Goal: Task Accomplishment & Management: Manage account settings

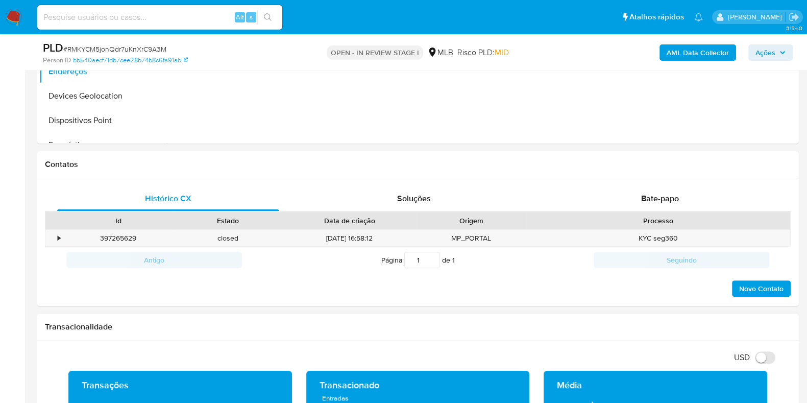
scroll to position [574, 0]
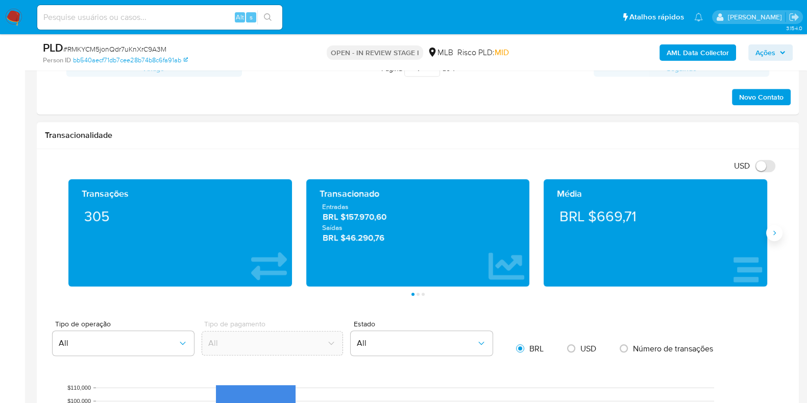
click at [779, 229] on button "Siguiente" at bounding box center [774, 233] width 16 height 16
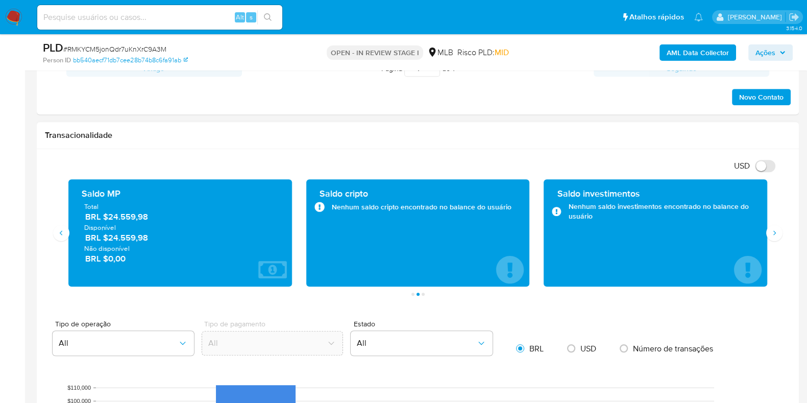
drag, startPoint x: 150, startPoint y: 241, endPoint x: 107, endPoint y: 239, distance: 42.9
click at [107, 239] on span "BRL $24.559,98" at bounding box center [180, 238] width 191 height 12
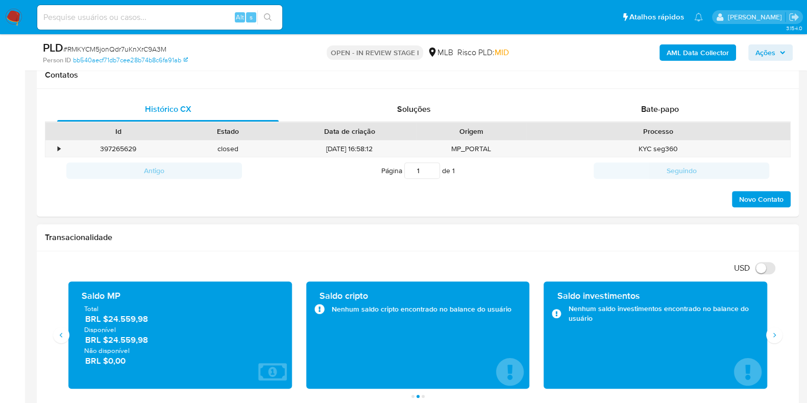
scroll to position [191, 0]
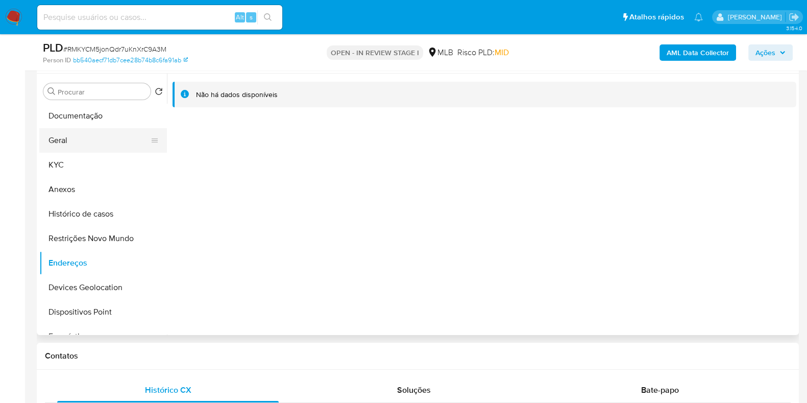
click at [82, 133] on button "Geral" at bounding box center [98, 140] width 119 height 25
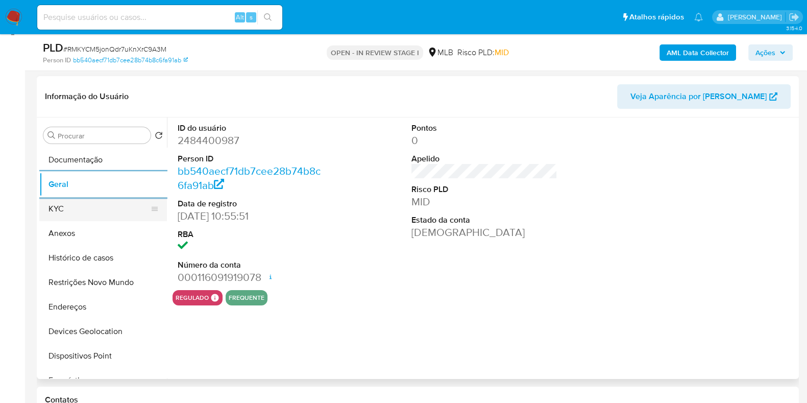
scroll to position [127, 0]
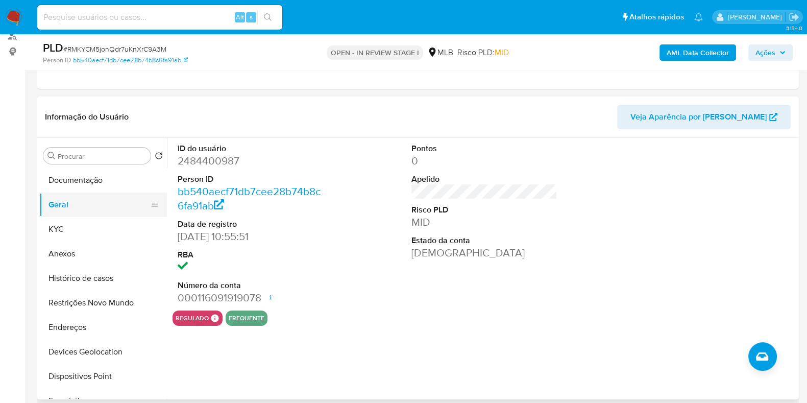
drag, startPoint x: 76, startPoint y: 207, endPoint x: 74, endPoint y: 214, distance: 7.9
click at [75, 212] on button "Geral" at bounding box center [98, 204] width 119 height 25
click at [69, 219] on button "KYC" at bounding box center [98, 229] width 119 height 25
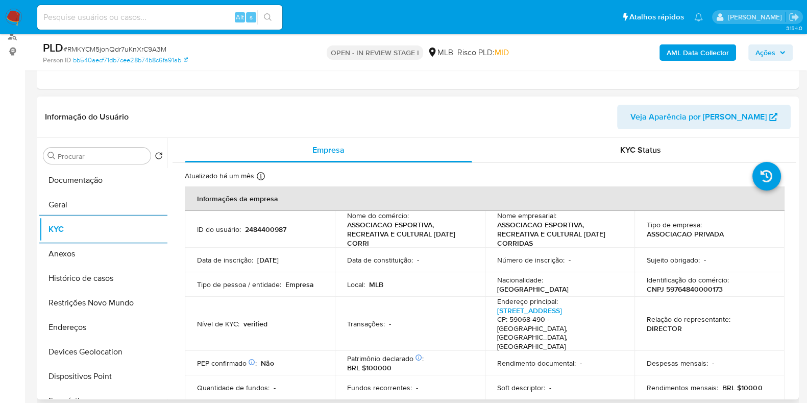
scroll to position [63, 0]
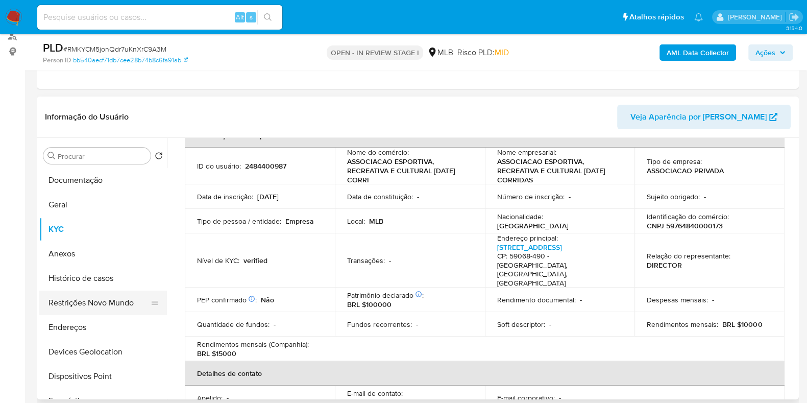
click at [79, 307] on button "Restrições Novo Mundo" at bounding box center [98, 302] width 119 height 25
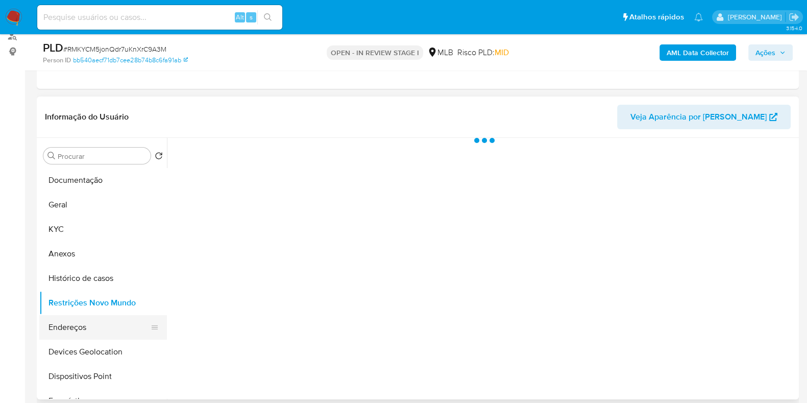
scroll to position [0, 0]
click at [78, 326] on button "Endereços" at bounding box center [98, 327] width 119 height 25
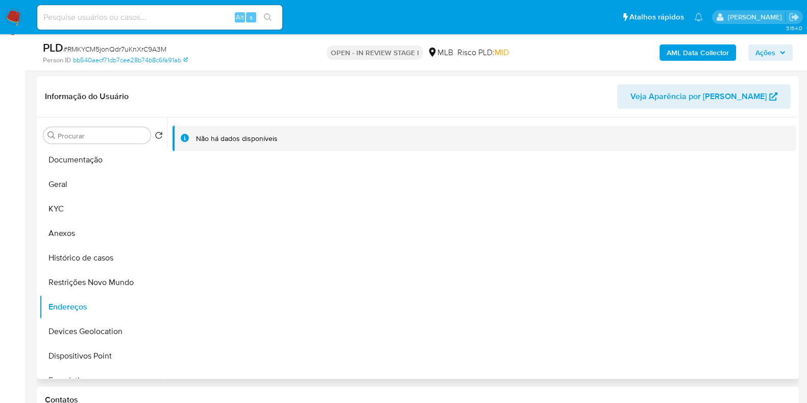
scroll to position [127, 0]
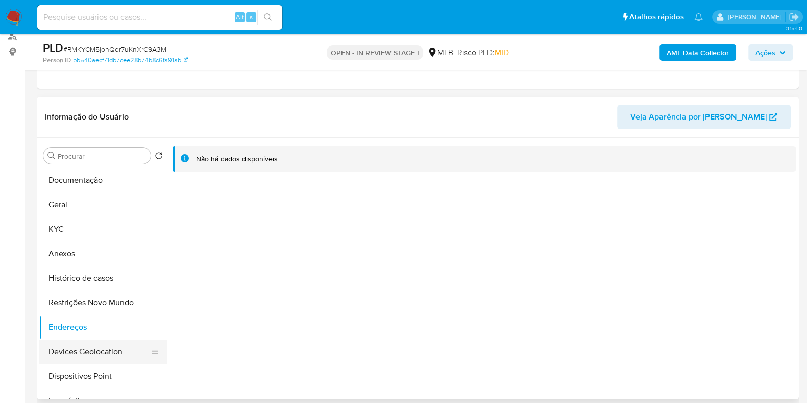
click at [96, 344] on button "Devices Geolocation" at bounding box center [98, 351] width 119 height 25
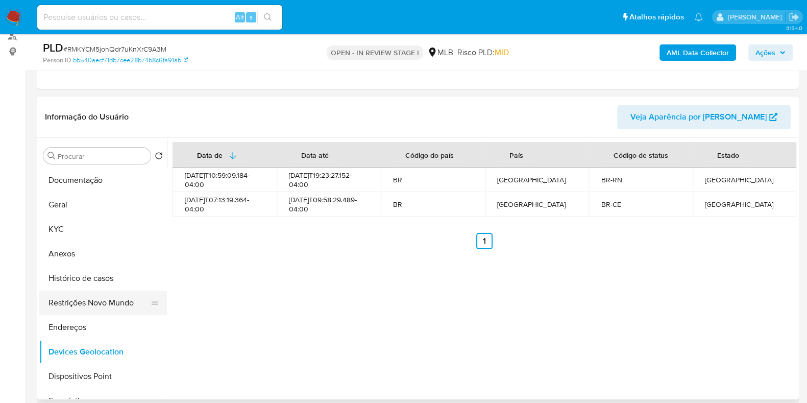
click at [105, 305] on button "Restrições Novo Mundo" at bounding box center [98, 302] width 119 height 25
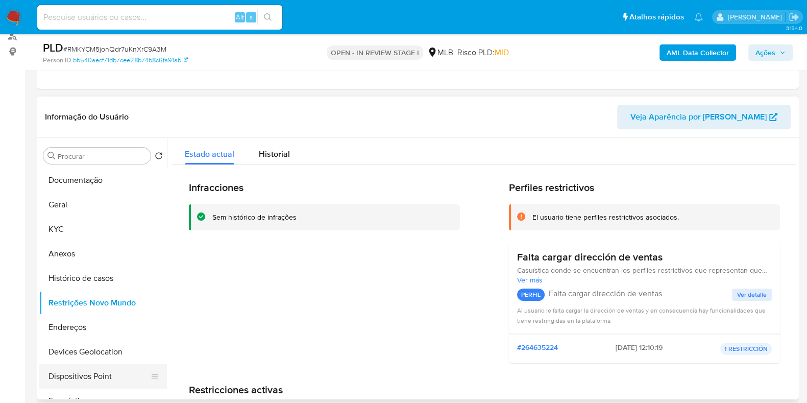
click at [101, 383] on button "Dispositivos Point" at bounding box center [98, 376] width 119 height 25
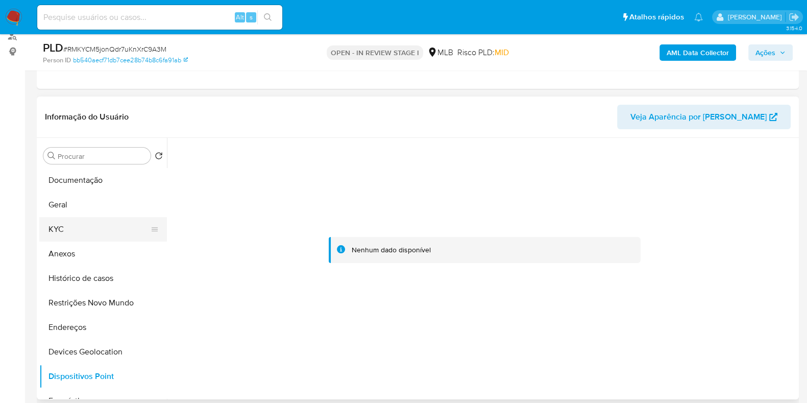
click at [75, 227] on button "KYC" at bounding box center [98, 229] width 119 height 25
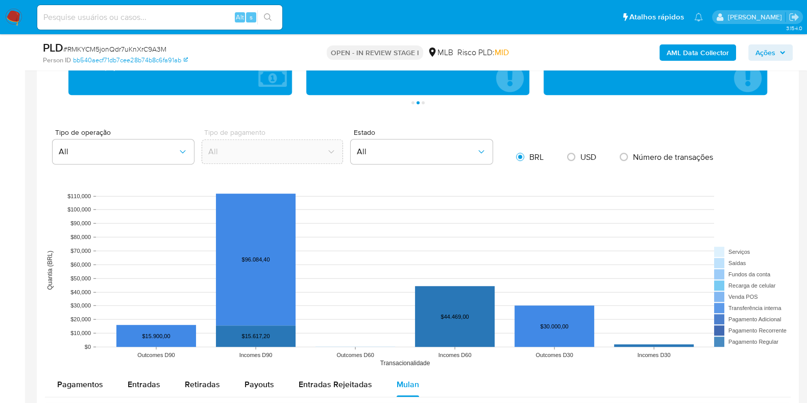
scroll to position [957, 0]
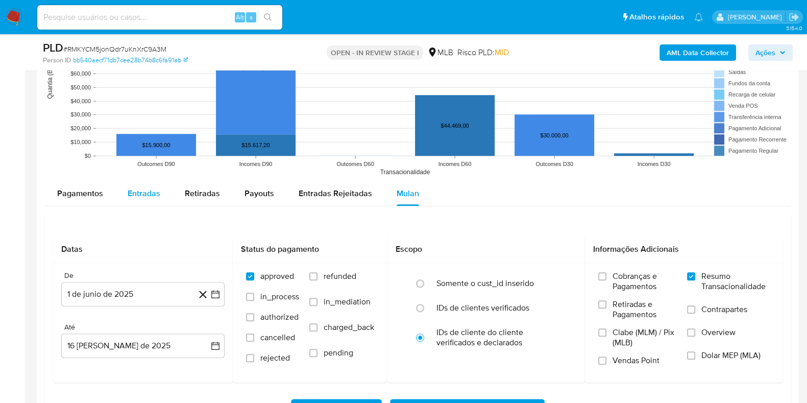
click at [140, 196] on span "Entradas" at bounding box center [144, 193] width 33 height 12
select select "10"
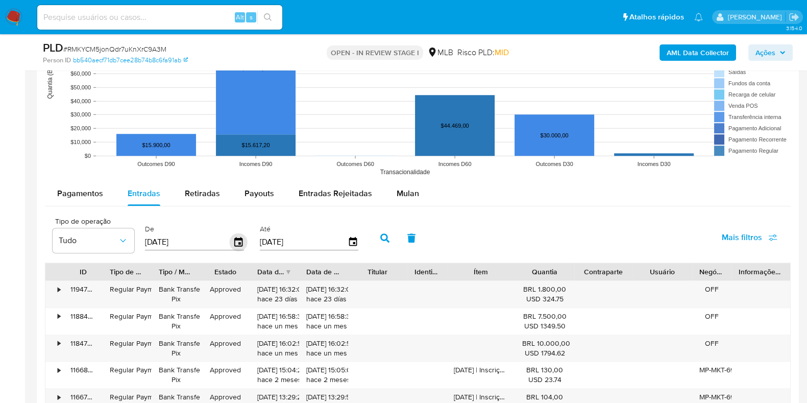
click at [237, 237] on icon "button" at bounding box center [238, 241] width 8 height 9
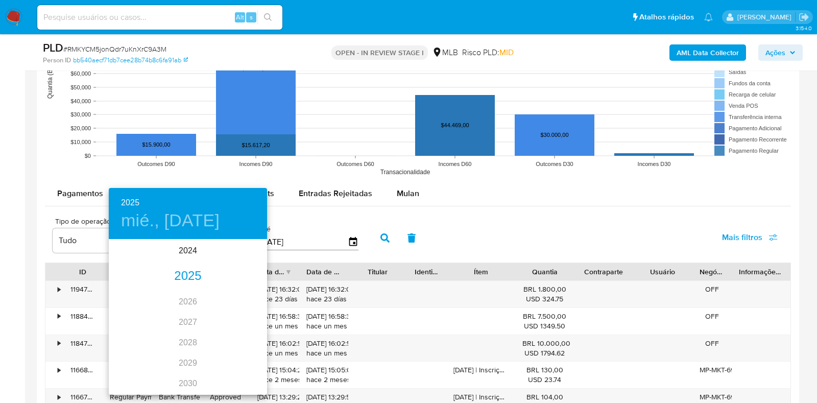
click at [183, 279] on div "2025" at bounding box center [188, 276] width 158 height 20
click at [191, 304] on div "may." at bounding box center [187, 298] width 53 height 38
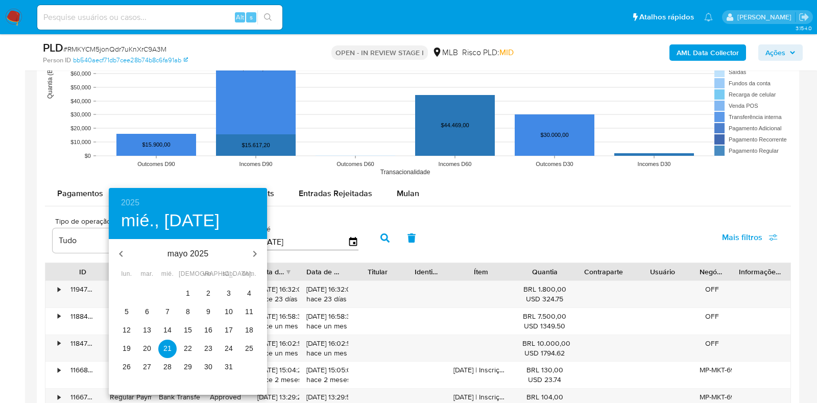
click at [187, 289] on p "1" at bounding box center [188, 293] width 4 height 10
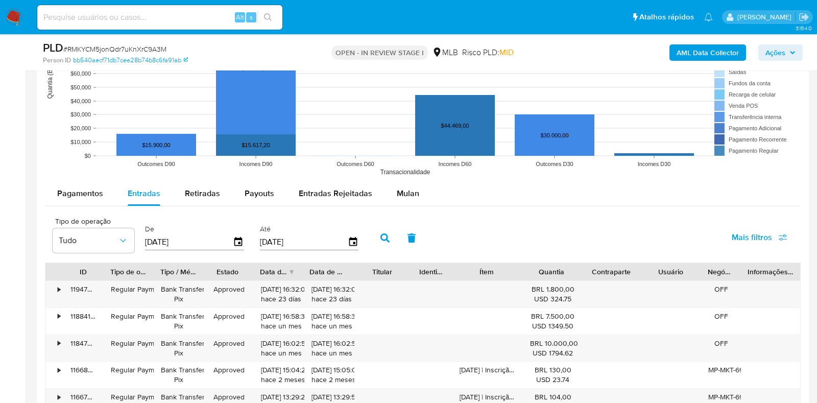
type input "01/05/2025"
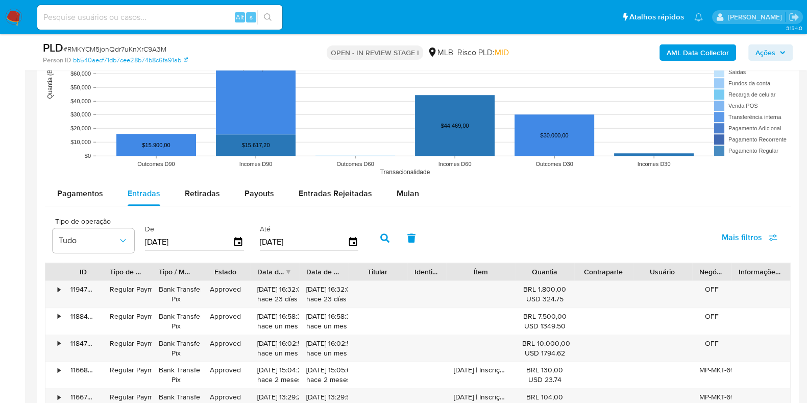
click at [356, 245] on div "Até 18/08/2025" at bounding box center [310, 236] width 107 height 41
click at [349, 237] on icon "button" at bounding box center [353, 241] width 8 height 9
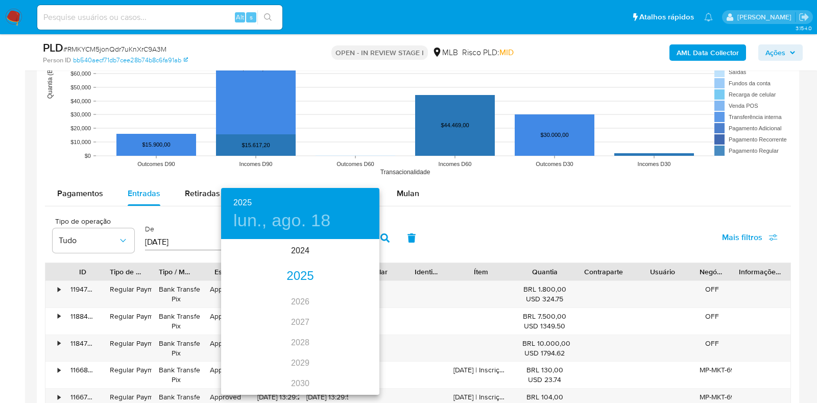
click at [300, 273] on div "2025" at bounding box center [300, 276] width 158 height 20
click at [307, 294] on div "may." at bounding box center [300, 298] width 53 height 38
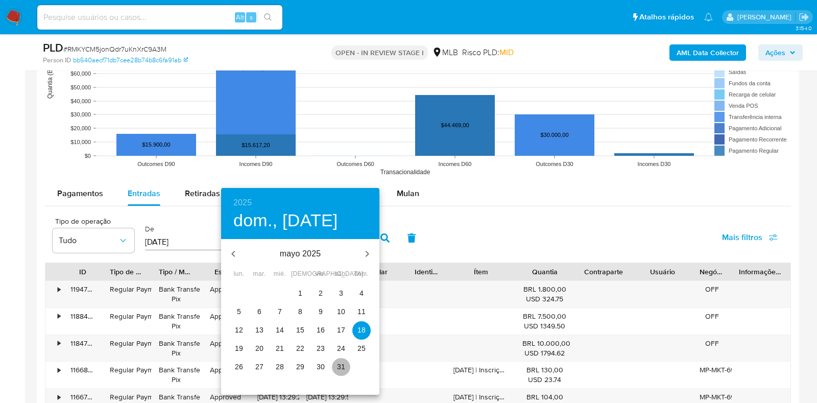
click at [337, 366] on p "31" at bounding box center [341, 366] width 8 height 10
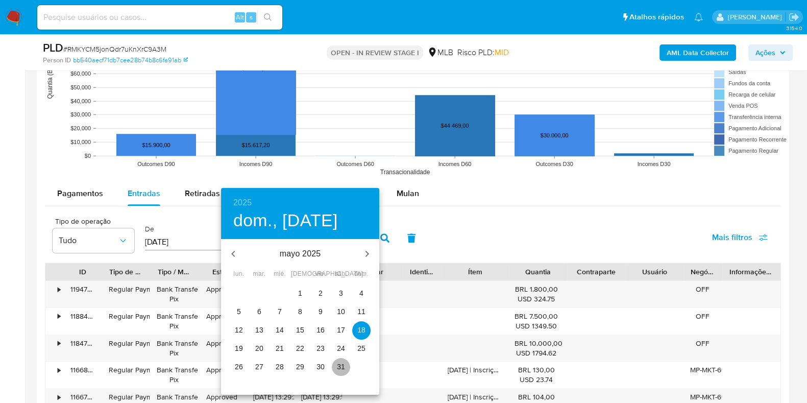
type input "31/05/2025"
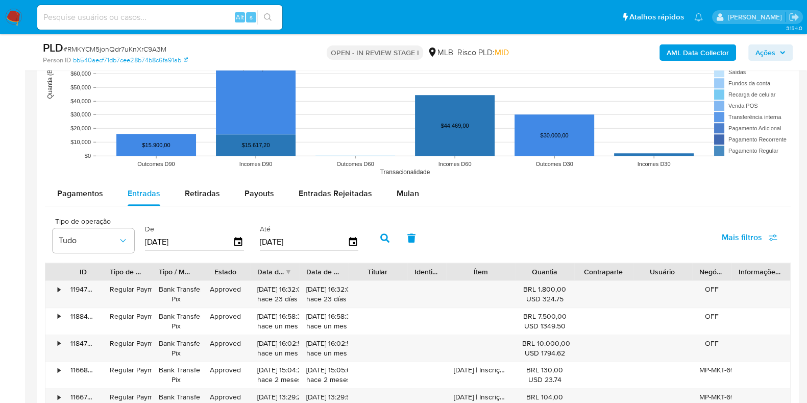
click at [380, 242] on button "button" at bounding box center [385, 238] width 27 height 25
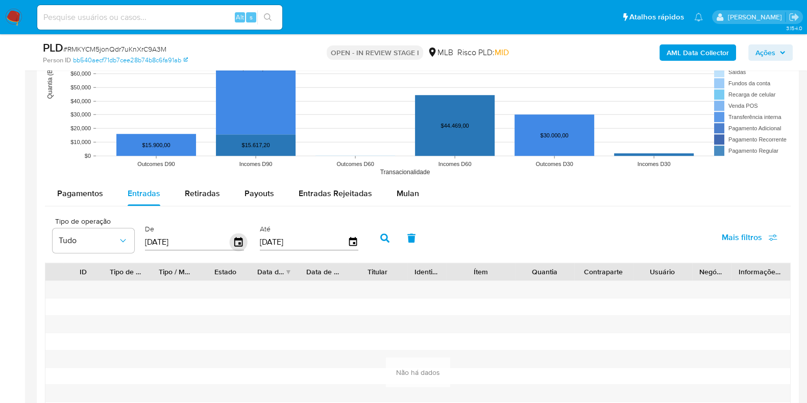
click at [234, 242] on icon "button" at bounding box center [239, 242] width 18 height 18
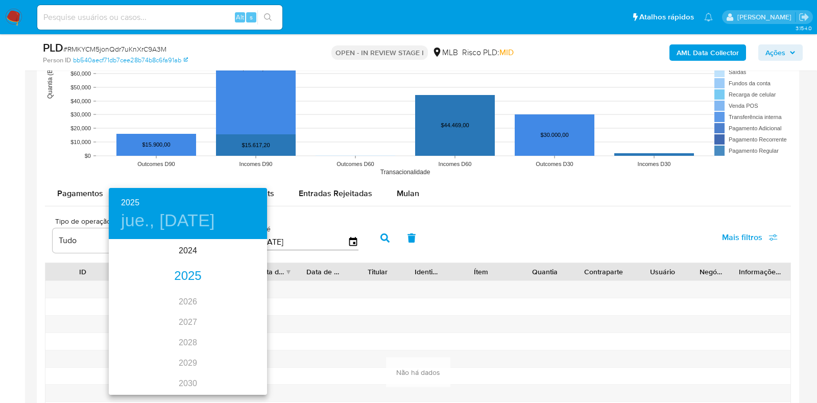
click at [183, 274] on div "2025" at bounding box center [188, 276] width 158 height 20
click at [129, 294] on div "abr." at bounding box center [135, 298] width 53 height 38
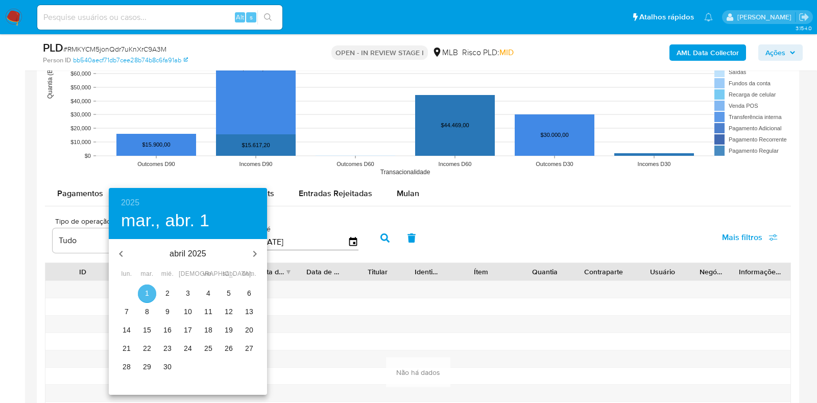
click at [145, 294] on p "1" at bounding box center [147, 293] width 4 height 10
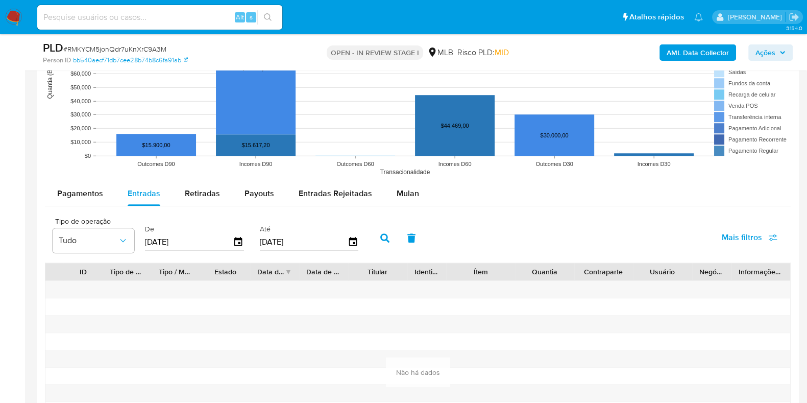
click at [380, 233] on icon "button" at bounding box center [384, 237] width 9 height 9
click at [230, 241] on icon "button" at bounding box center [239, 242] width 18 height 18
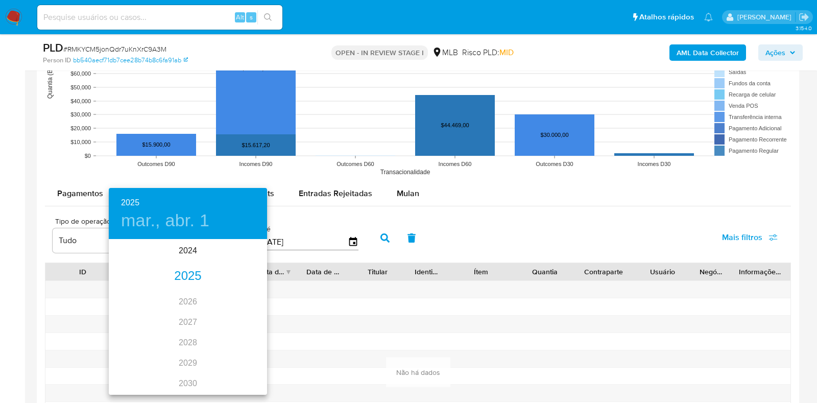
click at [183, 275] on div "2025" at bounding box center [188, 276] width 158 height 20
click at [238, 259] on div "mar." at bounding box center [240, 259] width 53 height 38
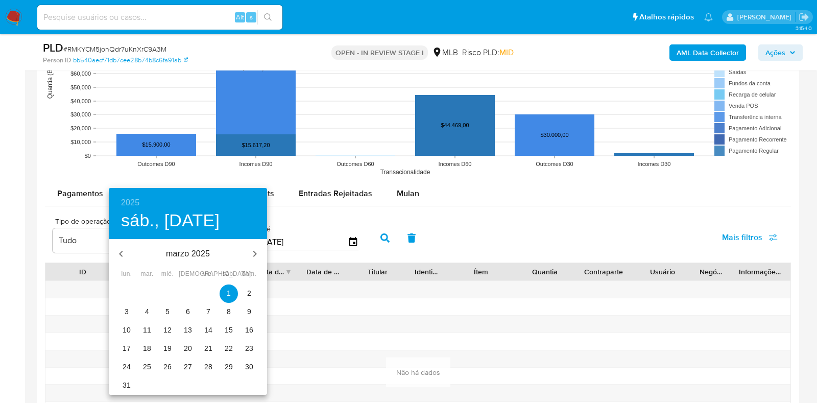
click at [228, 290] on p "1" at bounding box center [229, 293] width 4 height 10
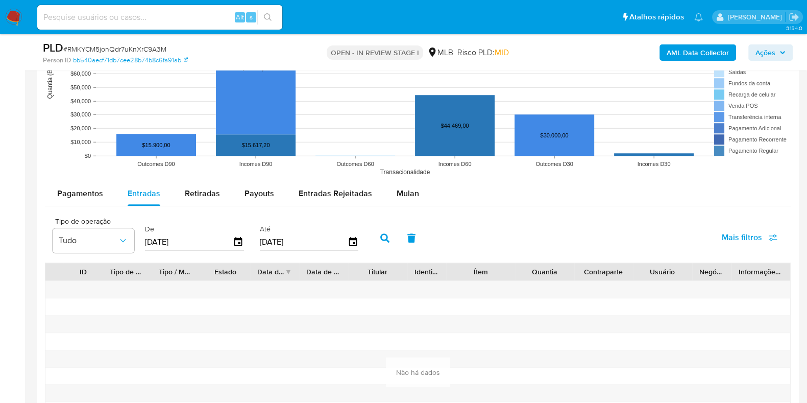
click at [380, 238] on icon "button" at bounding box center [384, 237] width 9 height 9
click at [236, 238] on icon "button" at bounding box center [238, 241] width 8 height 9
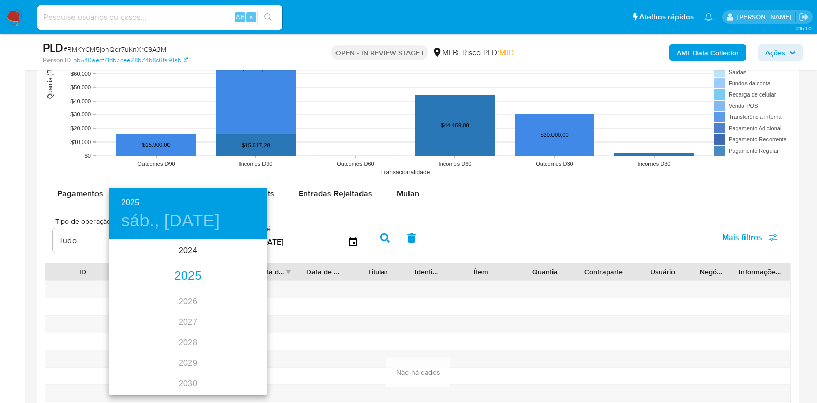
click at [185, 273] on div "2025" at bounding box center [188, 276] width 158 height 20
click at [136, 255] on div "ene." at bounding box center [135, 259] width 53 height 38
type input "01/01/2025"
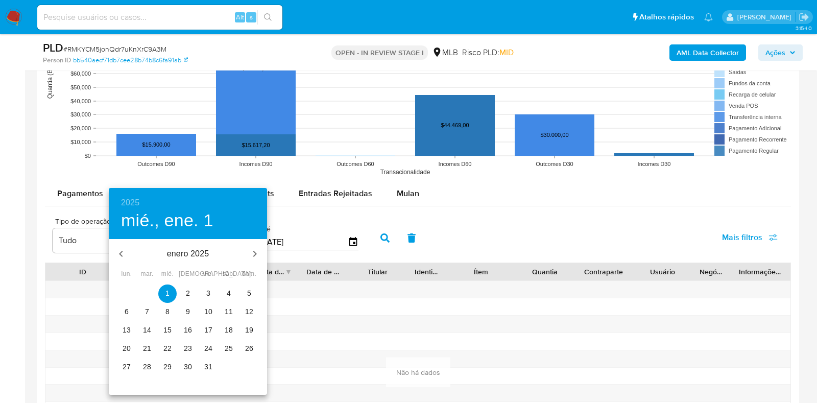
click at [164, 289] on span "1" at bounding box center [167, 293] width 18 height 10
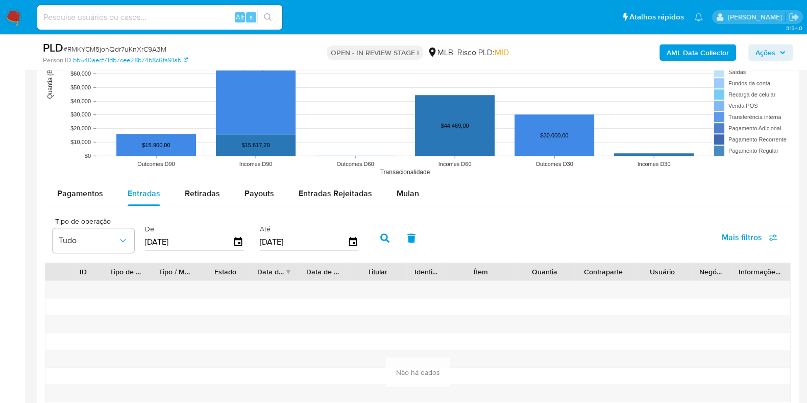
click at [372, 241] on button "button" at bounding box center [385, 238] width 27 height 25
click at [345, 241] on icon "button" at bounding box center [353, 242] width 18 height 18
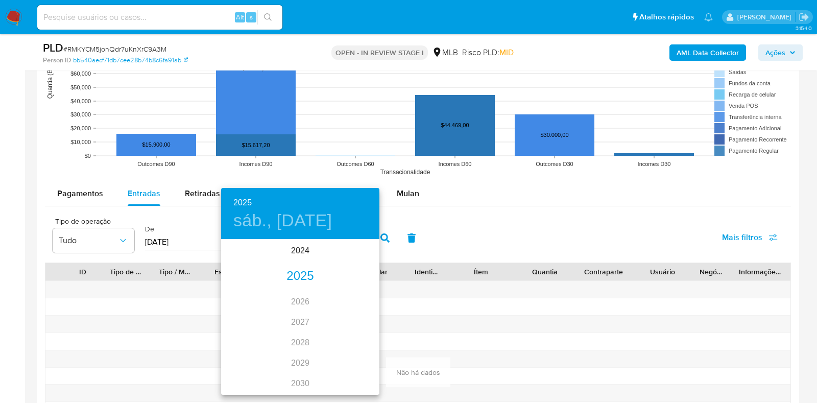
click at [300, 276] on div "2025" at bounding box center [300, 276] width 158 height 20
click at [349, 299] on div "jun." at bounding box center [353, 298] width 53 height 38
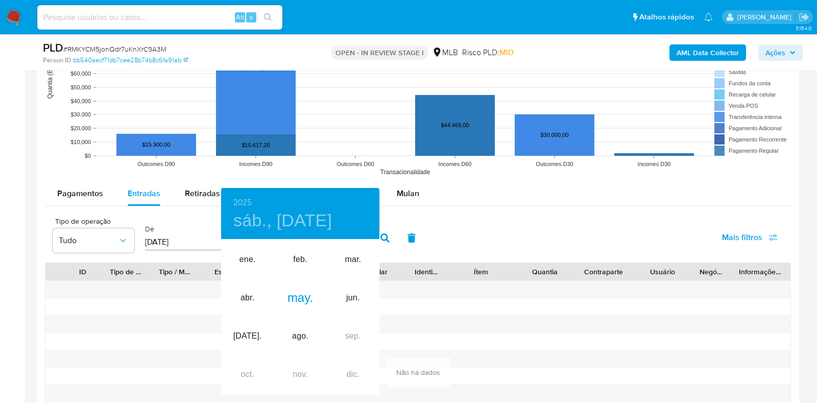
type input "30/06/2025"
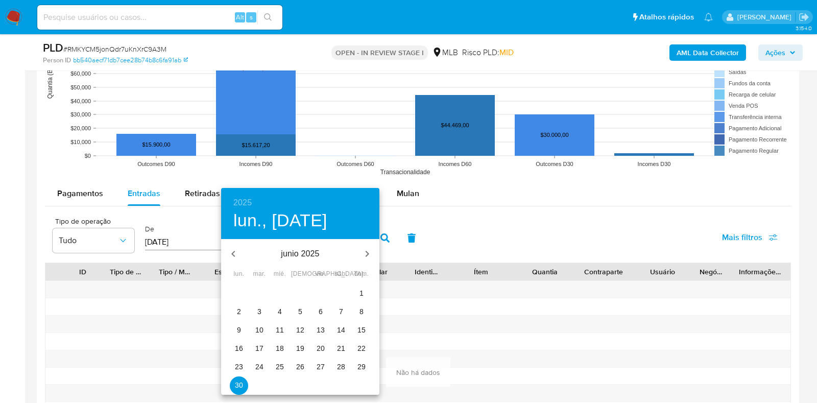
click at [238, 388] on p "30" at bounding box center [239, 385] width 8 height 10
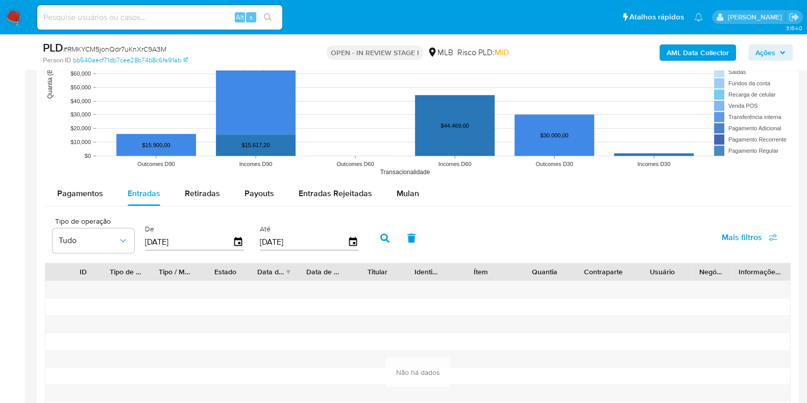
click at [387, 235] on button "button" at bounding box center [385, 238] width 27 height 25
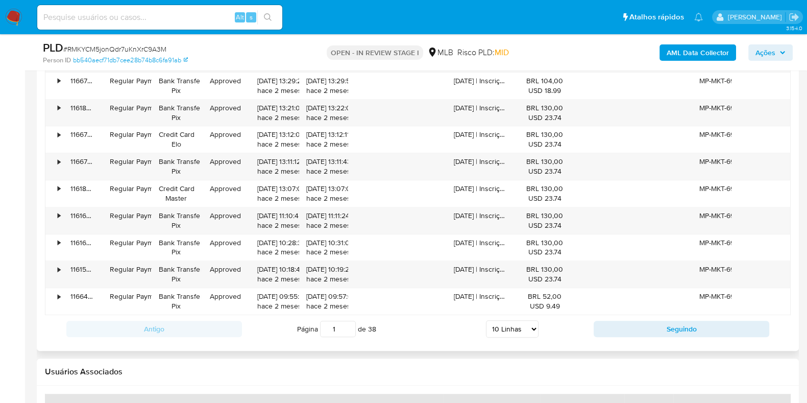
scroll to position [1212, 0]
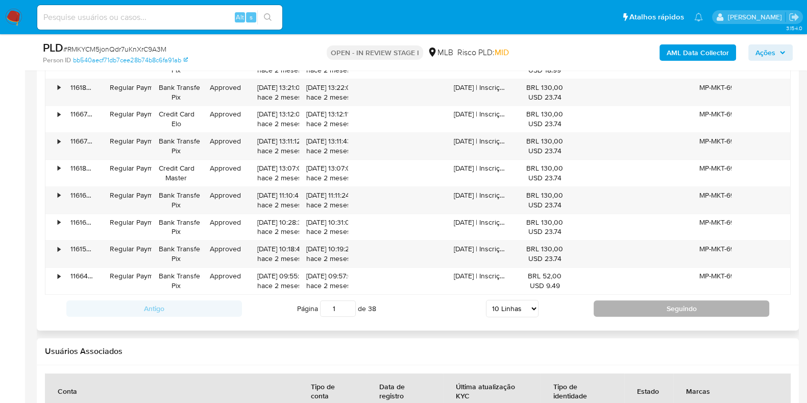
click at [606, 302] on button "Seguindo" at bounding box center [682, 308] width 176 height 16
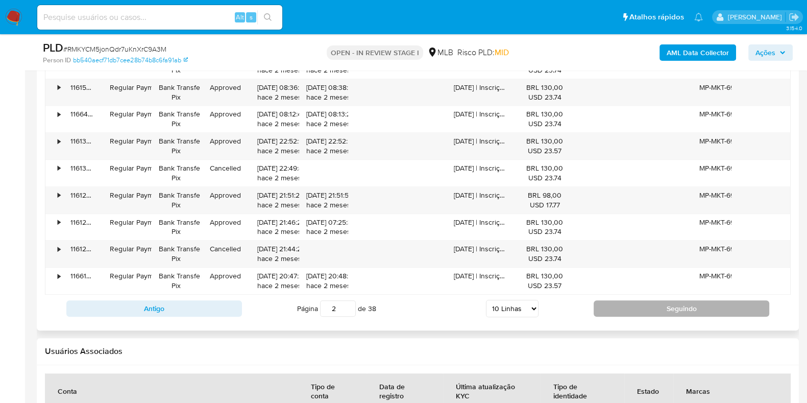
click at [614, 310] on button "Seguindo" at bounding box center [682, 308] width 176 height 16
type input "3"
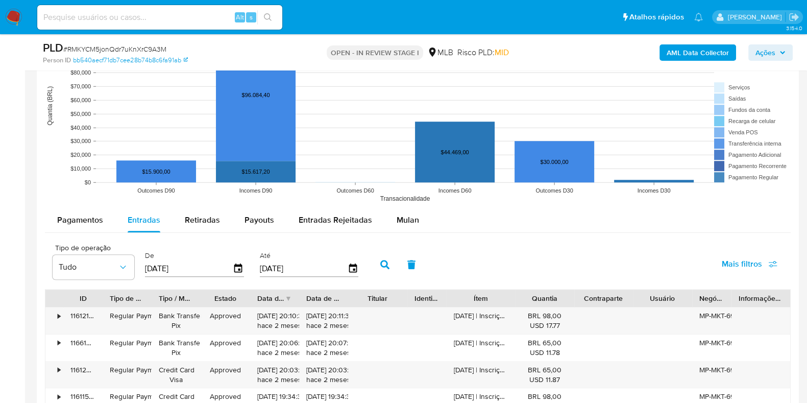
scroll to position [893, 0]
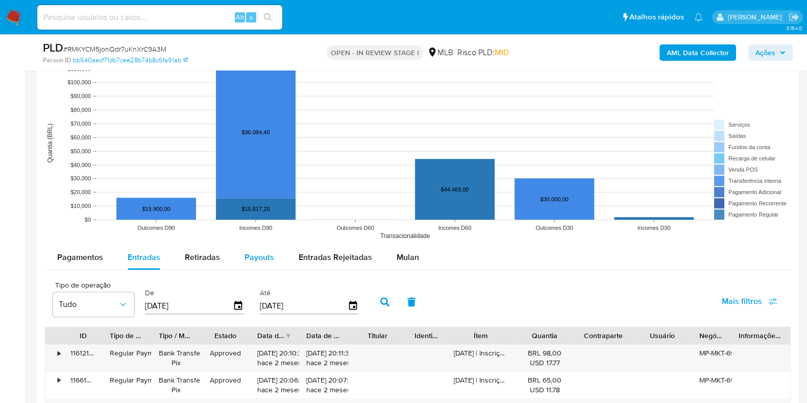
click at [263, 259] on span "Payouts" at bounding box center [260, 257] width 30 height 12
select select "10"
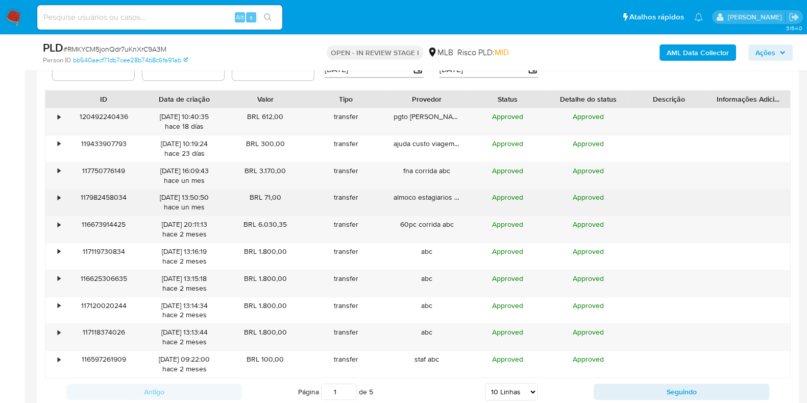
scroll to position [1149, 0]
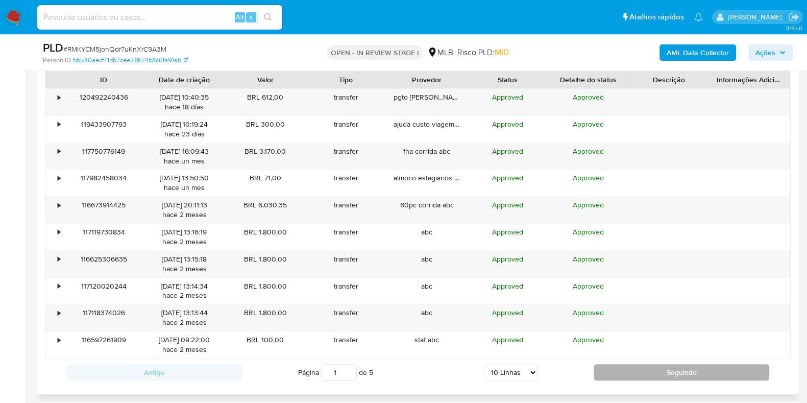
click at [601, 377] on button "Seguindo" at bounding box center [682, 372] width 176 height 16
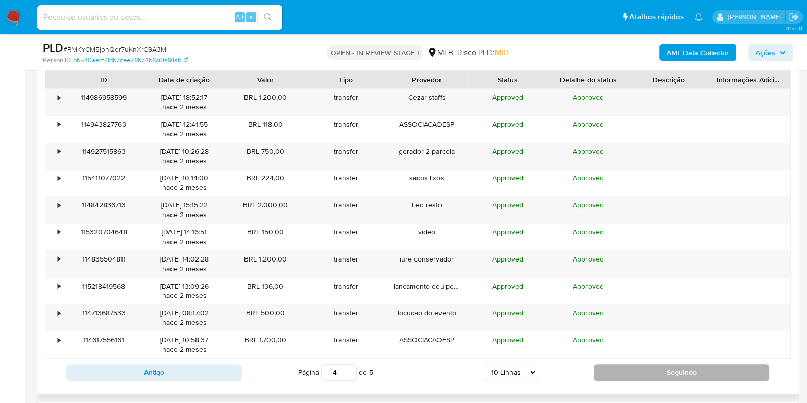
click at [601, 377] on button "Seguindo" at bounding box center [682, 372] width 176 height 16
type input "5"
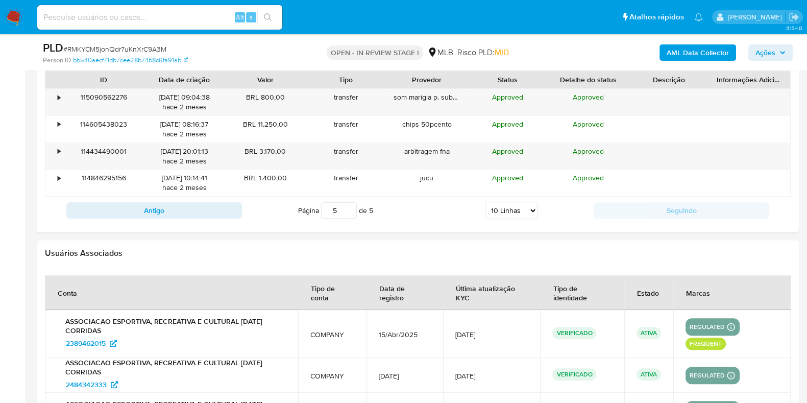
scroll to position [957, 0]
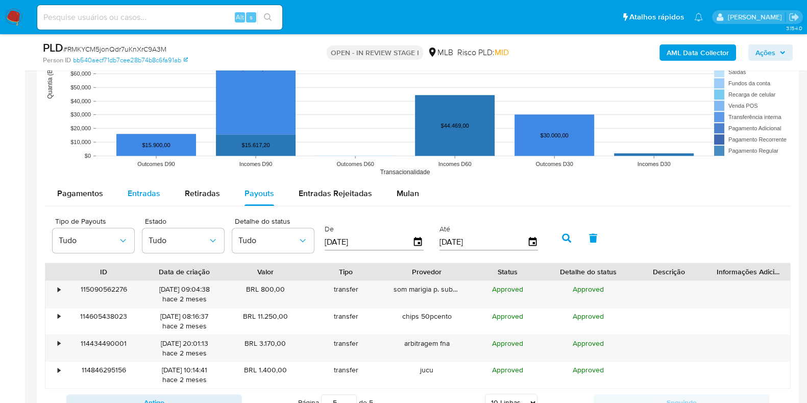
click at [143, 193] on span "Entradas" at bounding box center [144, 193] width 33 height 12
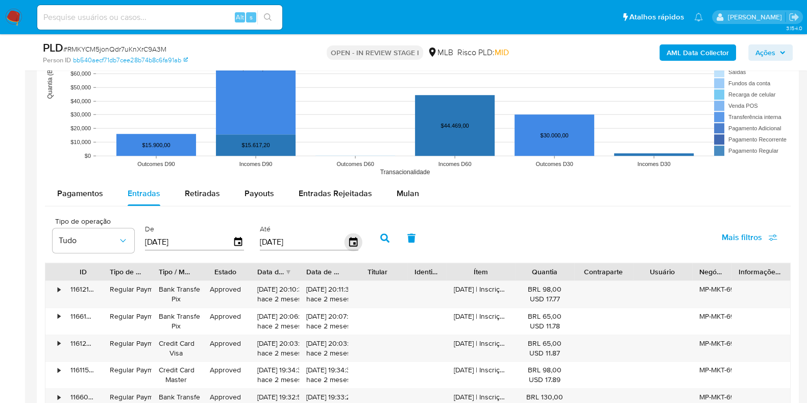
click at [349, 246] on icon "button" at bounding box center [353, 242] width 18 height 18
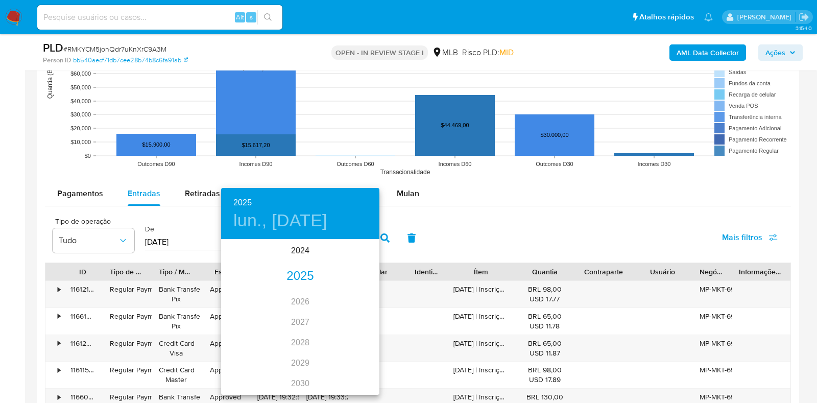
click at [300, 280] on div "2025" at bounding box center [300, 276] width 158 height 20
click at [299, 297] on div "may." at bounding box center [300, 298] width 53 height 38
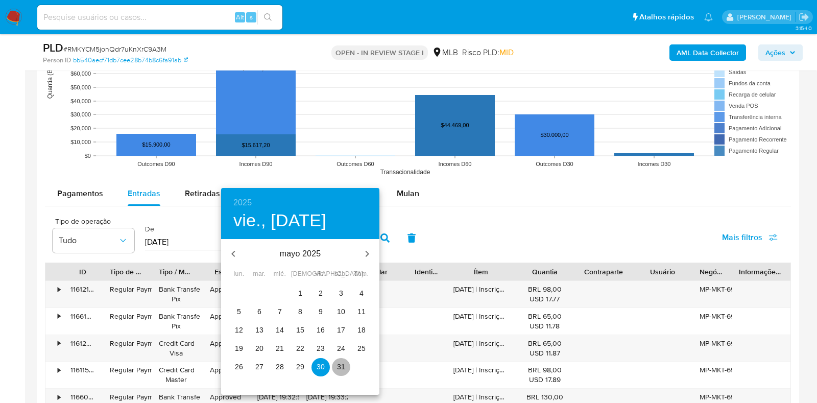
click at [337, 371] on p "31" at bounding box center [341, 366] width 8 height 10
type input "31/05/2025"
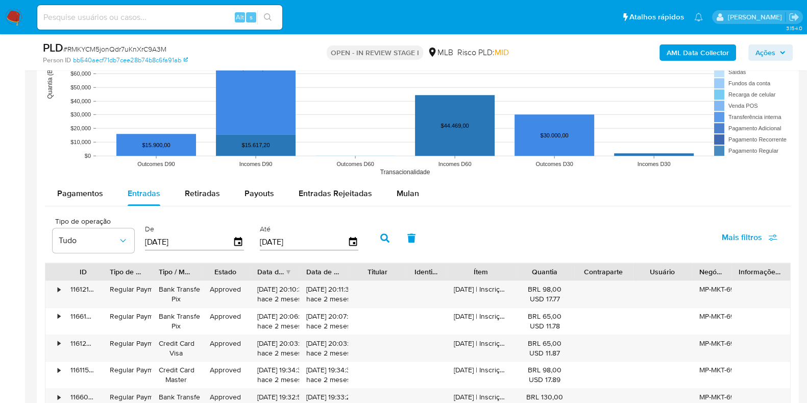
click at [386, 238] on button "button" at bounding box center [385, 238] width 27 height 25
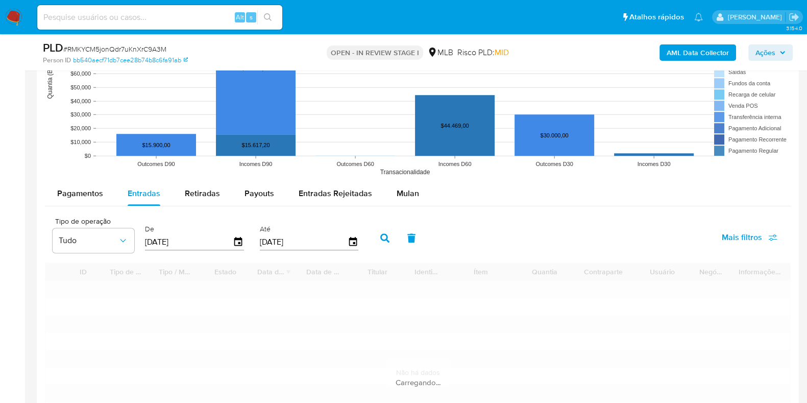
type input "1"
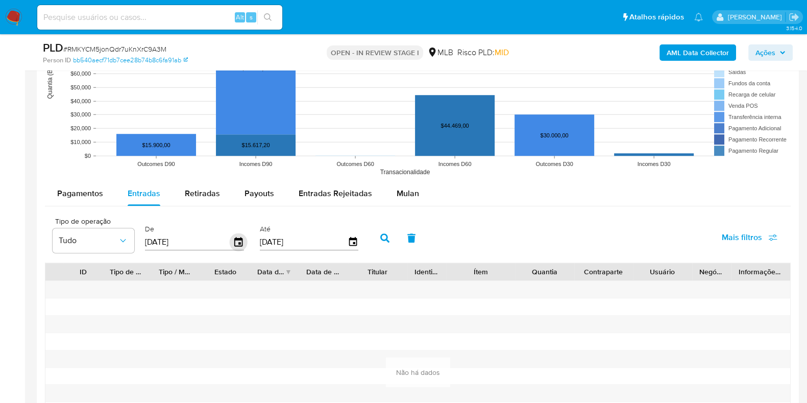
click at [232, 245] on icon "button" at bounding box center [239, 242] width 18 height 18
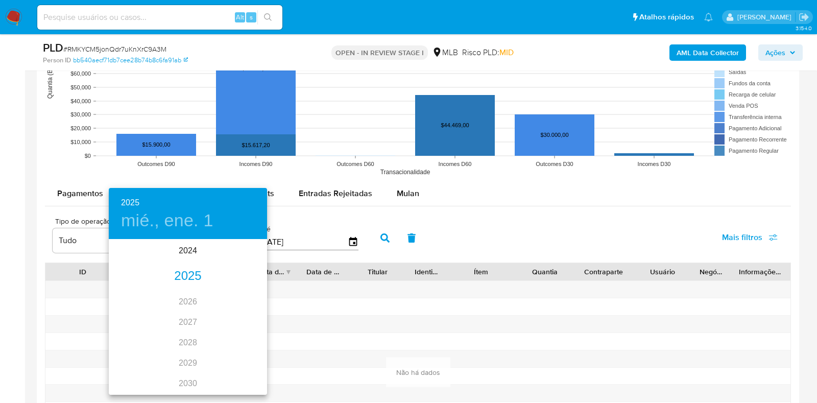
click at [194, 278] on div "2025" at bounding box center [188, 276] width 158 height 20
click at [135, 263] on div "ene." at bounding box center [135, 259] width 53 height 38
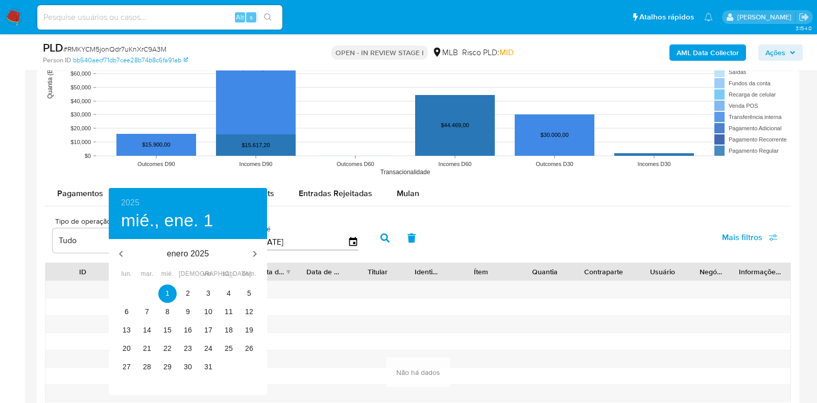
click at [500, 218] on div at bounding box center [408, 201] width 817 height 403
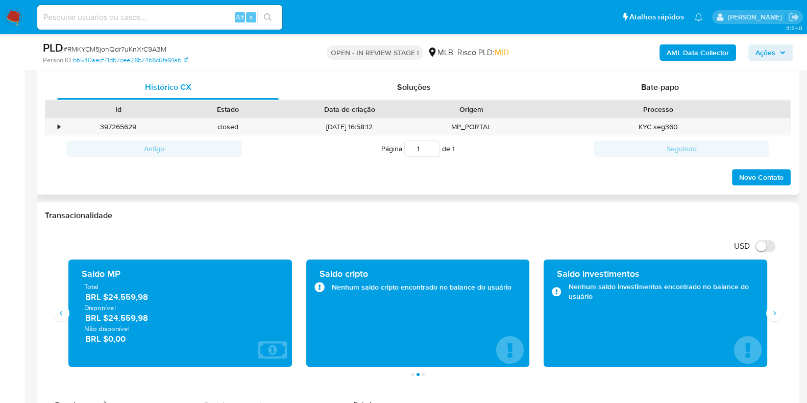
scroll to position [607, 0]
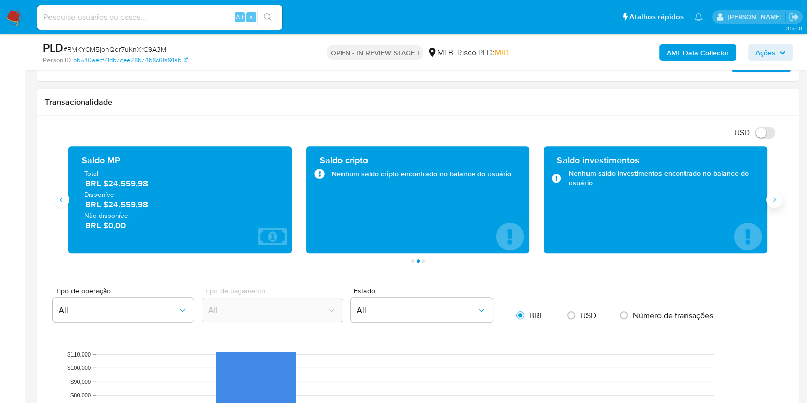
click at [781, 203] on button "Siguiente" at bounding box center [774, 199] width 16 height 16
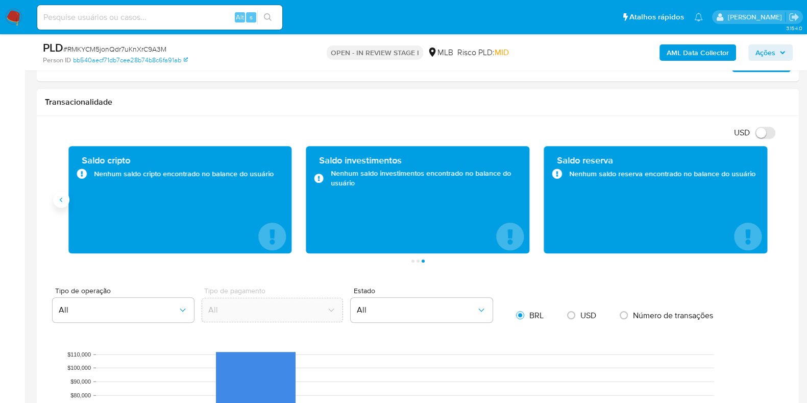
click at [68, 200] on button "Anterior" at bounding box center [61, 199] width 16 height 16
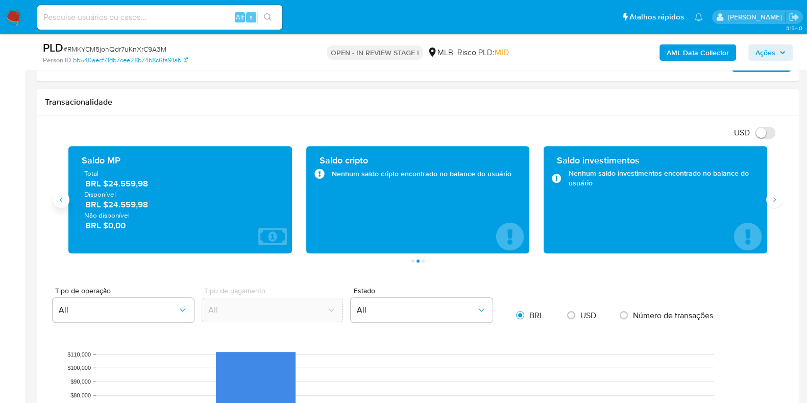
click at [68, 200] on button "Anterior" at bounding box center [61, 199] width 16 height 16
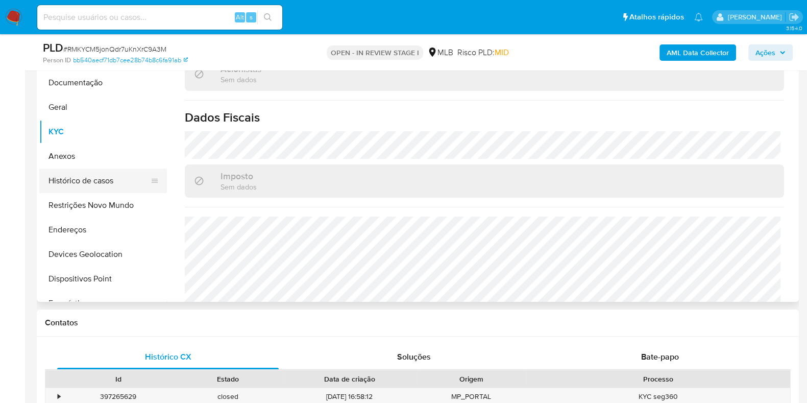
scroll to position [97, 0]
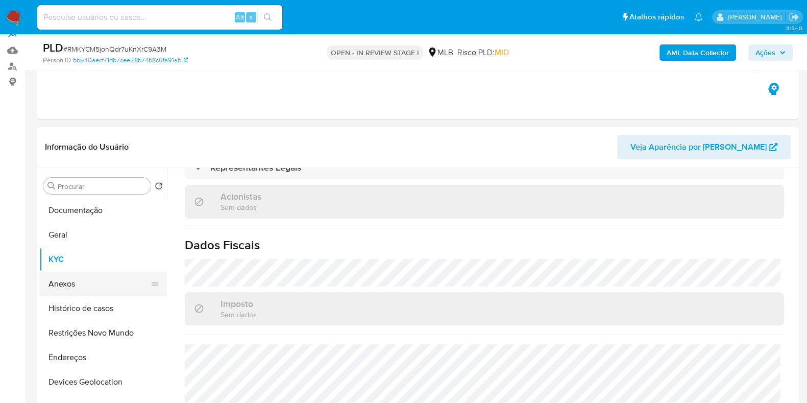
click at [88, 282] on button "Anexos" at bounding box center [98, 284] width 119 height 25
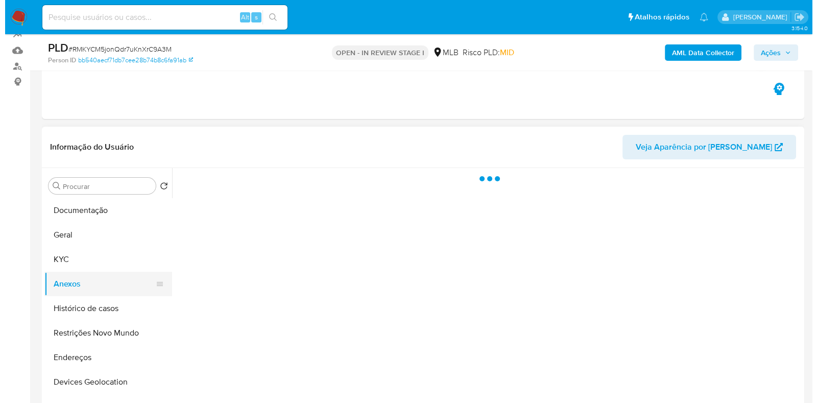
scroll to position [0, 0]
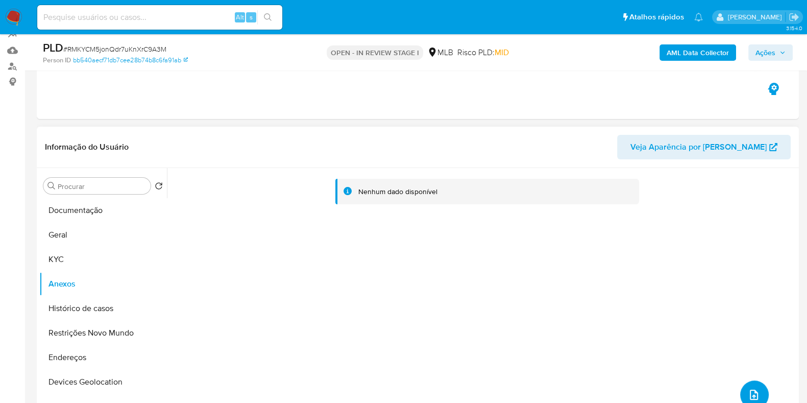
click at [752, 389] on icon "upload-file" at bounding box center [754, 394] width 12 height 12
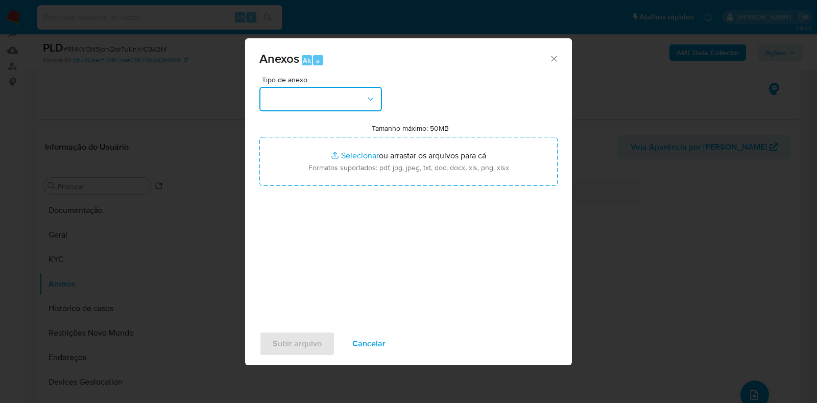
click at [339, 106] on button "button" at bounding box center [320, 99] width 123 height 25
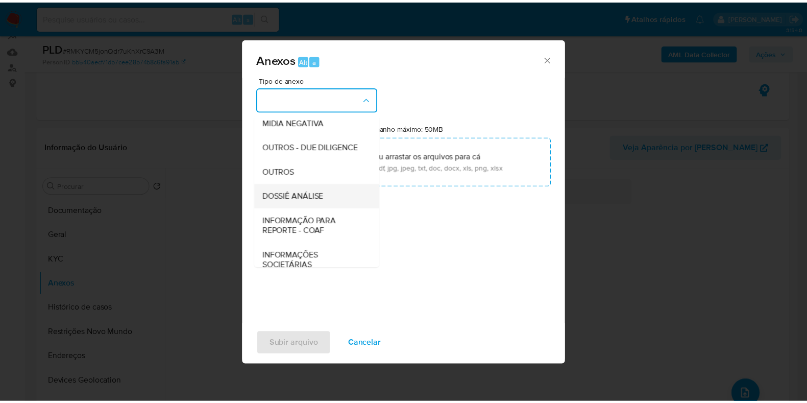
scroll to position [127, 0]
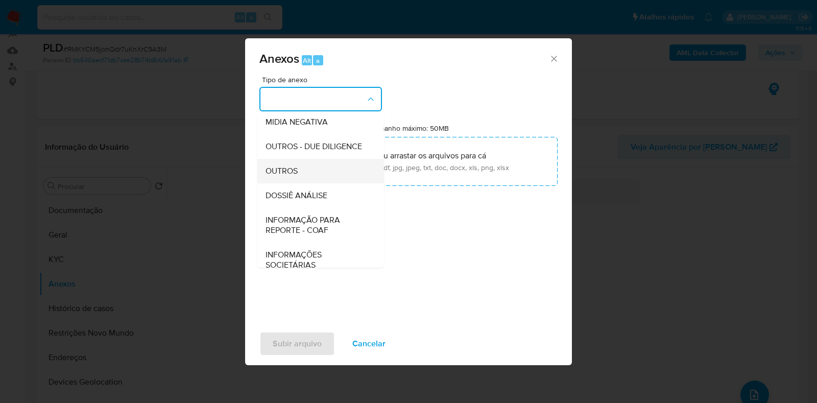
click at [302, 183] on div "OUTROS" at bounding box center [317, 171] width 104 height 25
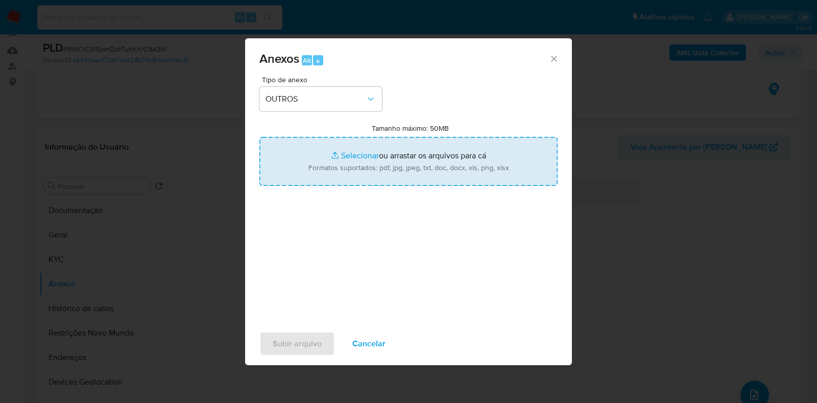
click at [379, 152] on input "Tamanho máximo: 50MB Selecionar arquivos" at bounding box center [408, 161] width 298 height 49
type input "C:\fakepath\Mulan 2484400987_2025_08_18_09_32_07 - Resumen TX.pdf"
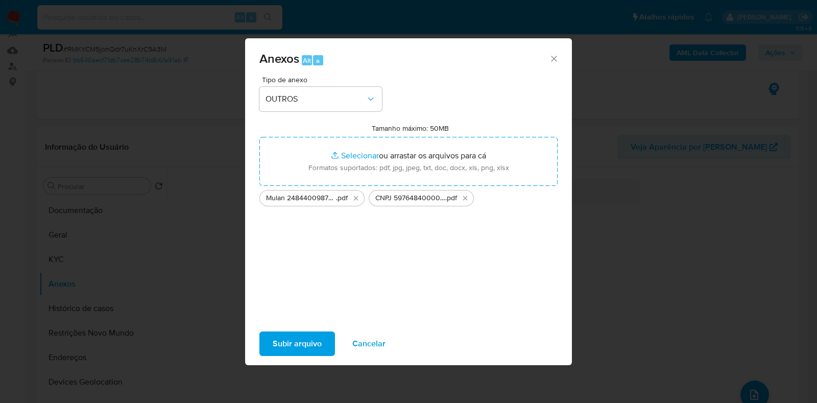
click at [302, 345] on span "Subir arquivo" at bounding box center [297, 343] width 49 height 22
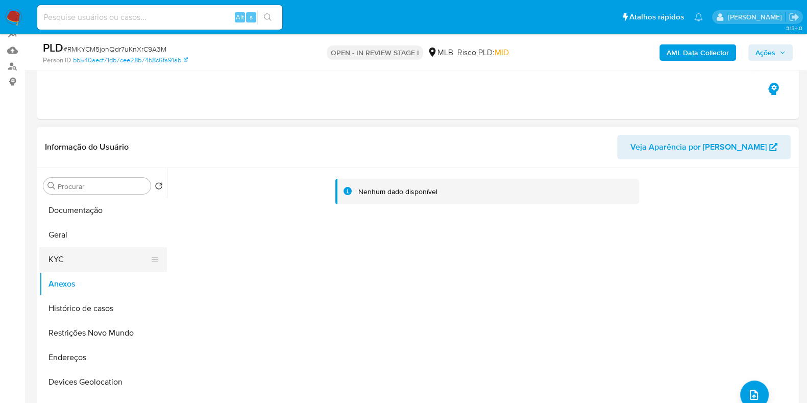
click at [81, 253] on button "KYC" at bounding box center [98, 259] width 119 height 25
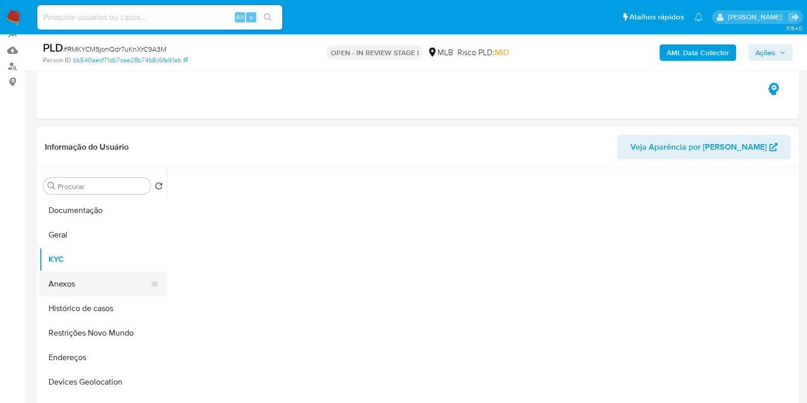
click at [73, 272] on button "Anexos" at bounding box center [98, 284] width 119 height 25
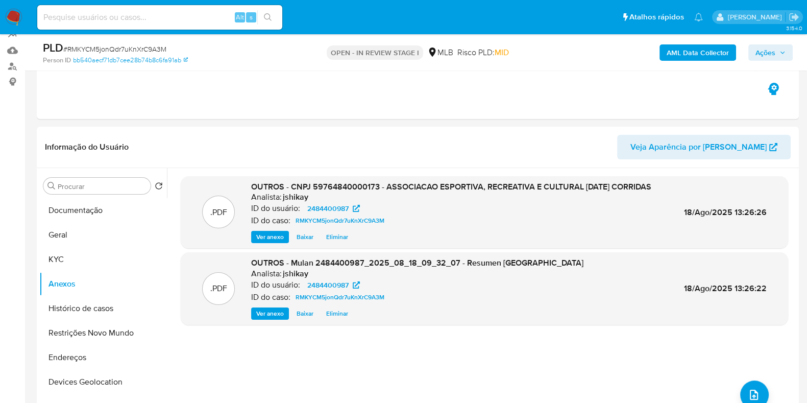
click at [764, 55] on span "Ações" at bounding box center [766, 52] width 20 height 16
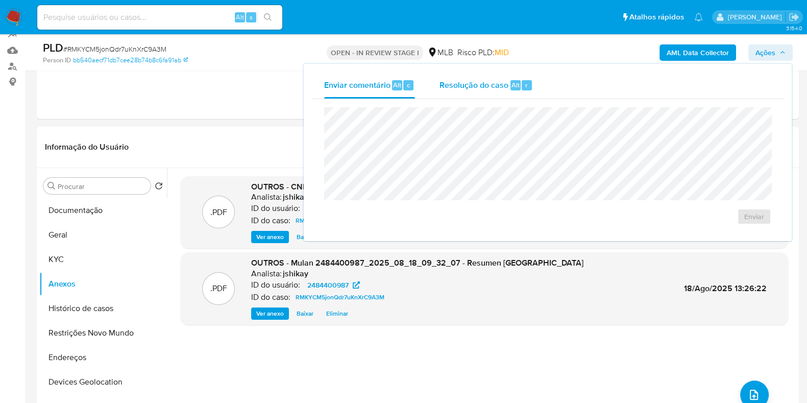
click at [507, 90] on div "Resolução do caso Alt r" at bounding box center [486, 85] width 93 height 27
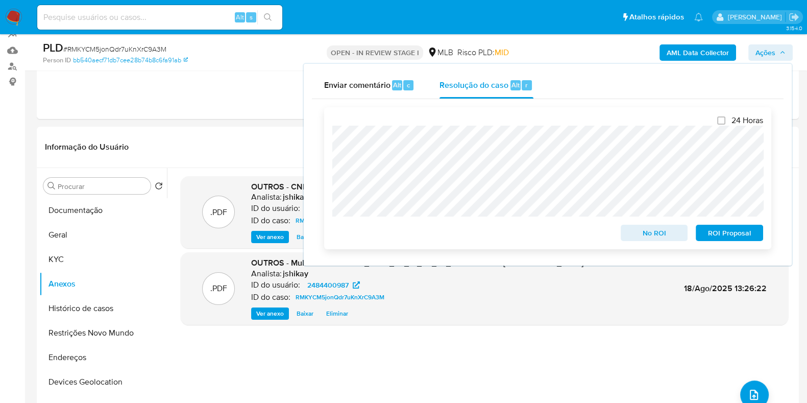
click at [643, 231] on span "No ROI" at bounding box center [654, 233] width 53 height 14
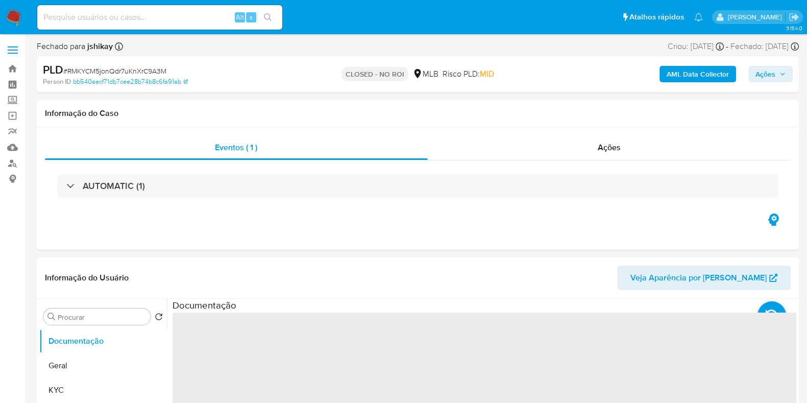
select select "10"
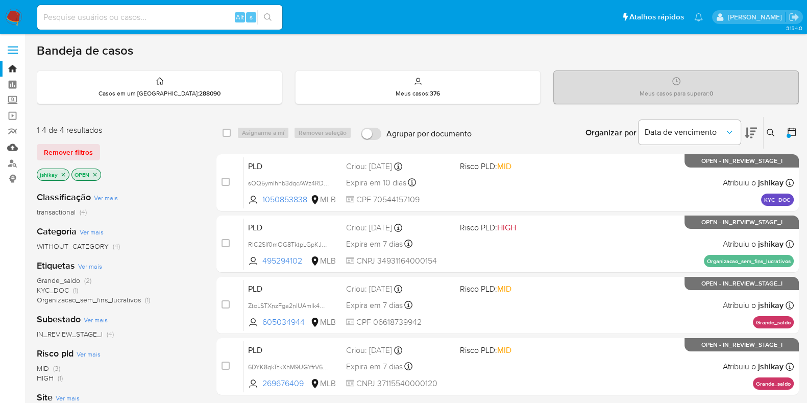
click at [14, 149] on link "Mulan" at bounding box center [60, 147] width 121 height 16
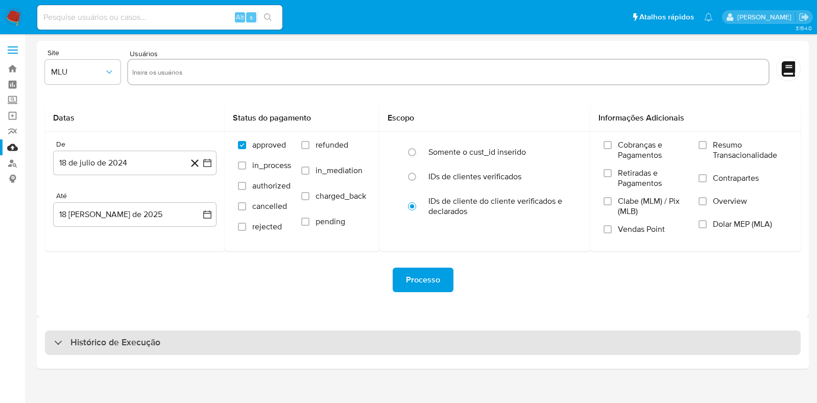
click at [118, 332] on div "Histórico de Execução" at bounding box center [423, 342] width 756 height 25
select select "10"
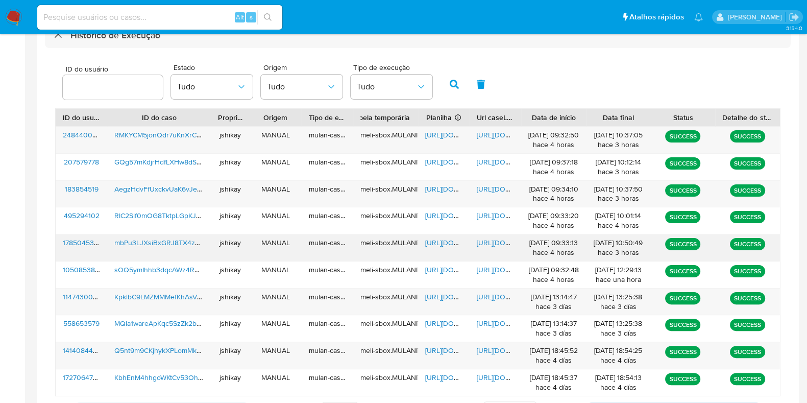
scroll to position [356, 0]
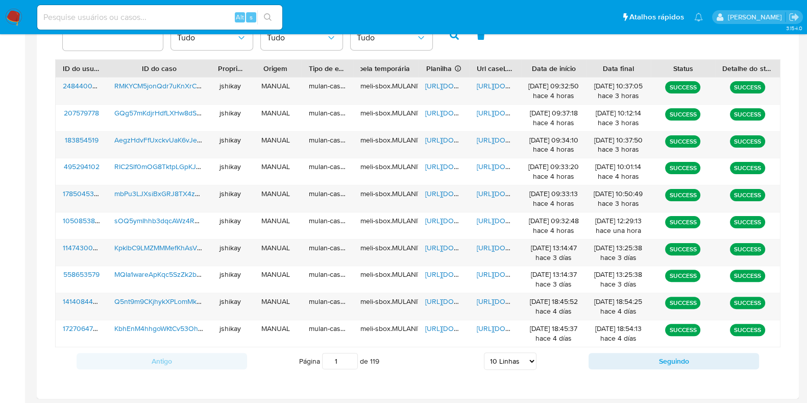
click at [530, 45] on div "ID do usuário Estado Tudo Origem Tudo Tipo de execução Tudo" at bounding box center [417, 34] width 725 height 50
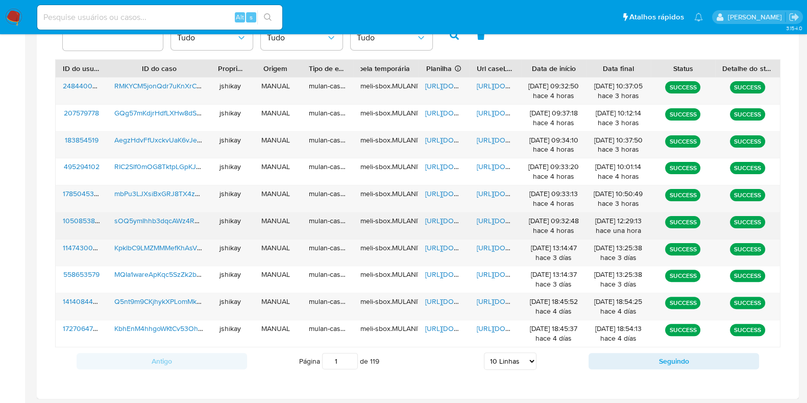
click at [438, 221] on span "https://docs.google.com/spreadsheets/d/1WBEziy84QmJqJ85DjgED9eSrhRkthHZ-vPm4b1A…" at bounding box center [460, 220] width 70 height 10
click at [489, 217] on span "https://docs.google.com/document/d/1LHE-Egt72aO_H0U9l_N57gtWCtkf8NQ7WRWmI0i1X18…" at bounding box center [512, 220] width 70 height 10
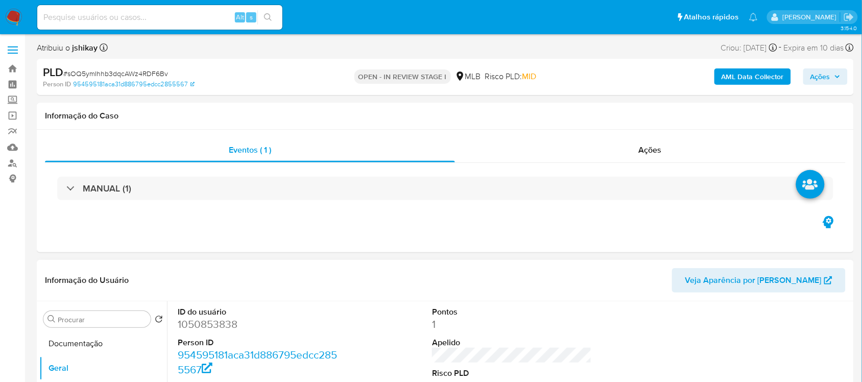
click at [221, 326] on dd "1050853838" at bounding box center [257, 324] width 159 height 14
copy dd "1050853838"
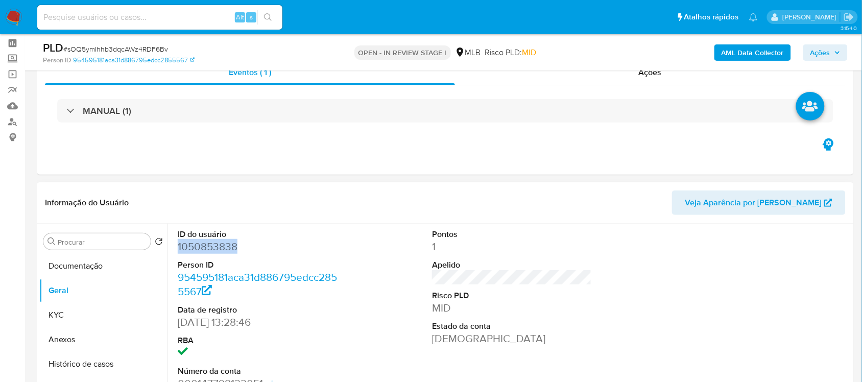
scroll to position [64, 0]
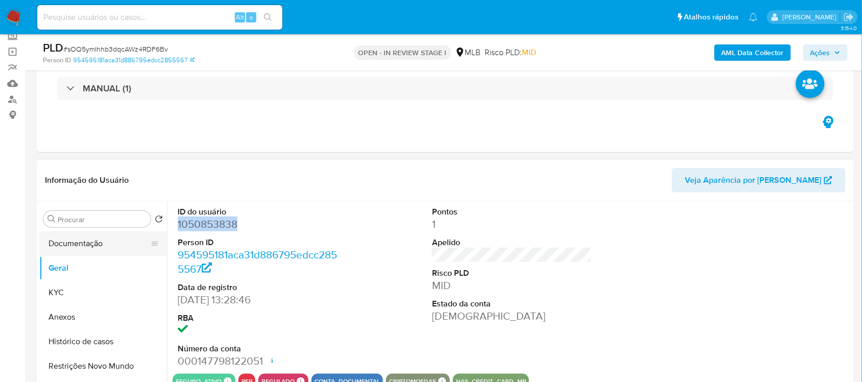
click at [69, 248] on button "Documentação" at bounding box center [98, 243] width 119 height 25
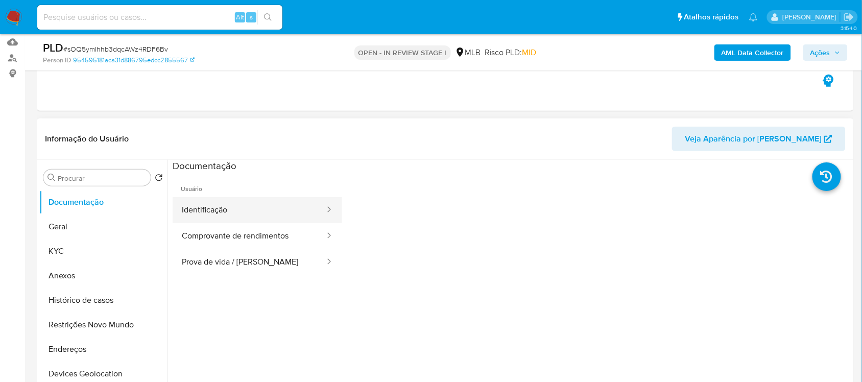
scroll to position [128, 0]
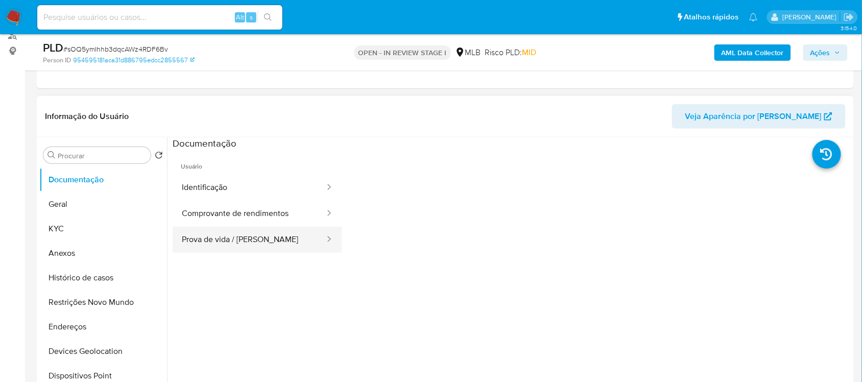
click at [250, 236] on button "Prova de vida / [PERSON_NAME]" at bounding box center [249, 240] width 153 height 26
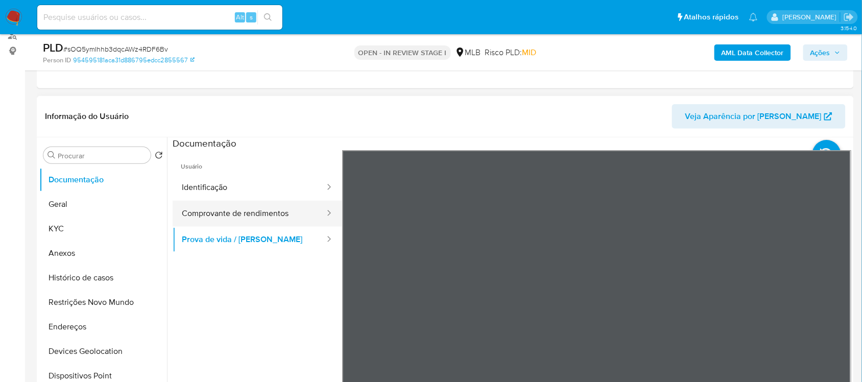
click at [249, 214] on button "Comprovante de rendimentos" at bounding box center [249, 214] width 153 height 26
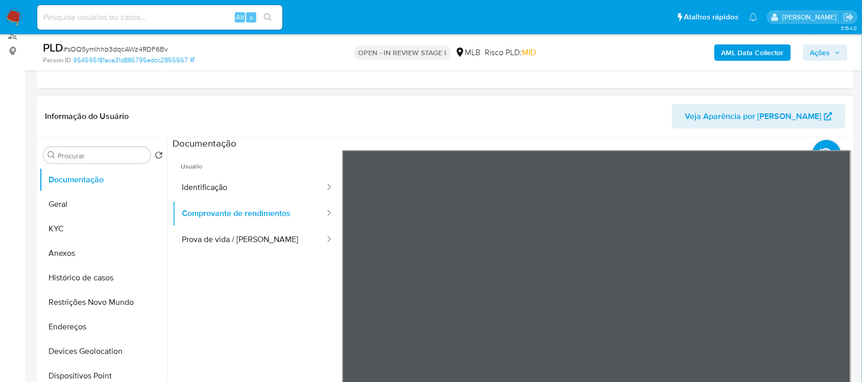
click at [542, 127] on div "Informação do Usuário Veja Aparência por Pessoa Procurar Retornar ao pedido pad…" at bounding box center [445, 247] width 817 height 303
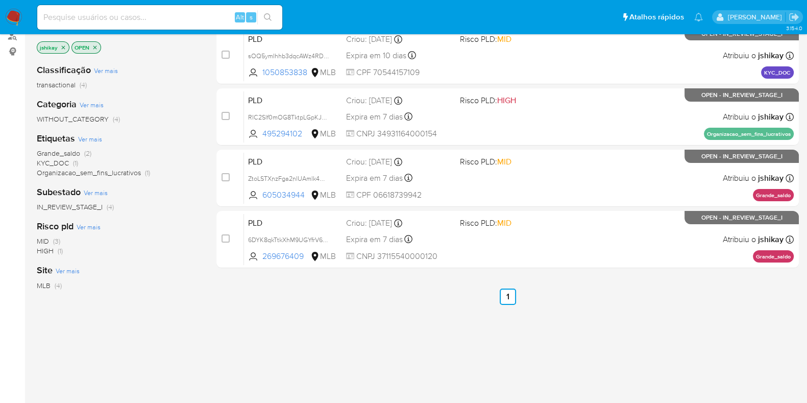
scroll to position [63, 0]
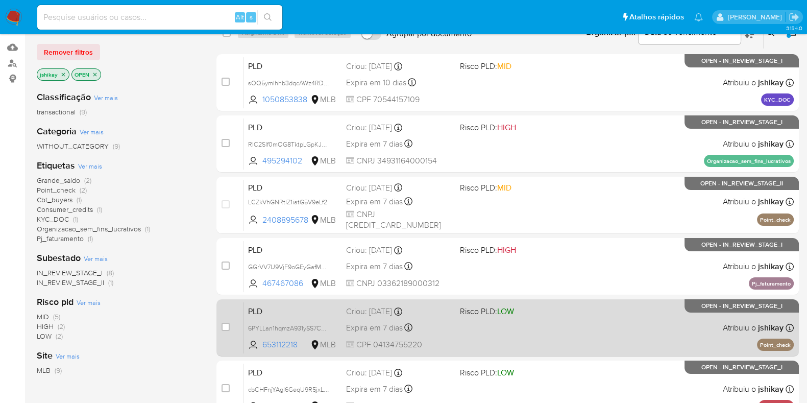
scroll to position [86, 0]
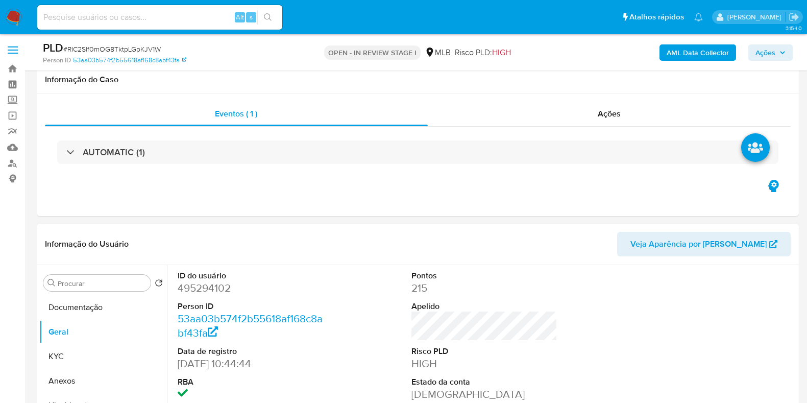
scroll to position [191, 0]
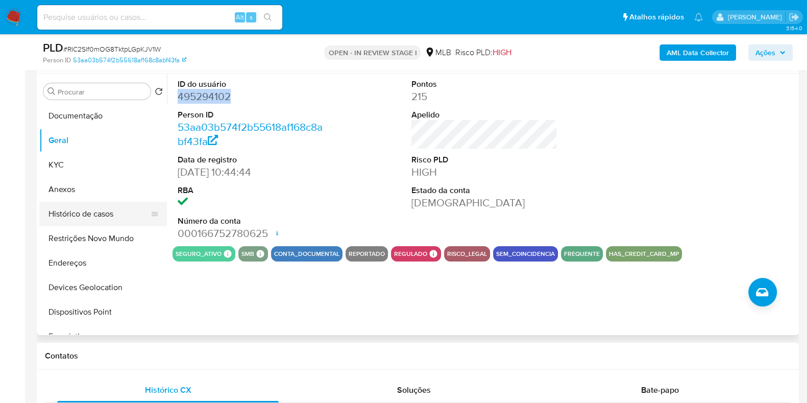
click at [83, 220] on button "Histórico de casos" at bounding box center [98, 214] width 119 height 25
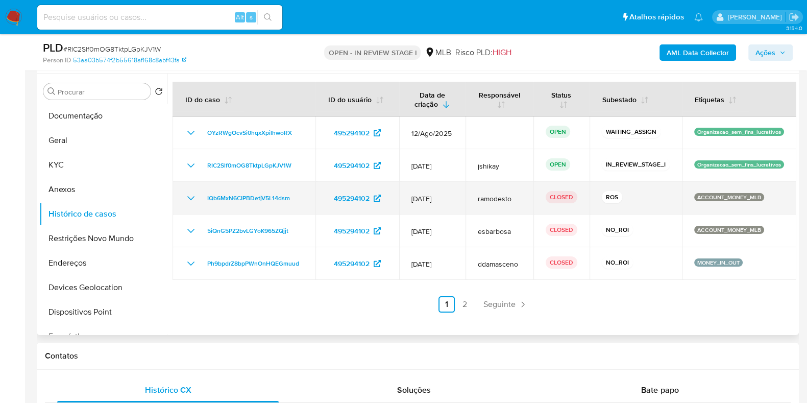
click at [186, 200] on icon "Mostrar/Ocultar" at bounding box center [191, 198] width 12 height 12
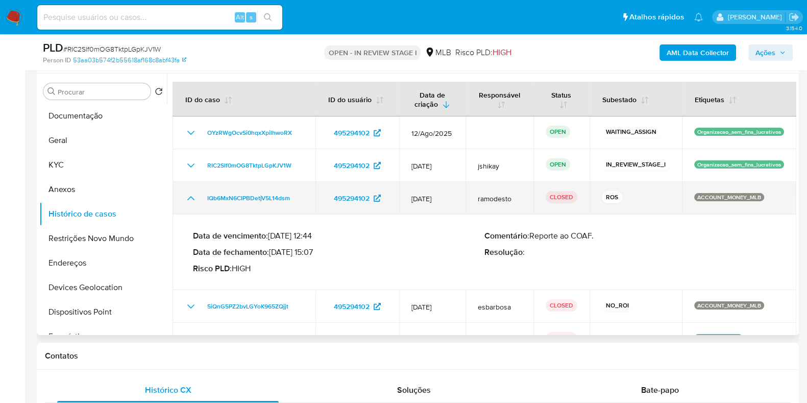
click at [193, 198] on icon "Mostrar/Ocultar" at bounding box center [190, 198] width 7 height 4
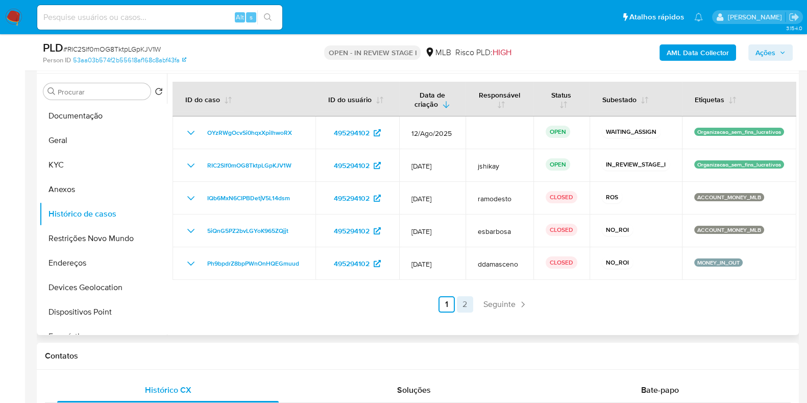
click at [460, 301] on link "2" at bounding box center [465, 304] width 16 height 16
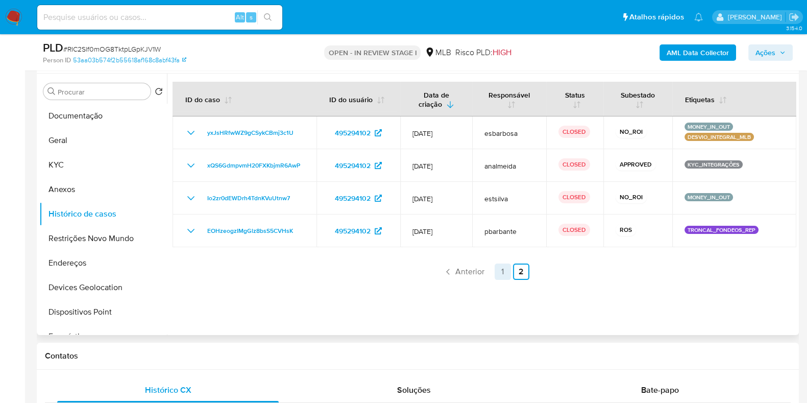
click at [498, 275] on link "1" at bounding box center [503, 271] width 16 height 16
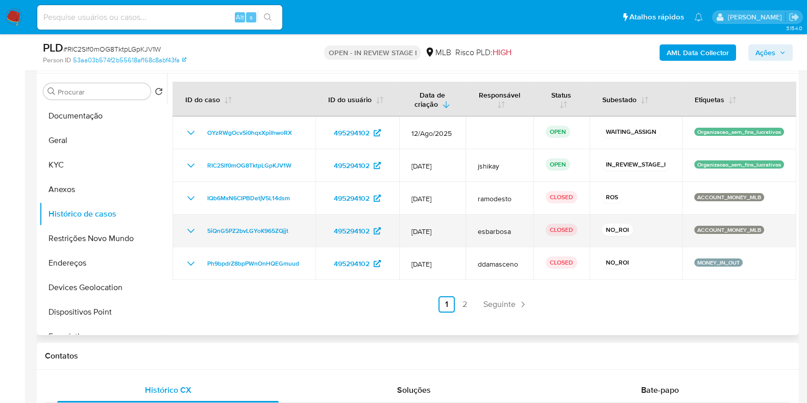
click at [191, 235] on icon "Mostrar/Ocultar" at bounding box center [191, 231] width 12 height 12
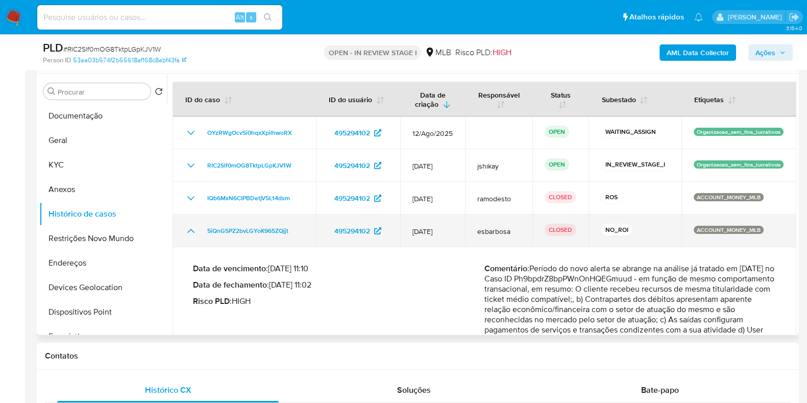
click at [191, 235] on icon "Mostrar/Ocultar" at bounding box center [191, 231] width 12 height 12
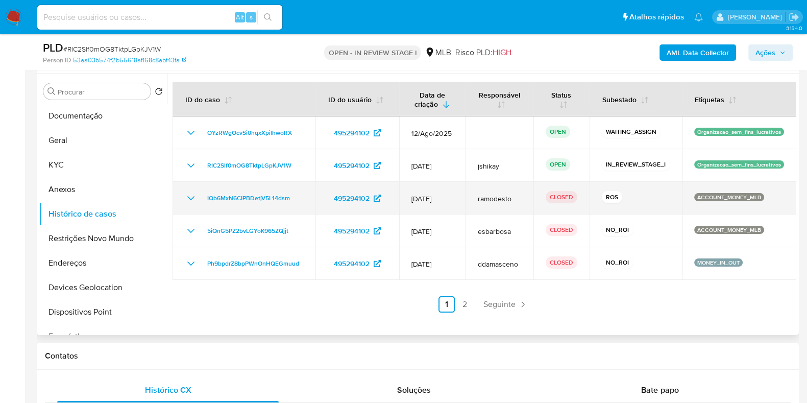
click at [191, 203] on icon "Mostrar/Ocultar" at bounding box center [191, 198] width 12 height 12
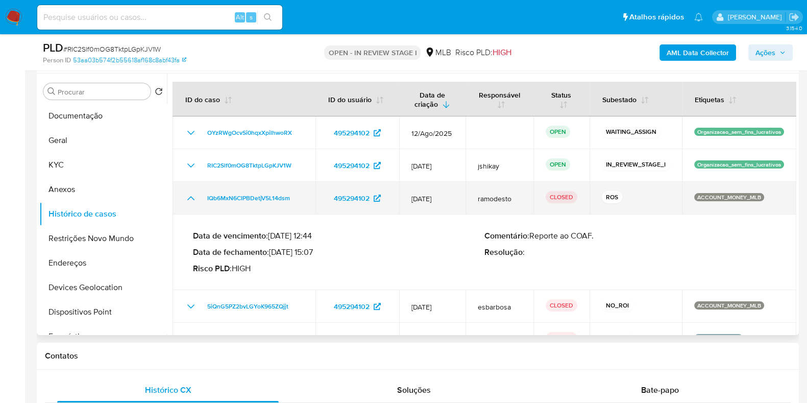
click at [191, 203] on icon "Mostrar/Ocultar" at bounding box center [191, 198] width 12 height 12
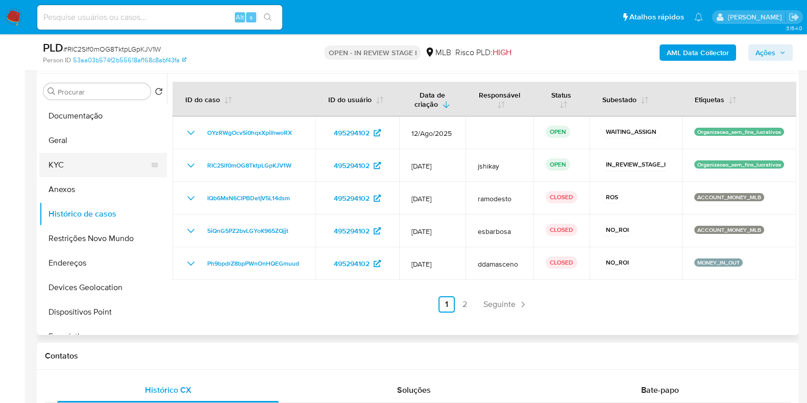
click at [80, 169] on button "KYC" at bounding box center [98, 165] width 119 height 25
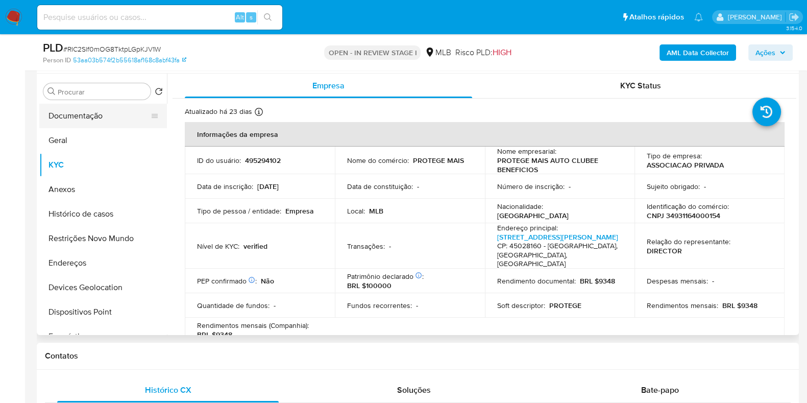
click at [98, 117] on button "Documentação" at bounding box center [98, 116] width 119 height 25
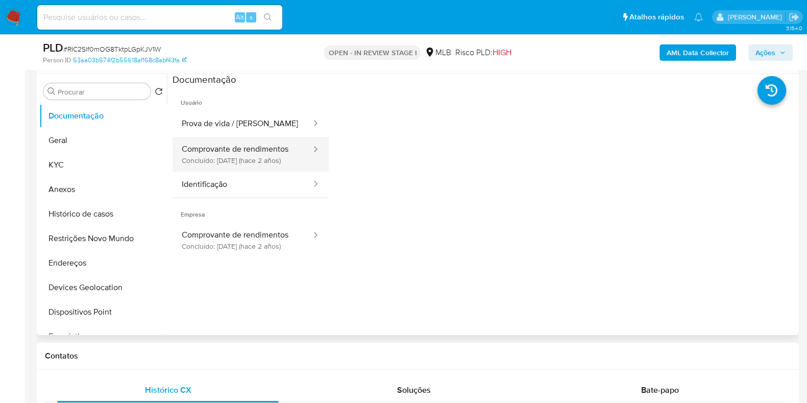
click at [261, 145] on button "Comprovante de rendimentos Concluído: 09/06/2023 (hace 2 años)" at bounding box center [243, 154] width 140 height 35
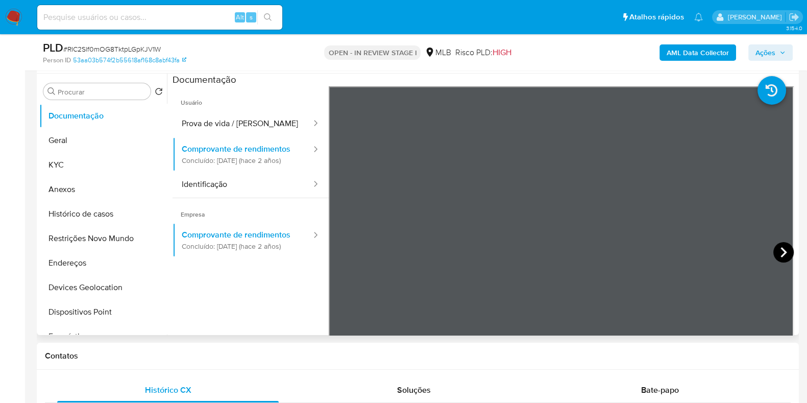
click at [785, 255] on icon at bounding box center [783, 252] width 20 height 20
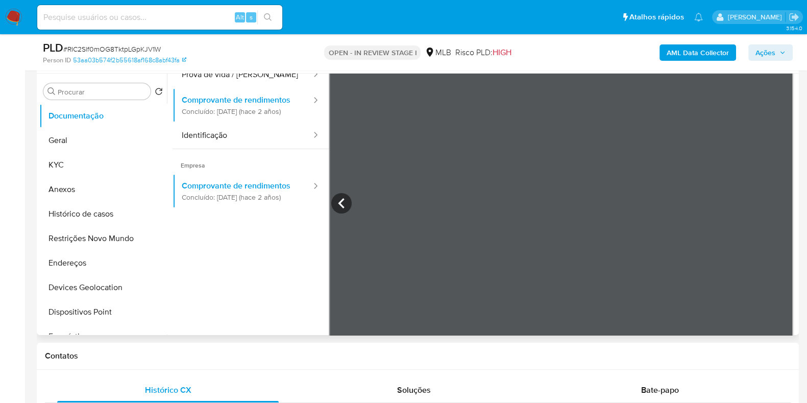
scroll to position [63, 0]
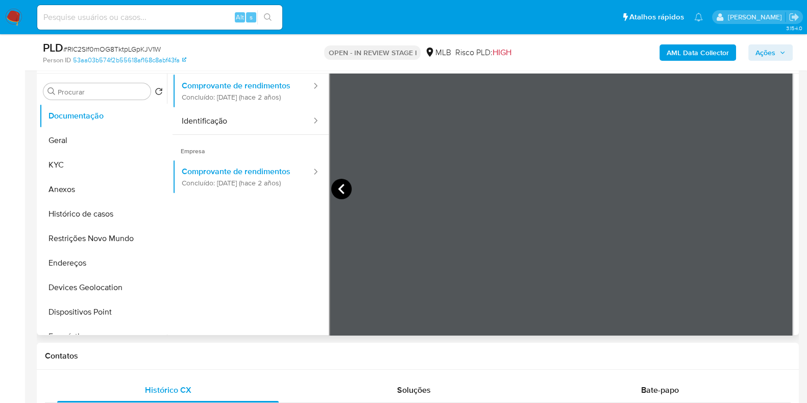
click at [340, 186] on icon at bounding box center [341, 189] width 6 height 10
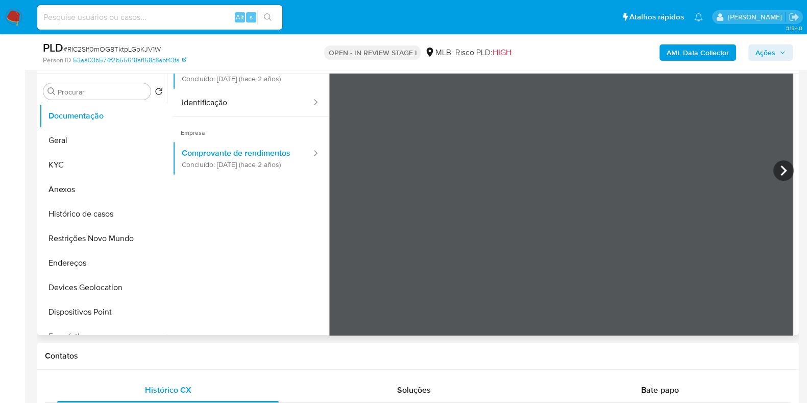
scroll to position [89, 0]
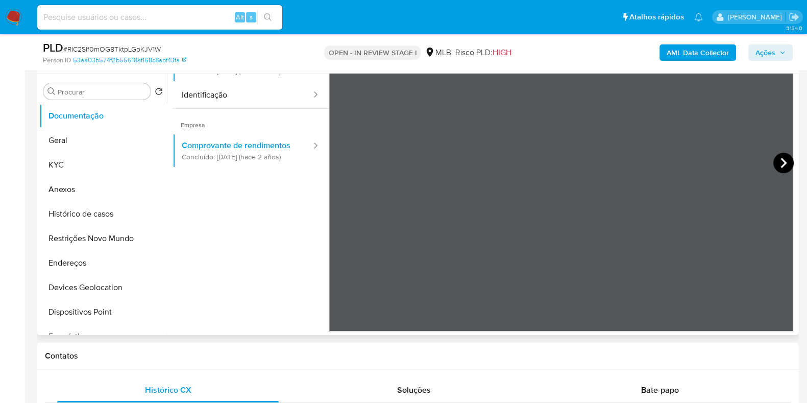
click at [775, 154] on icon at bounding box center [783, 163] width 20 height 20
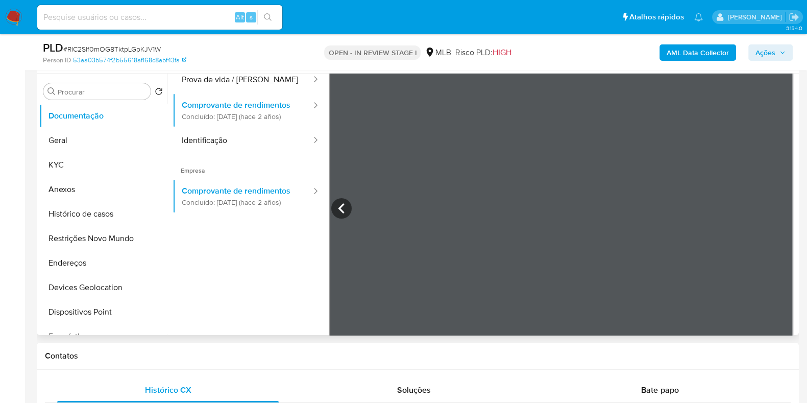
scroll to position [25, 0]
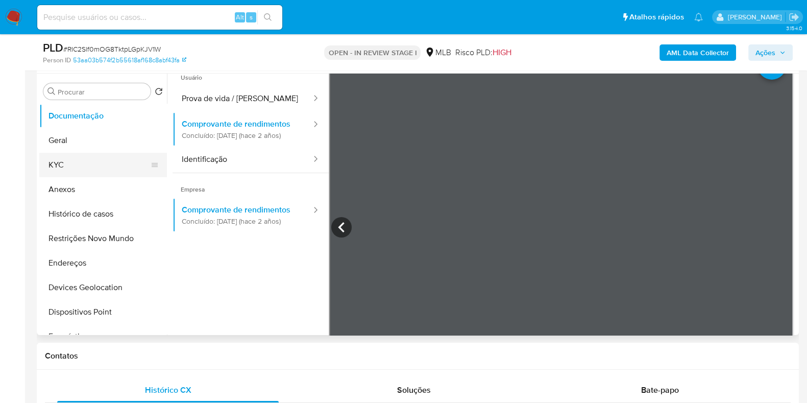
click at [79, 173] on button "KYC" at bounding box center [98, 165] width 119 height 25
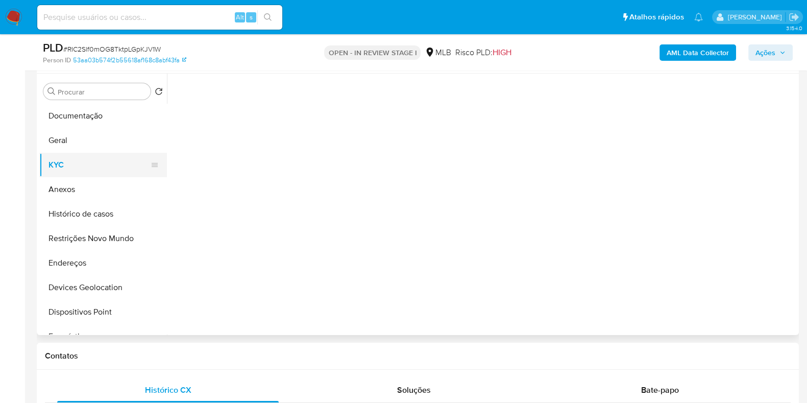
scroll to position [0, 0]
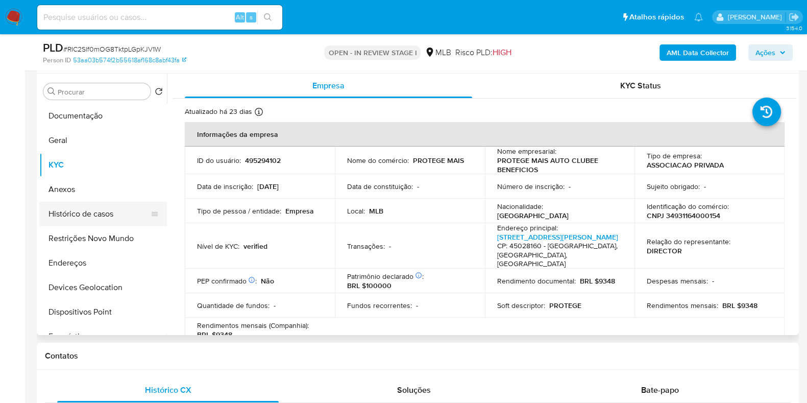
click at [81, 218] on button "Histórico de casos" at bounding box center [98, 214] width 119 height 25
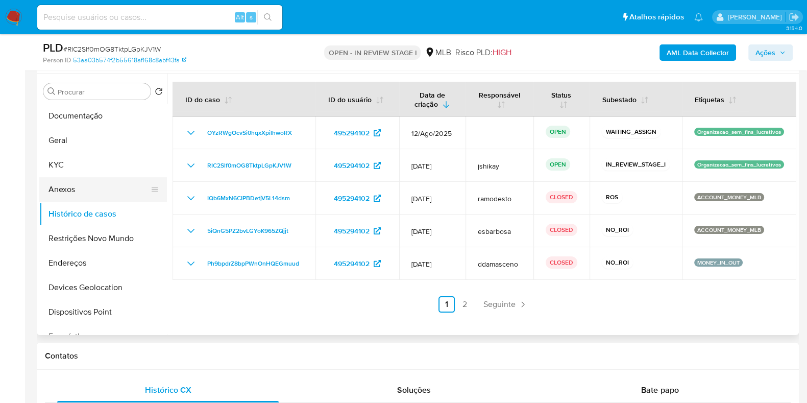
drag, startPoint x: 65, startPoint y: 173, endPoint x: 71, endPoint y: 188, distance: 16.0
click at [71, 188] on ul "Documentação Geral KYC Anexos Histórico de casos Restrições Novo Mundo Endereço…" at bounding box center [103, 219] width 128 height 230
click at [76, 199] on button "Anexos" at bounding box center [98, 189] width 119 height 25
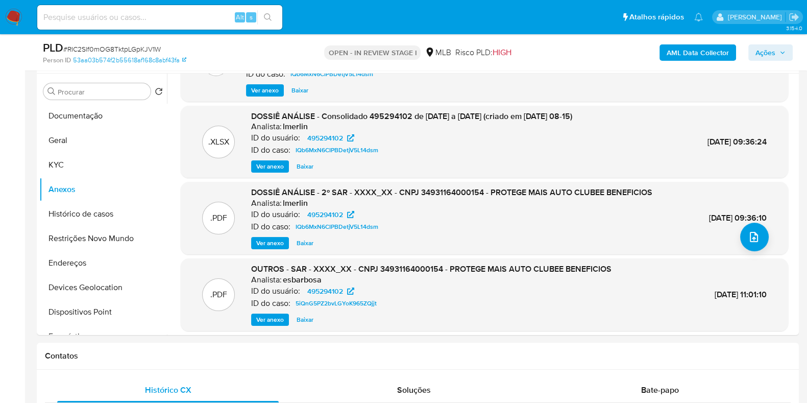
scroll to position [97, 0]
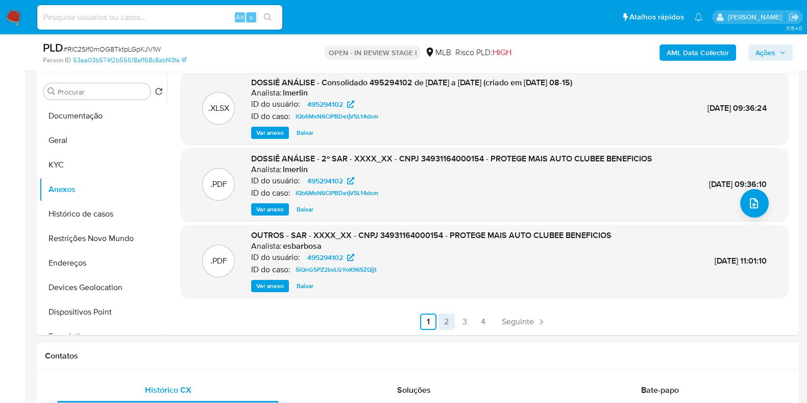
click at [448, 318] on link "2" at bounding box center [447, 321] width 16 height 16
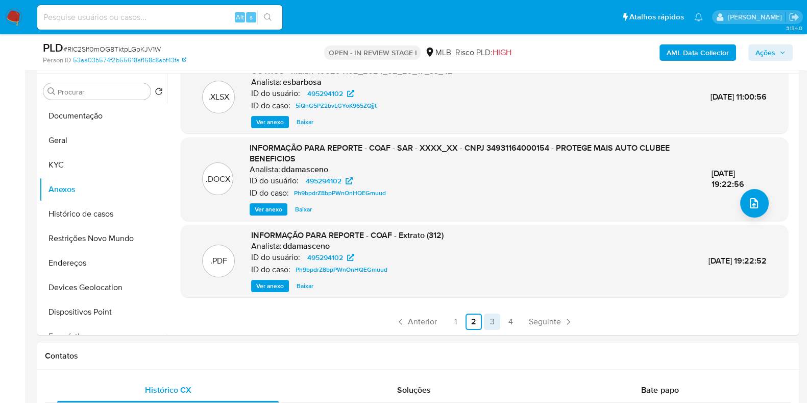
click at [485, 323] on link "3" at bounding box center [492, 321] width 16 height 16
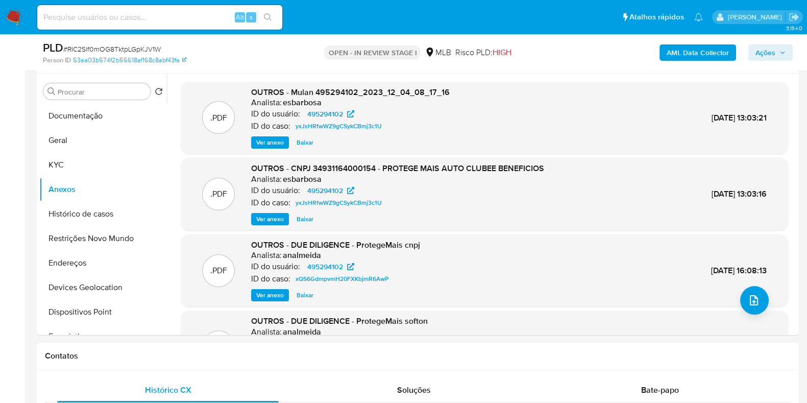
click at [274, 218] on span "Ver anexo" at bounding box center [270, 219] width 28 height 10
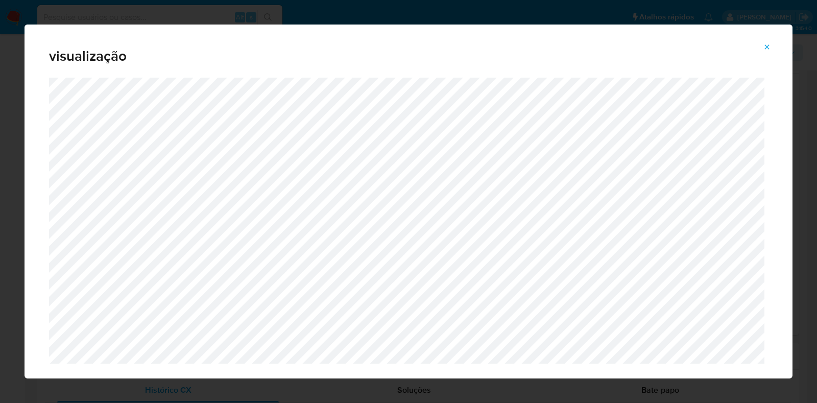
click at [763, 54] on span "Attachment preview" at bounding box center [767, 47] width 8 height 14
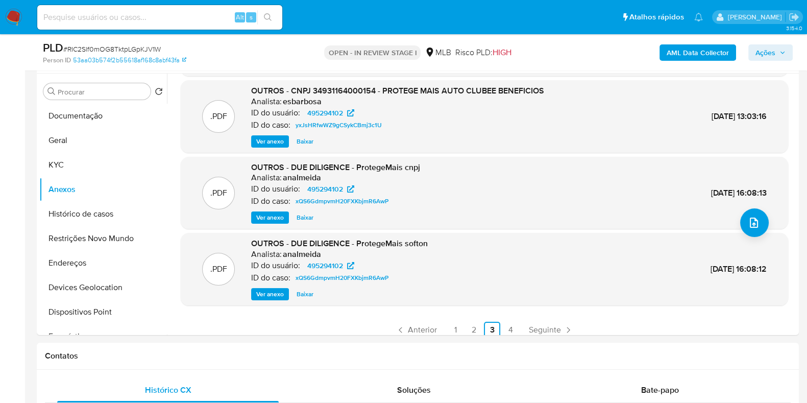
scroll to position [86, 0]
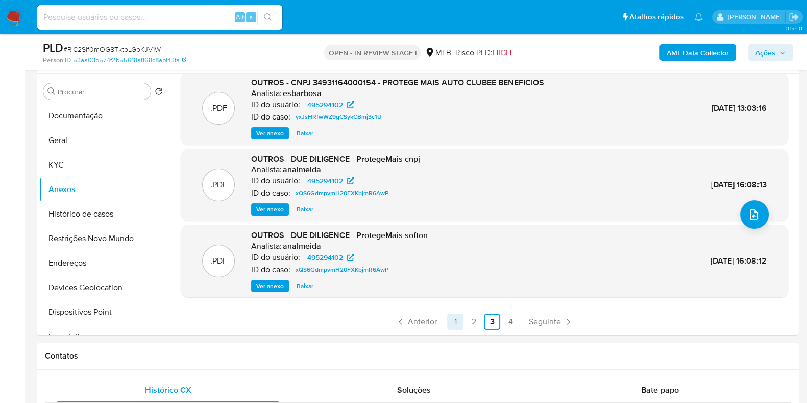
click at [450, 320] on link "1" at bounding box center [455, 321] width 16 height 16
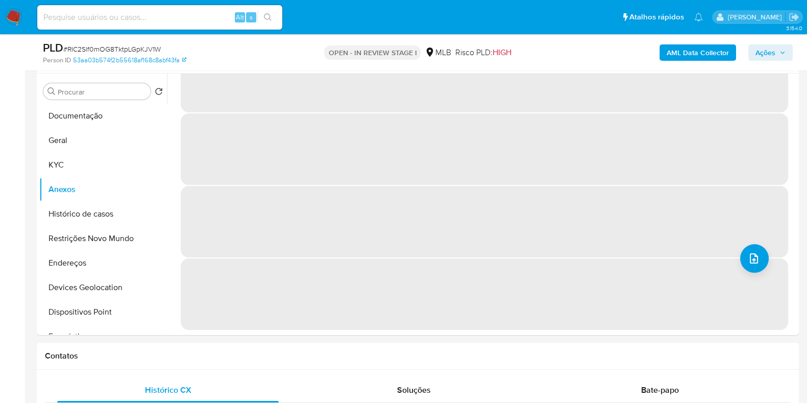
scroll to position [0, 0]
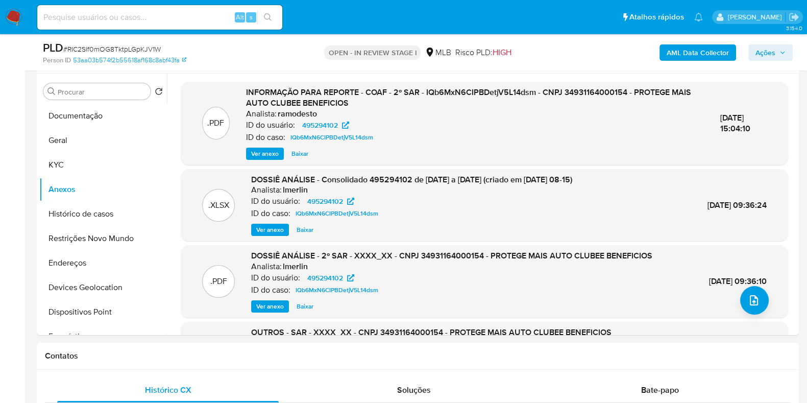
click at [266, 164] on div ".PDF INFORMAÇÃO PARA REPORTE - COAF - 2º SAR - IQb6MxN6CIPBDetjV5L14dsm - CNPJ …" at bounding box center [484, 254] width 607 height 345
click at [262, 158] on span "Ver anexo" at bounding box center [265, 154] width 28 height 10
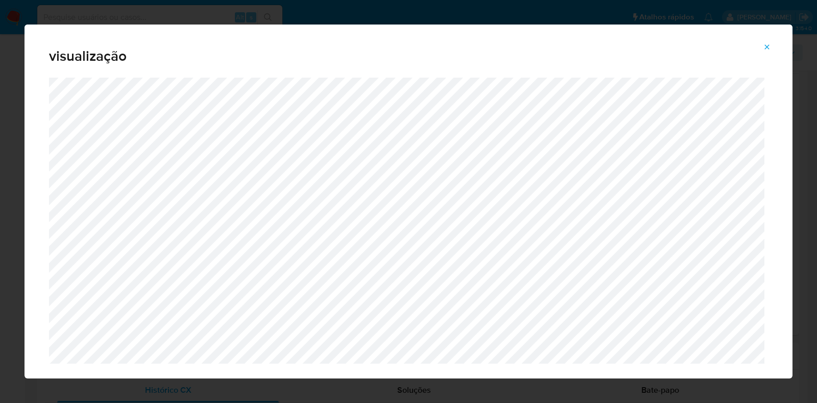
click at [774, 48] on button "Attachment preview" at bounding box center [767, 47] width 22 height 16
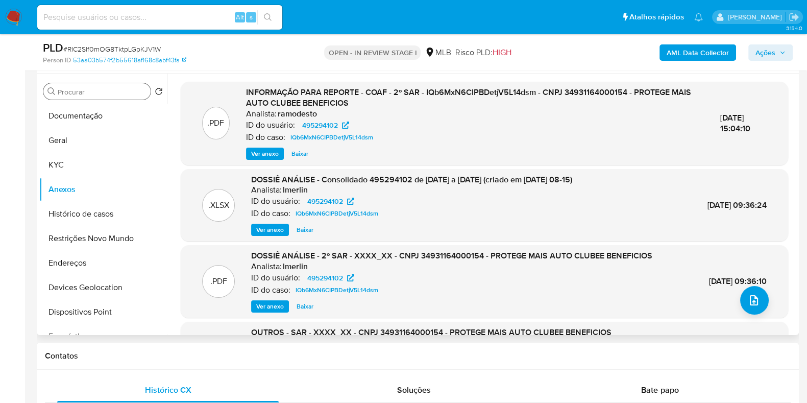
click at [90, 97] on div "Procurar" at bounding box center [96, 91] width 107 height 16
click at [94, 111] on button "Documentação" at bounding box center [98, 116] width 119 height 25
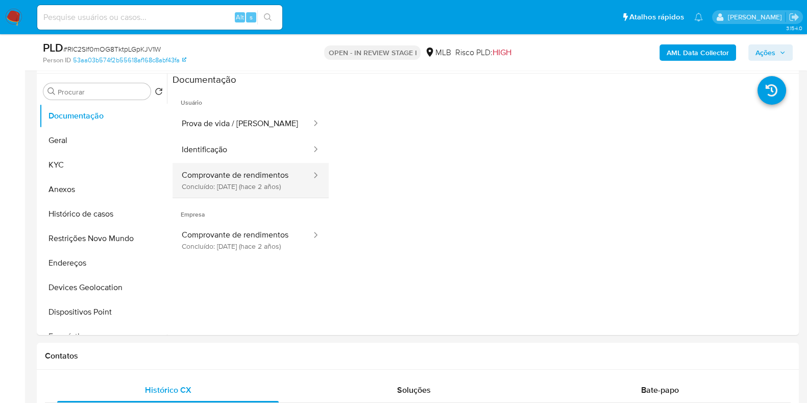
click at [273, 192] on button "Comprovante de rendimentos Concluído: 09/06/2023 (hace 2 años)" at bounding box center [243, 180] width 140 height 35
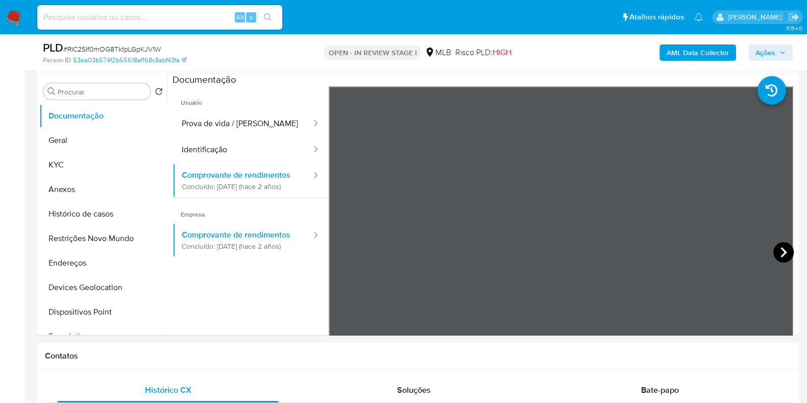
click at [781, 257] on icon at bounding box center [783, 252] width 20 height 20
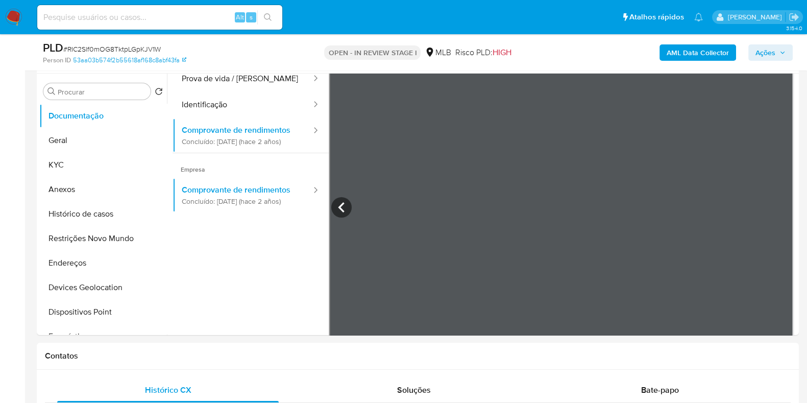
scroll to position [63, 0]
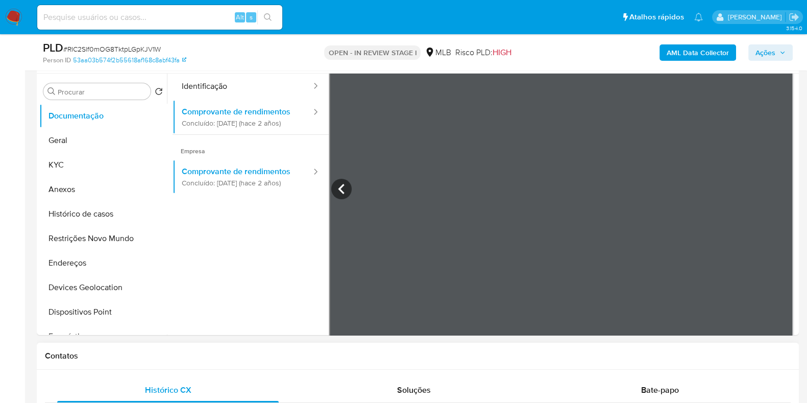
drag, startPoint x: 655, startPoint y: 335, endPoint x: 684, endPoint y: 343, distance: 29.6
drag, startPoint x: 706, startPoint y: 339, endPoint x: 735, endPoint y: 338, distance: 29.1
drag, startPoint x: 750, startPoint y: 338, endPoint x: 792, endPoint y: 335, distance: 42.4
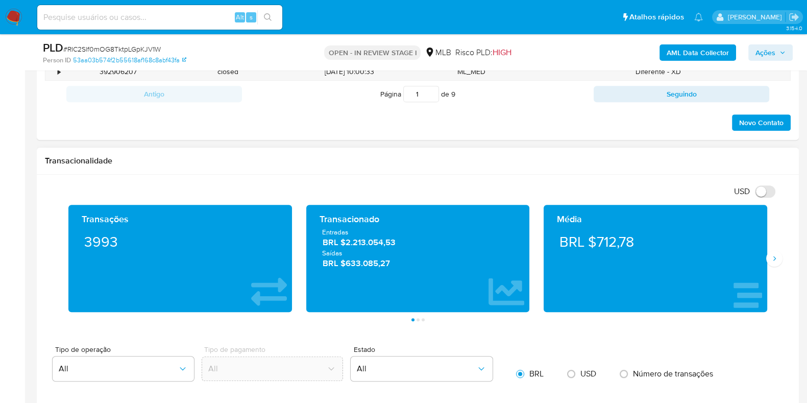
scroll to position [638, 0]
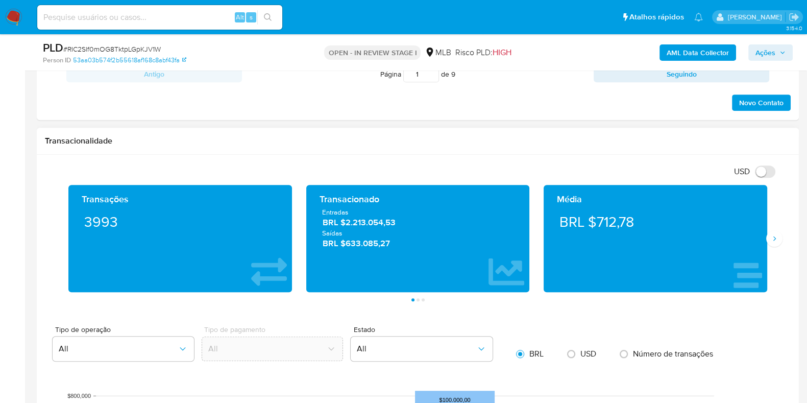
click at [768, 246] on div "Média BRL $712,78" at bounding box center [656, 238] width 238 height 107
click at [770, 233] on button "Siguiente" at bounding box center [774, 238] width 16 height 16
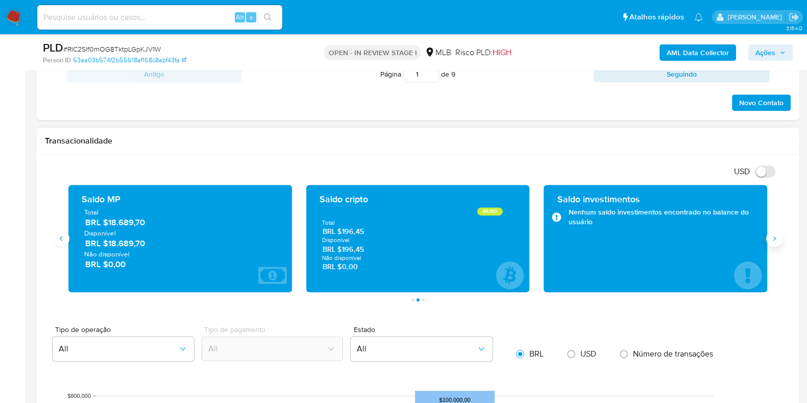
click at [777, 244] on button "Siguiente" at bounding box center [774, 238] width 16 height 16
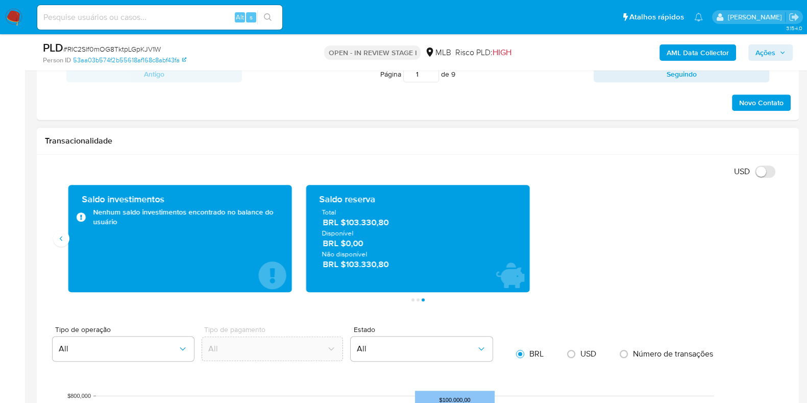
drag, startPoint x: 392, startPoint y: 225, endPoint x: 346, endPoint y: 226, distance: 46.5
click at [346, 226] on span "BRL $103.330,80" at bounding box center [418, 222] width 191 height 12
click at [59, 241] on icon "Anterior" at bounding box center [61, 238] width 8 height 8
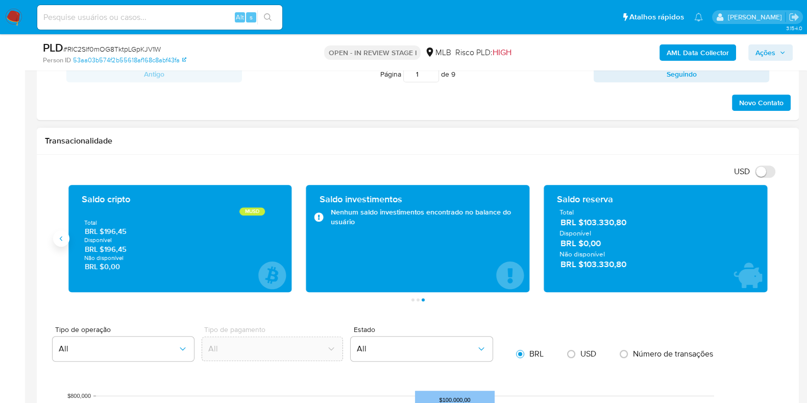
click at [59, 241] on icon "Anterior" at bounding box center [61, 238] width 8 height 8
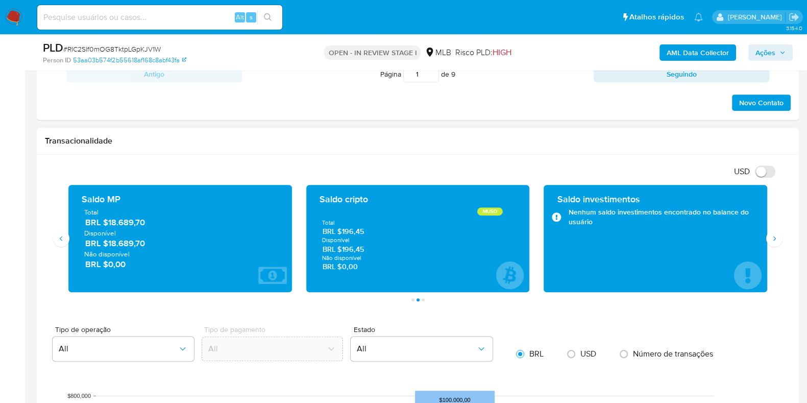
drag, startPoint x: 155, startPoint y: 241, endPoint x: 107, endPoint y: 240, distance: 47.5
click at [107, 240] on span "BRL $18.689,70" at bounding box center [180, 243] width 191 height 12
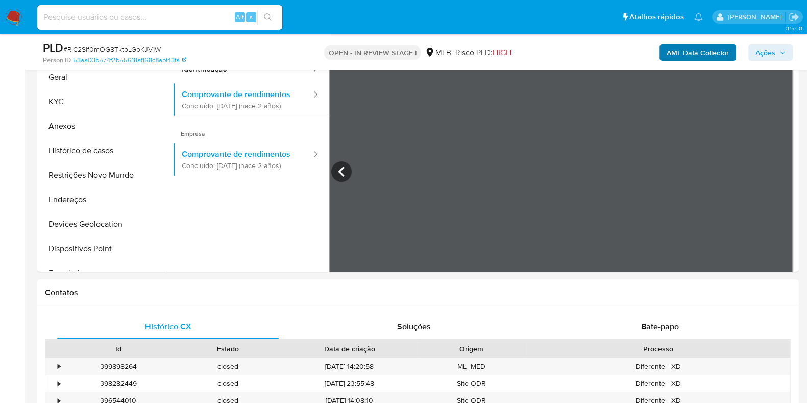
scroll to position [0, 0]
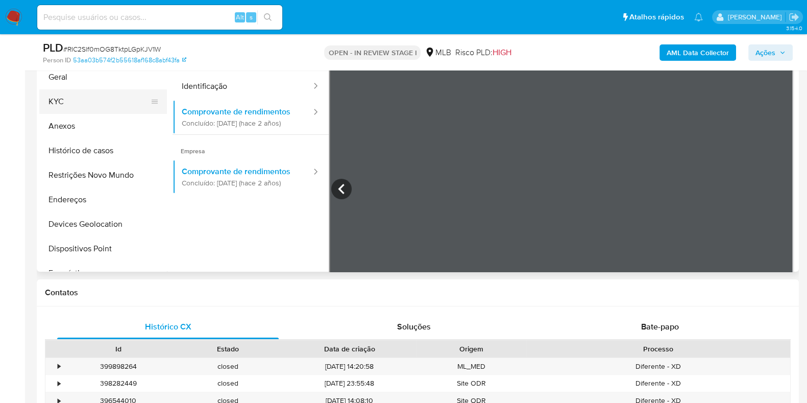
click at [103, 93] on button "KYC" at bounding box center [98, 101] width 119 height 25
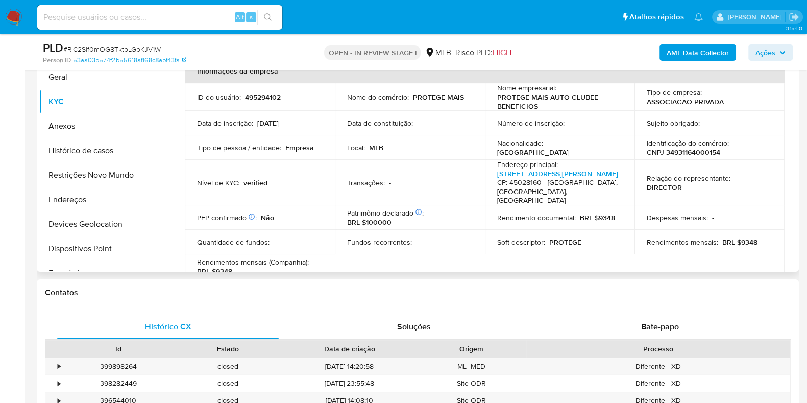
scroll to position [127, 0]
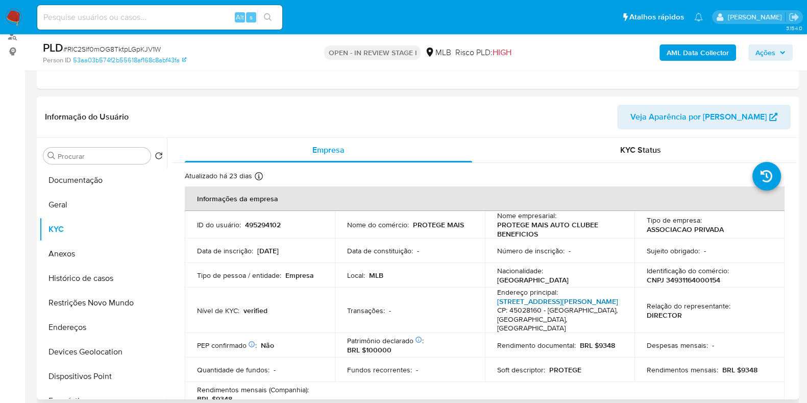
click at [538, 298] on link "Avenida Oscar Silva 12, Candeias" at bounding box center [557, 301] width 121 height 10
click at [90, 211] on button "Geral" at bounding box center [98, 204] width 119 height 25
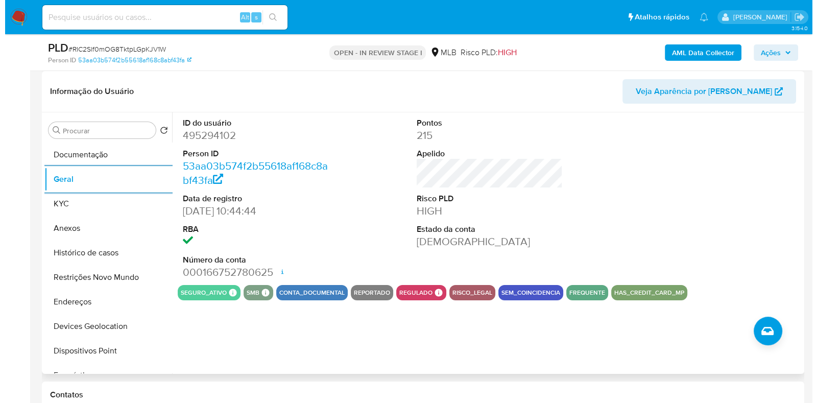
scroll to position [191, 0]
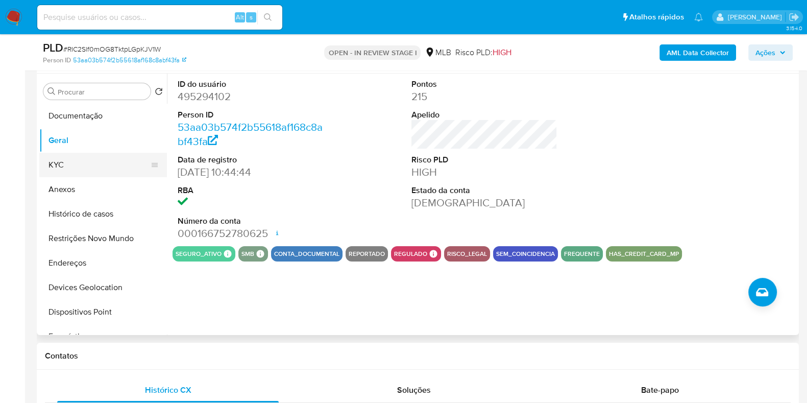
click at [59, 163] on button "KYC" at bounding box center [98, 165] width 119 height 25
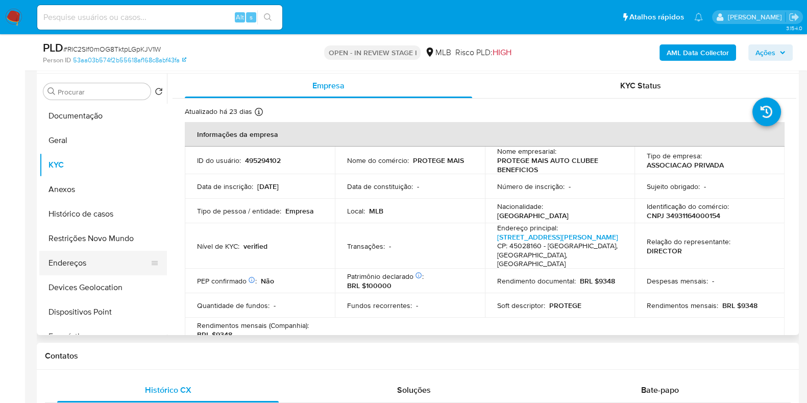
click at [89, 257] on button "Endereços" at bounding box center [98, 263] width 119 height 25
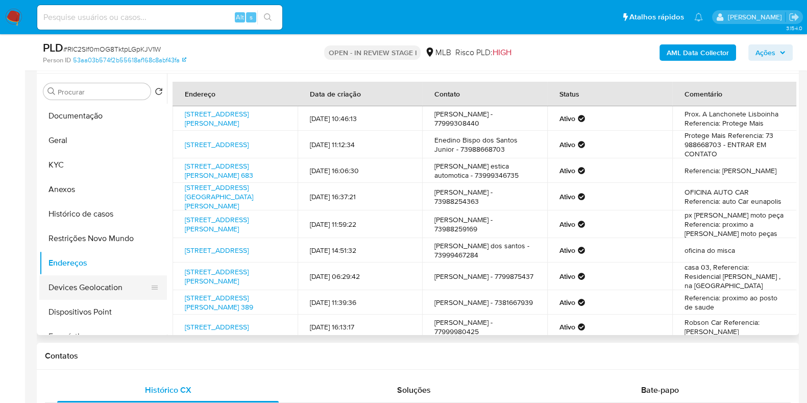
click at [108, 277] on button "Devices Geolocation" at bounding box center [98, 287] width 119 height 25
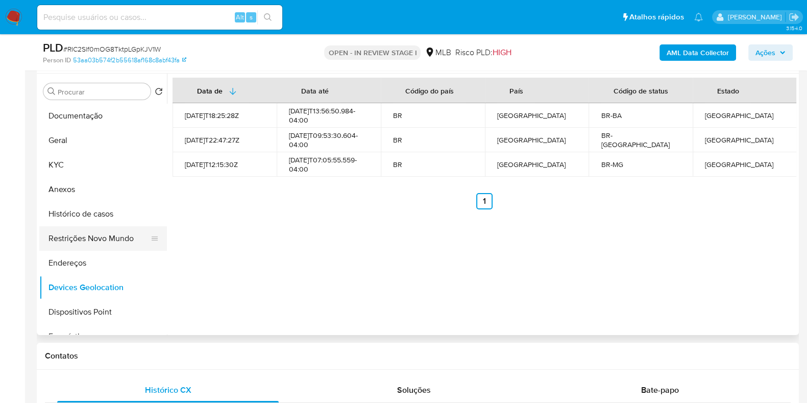
click at [89, 241] on button "Restrições Novo Mundo" at bounding box center [98, 238] width 119 height 25
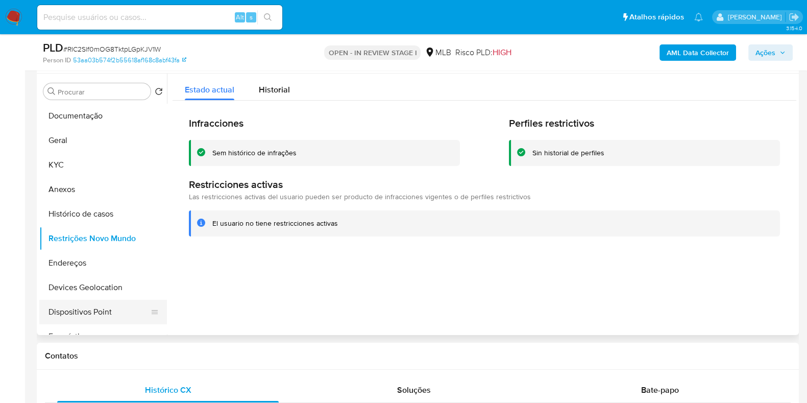
drag, startPoint x: 115, startPoint y: 310, endPoint x: 126, endPoint y: 309, distance: 10.8
click at [114, 310] on button "Dispositivos Point" at bounding box center [98, 312] width 119 height 25
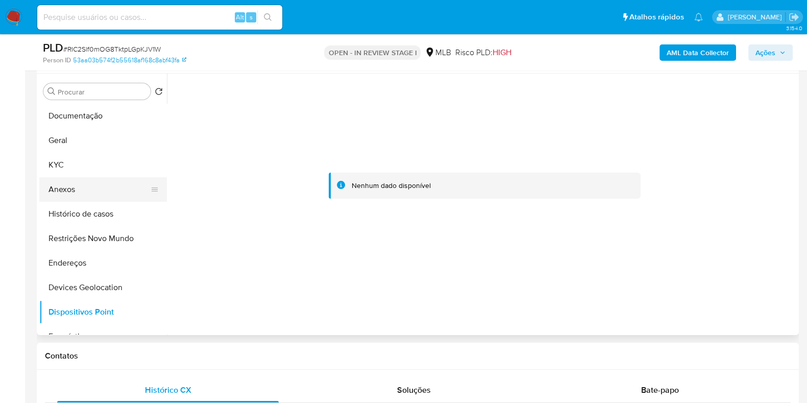
click at [83, 192] on button "Anexos" at bounding box center [98, 189] width 119 height 25
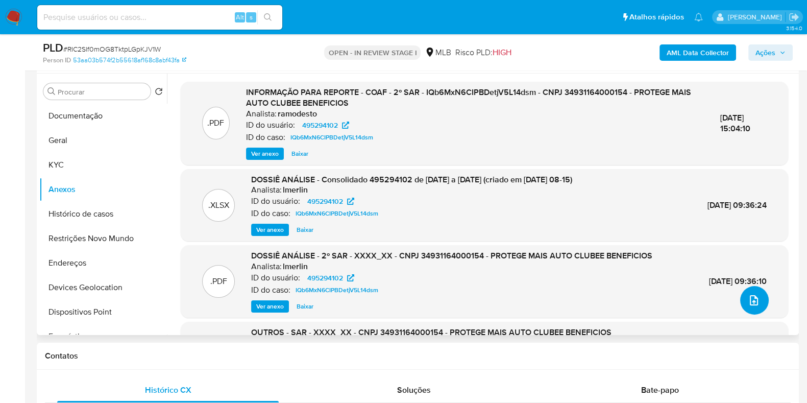
click at [748, 298] on icon "upload-file" at bounding box center [754, 300] width 12 height 12
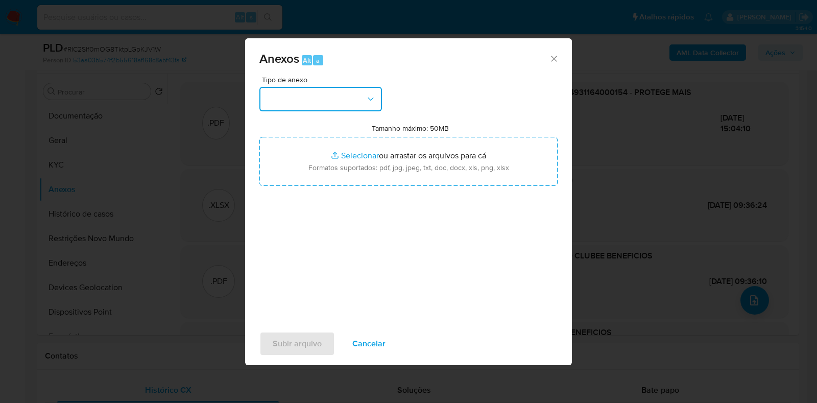
click at [297, 93] on button "button" at bounding box center [320, 99] width 123 height 25
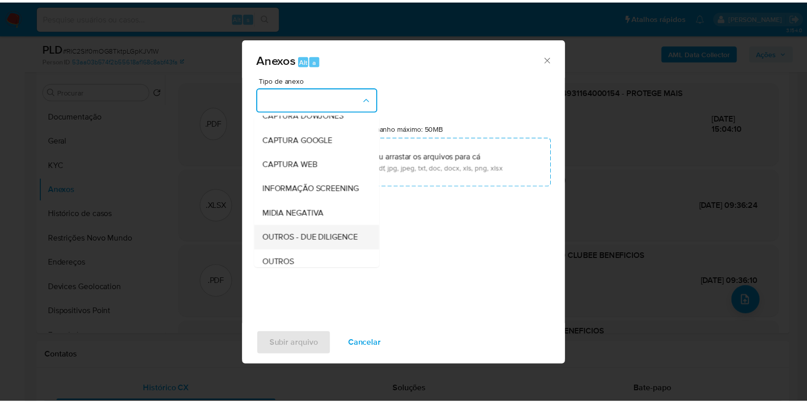
scroll to position [63, 0]
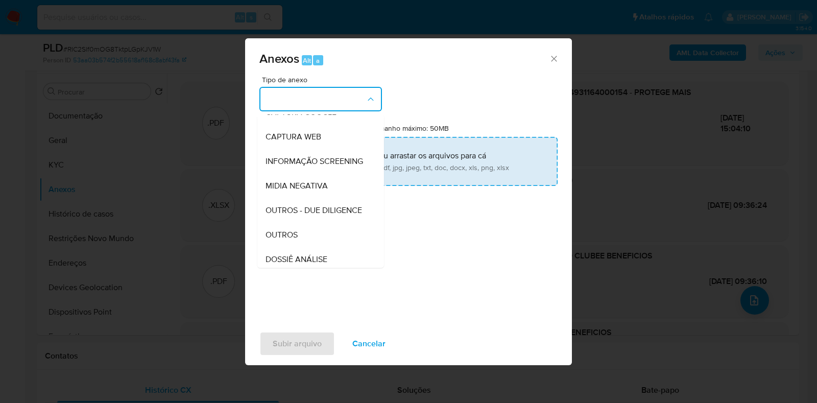
drag, startPoint x: 307, startPoint y: 254, endPoint x: 329, endPoint y: 164, distance: 92.0
click at [308, 247] on div "OUTROS" at bounding box center [317, 235] width 104 height 25
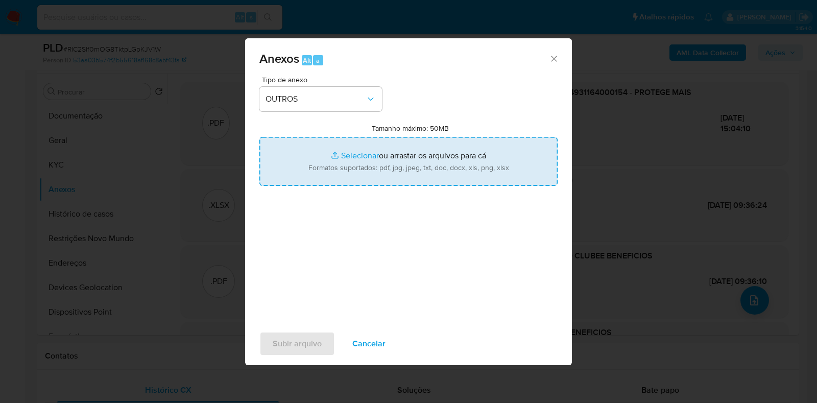
click at [330, 157] on input "Tamanho máximo: 50MB Selecionar arquivos" at bounding box center [408, 161] width 298 height 49
type input "C:\fakepath\Mulan 495294102_2025_08_18_08_56_31 - Resumen TX.pdf"
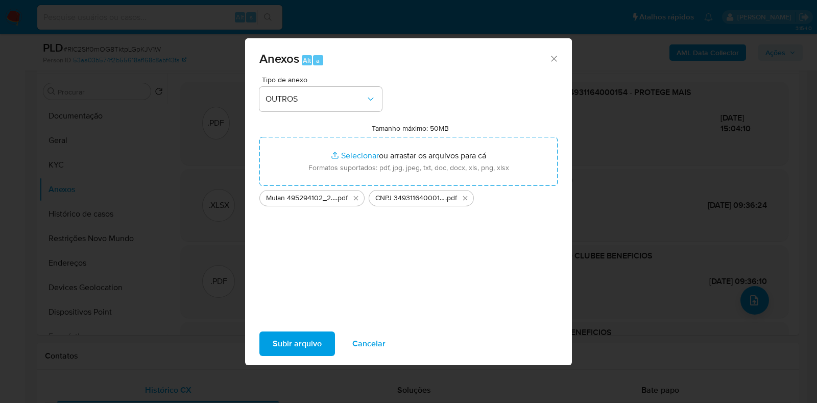
click at [311, 319] on div "Tipo de anexo OUTROS Tamanho máximo: 50MB Selecionar arquivos Selecionar ou arr…" at bounding box center [408, 200] width 327 height 248
click at [318, 334] on span "Subir arquivo" at bounding box center [297, 343] width 49 height 22
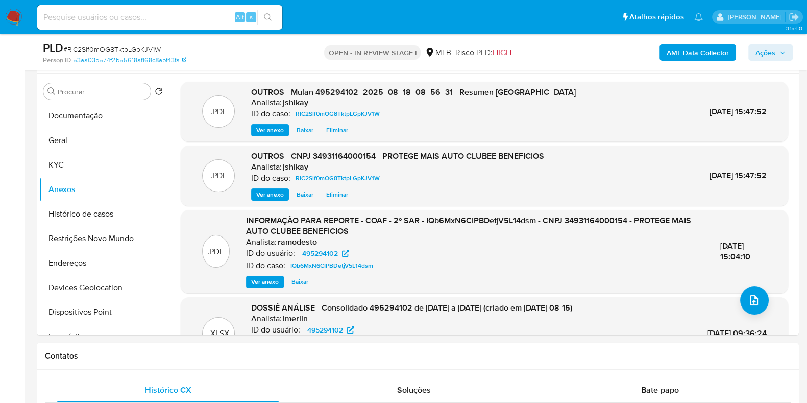
click at [782, 38] on div "PLD # RIC2Slf0mOG8TktpLGpKJV1W Person ID 53aa03b574f2b55618af168c8abf43fa OPEN …" at bounding box center [418, 52] width 762 height 36
click at [781, 50] on icon "button" at bounding box center [783, 53] width 6 height 6
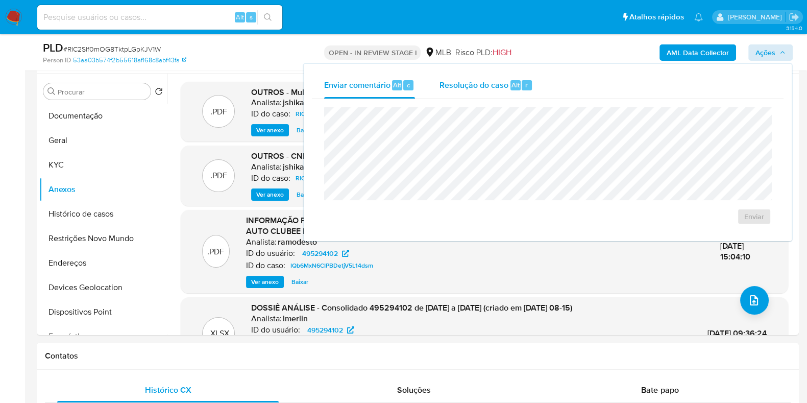
click at [447, 83] on span "Resolução do caso" at bounding box center [474, 85] width 69 height 12
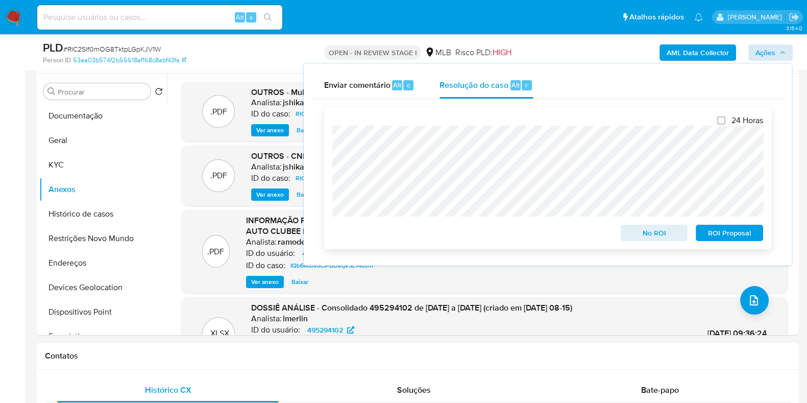
click at [647, 237] on span "No ROI" at bounding box center [654, 233] width 53 height 14
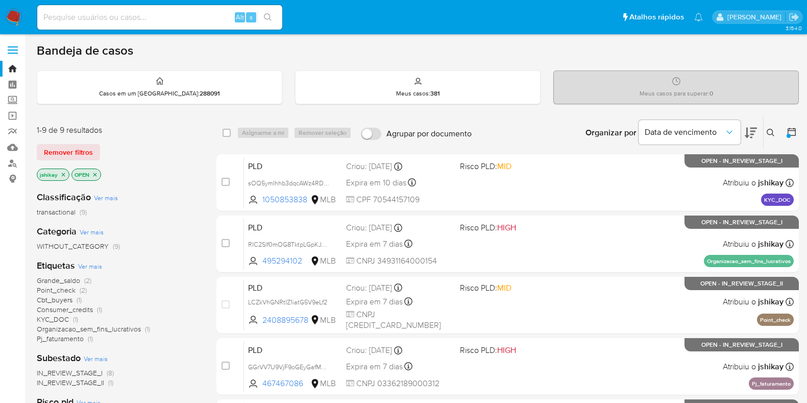
scroll to position [86, 0]
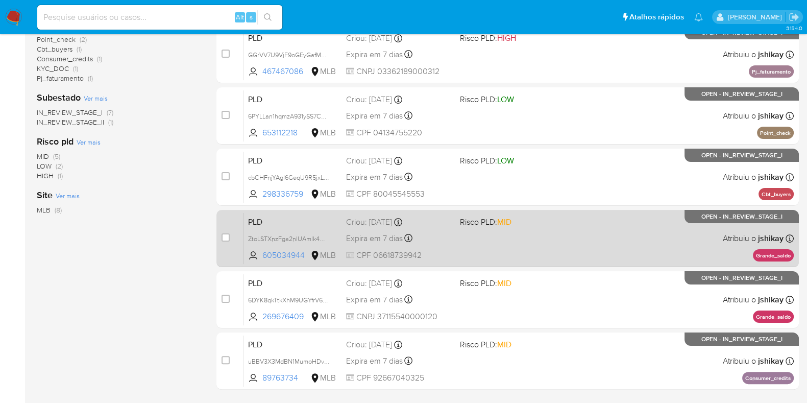
scroll to position [280, 0]
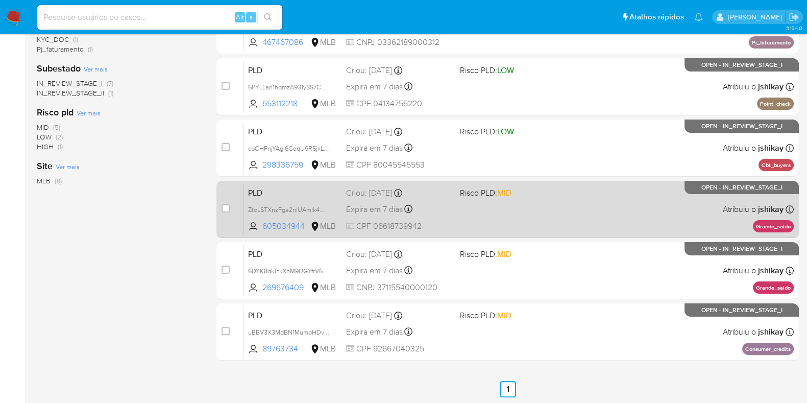
click at [545, 183] on div "PLD ZtoLSTXnzFga2nlUAmlk4QnE 605034944 MLB Risco PLD: MID Criou: [DATE] Criou: …" at bounding box center [519, 209] width 550 height 52
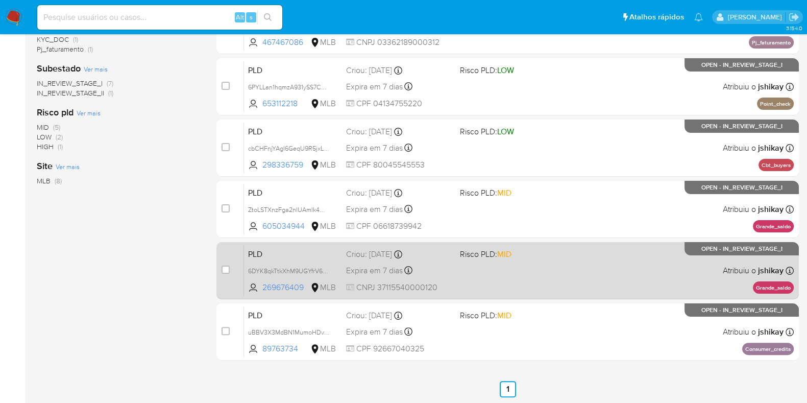
click at [578, 269] on div "PLD 6DYK8qkTtkXhM9UGYfrV6LPg 269676409 MLB Risco PLD: MID Criou: 12/07/2025 Cri…" at bounding box center [519, 271] width 550 height 52
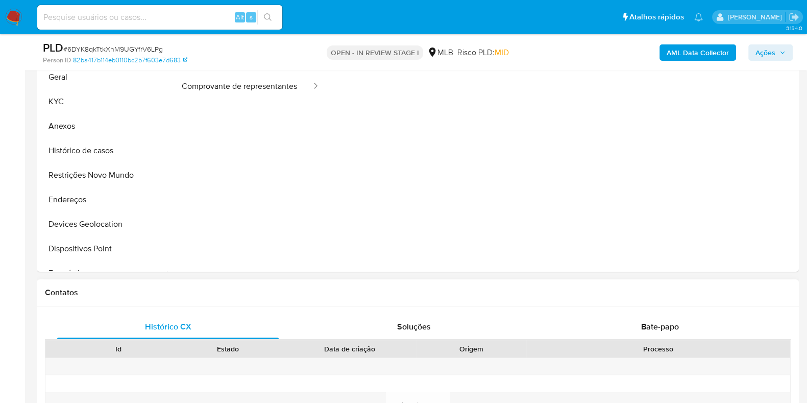
select select "10"
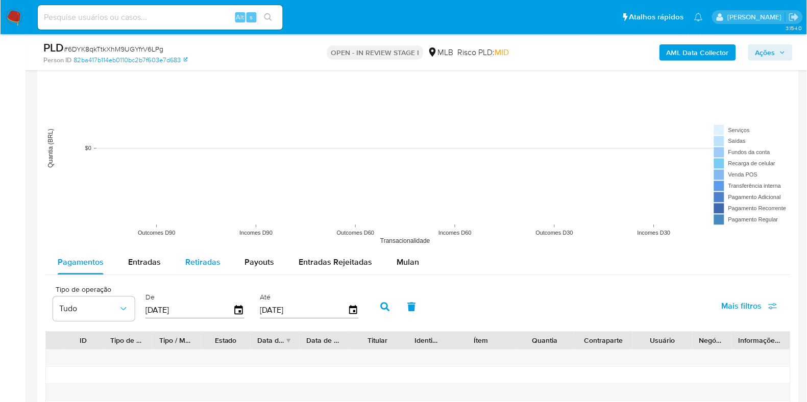
scroll to position [1085, 0]
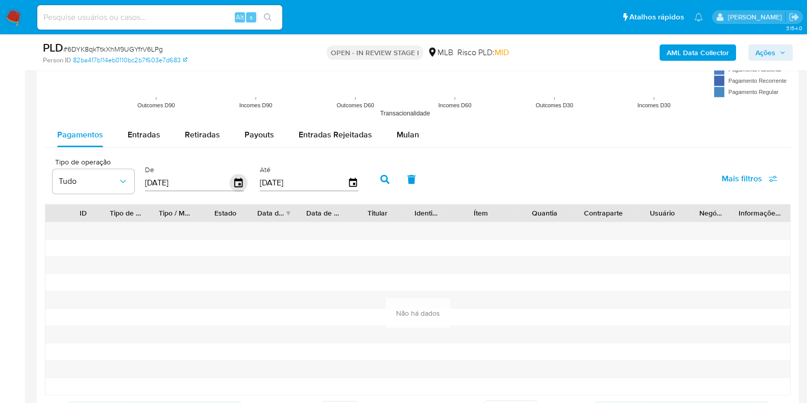
click at [234, 181] on icon "button" at bounding box center [239, 183] width 18 height 18
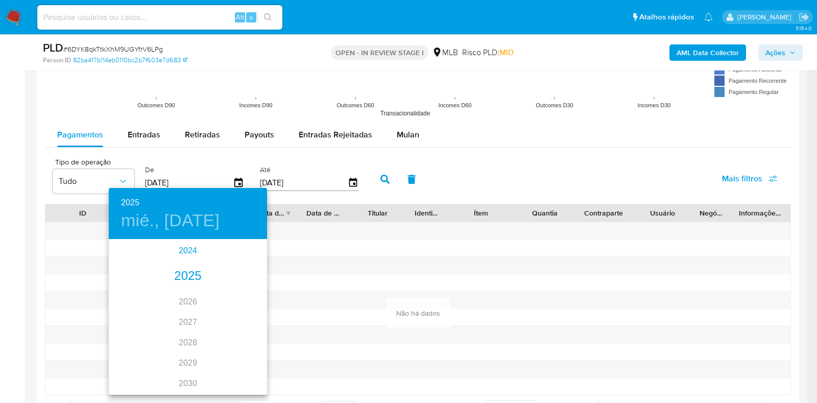
click at [194, 249] on div "2024" at bounding box center [188, 250] width 158 height 20
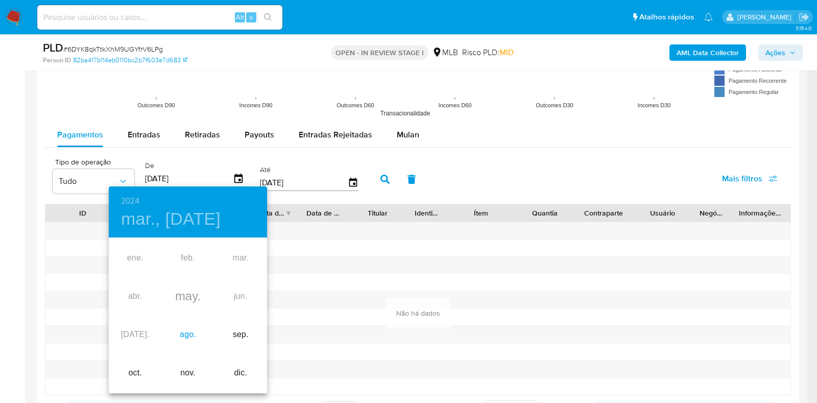
click at [189, 330] on div "ago." at bounding box center [187, 334] width 53 height 38
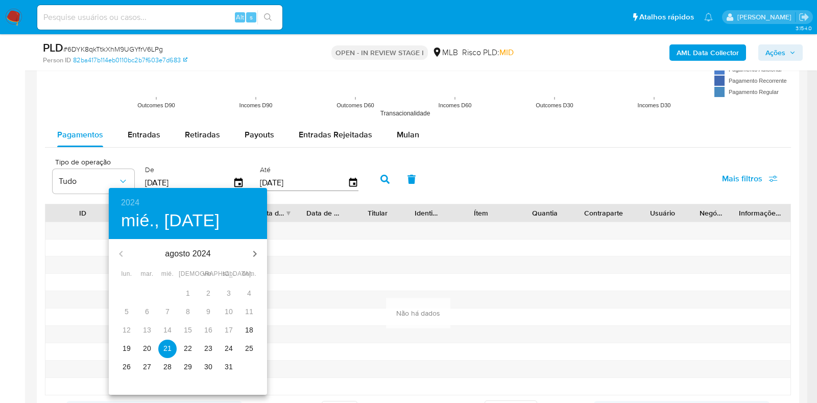
click at [250, 334] on p "18" at bounding box center [249, 330] width 8 height 10
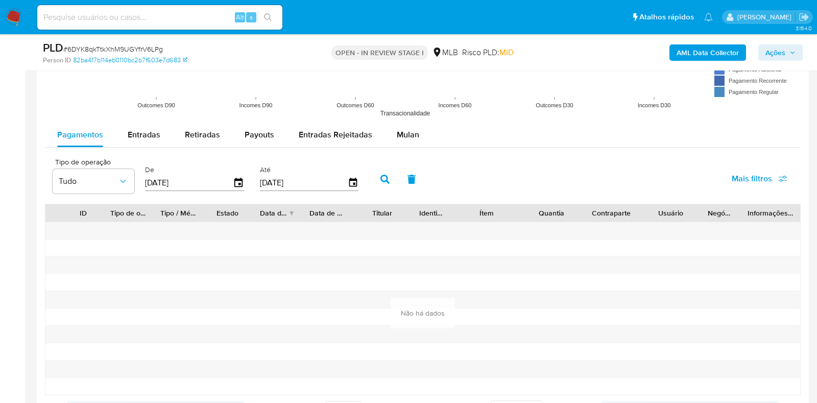
type input "[DATE]"
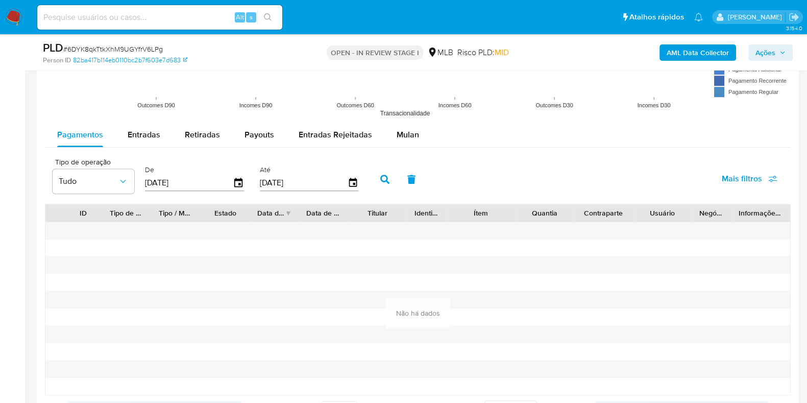
click at [388, 172] on button "button" at bounding box center [385, 179] width 27 height 25
click at [406, 139] on div "Mulan" at bounding box center [408, 135] width 22 height 25
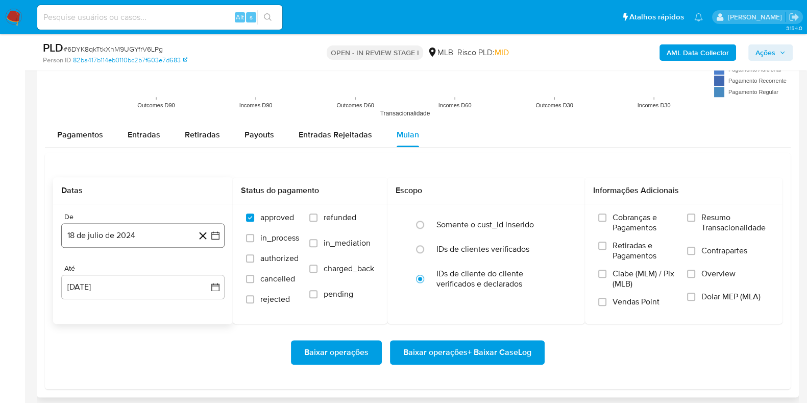
click at [218, 244] on button "18 de julio de 2024" at bounding box center [142, 235] width 163 height 25
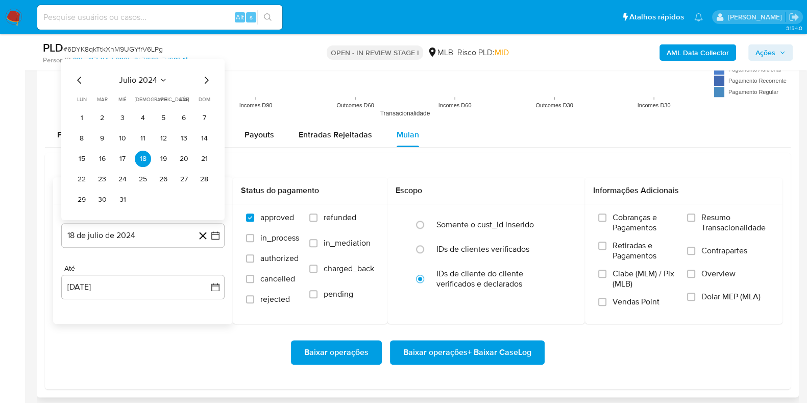
click at [155, 84] on span "julio 2024" at bounding box center [138, 80] width 38 height 10
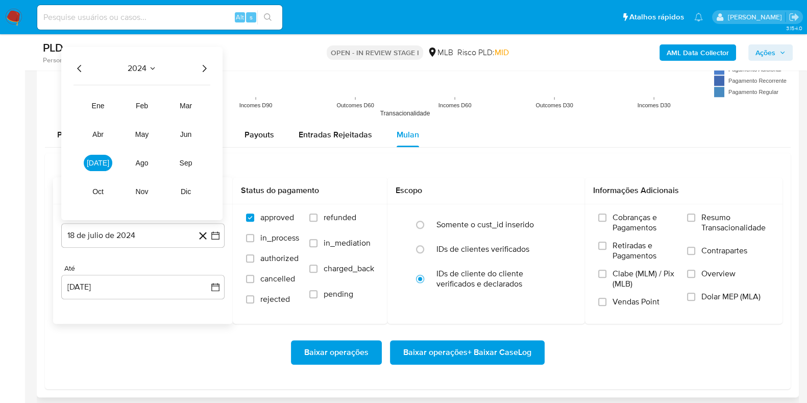
click at [204, 65] on icon "Año siguiente" at bounding box center [205, 67] width 4 height 7
click at [178, 133] on button "jun" at bounding box center [186, 134] width 29 height 16
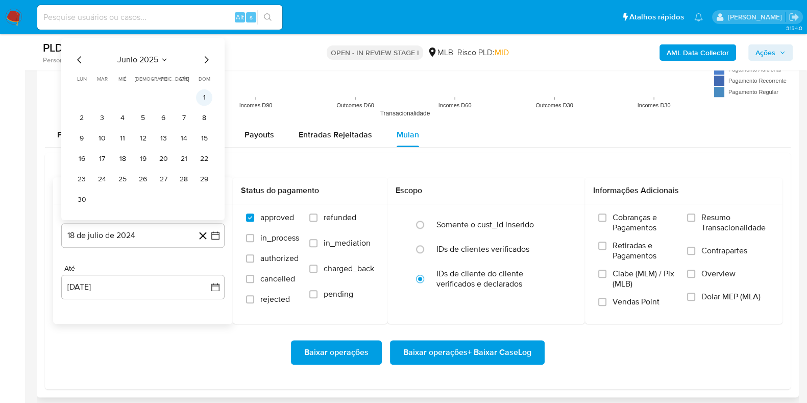
click at [201, 103] on button "1" at bounding box center [204, 97] width 16 height 16
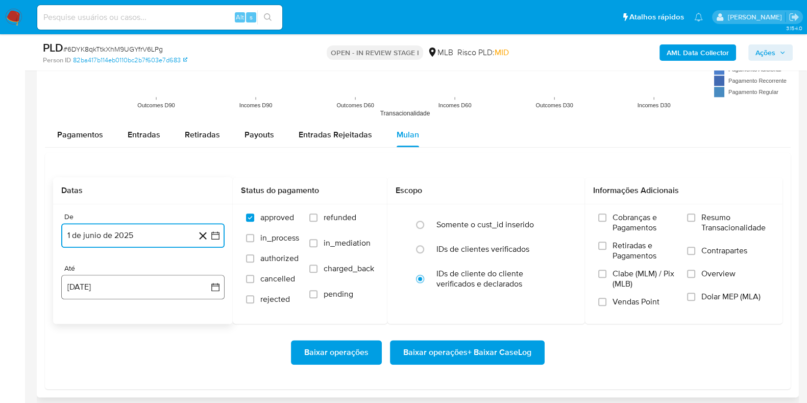
click at [220, 284] on icon "button" at bounding box center [215, 287] width 10 height 10
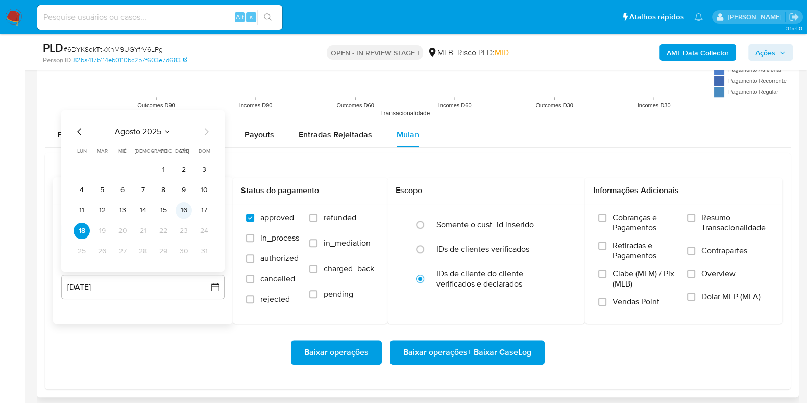
click at [184, 208] on button "16" at bounding box center [184, 210] width 16 height 16
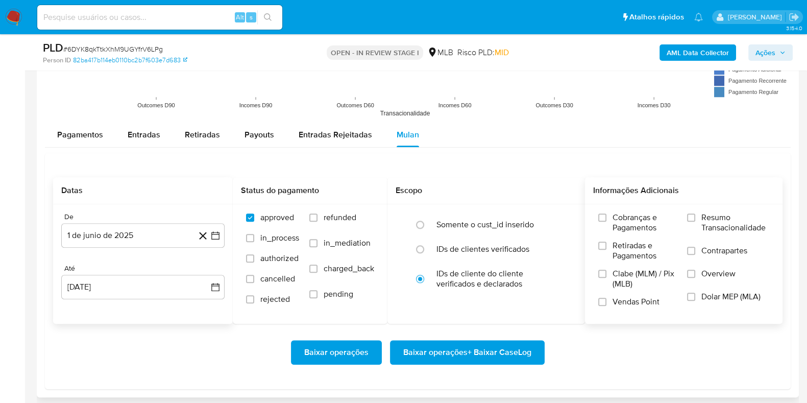
click at [740, 225] on span "Resumo Transacionalidade" at bounding box center [735, 222] width 68 height 20
click at [695, 222] on input "Resumo Transacionalidade" at bounding box center [691, 217] width 8 height 8
click at [490, 349] on span "Baixar operações + Baixar CaseLog" at bounding box center [467, 352] width 128 height 22
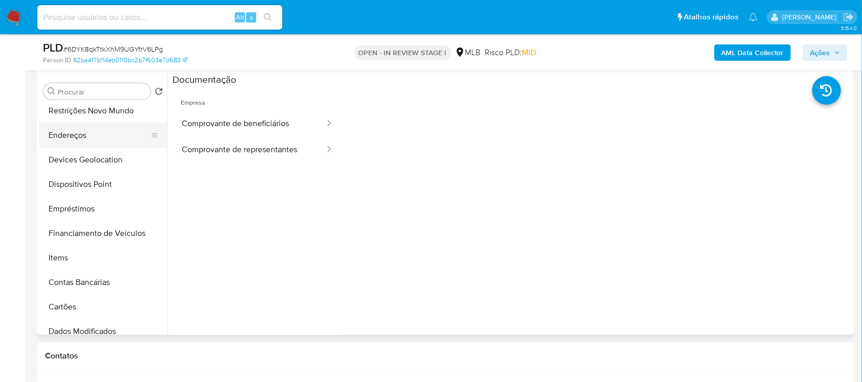
scroll to position [0, 0]
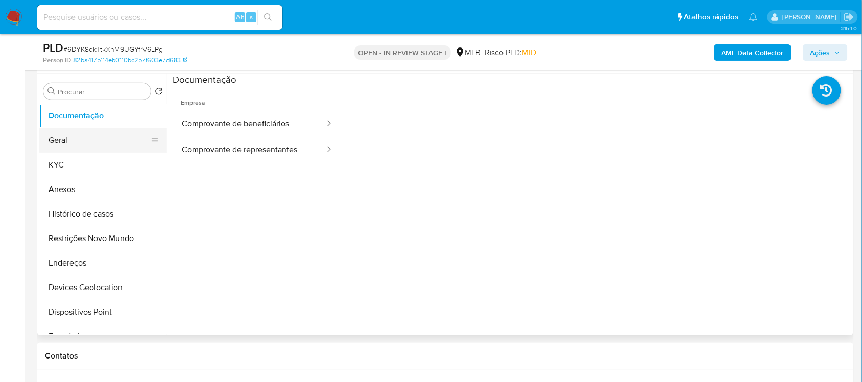
click at [98, 141] on button "Geral" at bounding box center [98, 140] width 119 height 25
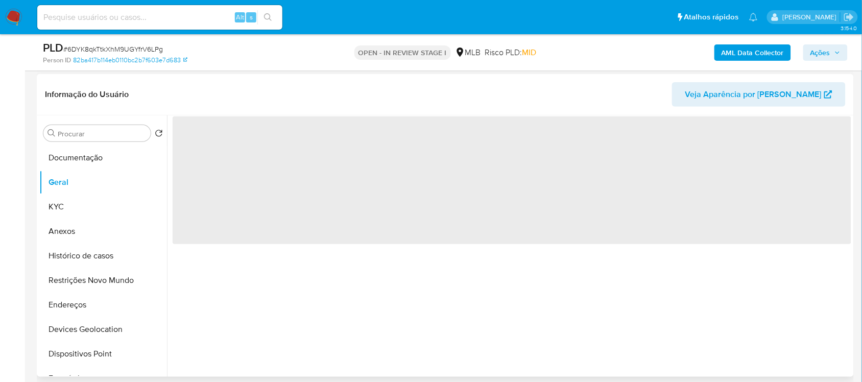
scroll to position [128, 0]
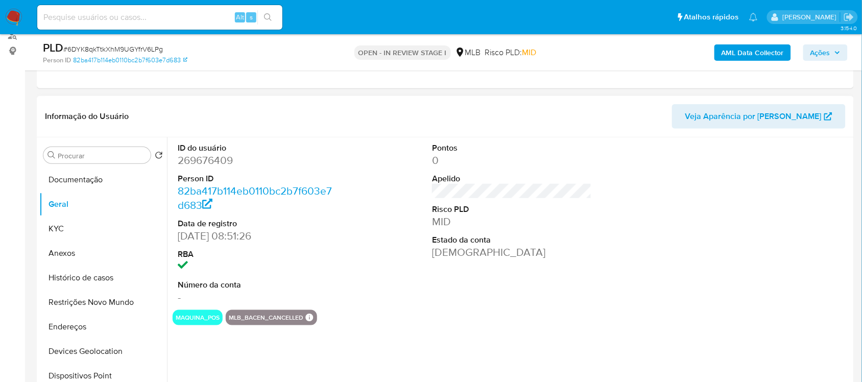
click at [216, 162] on dd "269676409" at bounding box center [257, 160] width 159 height 14
copy dd "269676409"
click at [203, 153] on dd "269676409" at bounding box center [257, 160] width 159 height 14
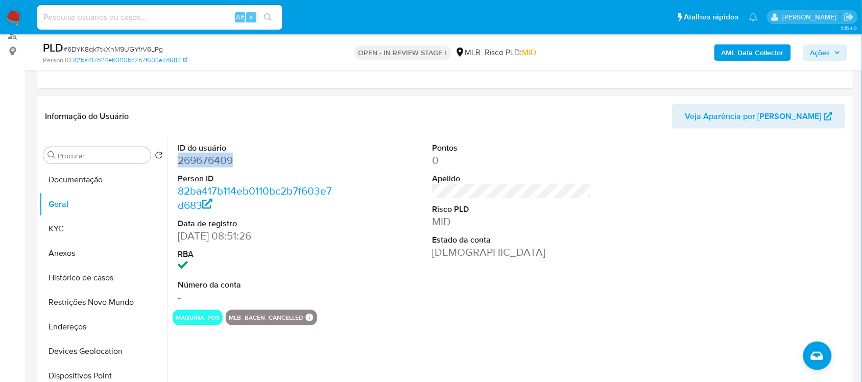
click at [228, 162] on dd "269676409" at bounding box center [257, 160] width 159 height 14
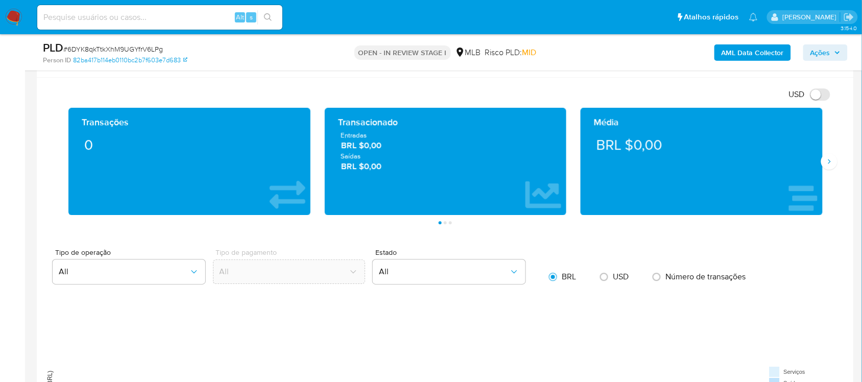
scroll to position [638, 0]
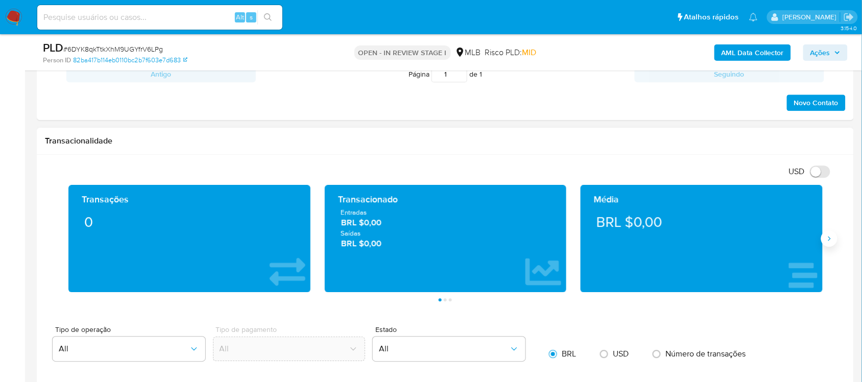
click at [816, 241] on icon "Siguiente" at bounding box center [829, 238] width 8 height 8
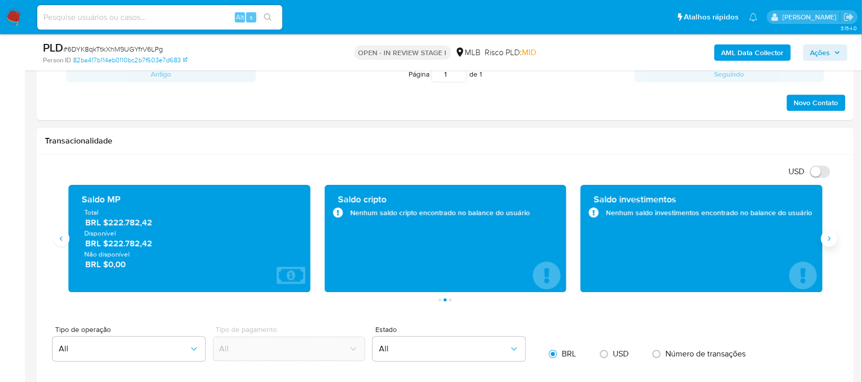
click at [816, 241] on icon "Siguiente" at bounding box center [829, 238] width 8 height 8
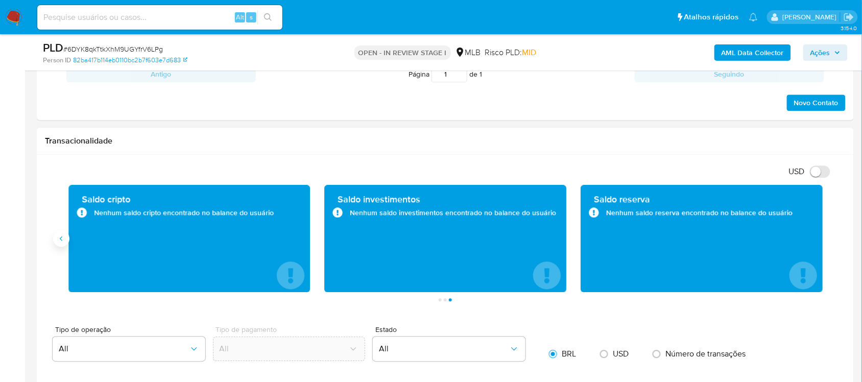
click at [60, 241] on icon "Anterior" at bounding box center [61, 238] width 8 height 8
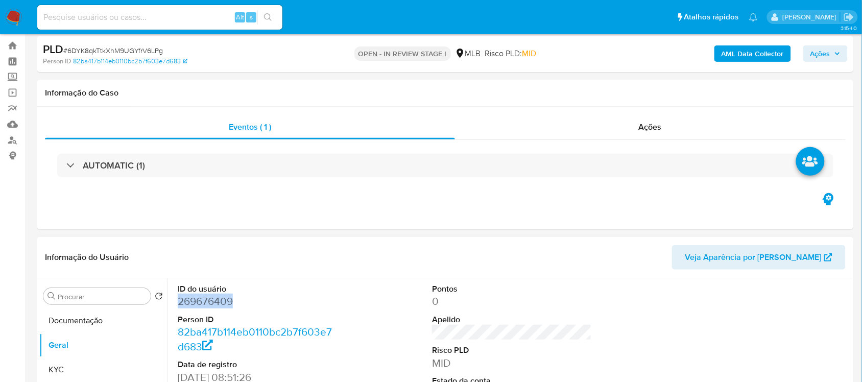
scroll to position [64, 0]
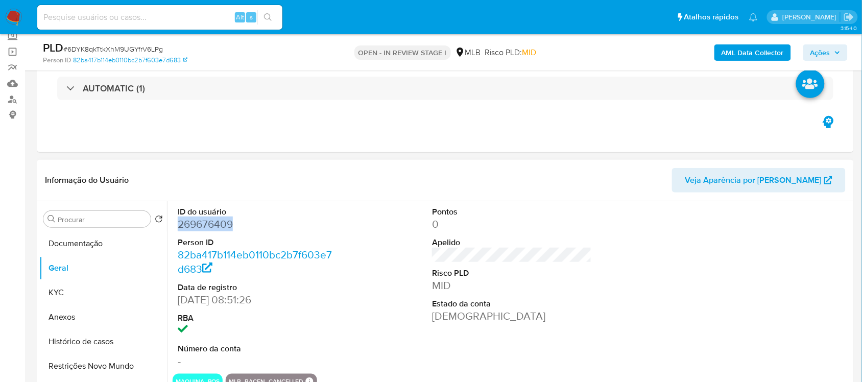
click at [194, 224] on dd "269676409" at bounding box center [257, 224] width 159 height 14
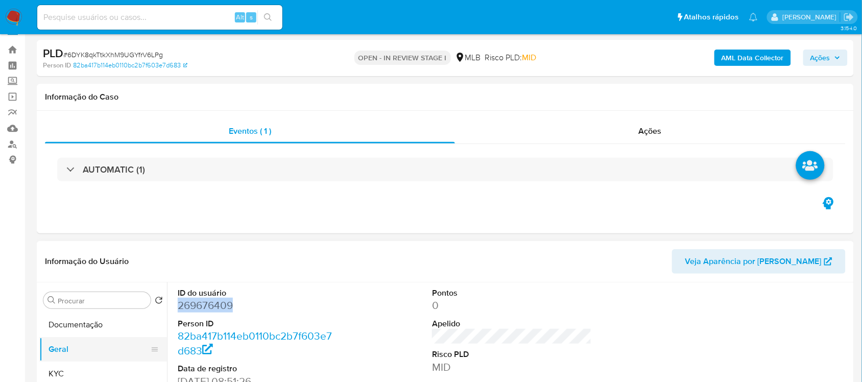
scroll to position [0, 0]
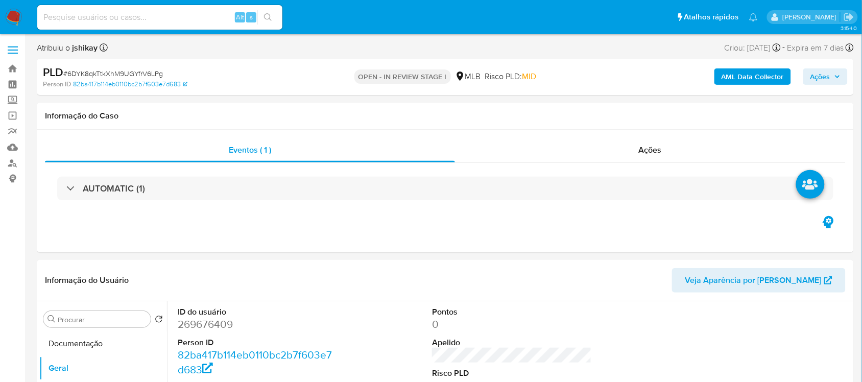
click at [119, 75] on span "# 6DYK8qkTtkXhM9UGYfrV6LPg" at bounding box center [113, 73] width 100 height 10
copy span "6DYK8qkTtkXhM9UGYfrV6LPg"
click at [201, 325] on dd "269676409" at bounding box center [257, 324] width 159 height 14
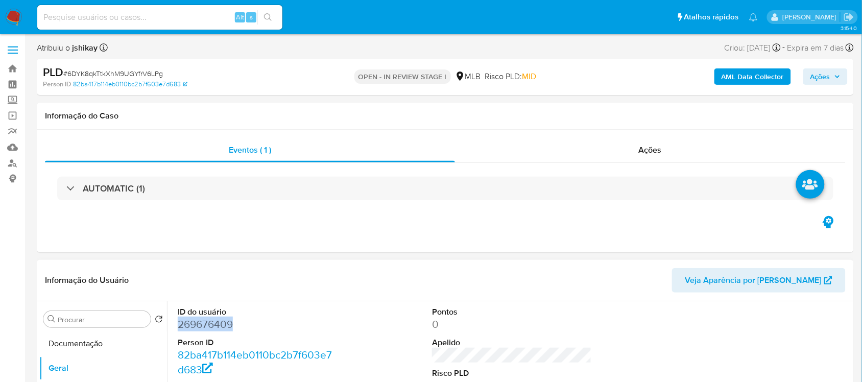
copy dd "269676409"
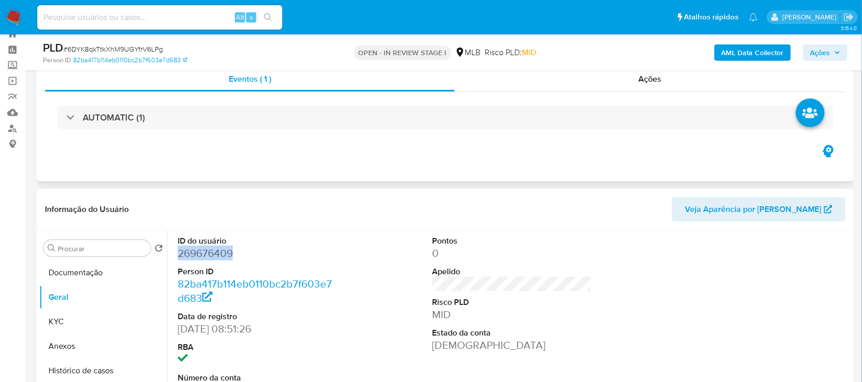
scroll to position [128, 0]
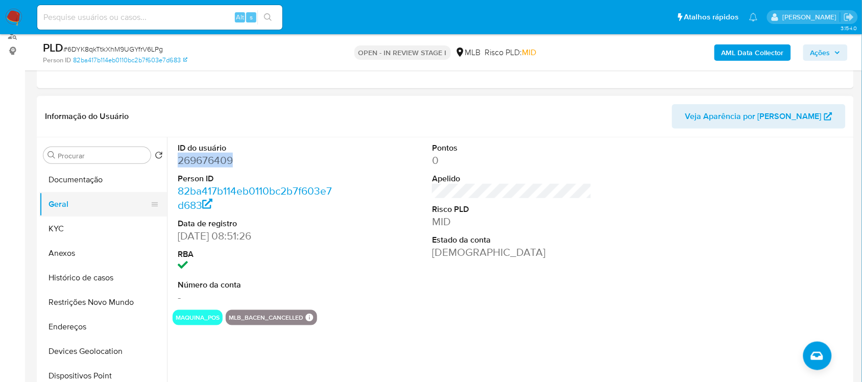
click at [77, 202] on button "Geral" at bounding box center [98, 204] width 119 height 25
click at [80, 179] on button "Documentação" at bounding box center [98, 179] width 119 height 25
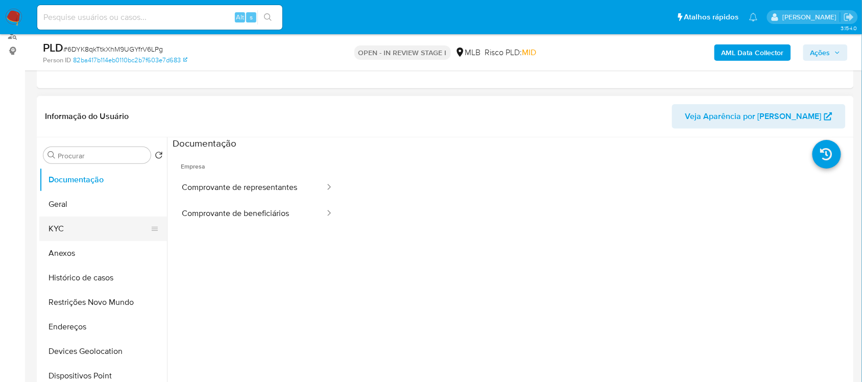
click at [95, 226] on button "KYC" at bounding box center [98, 228] width 119 height 25
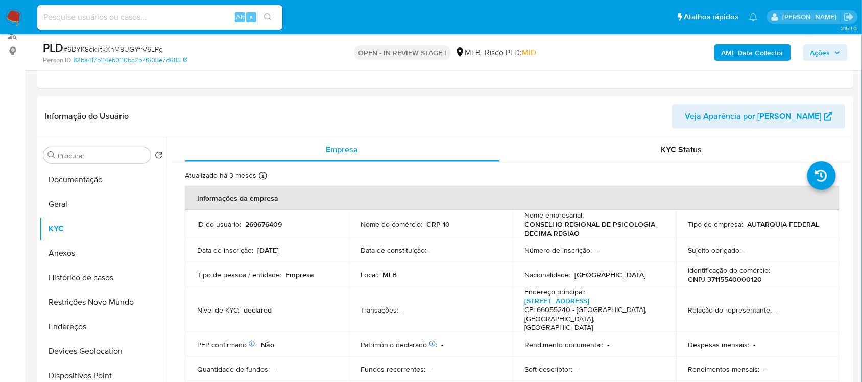
click at [152, 50] on span "# 6DYK8qkTtkXhM9UGYfrV6LPg" at bounding box center [113, 49] width 100 height 10
copy span "6DYK8qkTtkXhM9UGYfrV6LPg"
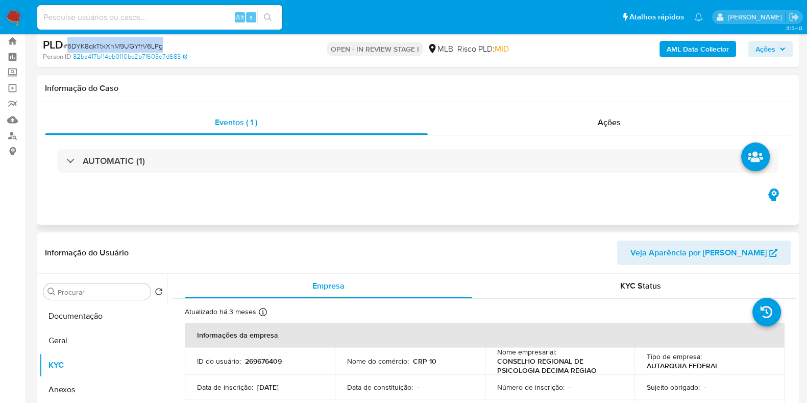
scroll to position [0, 0]
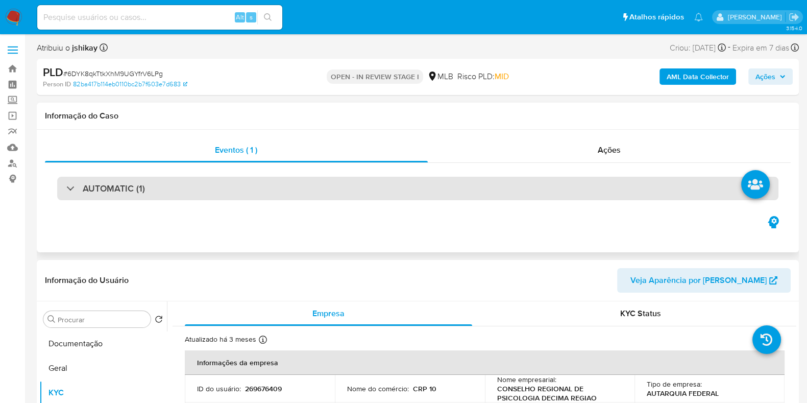
click at [235, 190] on div "AUTOMATIC (1)" at bounding box center [417, 188] width 721 height 23
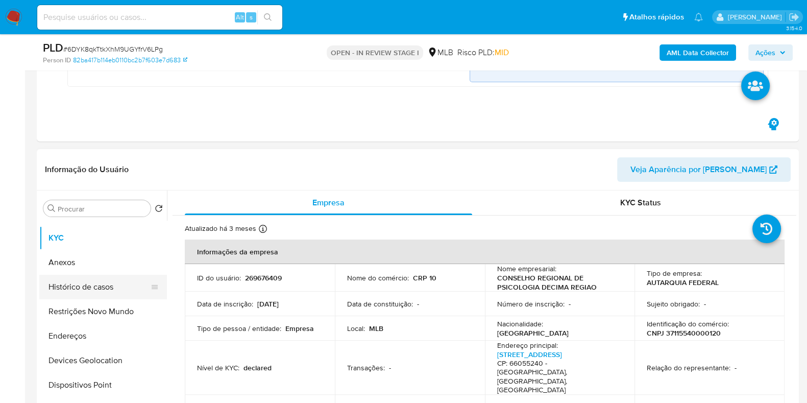
scroll to position [63, 0]
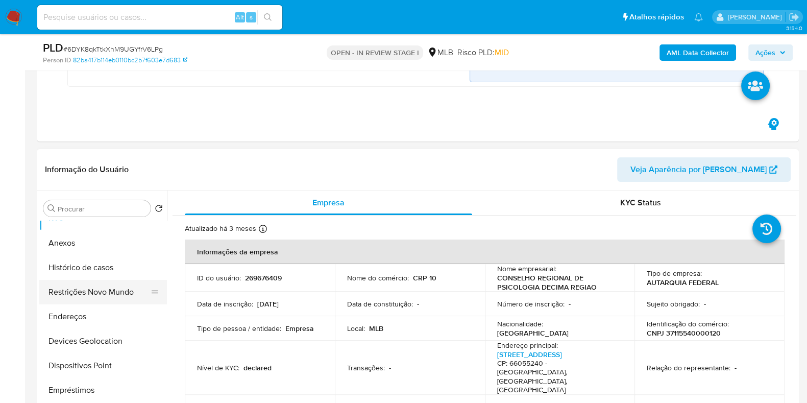
drag, startPoint x: 100, startPoint y: 279, endPoint x: 96, endPoint y: 274, distance: 6.0
click at [99, 280] on button "Restrições Novo Mundo" at bounding box center [98, 292] width 119 height 25
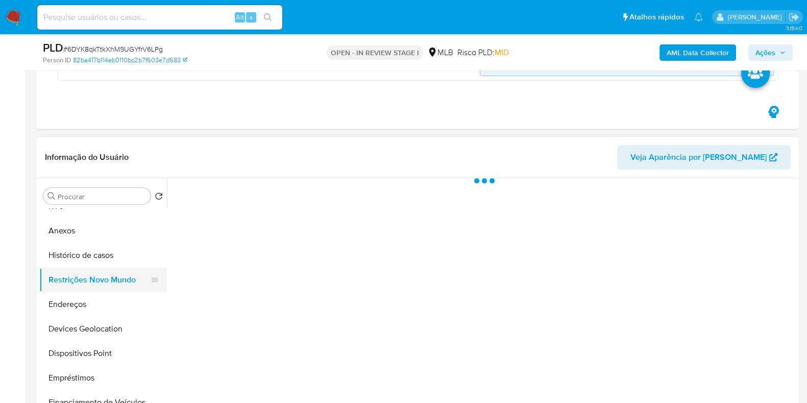
click at [95, 272] on button "Restrições Novo Mundo" at bounding box center [98, 280] width 119 height 25
click at [94, 237] on button "Anexos" at bounding box center [98, 230] width 119 height 25
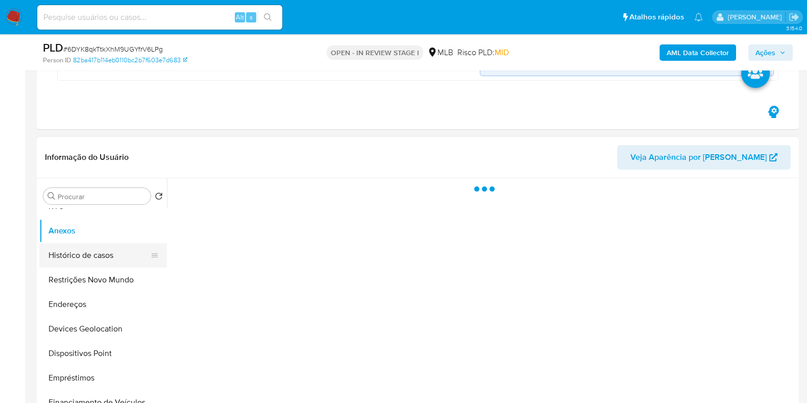
click at [97, 245] on button "Histórico de casos" at bounding box center [98, 255] width 119 height 25
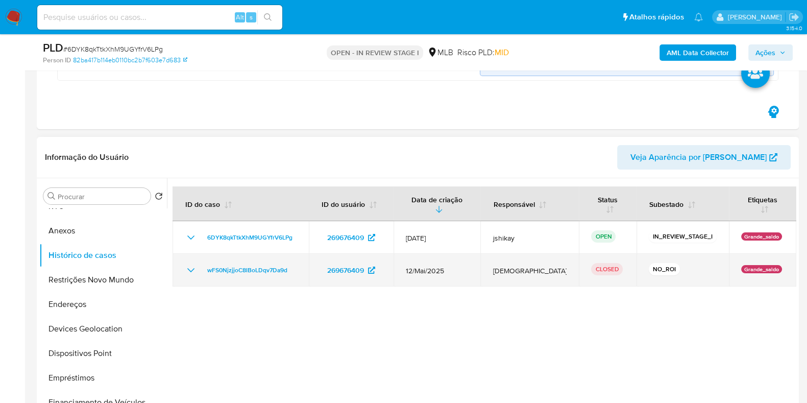
click at [186, 264] on icon "Mostrar/Ocultar" at bounding box center [191, 270] width 12 height 12
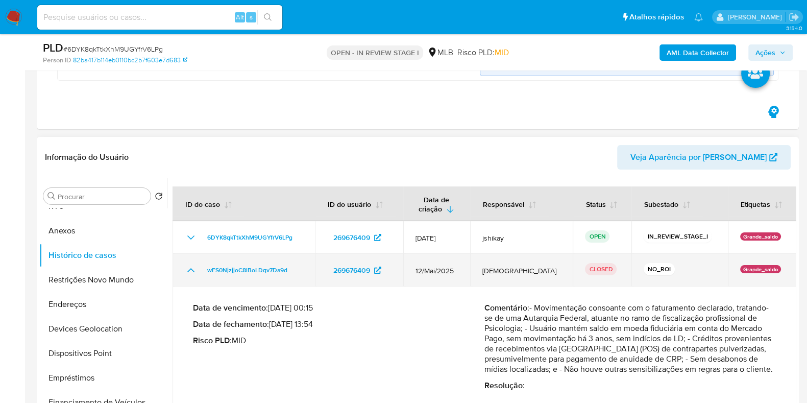
click at [183, 269] on td "wFS0NjzjjoC8lBoLDqv7Da9d" at bounding box center [244, 270] width 142 height 33
click at [188, 272] on icon "Mostrar/Ocultar" at bounding box center [191, 270] width 12 height 12
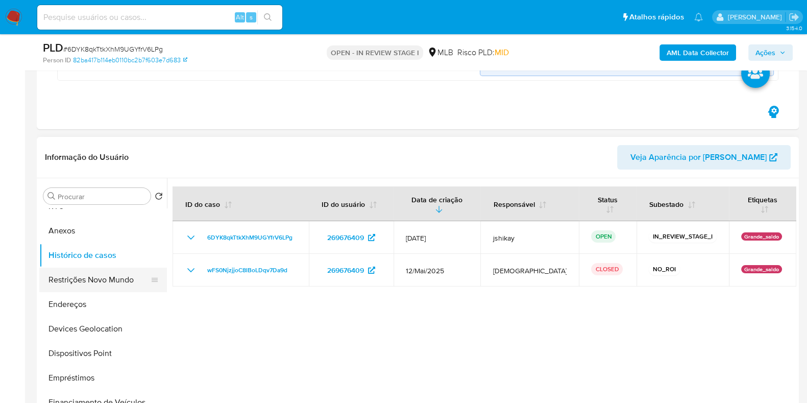
scroll to position [0, 0]
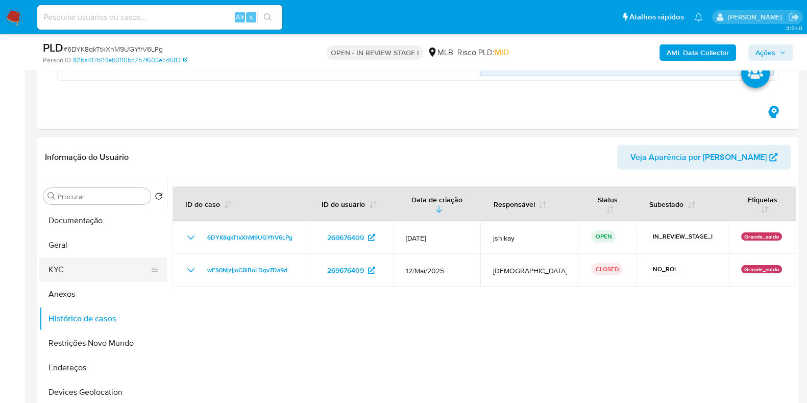
click at [75, 261] on button "KYC" at bounding box center [98, 269] width 119 height 25
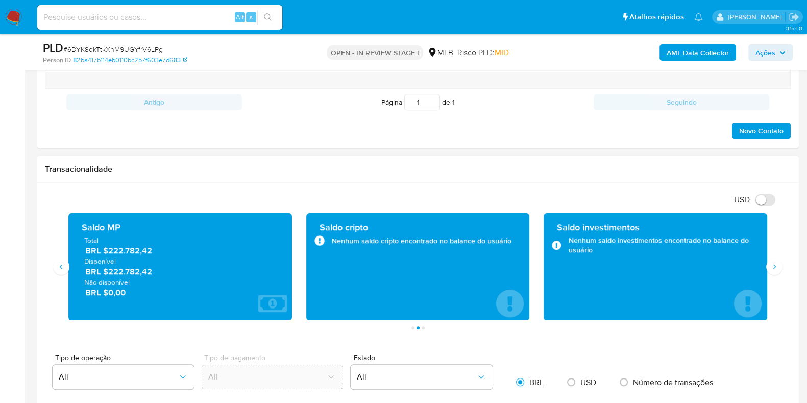
scroll to position [829, 0]
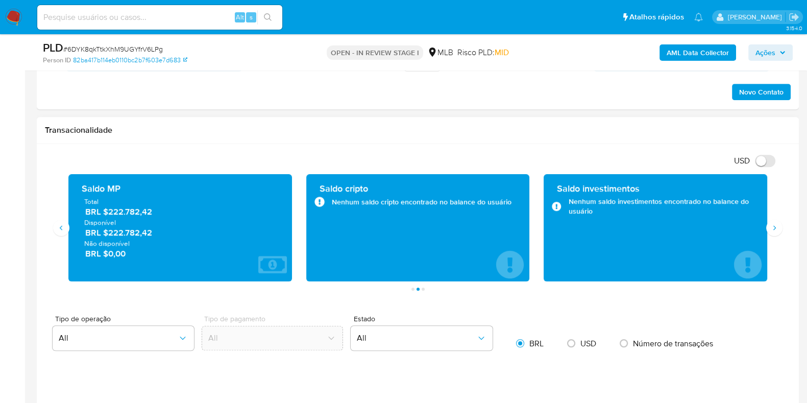
drag, startPoint x: 156, startPoint y: 234, endPoint x: 110, endPoint y: 234, distance: 46.5
click at [110, 234] on span "BRL $222.782,42" at bounding box center [180, 233] width 191 height 12
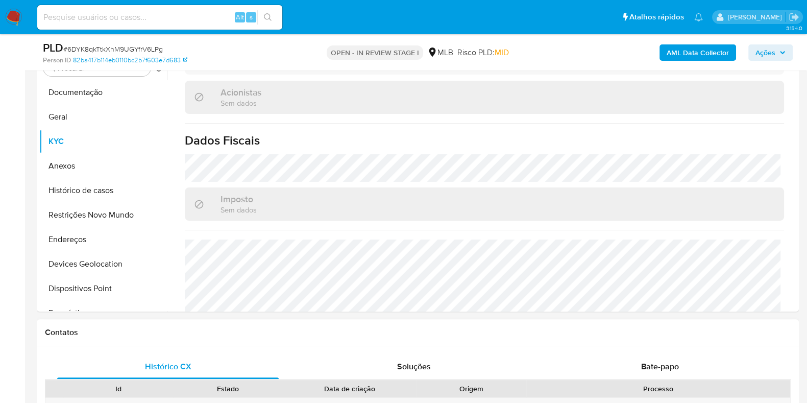
scroll to position [319, 0]
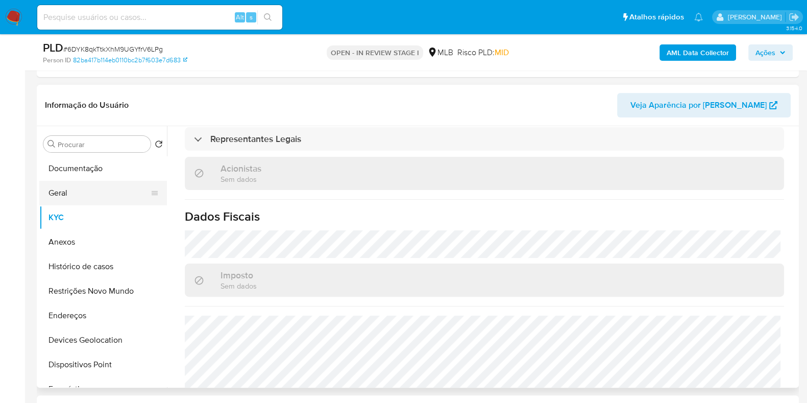
click at [87, 191] on button "Geral" at bounding box center [98, 193] width 119 height 25
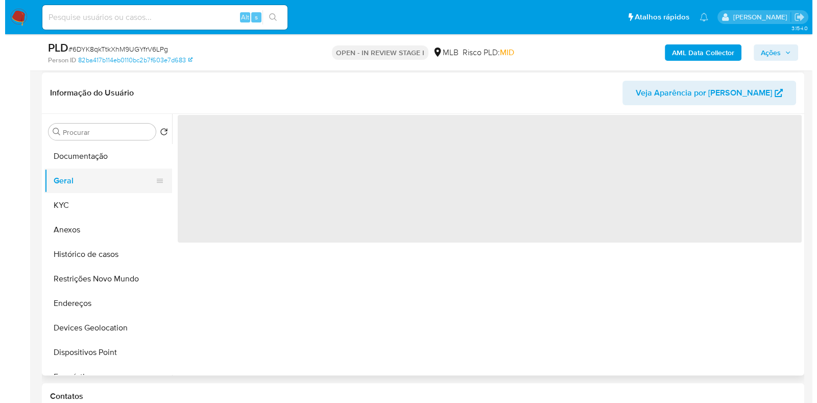
scroll to position [0, 0]
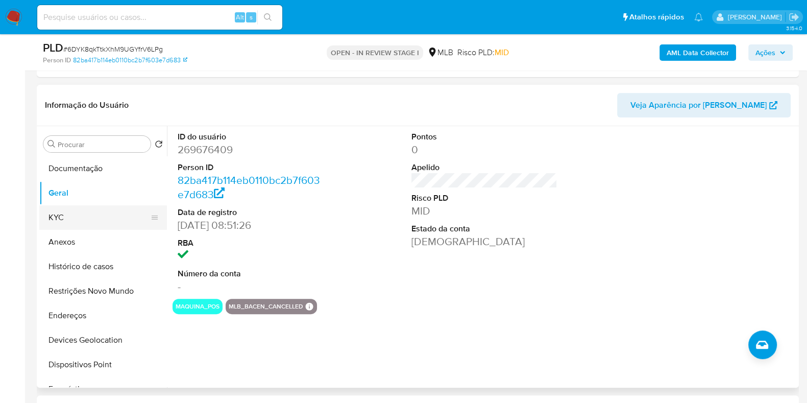
drag, startPoint x: 50, startPoint y: 217, endPoint x: 55, endPoint y: 215, distance: 6.0
click at [50, 217] on button "KYC" at bounding box center [98, 217] width 119 height 25
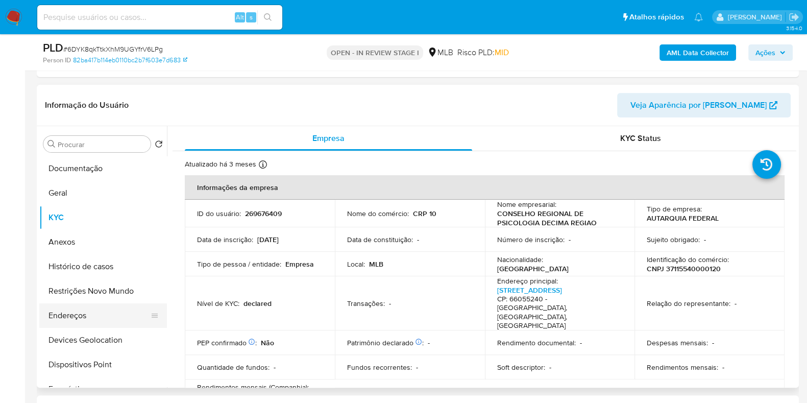
click at [84, 314] on button "Endereços" at bounding box center [98, 315] width 119 height 25
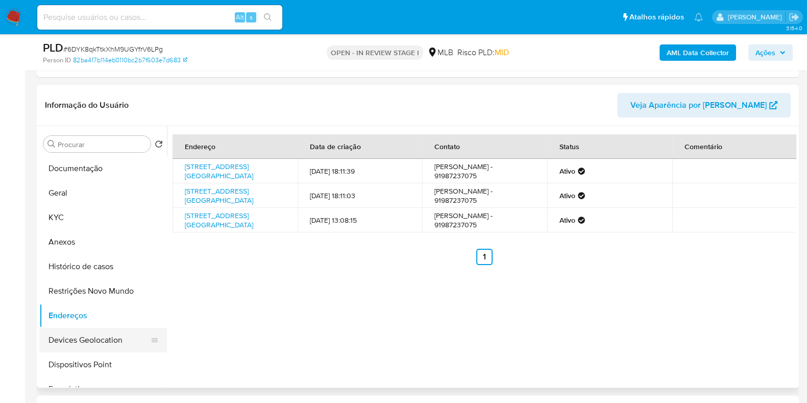
click at [106, 339] on button "Devices Geolocation" at bounding box center [98, 340] width 119 height 25
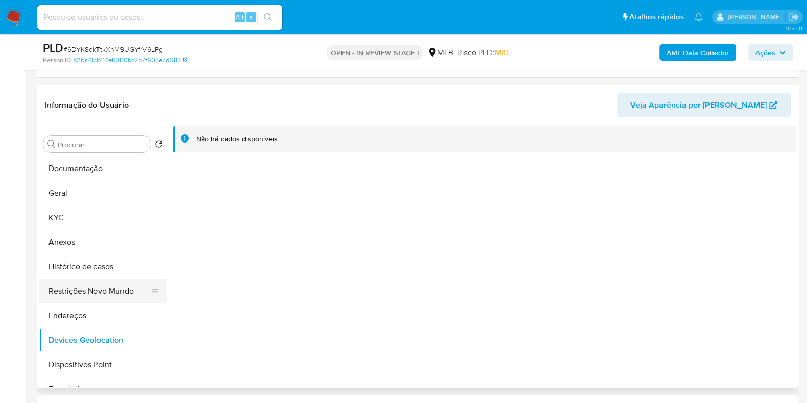
click at [107, 300] on button "Restrições Novo Mundo" at bounding box center [98, 291] width 119 height 25
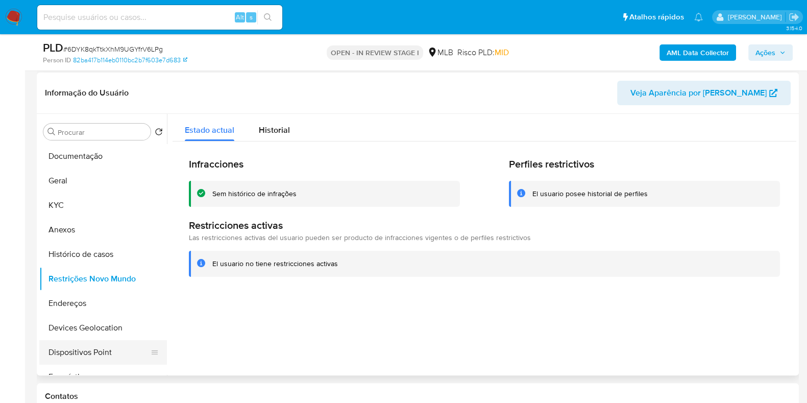
click at [115, 346] on button "Dispositivos Point" at bounding box center [98, 352] width 119 height 25
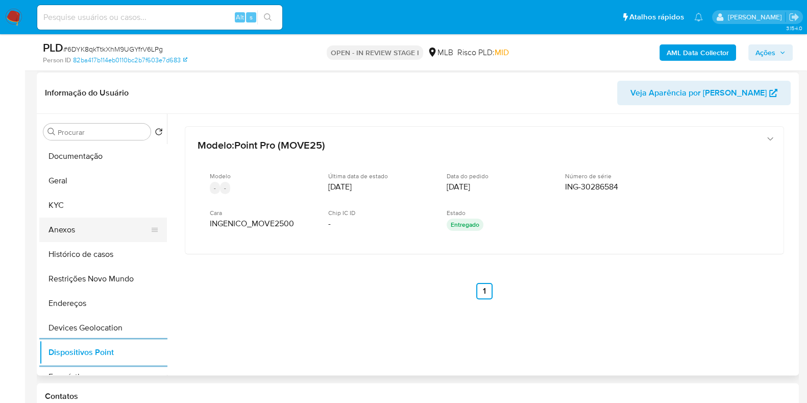
click at [77, 231] on button "Anexos" at bounding box center [98, 229] width 119 height 25
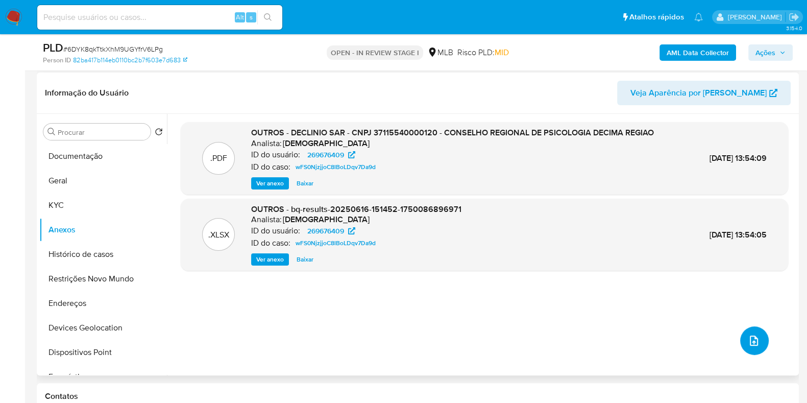
click at [748, 348] on button "upload-file" at bounding box center [754, 340] width 29 height 29
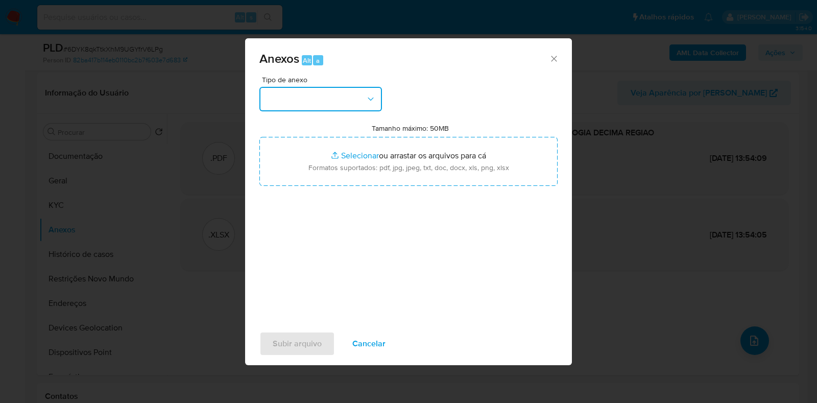
click at [269, 88] on button "button" at bounding box center [320, 99] width 123 height 25
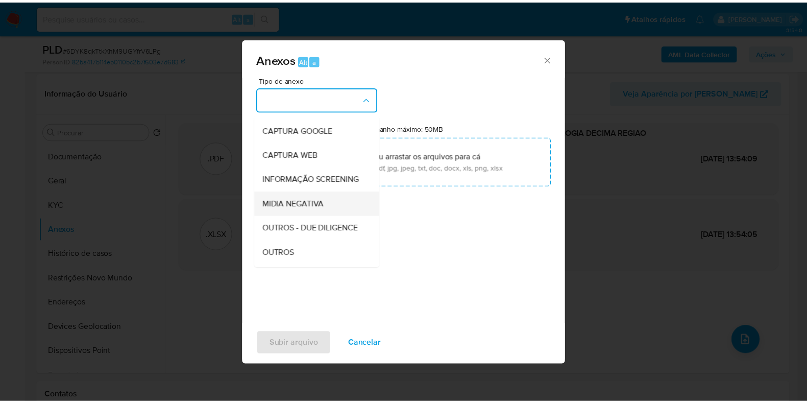
scroll to position [63, 0]
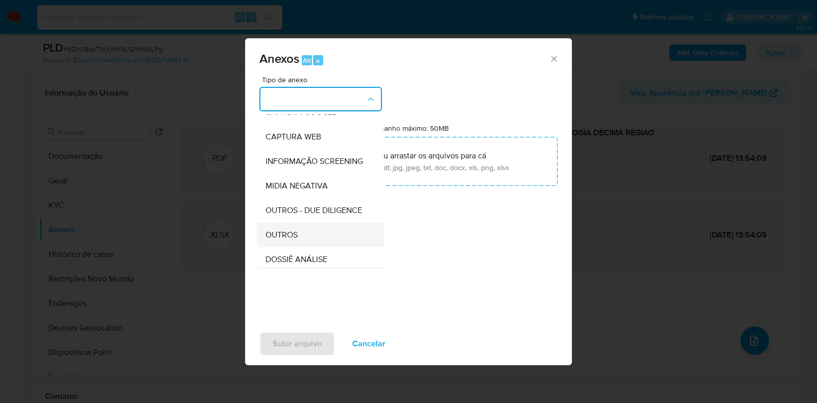
click at [314, 247] on div "OUTROS" at bounding box center [317, 235] width 104 height 25
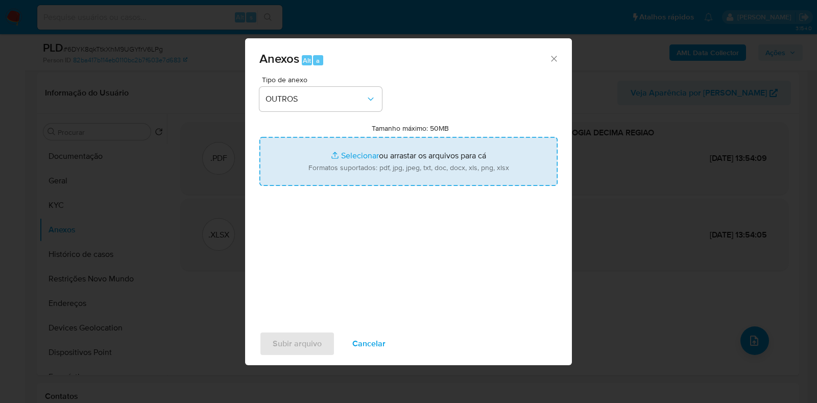
click at [359, 174] on input "Tamanho máximo: 50MB Selecionar arquivos" at bounding box center [408, 161] width 298 height 49
type input "C:\fakepath\Mulan - 269676409 - Hoja 2.pdf"
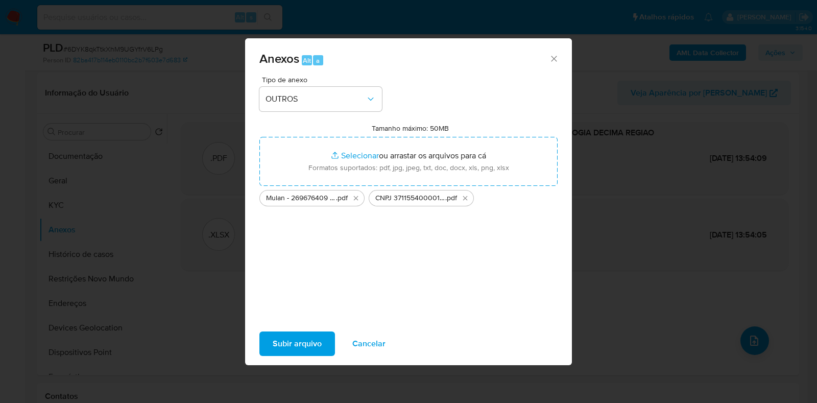
click at [301, 345] on span "Subir arquivo" at bounding box center [297, 343] width 49 height 22
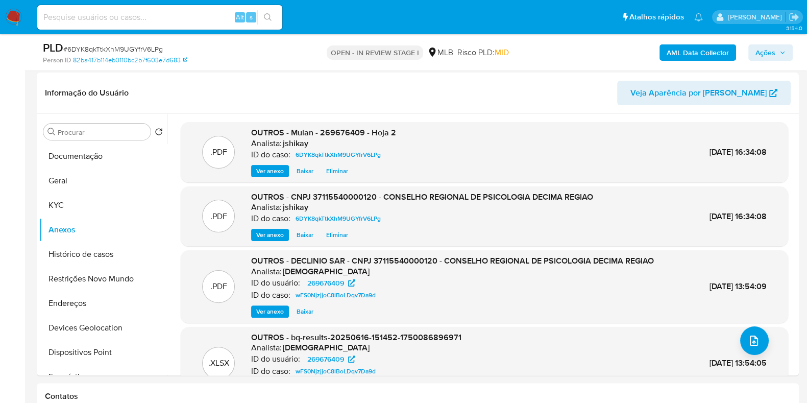
click at [783, 57] on span "Ações" at bounding box center [771, 52] width 30 height 14
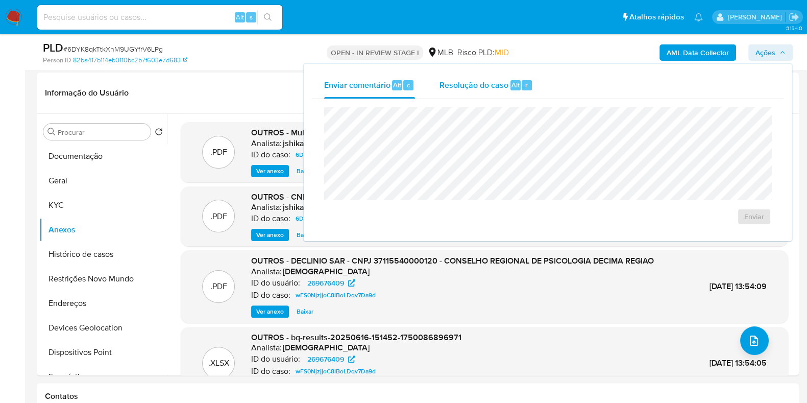
click at [468, 92] on div "Resolução do caso Alt r" at bounding box center [486, 85] width 93 height 27
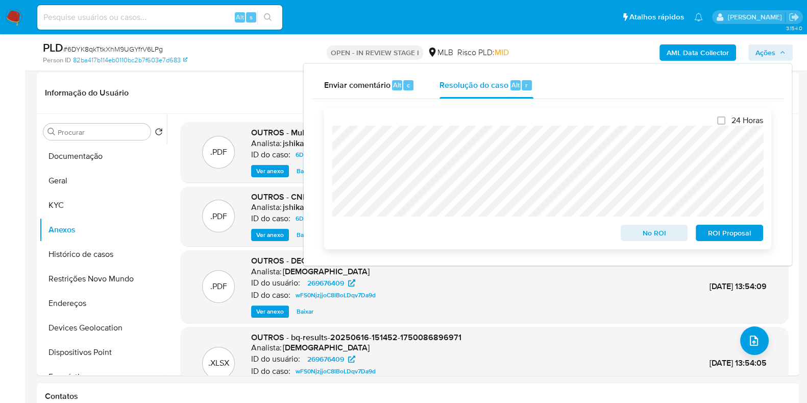
click at [648, 230] on span "No ROI" at bounding box center [654, 233] width 53 height 14
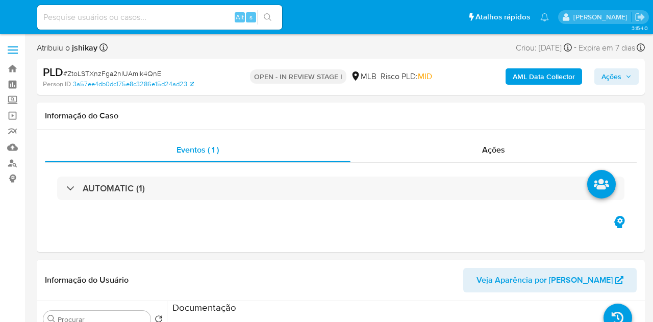
select select "10"
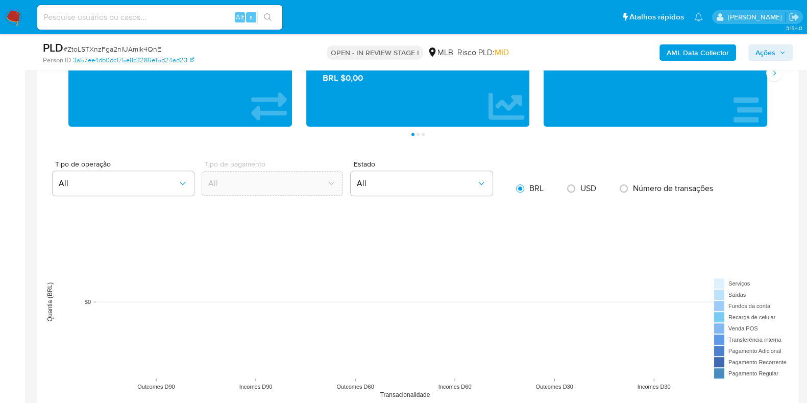
scroll to position [957, 0]
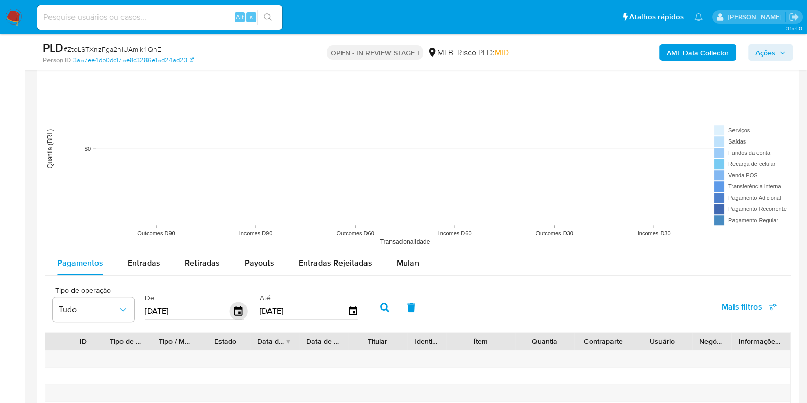
click at [240, 308] on icon "button" at bounding box center [238, 310] width 8 height 9
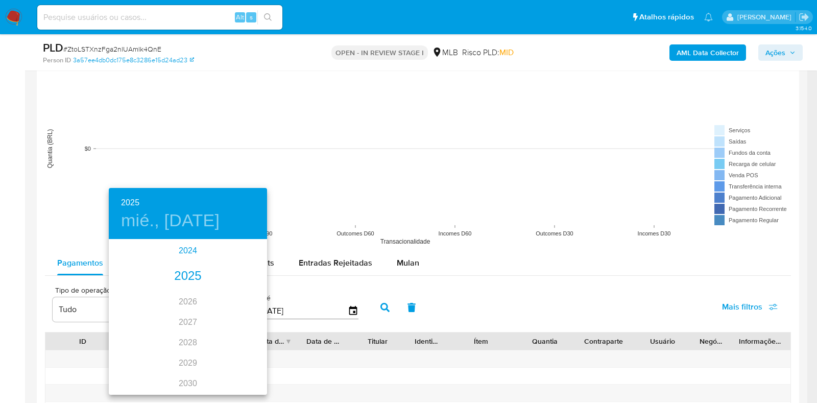
click at [177, 249] on div "2024" at bounding box center [188, 250] width 158 height 20
click at [185, 322] on div "ago." at bounding box center [187, 336] width 53 height 38
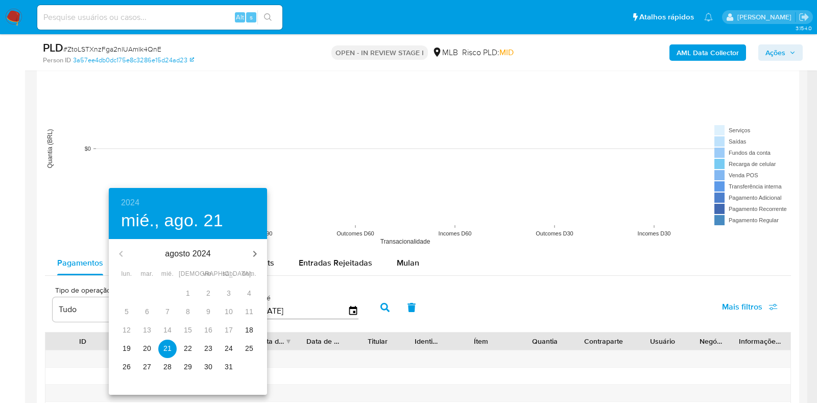
click at [248, 322] on p "18" at bounding box center [249, 330] width 8 height 10
type input "[DATE]"
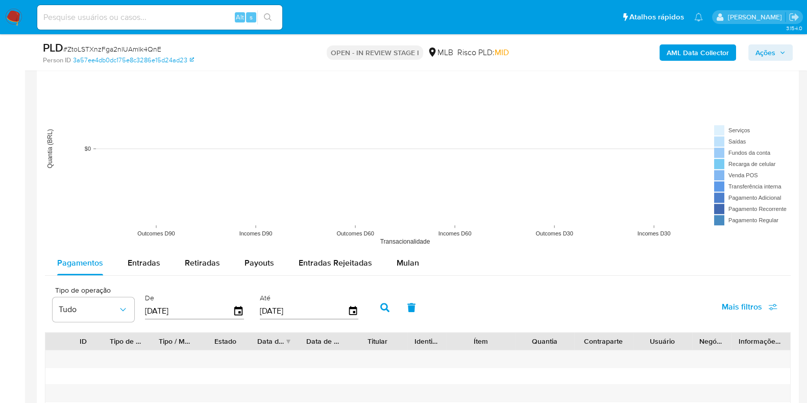
click at [388, 306] on button "button" at bounding box center [385, 307] width 27 height 25
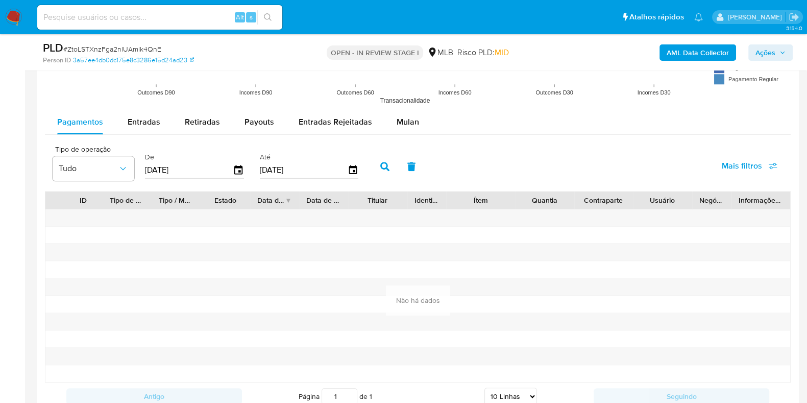
scroll to position [1020, 0]
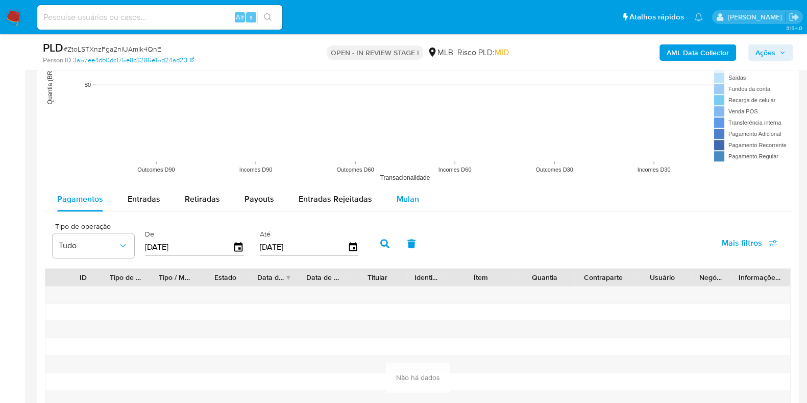
click at [397, 199] on span "Mulan" at bounding box center [408, 199] width 22 height 12
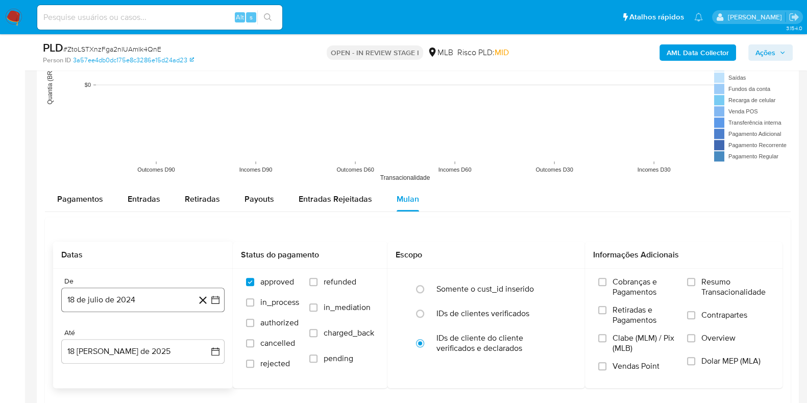
click at [221, 293] on button "18 de julio de 2024" at bounding box center [142, 299] width 163 height 25
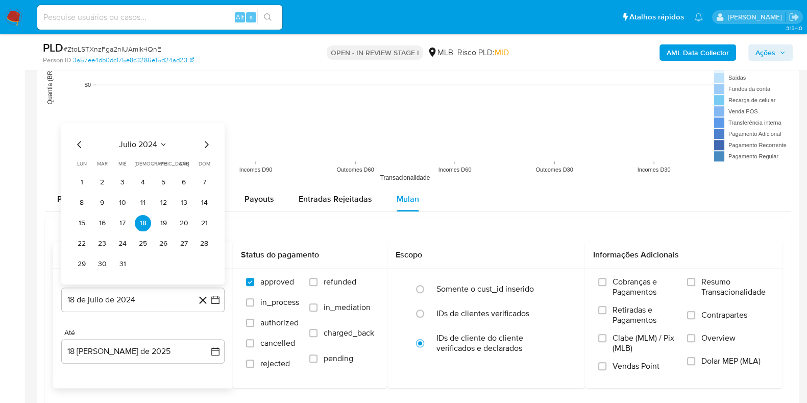
click at [150, 147] on span "julio 2024" at bounding box center [138, 144] width 38 height 10
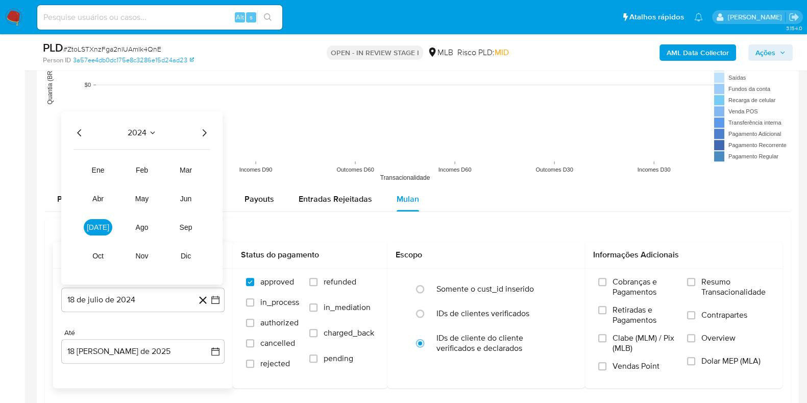
click at [87, 129] on div "2024" at bounding box center [142, 132] width 137 height 12
click at [77, 124] on div "2024 2024 ene feb mar abr may jun [DATE] ago sep oct nov dic" at bounding box center [141, 197] width 161 height 173
click at [72, 135] on div "2024 2024 ene feb mar abr may jun [DATE] ago sep oct nov dic" at bounding box center [141, 197] width 161 height 173
drag, startPoint x: 77, startPoint y: 120, endPoint x: 77, endPoint y: 127, distance: 6.6
click at [77, 120] on div "2024 2024 ene feb mar abr may jun [DATE] ago sep oct nov dic" at bounding box center [141, 197] width 161 height 173
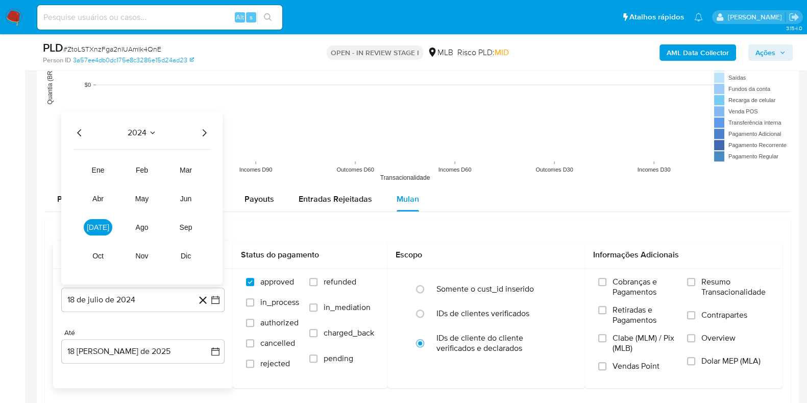
click at [78, 133] on icon "Año anterior" at bounding box center [80, 132] width 12 height 12
click at [205, 127] on icon "Año siguiente" at bounding box center [204, 132] width 12 height 12
click at [181, 195] on span "jun" at bounding box center [186, 198] width 12 height 8
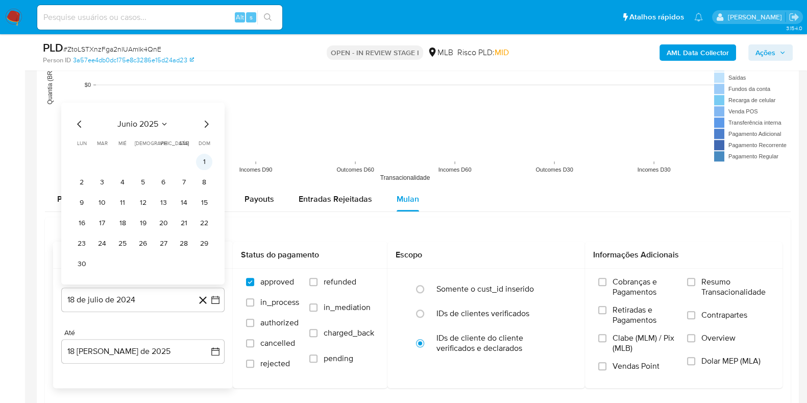
click at [202, 159] on button "1" at bounding box center [204, 161] width 16 height 16
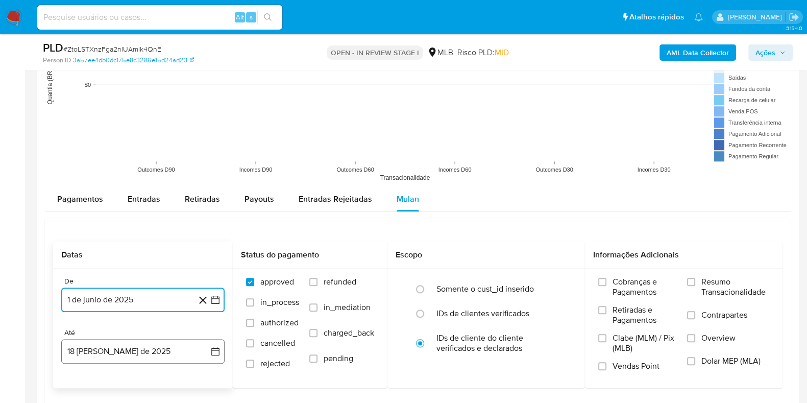
click at [217, 322] on icon "button" at bounding box center [215, 351] width 8 height 8
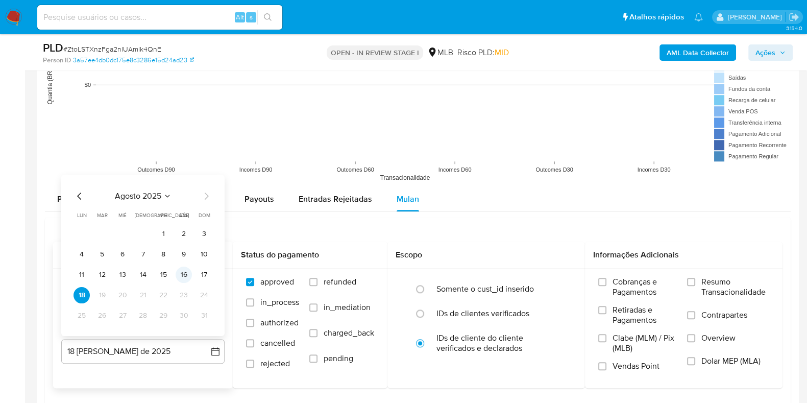
click at [182, 272] on button "16" at bounding box center [184, 274] width 16 height 16
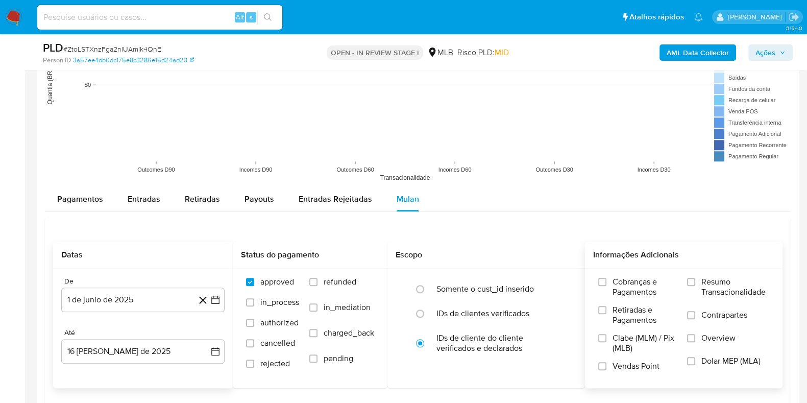
click at [653, 283] on span "Resumo Transacionalidade" at bounding box center [735, 287] width 68 height 20
click at [653, 283] on input "Resumo Transacionalidade" at bounding box center [691, 282] width 8 height 8
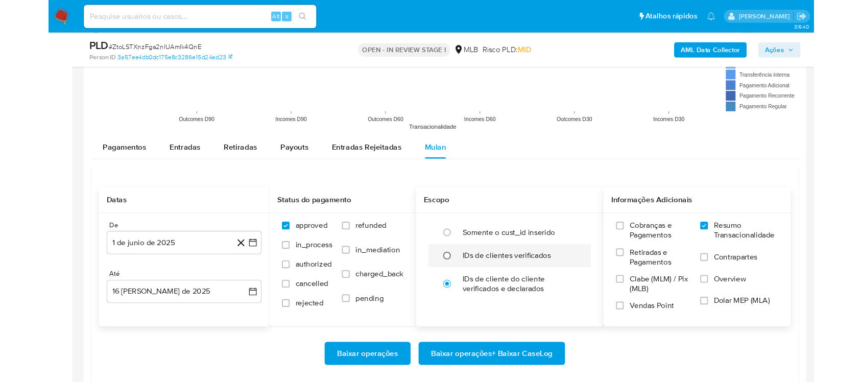
scroll to position [1085, 0]
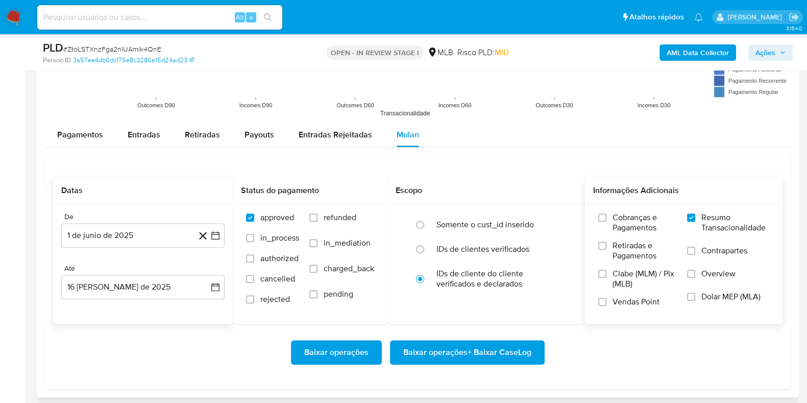
click at [421, 322] on span "Baixar operações + Baixar CaseLog" at bounding box center [467, 352] width 128 height 22
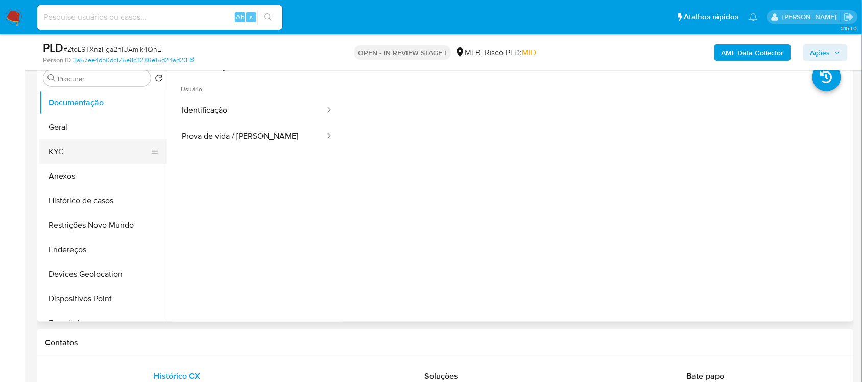
scroll to position [191, 0]
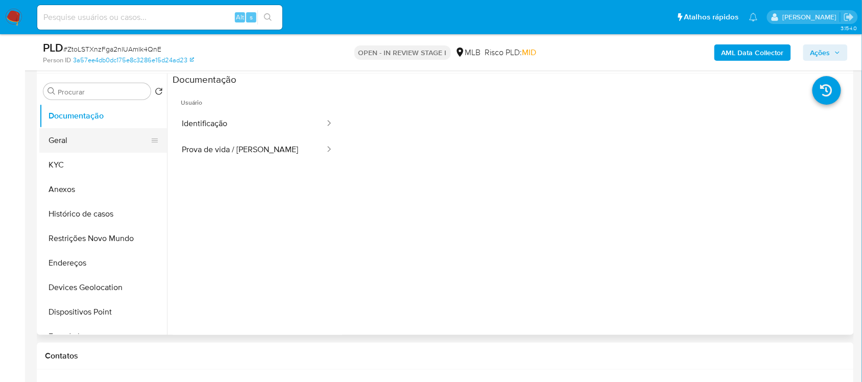
click at [92, 136] on button "Geral" at bounding box center [98, 140] width 119 height 25
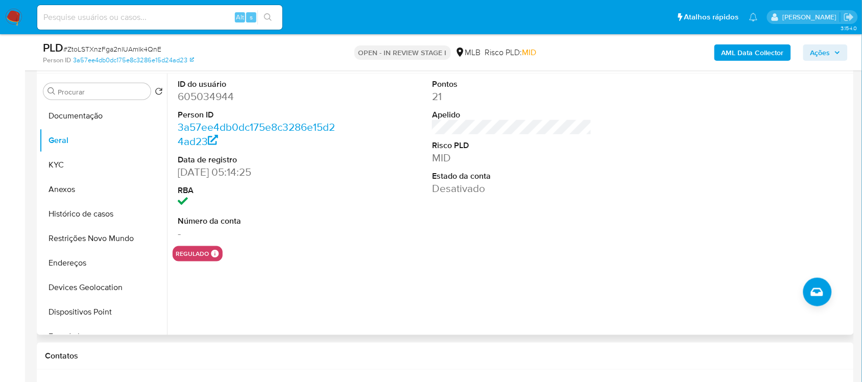
click at [200, 99] on dd "605034944" at bounding box center [257, 96] width 159 height 14
copy dd "605034944"
click at [193, 98] on dd "605034944" at bounding box center [257, 96] width 159 height 14
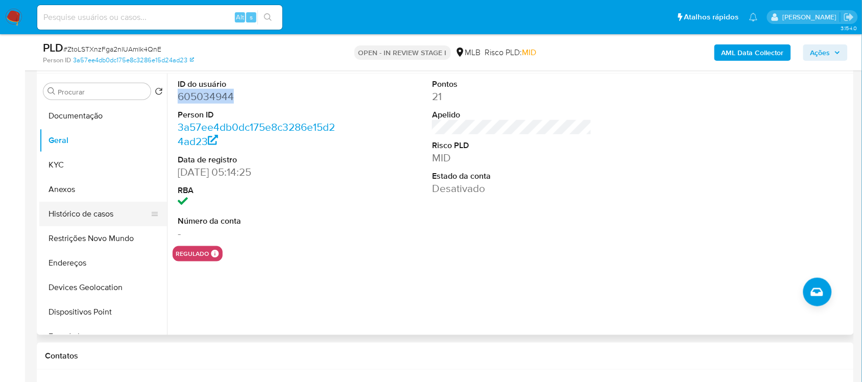
click at [102, 214] on button "Histórico de casos" at bounding box center [98, 214] width 119 height 25
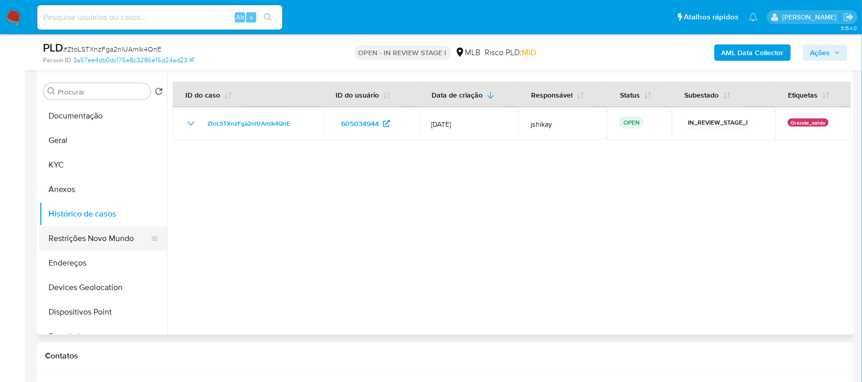
click at [82, 235] on button "Restrições Novo Mundo" at bounding box center [98, 238] width 119 height 25
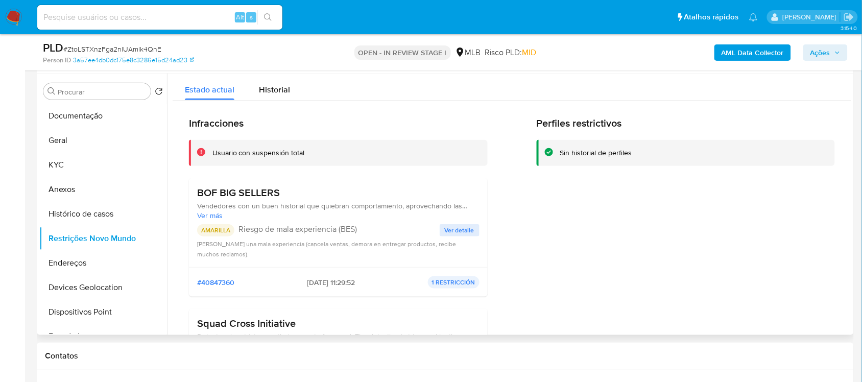
scroll to position [128, 0]
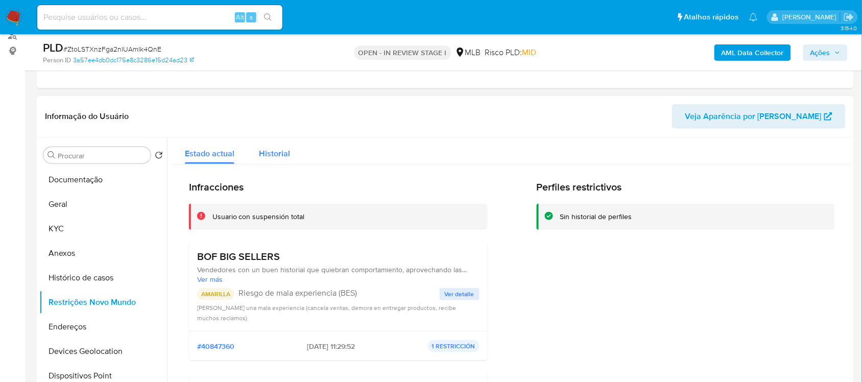
click at [272, 156] on span "Historial" at bounding box center [274, 154] width 31 height 12
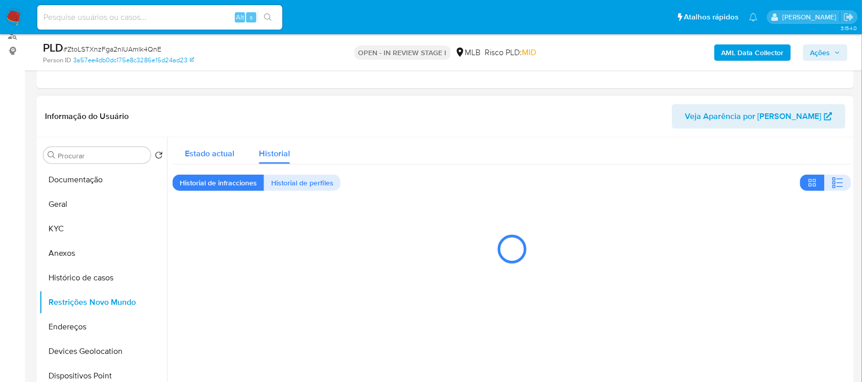
click at [211, 154] on span "Estado actual" at bounding box center [210, 154] width 50 height 12
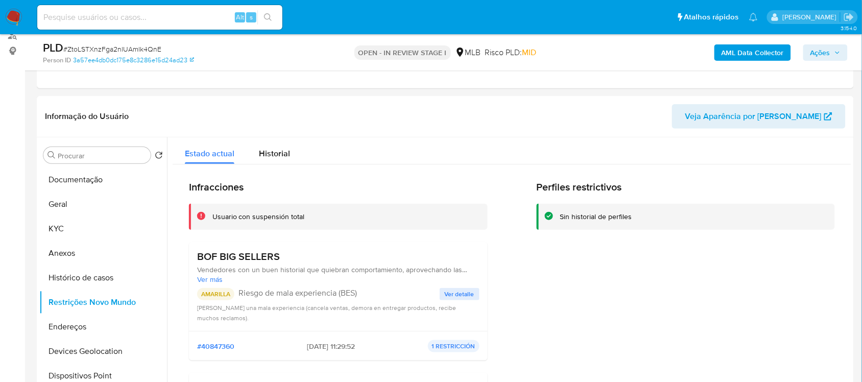
click at [147, 50] on span "# ZtoLSTXnzFga2nlUAmlk4QnE" at bounding box center [112, 49] width 98 height 10
copy span "ZtoLSTXnzFga2nlUAmlk4QnE"
click at [92, 206] on button "Geral" at bounding box center [98, 204] width 119 height 25
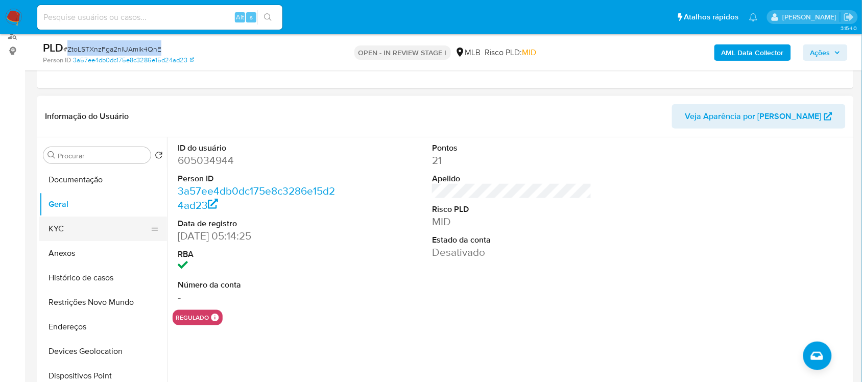
click at [95, 218] on button "KYC" at bounding box center [98, 228] width 119 height 25
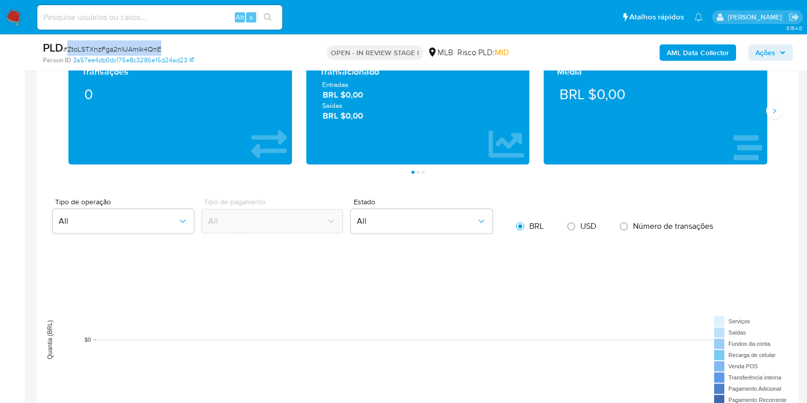
scroll to position [638, 0]
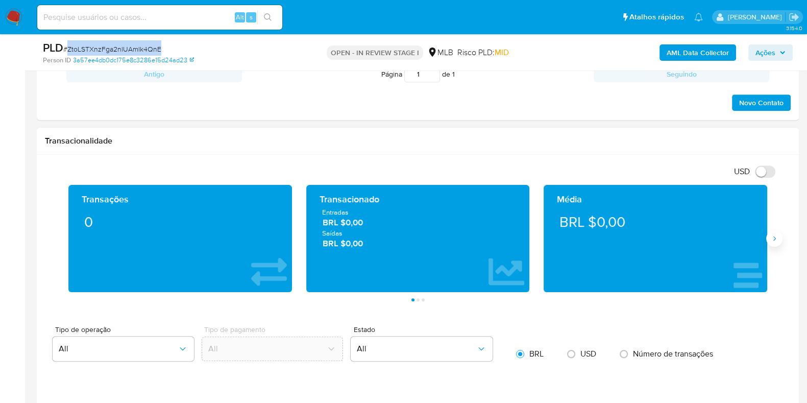
click at [653, 240] on icon "Siguiente" at bounding box center [774, 238] width 8 height 8
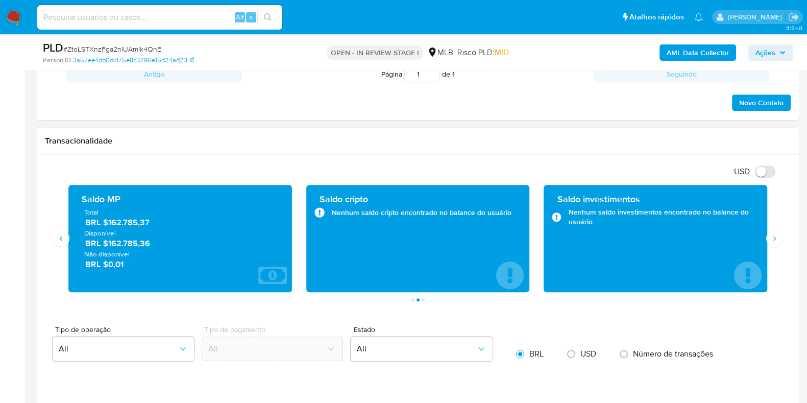
drag, startPoint x: 161, startPoint y: 243, endPoint x: 107, endPoint y: 244, distance: 54.6
click at [107, 244] on span "BRL $162.785,36" at bounding box center [180, 243] width 191 height 12
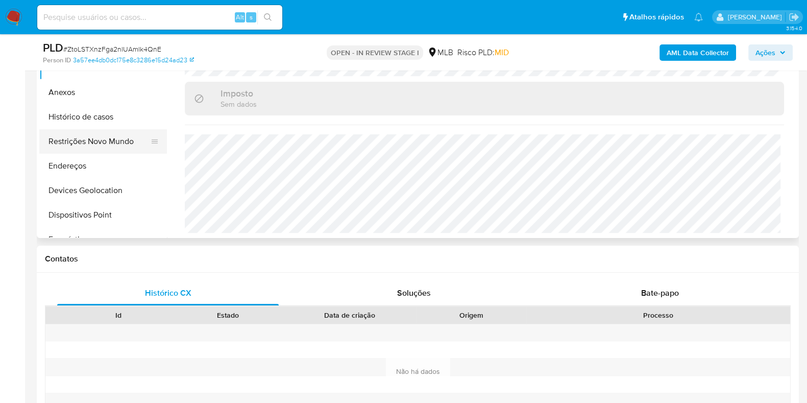
scroll to position [255, 0]
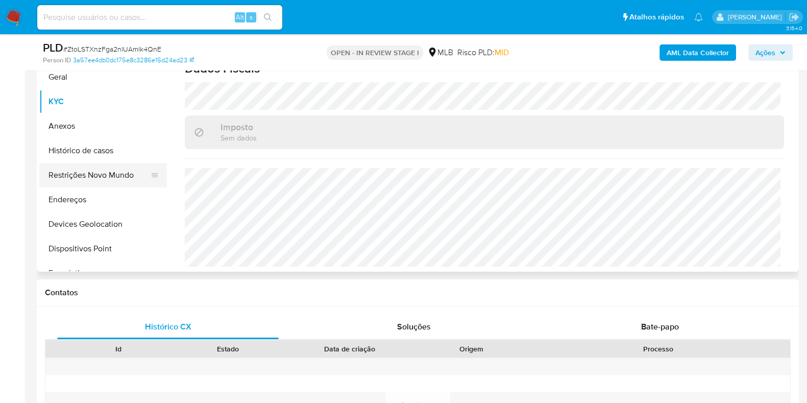
click at [92, 179] on button "Restrições Novo Mundo" at bounding box center [98, 175] width 119 height 25
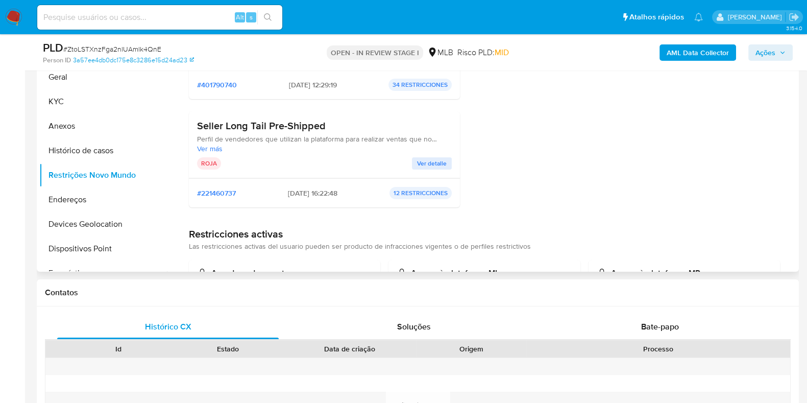
click at [271, 126] on h3 "Seller Long Tail Pre-Shipped" at bounding box center [324, 125] width 255 height 13
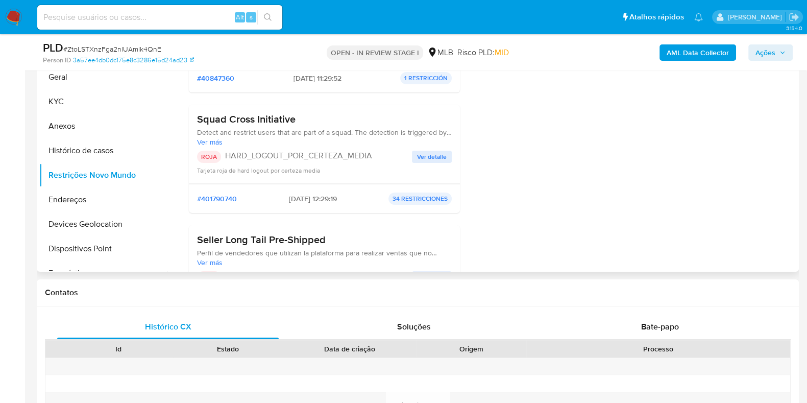
scroll to position [63, 0]
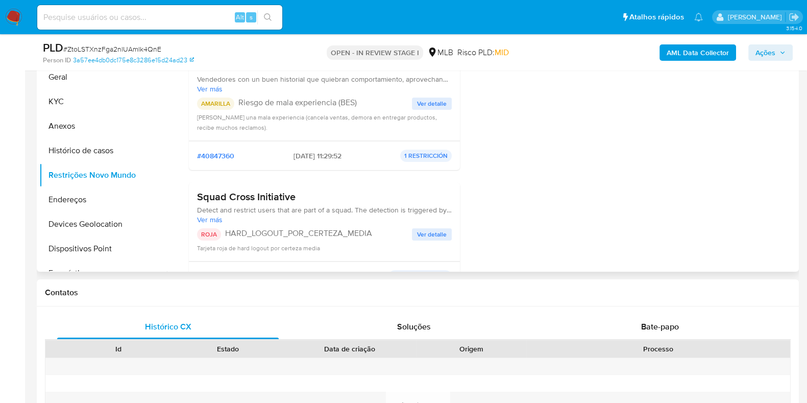
click at [272, 200] on h3 "Squad Cross Initiative" at bounding box center [324, 196] width 255 height 13
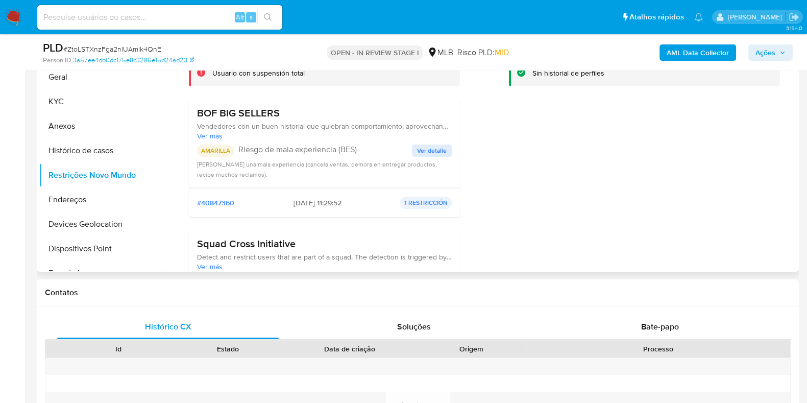
scroll to position [0, 0]
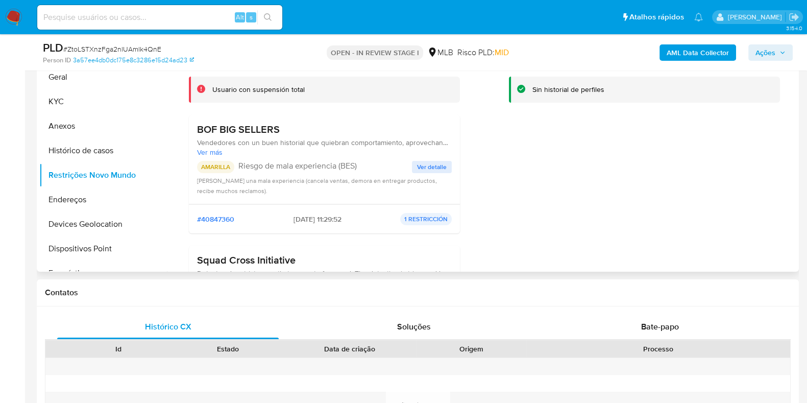
click at [247, 134] on h3 "BOF BIG SELLERS" at bounding box center [324, 129] width 255 height 13
click at [278, 130] on h3 "BOF BIG SELLERS" at bounding box center [324, 129] width 255 height 13
drag, startPoint x: 278, startPoint y: 130, endPoint x: 195, endPoint y: 132, distance: 83.7
click at [195, 132] on div "BOF BIG SELLERS Vendedores con un buen historial que quiebran comportamiento, a…" at bounding box center [324, 159] width 271 height 89
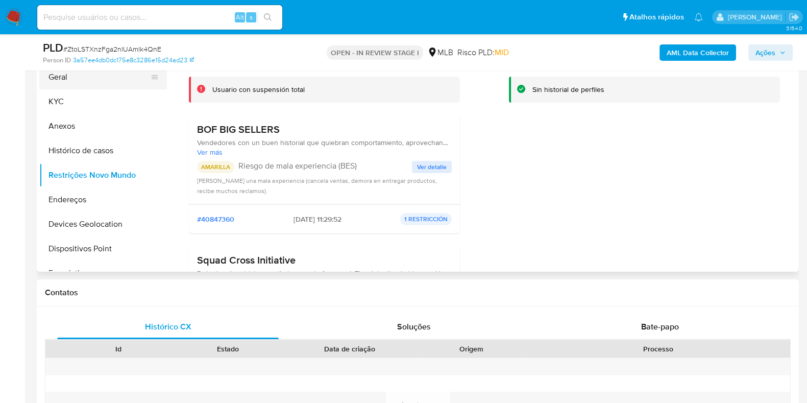
click at [77, 83] on button "Geral" at bounding box center [98, 77] width 119 height 25
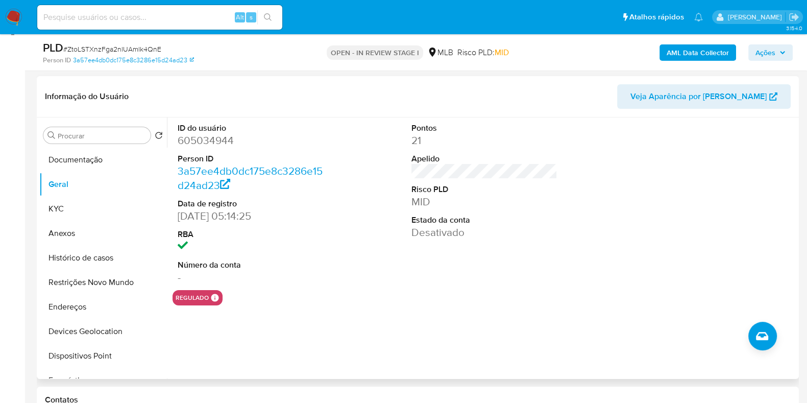
scroll to position [127, 0]
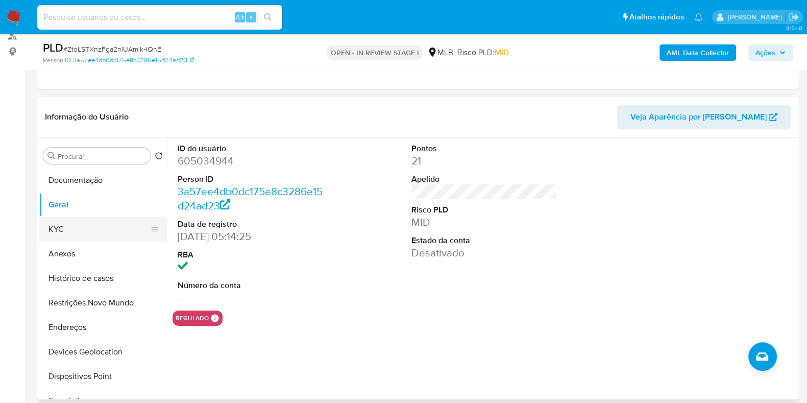
click at [51, 233] on button "KYC" at bounding box center [98, 229] width 119 height 25
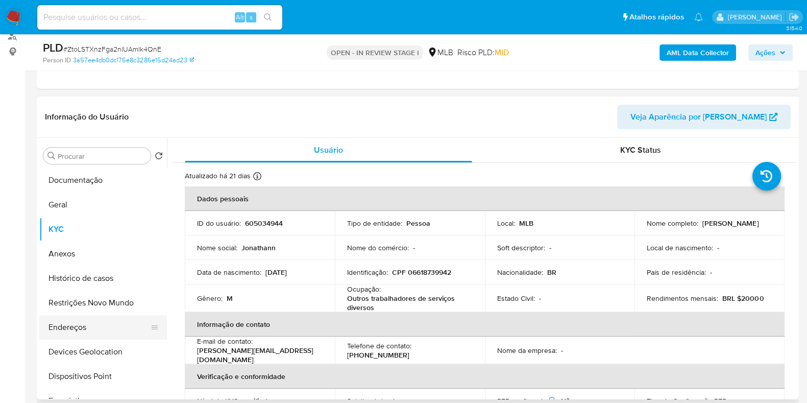
drag, startPoint x: 85, startPoint y: 330, endPoint x: 98, endPoint y: 327, distance: 13.6
click at [85, 322] on button "Endereços" at bounding box center [98, 327] width 119 height 25
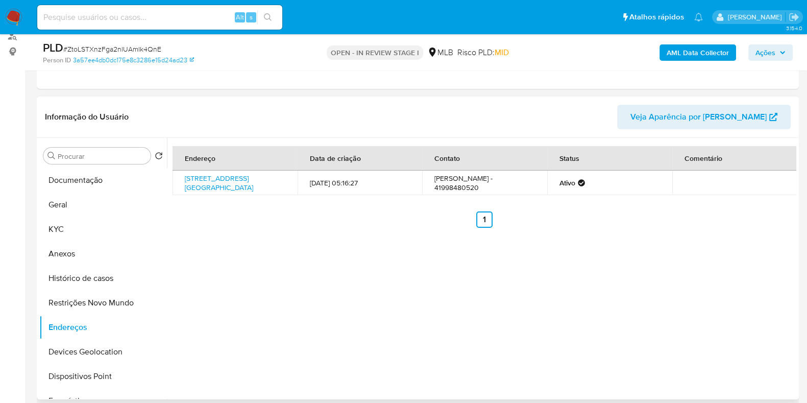
drag, startPoint x: 92, startPoint y: 343, endPoint x: 272, endPoint y: 334, distance: 179.9
click at [93, 322] on button "Devices Geolocation" at bounding box center [103, 351] width 128 height 25
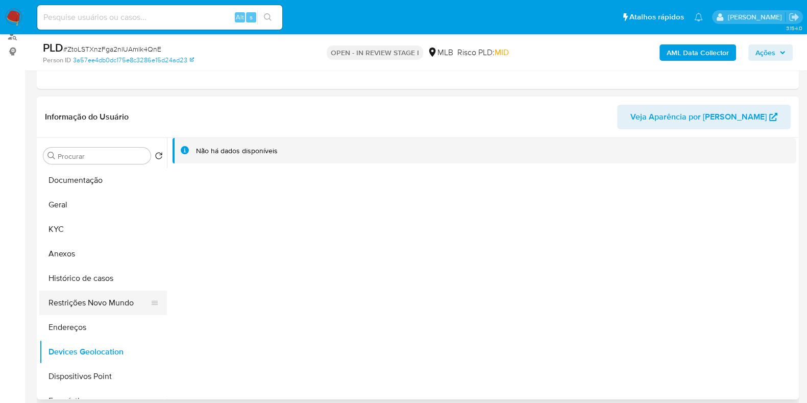
click at [99, 308] on button "Restrições Novo Mundo" at bounding box center [98, 302] width 119 height 25
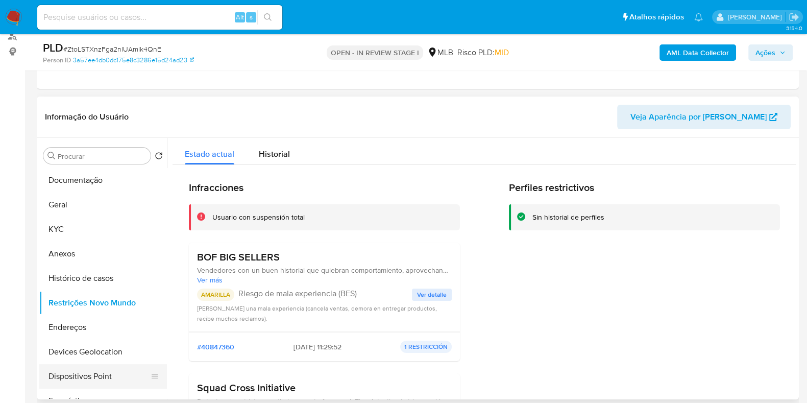
click at [107, 322] on button "Dispositivos Point" at bounding box center [98, 376] width 119 height 25
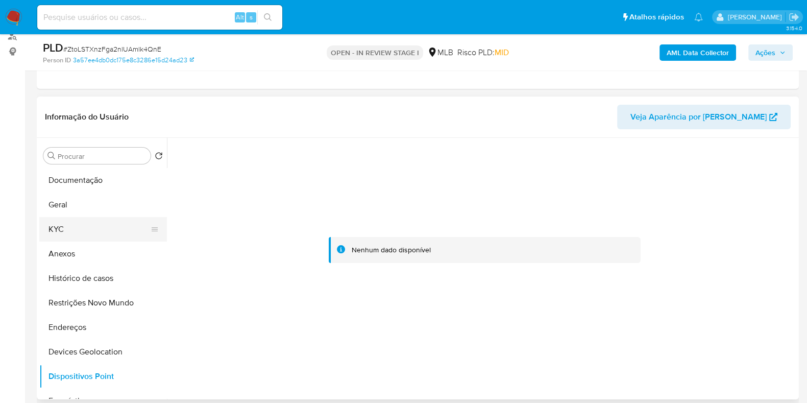
click at [82, 228] on button "KYC" at bounding box center [98, 229] width 119 height 25
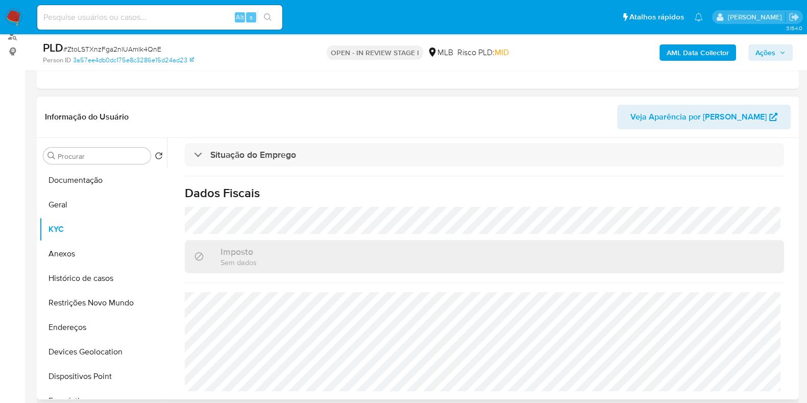
scroll to position [446, 0]
click at [79, 254] on button "Anexos" at bounding box center [98, 253] width 119 height 25
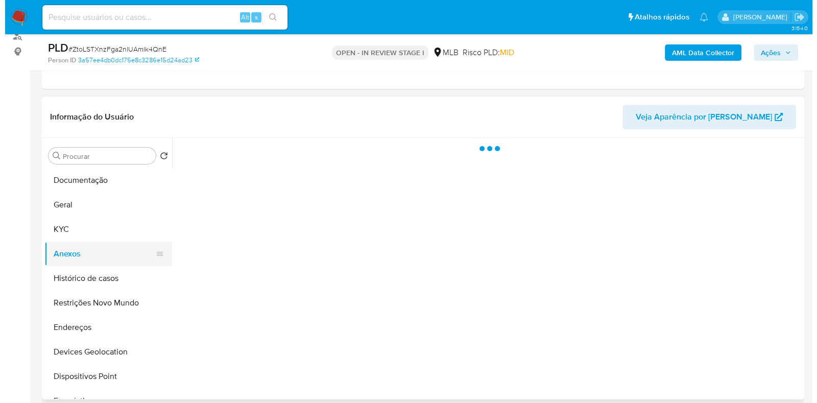
scroll to position [0, 0]
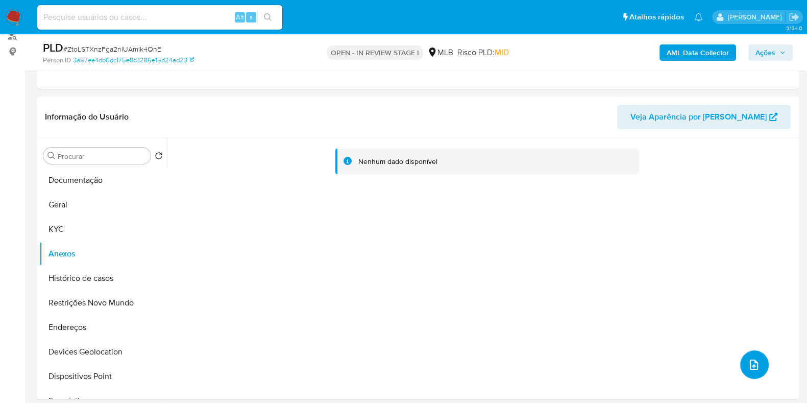
click at [653, 322] on span "upload-file" at bounding box center [754, 364] width 12 height 12
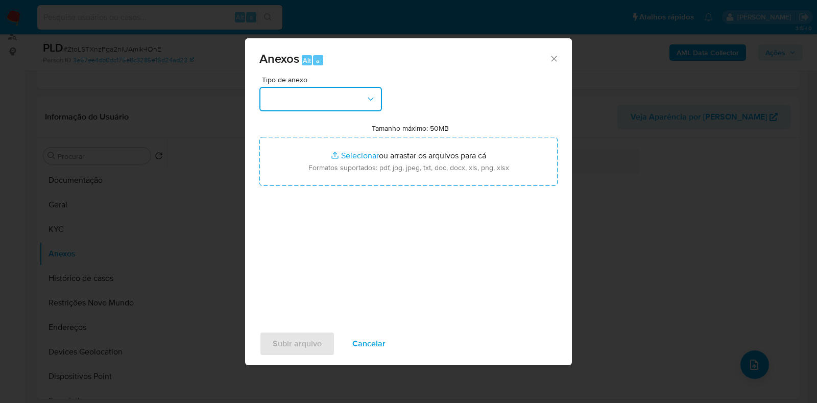
click at [327, 95] on button "button" at bounding box center [320, 99] width 123 height 25
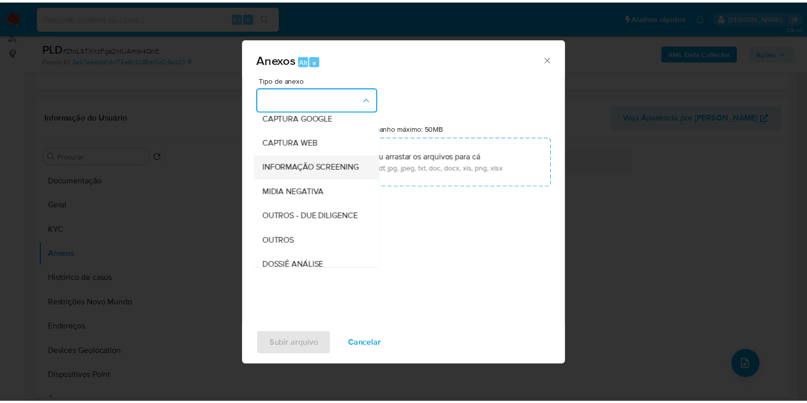
scroll to position [127, 0]
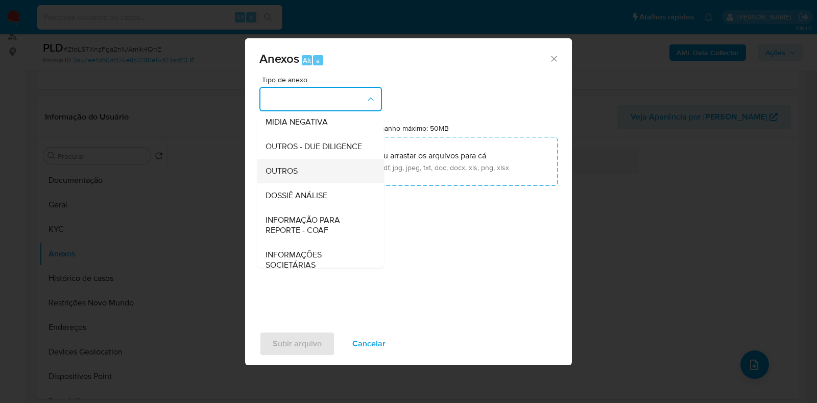
click at [297, 176] on span "OUTROS" at bounding box center [281, 171] width 32 height 10
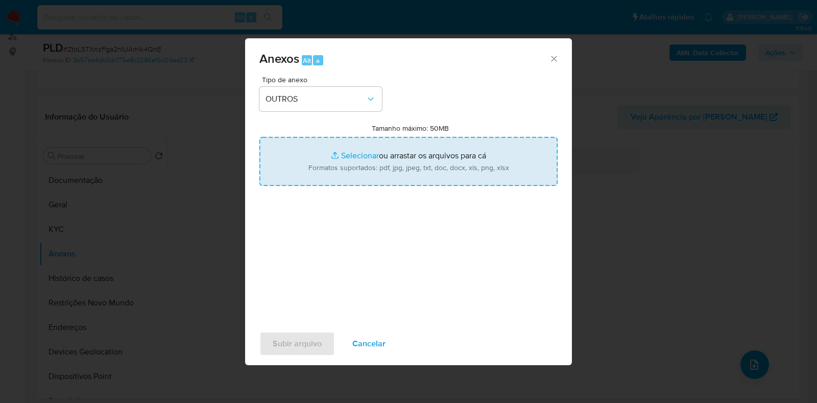
click at [348, 161] on input "Tamanho máximo: 50MB Selecionar arquivos" at bounding box center [408, 161] width 298 height 49
type input "C:\fakepath\Mulan - 605034944 - Hoja 2.pdf"
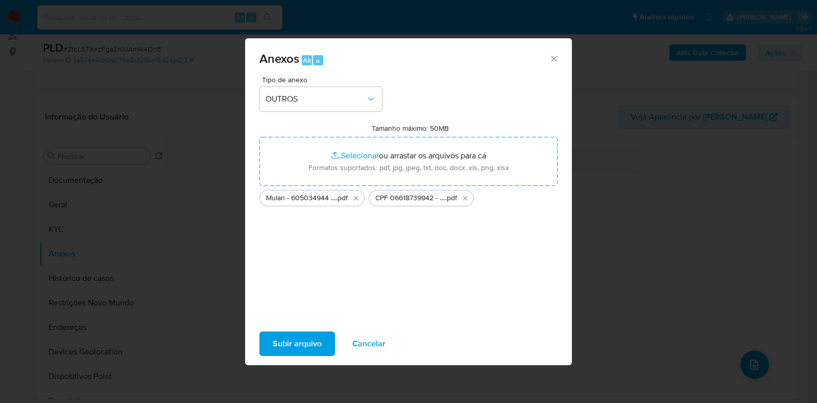
click at [303, 322] on span "Subir arquivo" at bounding box center [297, 343] width 49 height 22
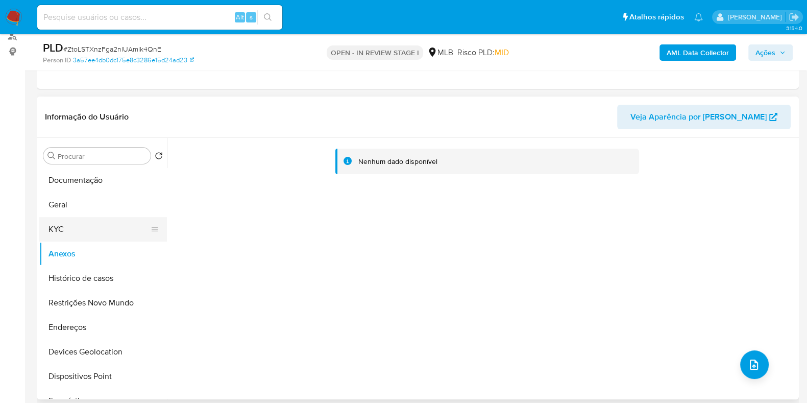
click at [54, 224] on button "KYC" at bounding box center [98, 229] width 119 height 25
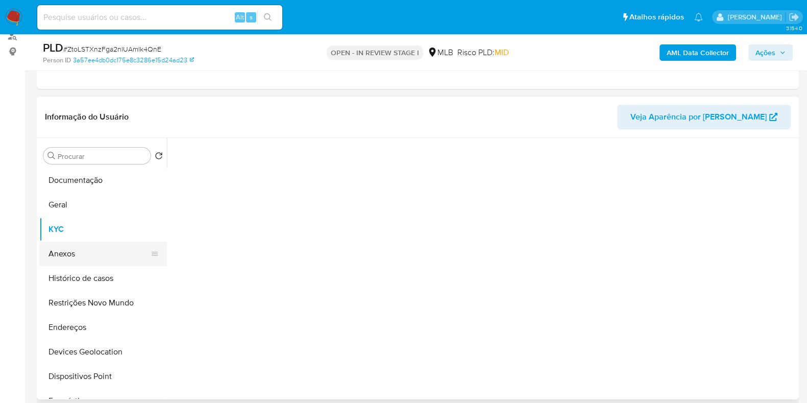
click at [66, 262] on button "Anexos" at bounding box center [98, 253] width 119 height 25
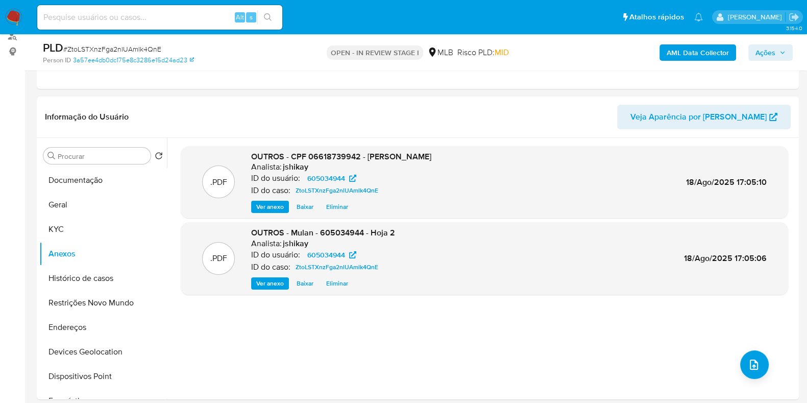
click at [653, 52] on span "Ações" at bounding box center [766, 52] width 20 height 16
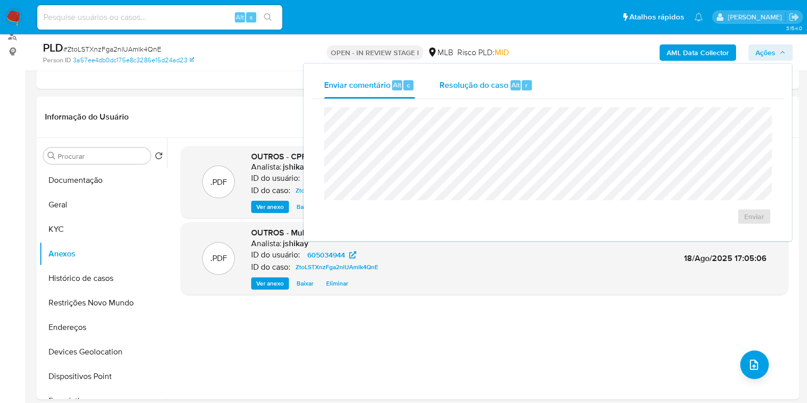
drag, startPoint x: 473, startPoint y: 83, endPoint x: 455, endPoint y: 104, distance: 27.9
click at [473, 83] on span "Resolução do caso" at bounding box center [474, 85] width 69 height 12
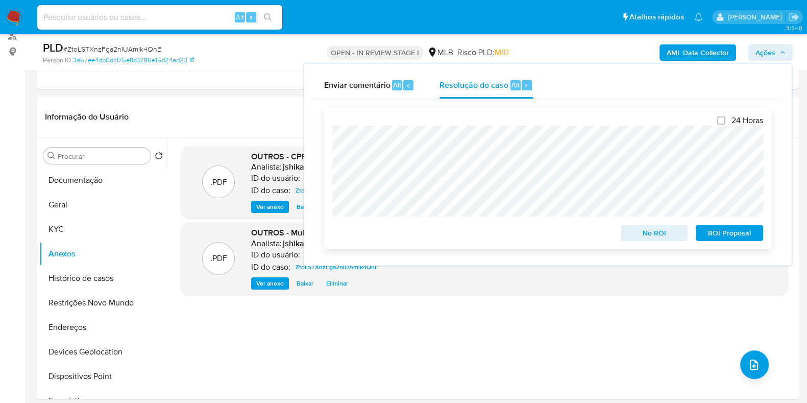
click at [636, 236] on span "No ROI" at bounding box center [654, 233] width 53 height 14
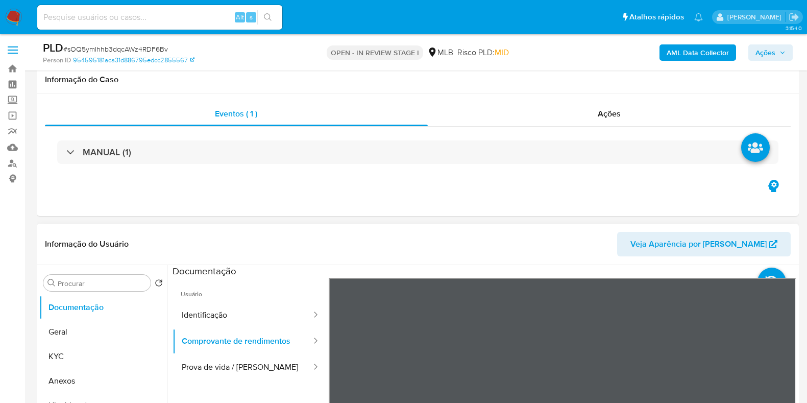
scroll to position [127, 0]
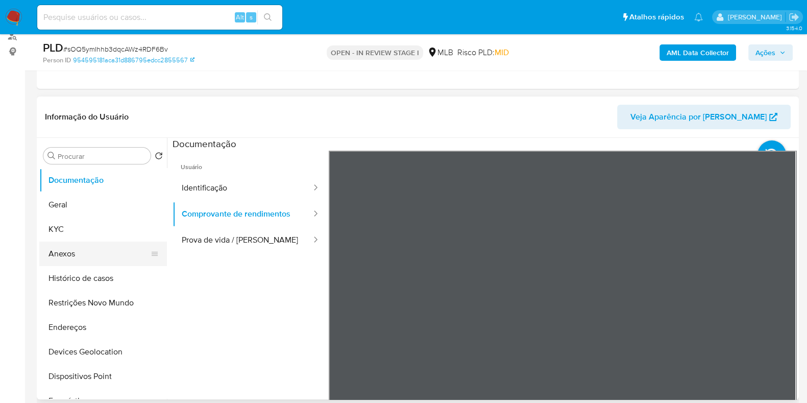
click at [97, 257] on button "Anexos" at bounding box center [98, 253] width 119 height 25
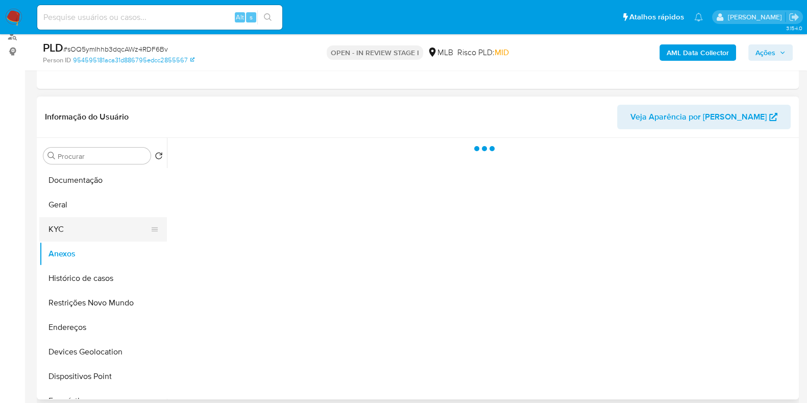
click at [92, 217] on button "KYC" at bounding box center [98, 229] width 119 height 25
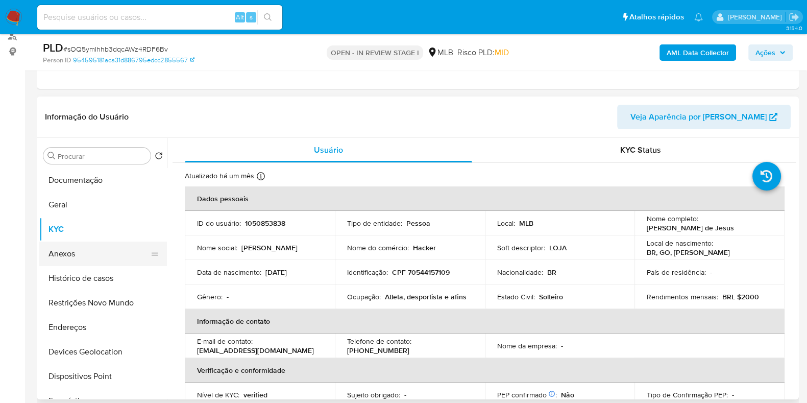
click at [124, 253] on button "Anexos" at bounding box center [98, 253] width 119 height 25
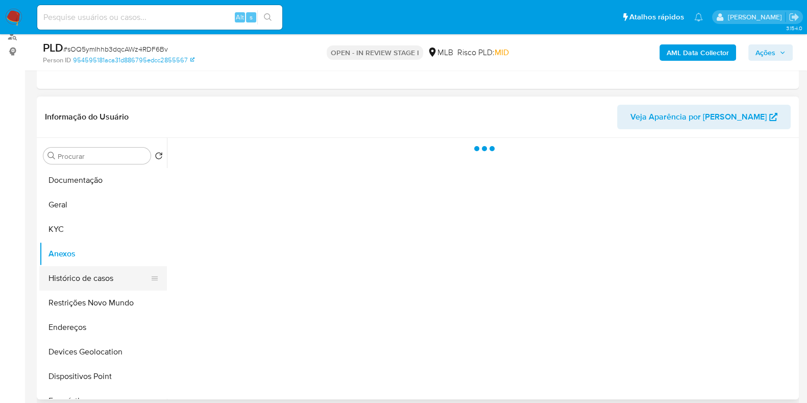
click at [123, 268] on button "Histórico de casos" at bounding box center [98, 278] width 119 height 25
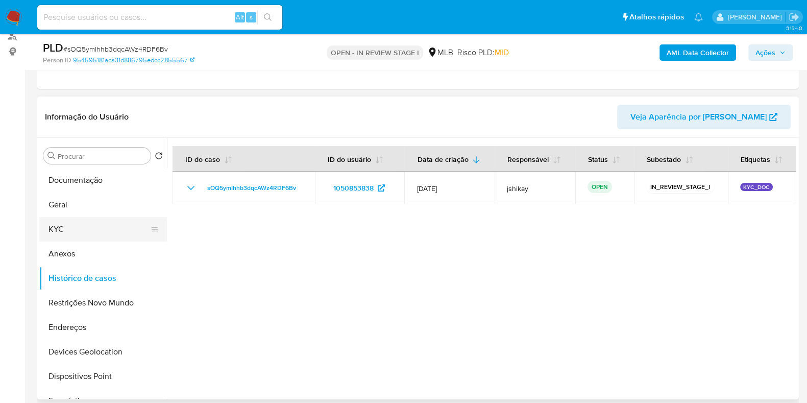
click at [69, 234] on button "KYC" at bounding box center [98, 229] width 119 height 25
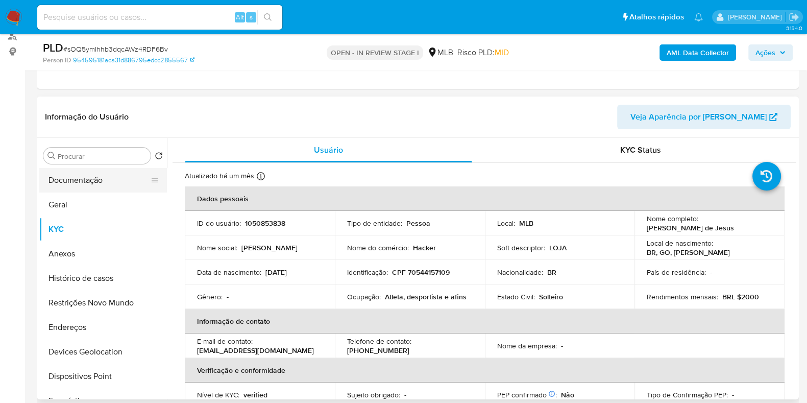
click at [100, 185] on button "Documentação" at bounding box center [98, 180] width 119 height 25
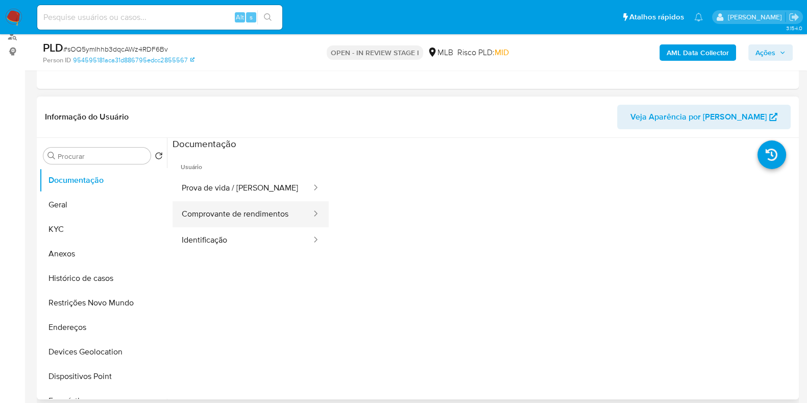
click at [272, 223] on button "Comprovante de rendimentos" at bounding box center [243, 214] width 140 height 26
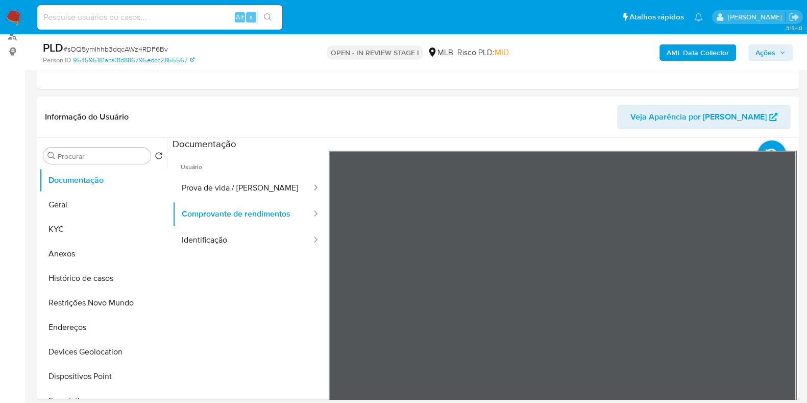
click at [637, 114] on div "Informação do Usuário Veja Aparência por Pessoa Procurar Retornar ao pedido pad…" at bounding box center [418, 247] width 762 height 303
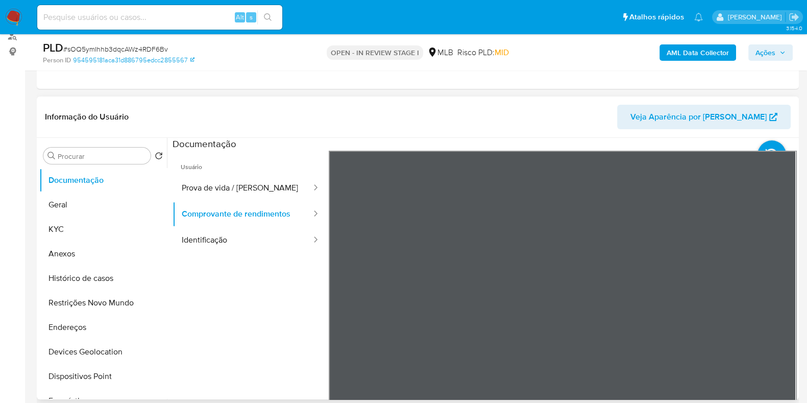
click at [526, 125] on div "Informação do Usuário Veja Aparência por Pessoa Procurar Retornar ao pedido pad…" at bounding box center [418, 247] width 762 height 303
click at [631, 99] on div "Informação do Usuário Veja Aparência por Pessoa Procurar Retornar ao pedido pad…" at bounding box center [418, 247] width 762 height 303
click at [64, 225] on button "KYC" at bounding box center [98, 229] width 119 height 25
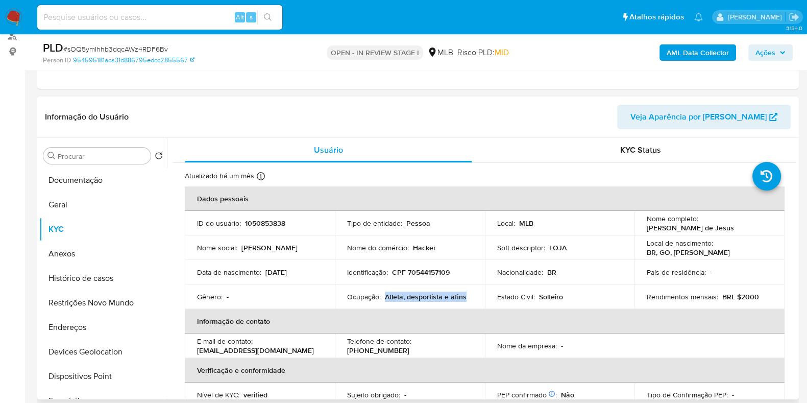
drag, startPoint x: 384, startPoint y: 299, endPoint x: 462, endPoint y: 301, distance: 78.1
click at [462, 301] on td "Ocupação : Atleta, desportista e afins" at bounding box center [410, 296] width 150 height 25
copy p "Atleta, desportista e afins"
click at [69, 172] on button "Documentação" at bounding box center [98, 180] width 119 height 25
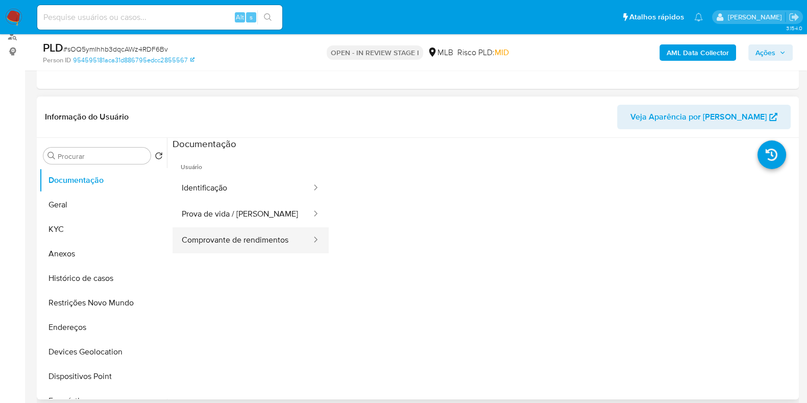
click at [271, 244] on button "Comprovante de rendimentos" at bounding box center [243, 240] width 140 height 26
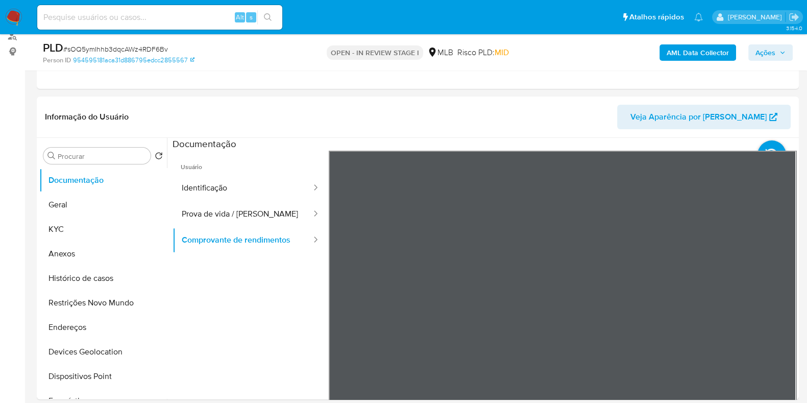
click at [582, 136] on div "Informação do Usuário Veja Aparência por Pessoa Procurar Retornar ao pedido pad…" at bounding box center [418, 247] width 762 height 303
click at [628, 142] on section at bounding box center [485, 307] width 624 height 339
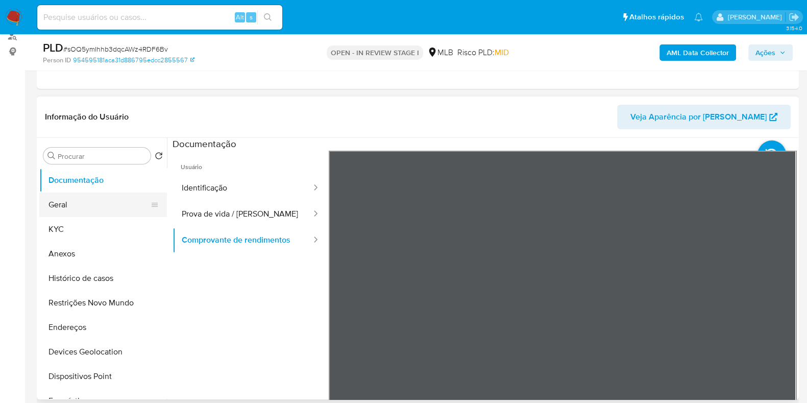
click at [66, 207] on button "Geral" at bounding box center [98, 204] width 119 height 25
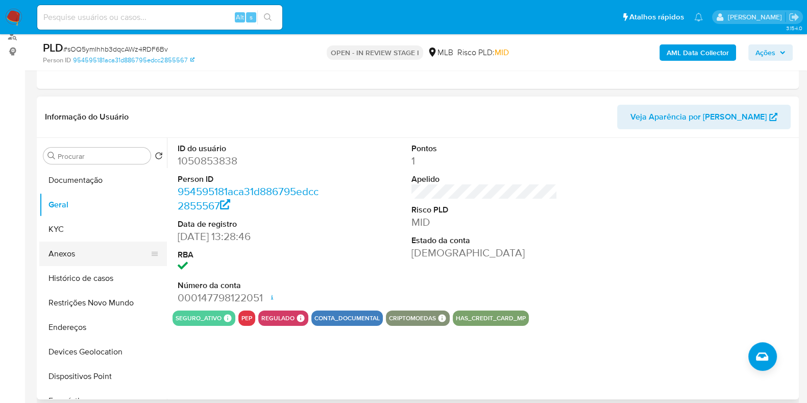
click at [64, 241] on button "Anexos" at bounding box center [98, 253] width 119 height 25
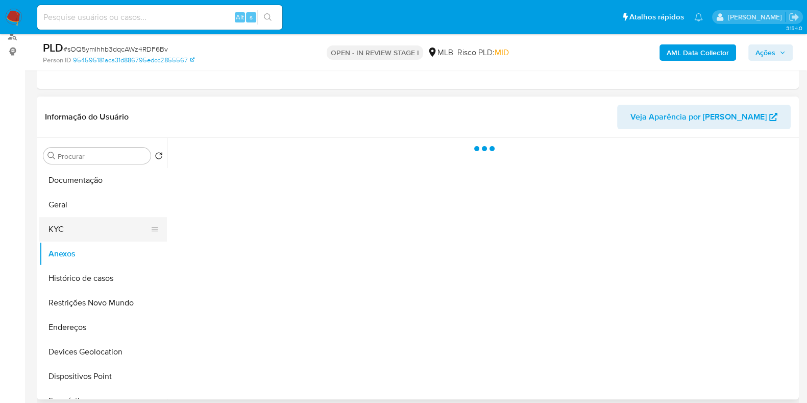
click at [53, 235] on button "KYC" at bounding box center [98, 229] width 119 height 25
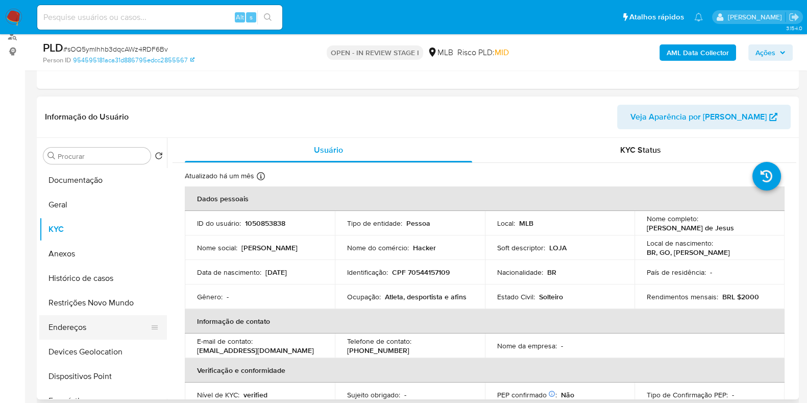
drag, startPoint x: 87, startPoint y: 341, endPoint x: 85, endPoint y: 331, distance: 9.9
click at [87, 341] on button "Devices Geolocation" at bounding box center [103, 351] width 128 height 25
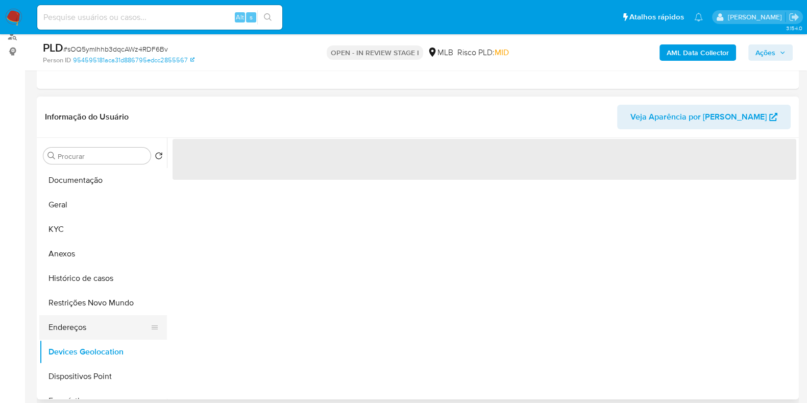
click at [85, 330] on button "Endereços" at bounding box center [98, 327] width 119 height 25
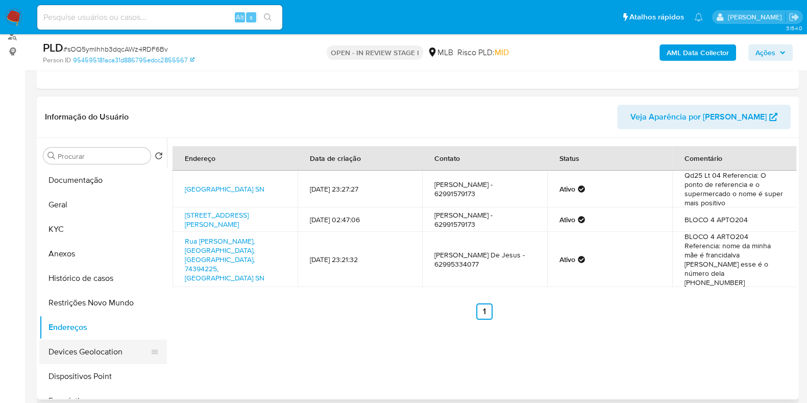
drag, startPoint x: 111, startPoint y: 353, endPoint x: 130, endPoint y: 347, distance: 20.5
click at [112, 353] on button "Devices Geolocation" at bounding box center [98, 351] width 119 height 25
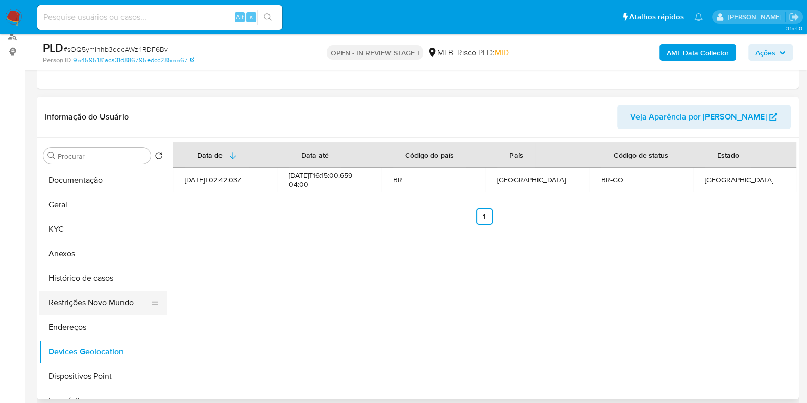
click at [95, 293] on button "Restrições Novo Mundo" at bounding box center [98, 302] width 119 height 25
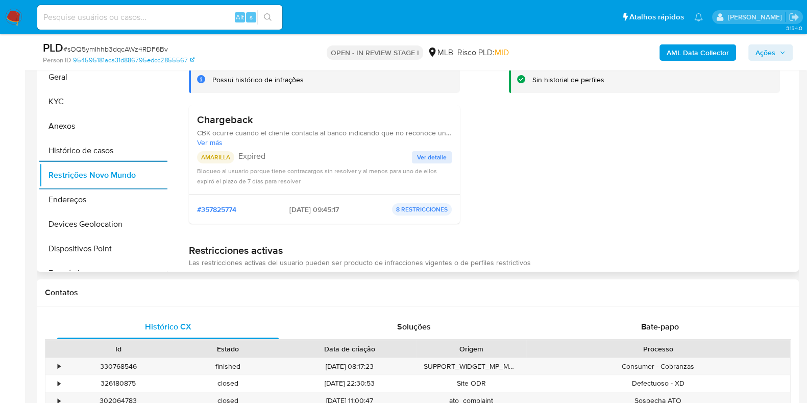
scroll to position [201, 0]
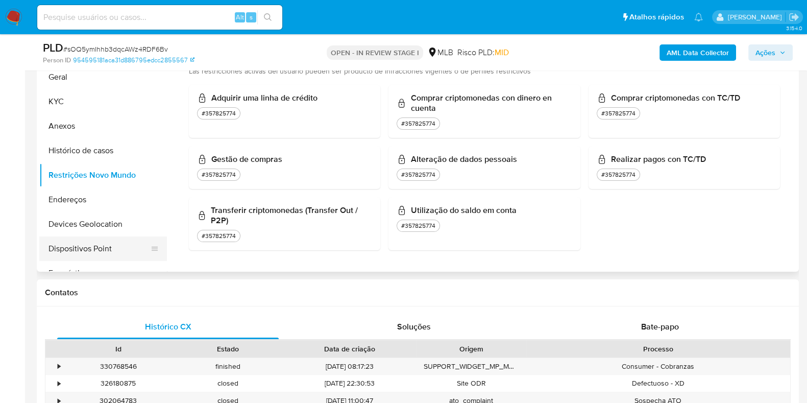
click at [99, 256] on button "Dispositivos Point" at bounding box center [98, 248] width 119 height 25
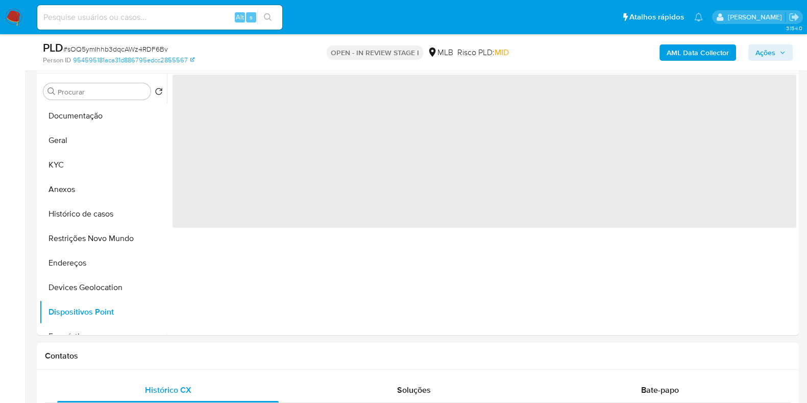
scroll to position [127, 0]
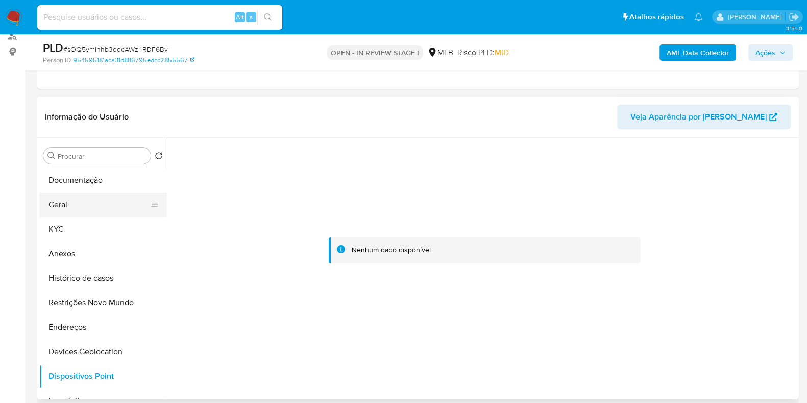
click at [76, 203] on button "Geral" at bounding box center [98, 204] width 119 height 25
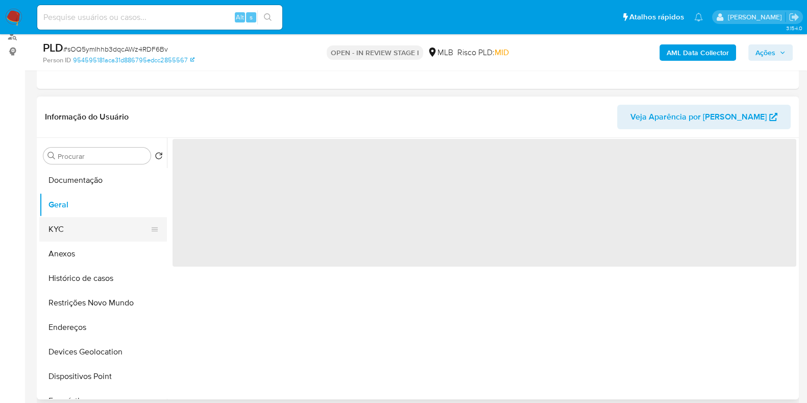
click at [74, 223] on button "KYC" at bounding box center [98, 229] width 119 height 25
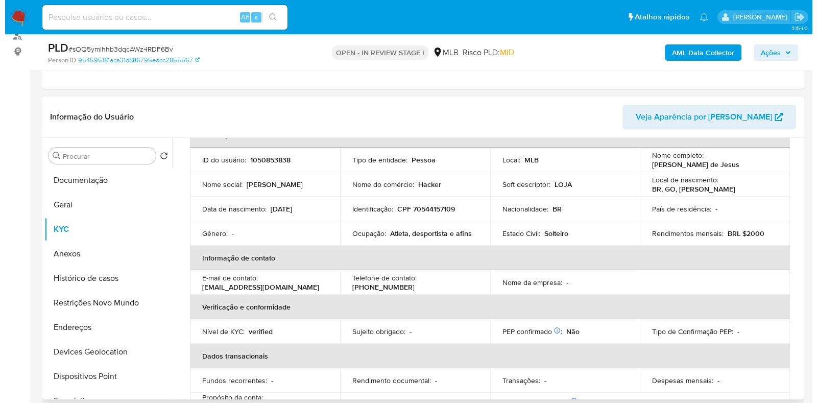
scroll to position [0, 0]
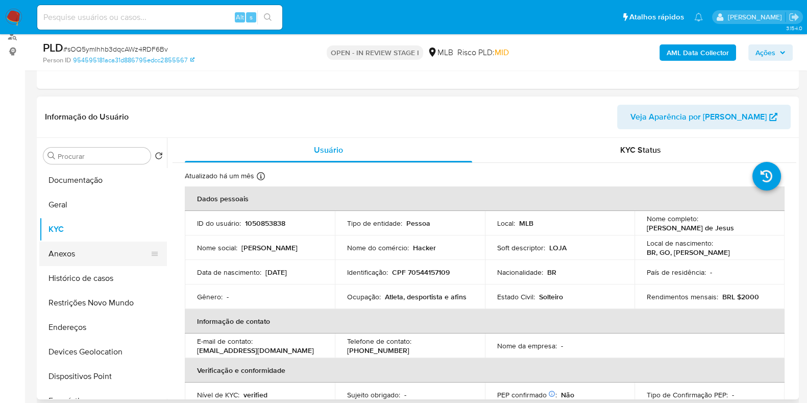
click at [83, 260] on button "Anexos" at bounding box center [98, 253] width 119 height 25
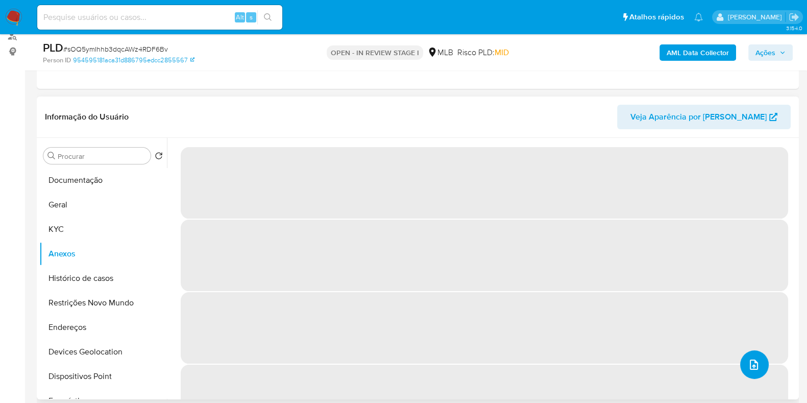
click at [746, 372] on button "upload-file" at bounding box center [754, 364] width 29 height 29
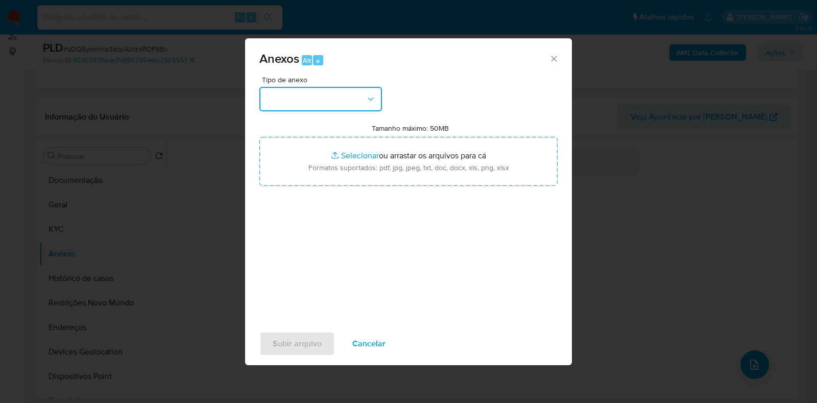
click at [312, 88] on button "button" at bounding box center [320, 99] width 123 height 25
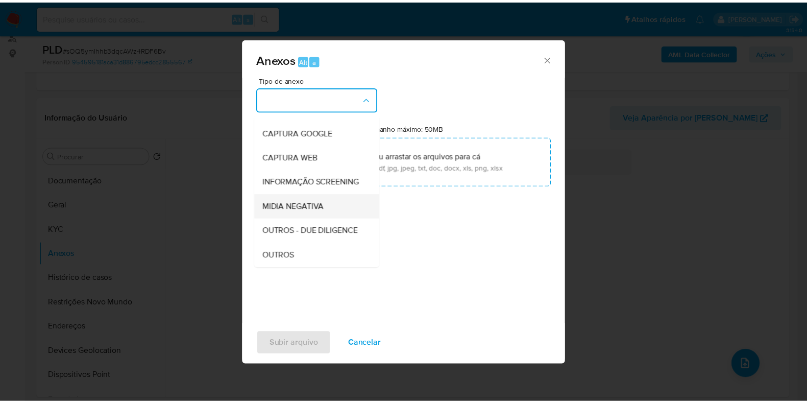
scroll to position [63, 0]
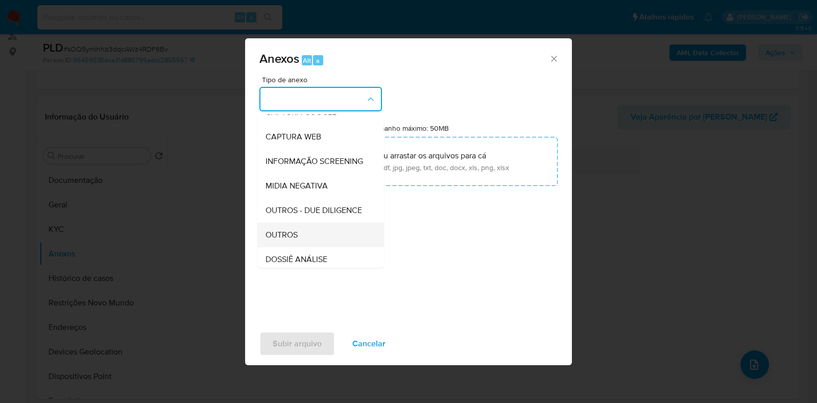
click at [308, 247] on div "OUTROS" at bounding box center [317, 235] width 104 height 25
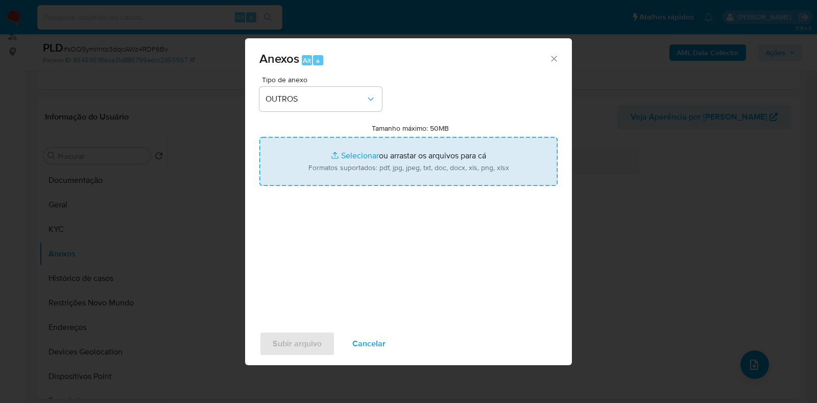
click at [381, 149] on input "Tamanho máximo: 50MB Selecionar arquivos" at bounding box center [408, 161] width 298 height 49
type input "C:\fakepath\Mulan 1050853838_2025_08_18_11_26_10 - Resumen TX.pdf"
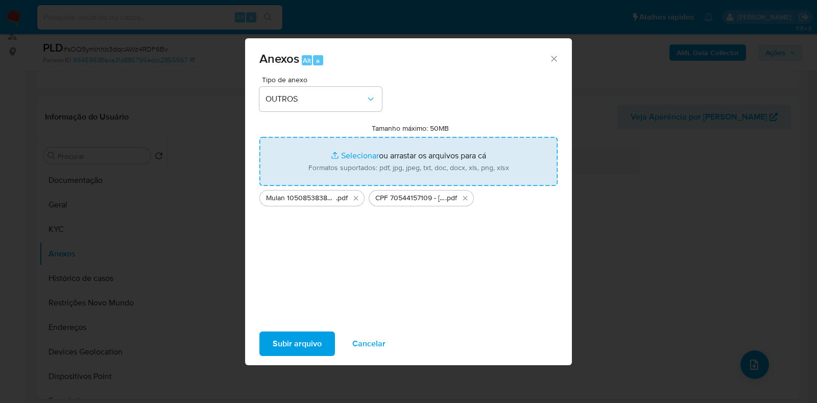
click at [309, 343] on span "Subir arquivo" at bounding box center [297, 343] width 49 height 22
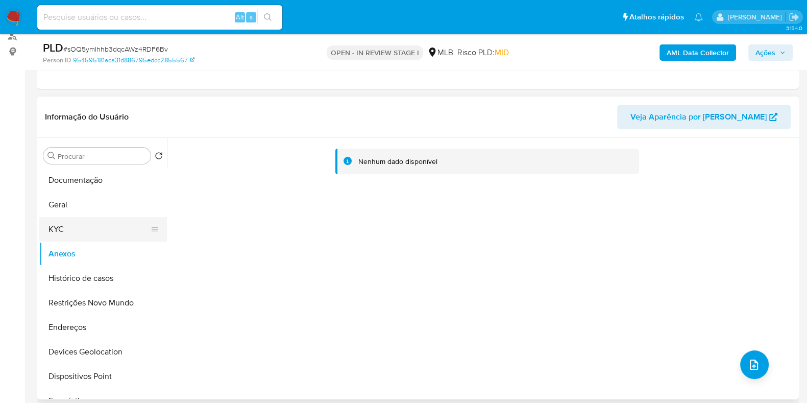
drag, startPoint x: 57, startPoint y: 210, endPoint x: 57, endPoint y: 219, distance: 8.7
click at [57, 210] on button "Geral" at bounding box center [103, 204] width 128 height 25
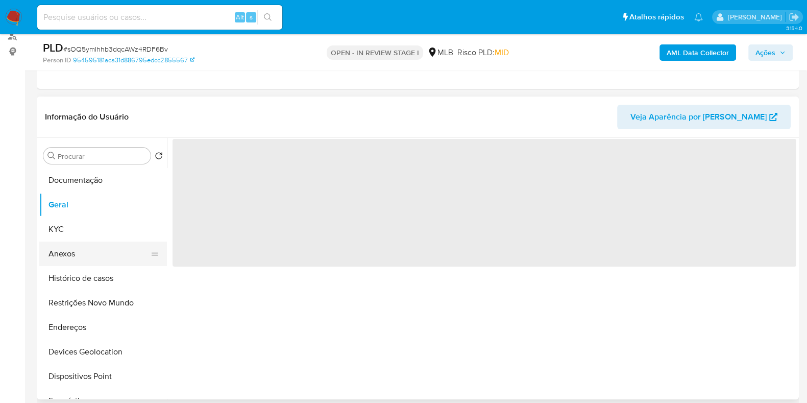
click at [65, 255] on button "Anexos" at bounding box center [98, 253] width 119 height 25
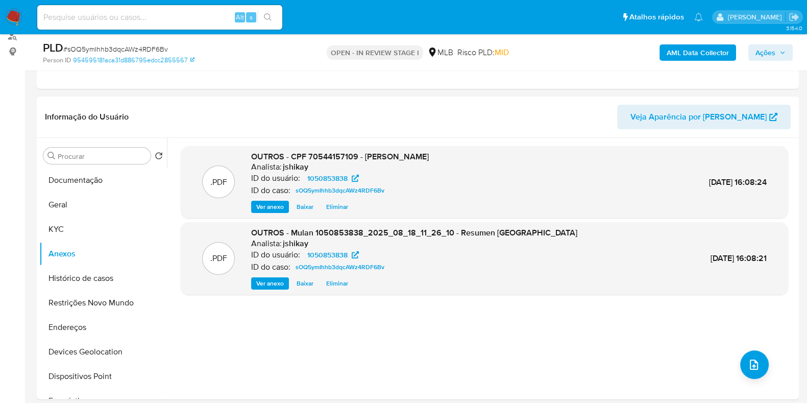
click at [766, 54] on span "Ações" at bounding box center [766, 52] width 20 height 16
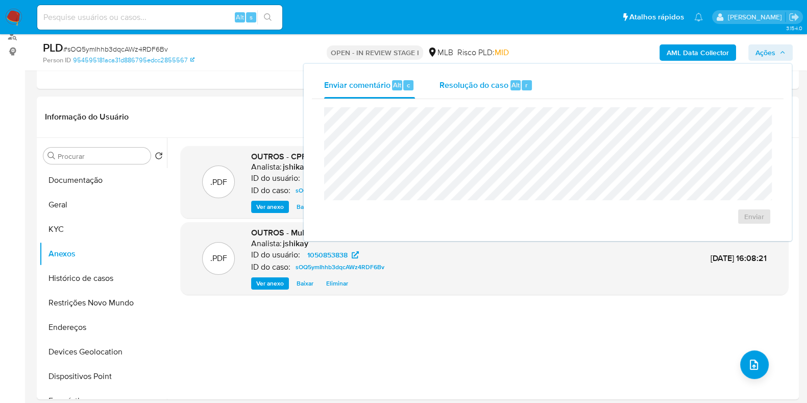
click at [489, 91] on div "Resolução do caso Alt r" at bounding box center [486, 85] width 93 height 27
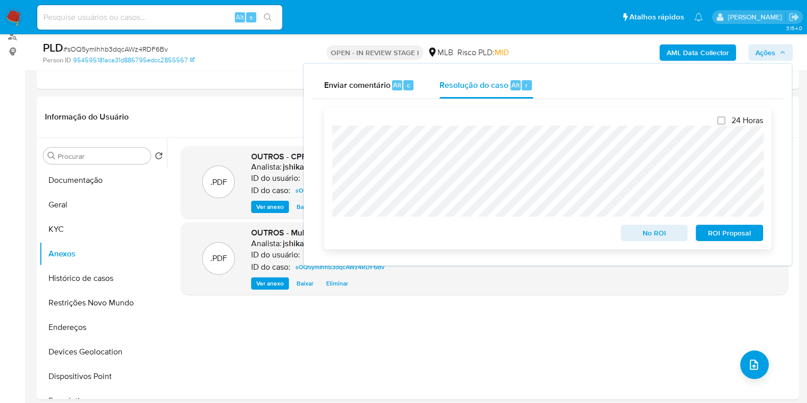
click at [645, 236] on span "No ROI" at bounding box center [654, 233] width 53 height 14
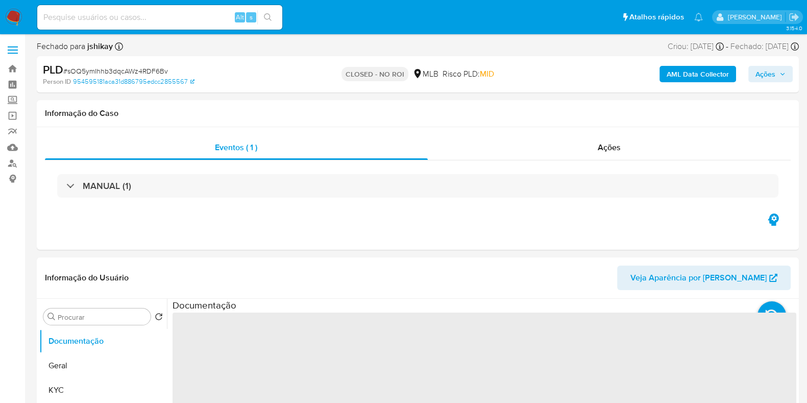
select select "10"
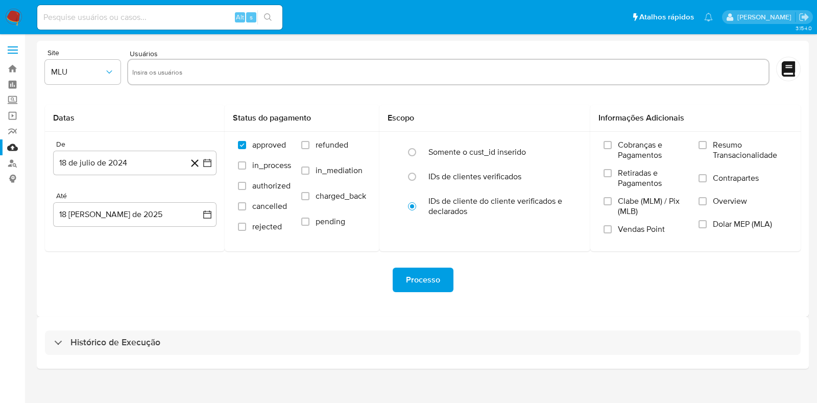
click at [123, 328] on div "Histórico de Execução" at bounding box center [423, 343] width 772 height 52
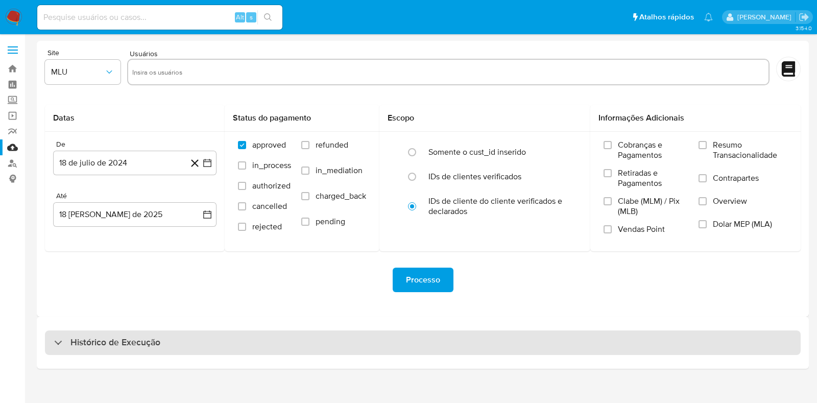
click at [136, 336] on h3 "Histórico de Execução" at bounding box center [115, 342] width 90 height 12
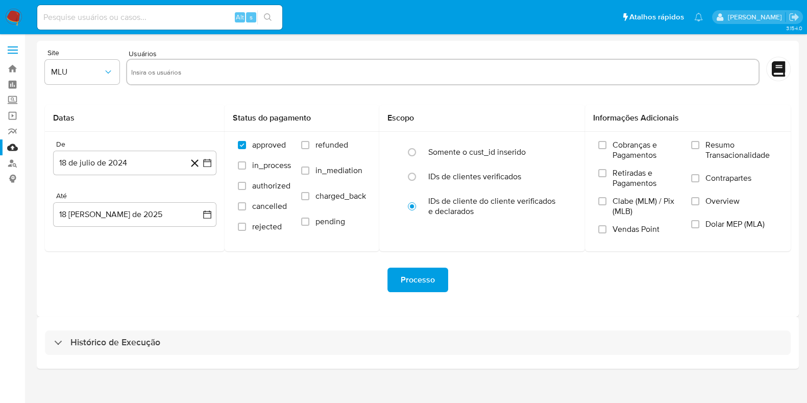
select select "10"
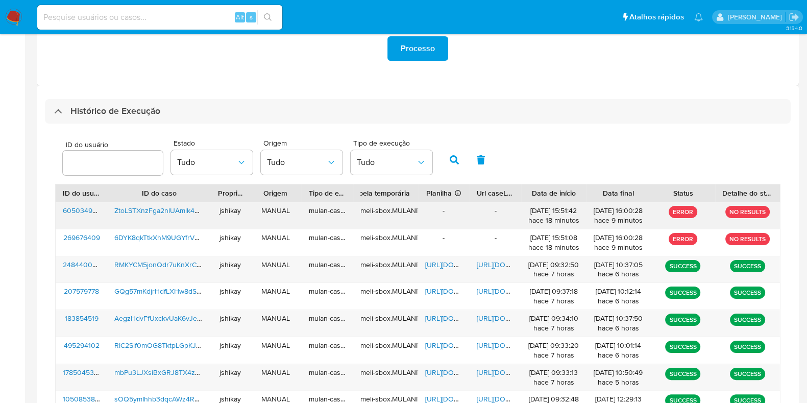
scroll to position [255, 0]
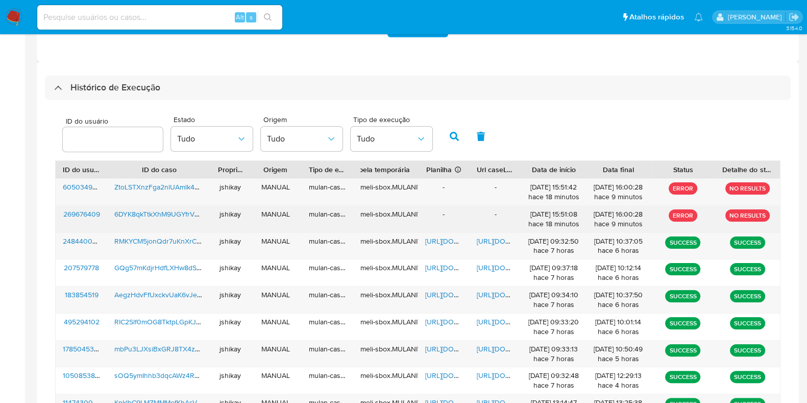
drag, startPoint x: 443, startPoint y: 214, endPoint x: 456, endPoint y: 214, distance: 13.3
click at [456, 214] on div "-" at bounding box center [444, 219] width 52 height 27
click at [451, 214] on div "-" at bounding box center [444, 219] width 52 height 27
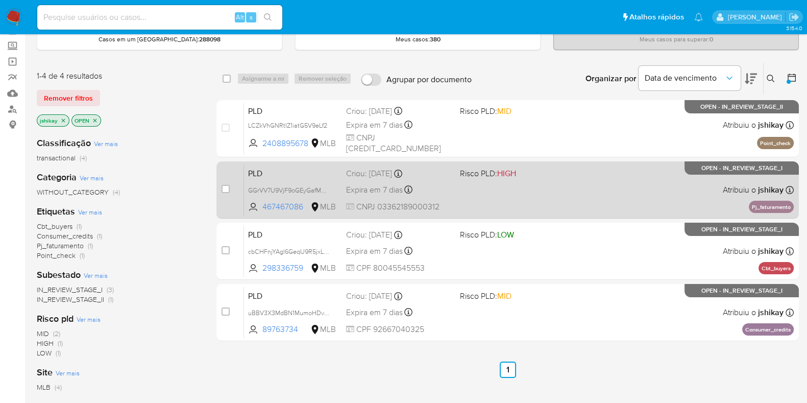
scroll to position [54, 0]
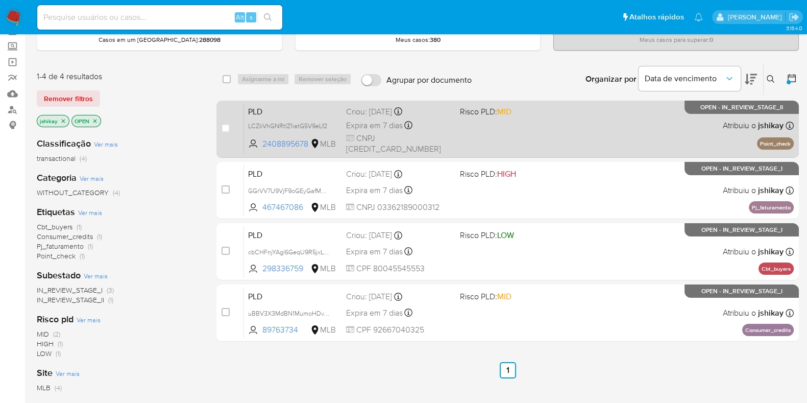
click at [541, 149] on div "PLD LCZkVhGNRtIZ1iatG5V9eLf2 2408895678 MLB Risco PLD: MID Criou: [DATE] Criou:…" at bounding box center [519, 129] width 550 height 52
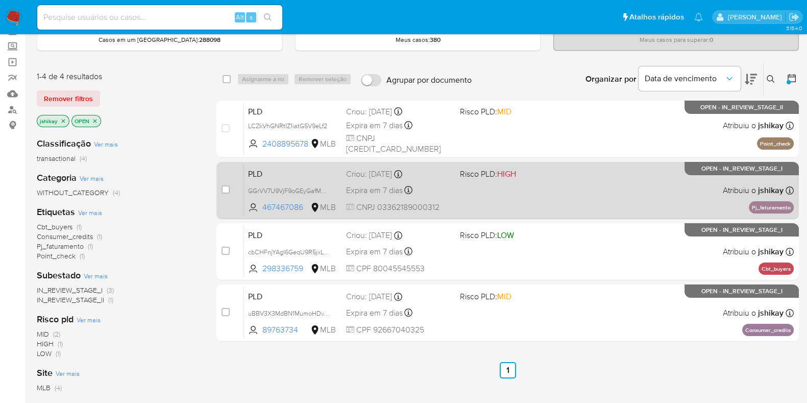
click at [577, 196] on div "PLD GGrVV7U9VjF9oGEyGafM58lm 467467086 MLB Risco PLD: HIGH Criou: [DATE] Criou:…" at bounding box center [519, 190] width 550 height 52
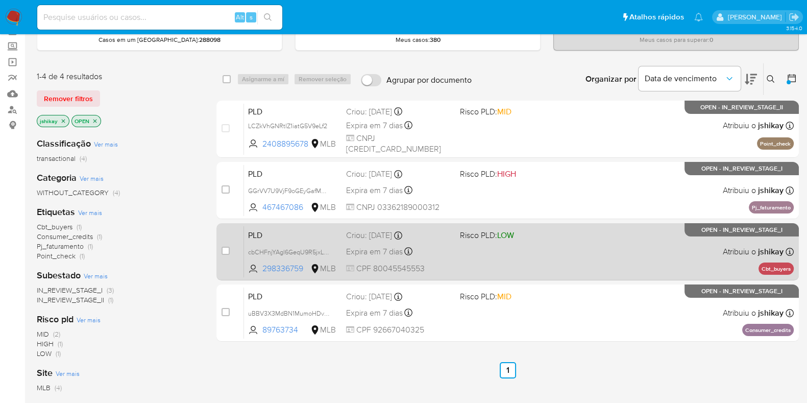
click at [583, 238] on div "PLD cbCHFnjYAgl6GeqU9R5jxLPd 298336759 MLB Risco PLD: LOW Criou: [DATE] Criou: …" at bounding box center [519, 252] width 550 height 52
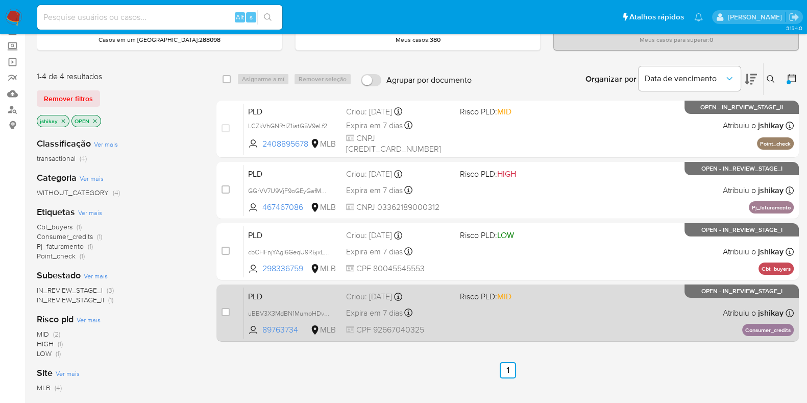
click at [594, 297] on div "PLD uBBV3X3MdBN1MumoHDvyC4v7 89763734 MLB Risco PLD: MID Criou: [DATE] Criou: […" at bounding box center [519, 313] width 550 height 52
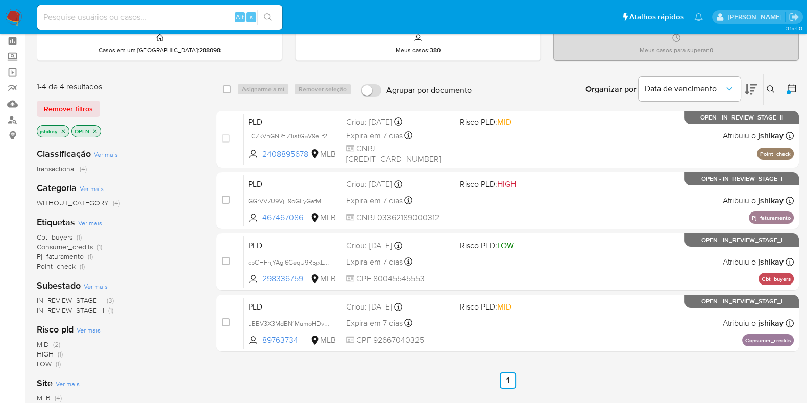
scroll to position [63, 0]
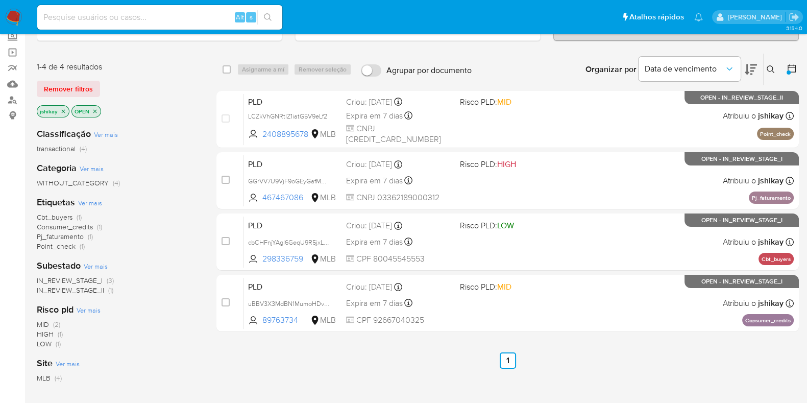
drag, startPoint x: 3, startPoint y: 16, endPoint x: 22, endPoint y: 14, distance: 19.1
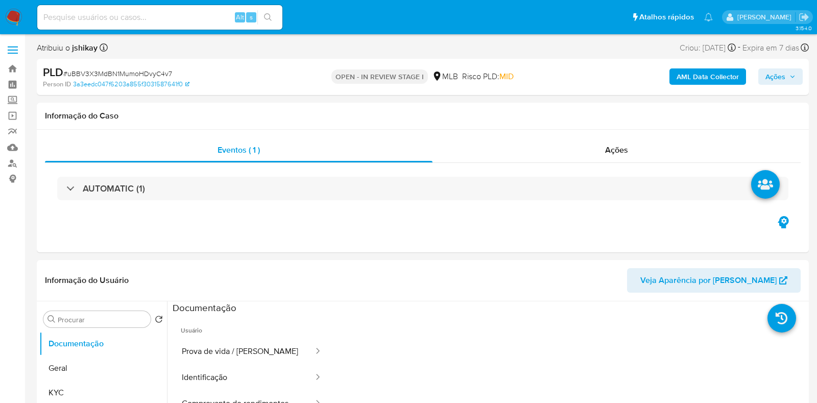
select select "10"
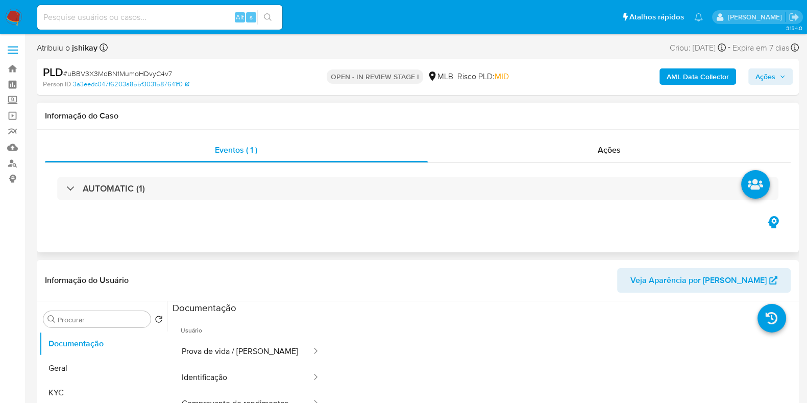
click at [159, 172] on div "AUTOMATIC (1)" at bounding box center [418, 188] width 746 height 51
click at [138, 208] on div "AUTOMATIC (1)" at bounding box center [418, 188] width 746 height 51
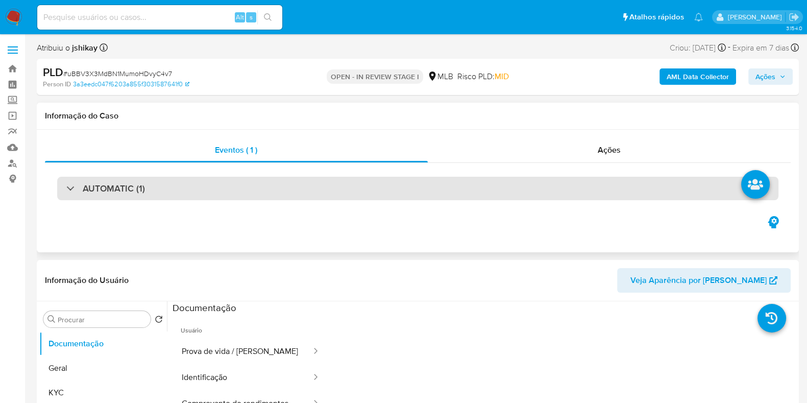
click at [134, 183] on h3 "AUTOMATIC (1)" at bounding box center [114, 188] width 62 height 11
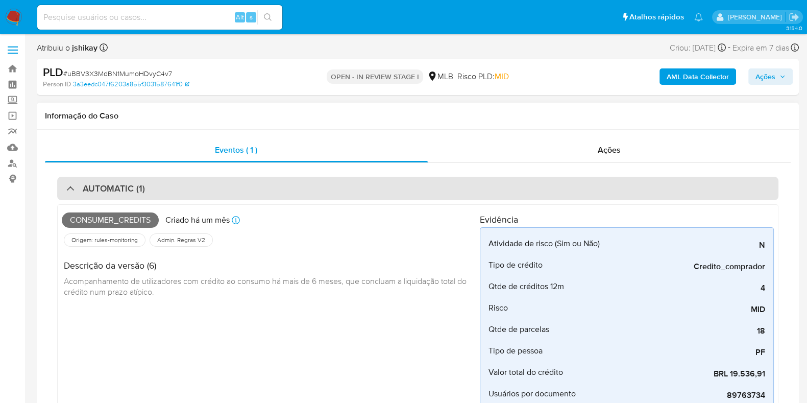
click at [134, 183] on h3 "AUTOMATIC (1)" at bounding box center [114, 188] width 62 height 11
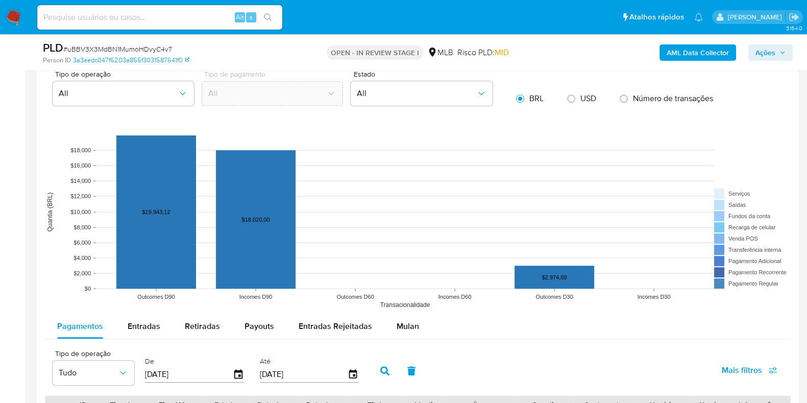
scroll to position [957, 0]
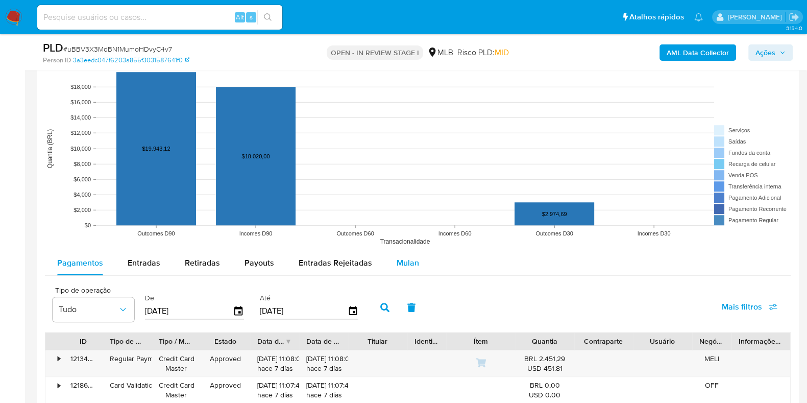
click at [410, 259] on span "Mulan" at bounding box center [408, 263] width 22 height 12
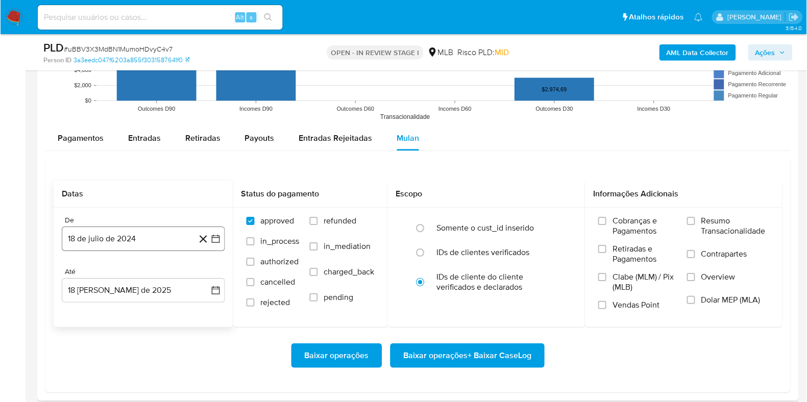
scroll to position [1085, 0]
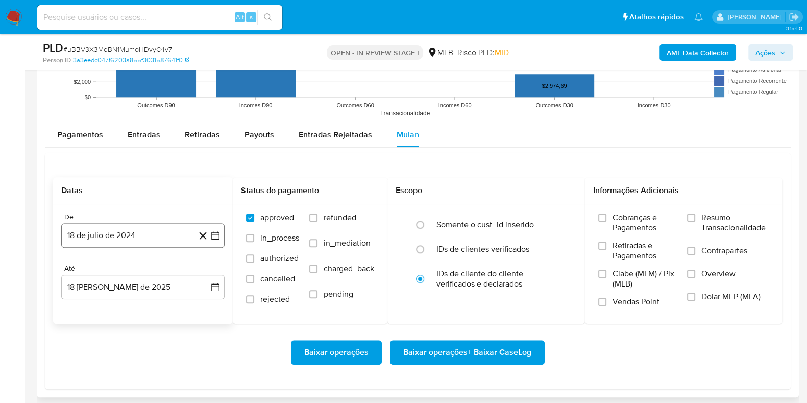
drag, startPoint x: 218, startPoint y: 237, endPoint x: 192, endPoint y: 226, distance: 28.1
click at [217, 238] on icon "button" at bounding box center [215, 235] width 10 height 10
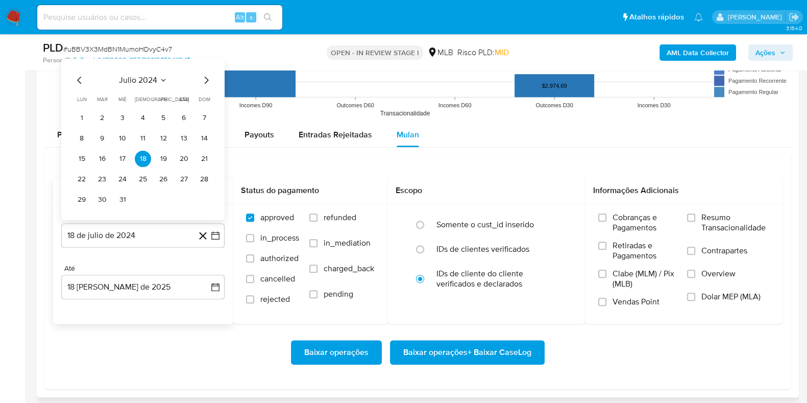
click at [148, 83] on span "julio 2024" at bounding box center [138, 80] width 38 height 10
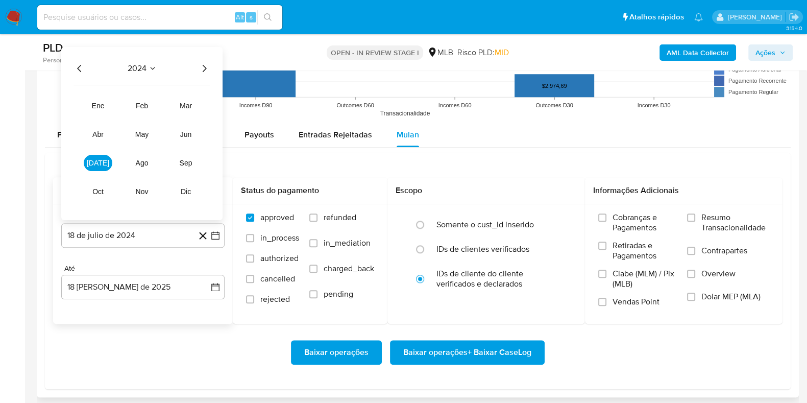
click at [199, 67] on icon "Año siguiente" at bounding box center [204, 68] width 12 height 12
click at [186, 131] on span "jun" at bounding box center [186, 134] width 12 height 8
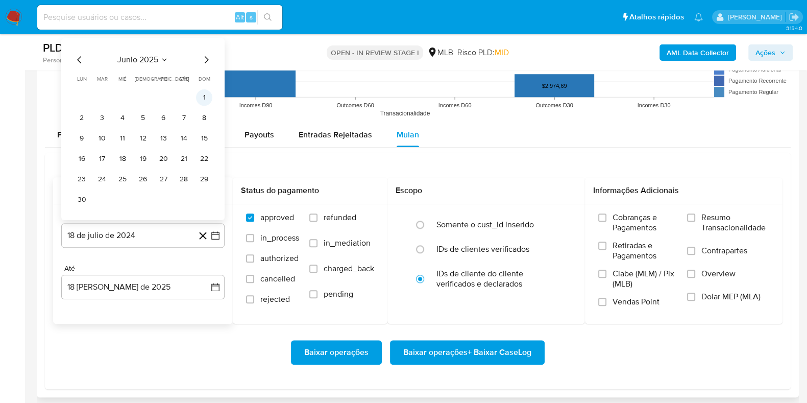
click at [206, 102] on button "1" at bounding box center [204, 97] width 16 height 16
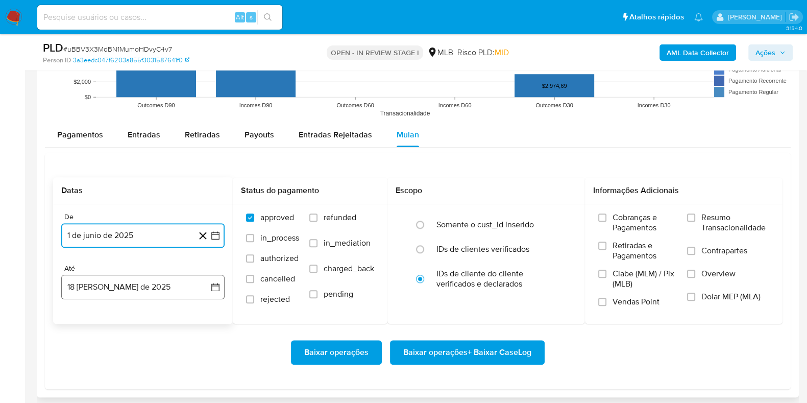
click at [215, 282] on icon "button" at bounding box center [215, 287] width 10 height 10
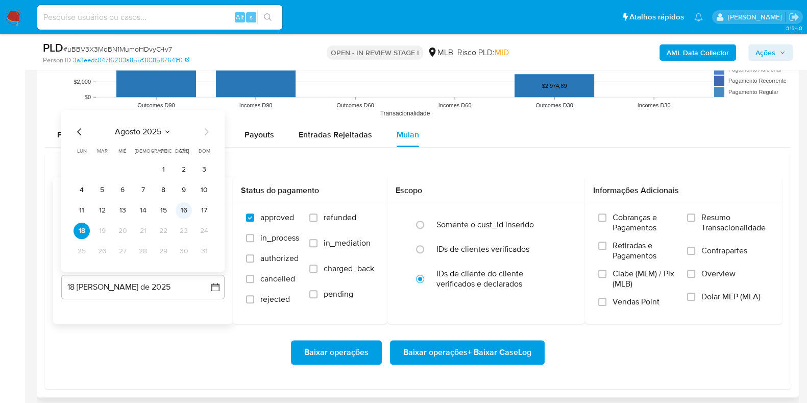
click at [185, 206] on button "16" at bounding box center [184, 210] width 16 height 16
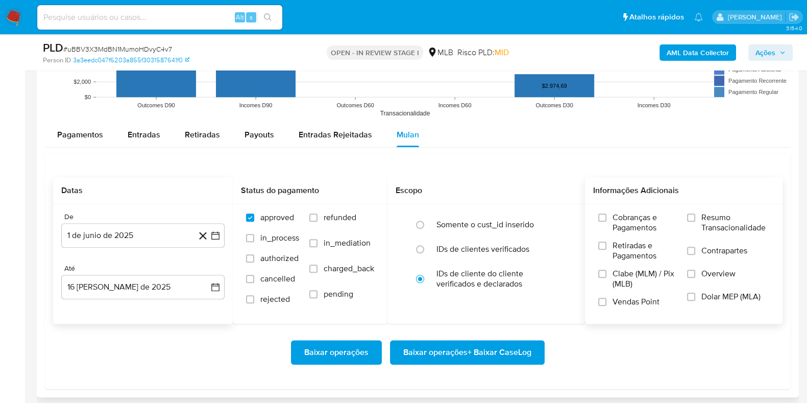
click at [698, 215] on label "Resumo Transacionalidade" at bounding box center [728, 228] width 82 height 33
click at [695, 215] on input "Resumo Transacionalidade" at bounding box center [691, 217] width 8 height 8
click at [475, 353] on span "Baixar operações + Baixar CaseLog" at bounding box center [467, 352] width 128 height 22
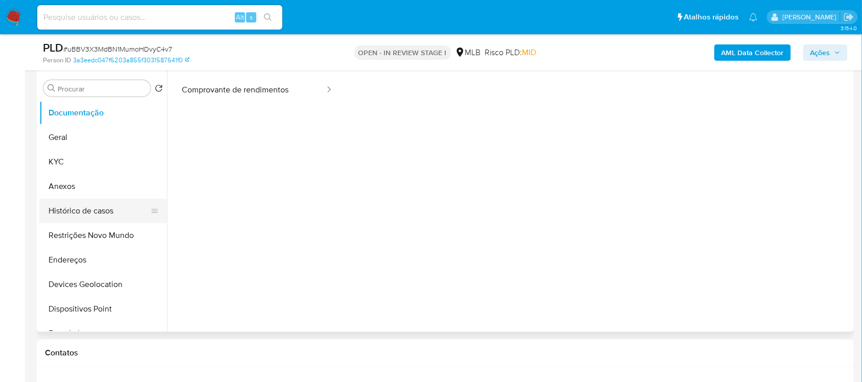
scroll to position [191, 0]
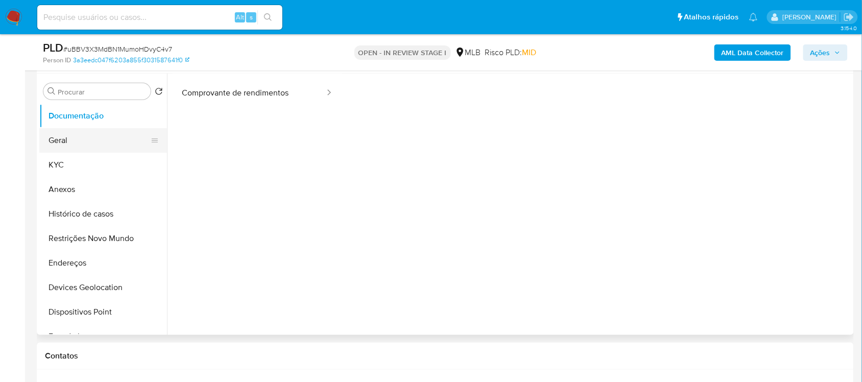
click at [77, 139] on button "Geral" at bounding box center [98, 140] width 119 height 25
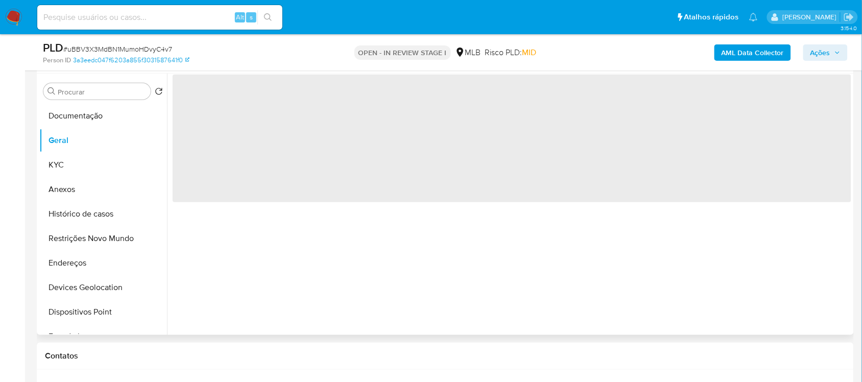
scroll to position [0, 0]
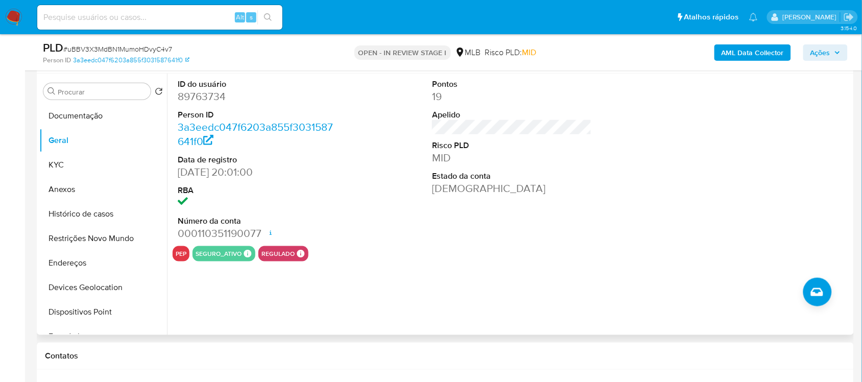
click at [210, 91] on dd "89763734" at bounding box center [257, 96] width 159 height 14
copy dd "89763734"
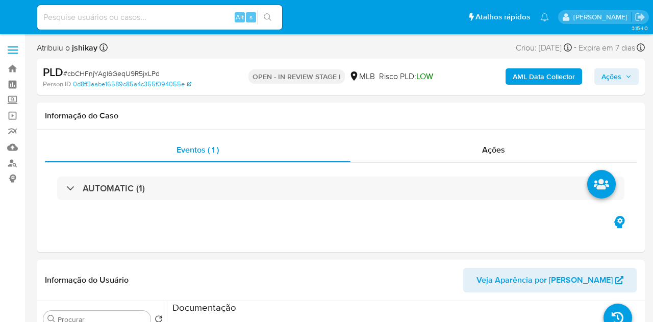
select select "10"
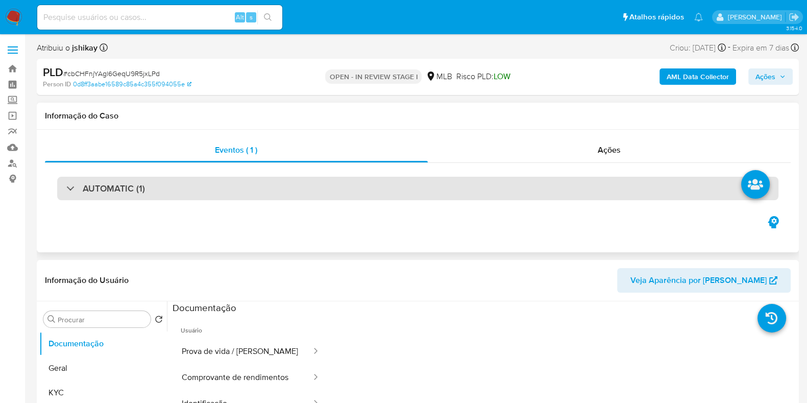
click at [121, 193] on h3 "AUTOMATIC (1)" at bounding box center [114, 188] width 62 height 11
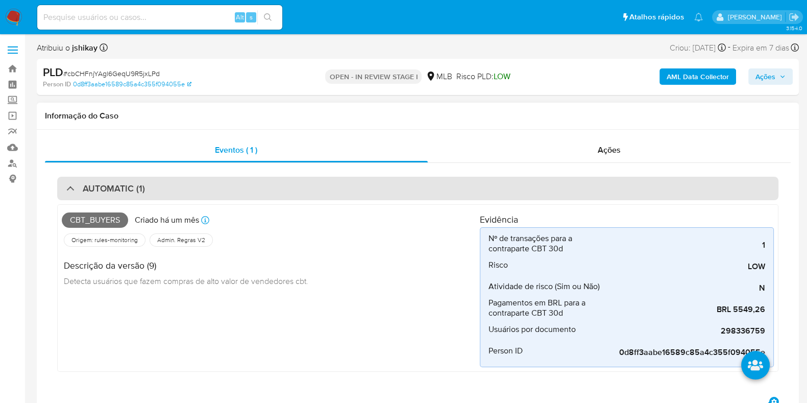
click at [121, 193] on h3 "AUTOMATIC (1)" at bounding box center [114, 188] width 62 height 11
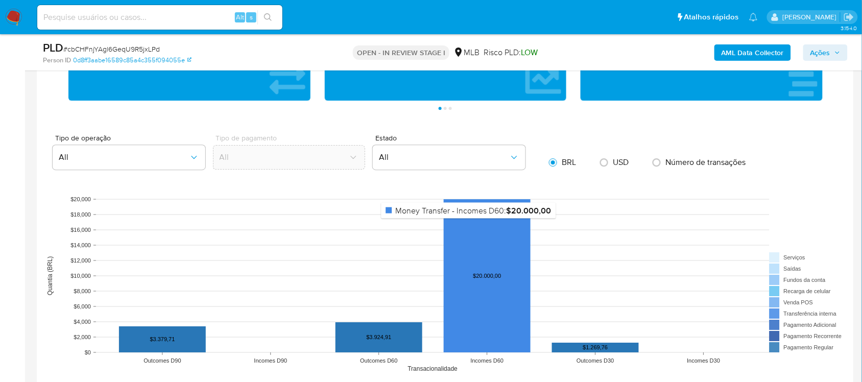
scroll to position [1021, 0]
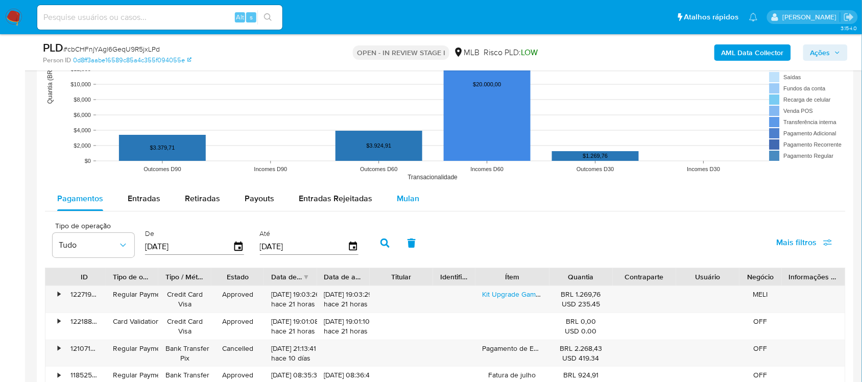
click at [409, 199] on span "Mulan" at bounding box center [408, 198] width 22 height 12
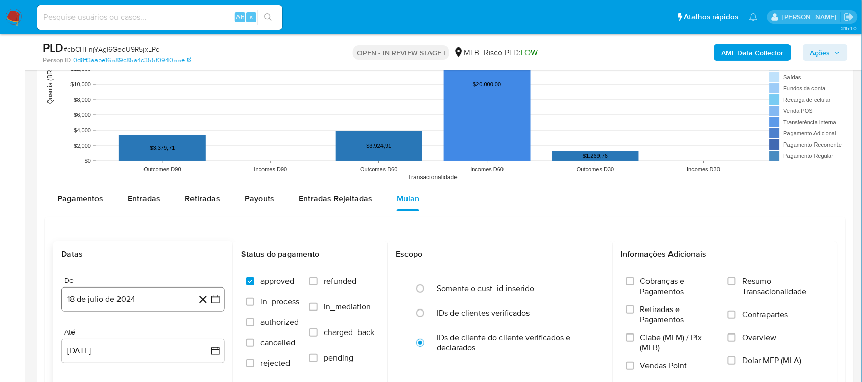
click at [216, 295] on button "18 de julio de 2024" at bounding box center [142, 299] width 163 height 25
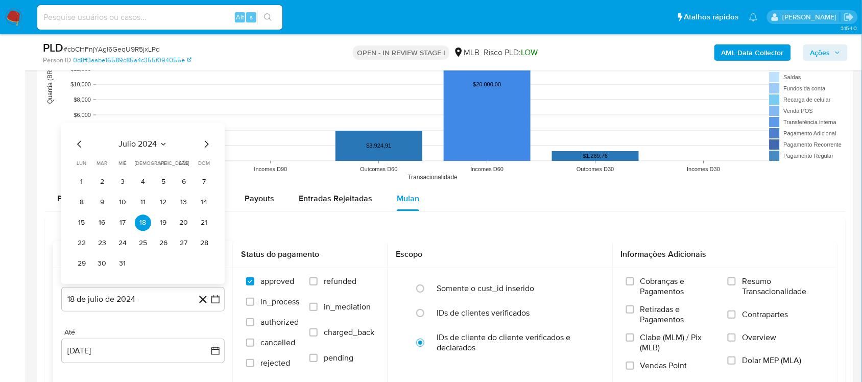
click at [141, 144] on span "julio 2024" at bounding box center [138, 144] width 38 height 10
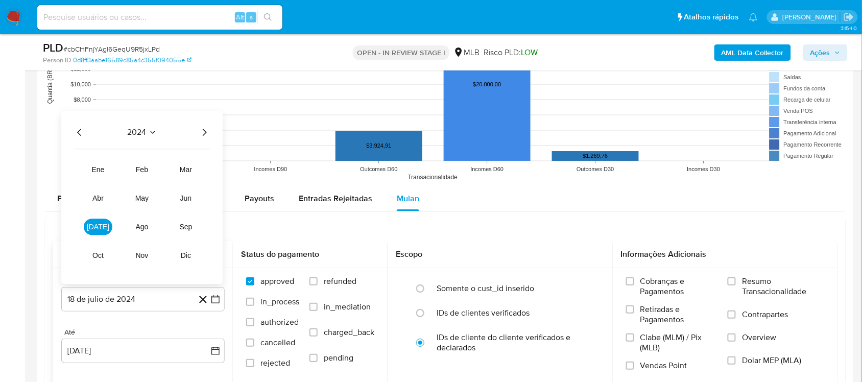
click at [203, 132] on icon "Año siguiente" at bounding box center [204, 132] width 12 height 12
click at [192, 191] on button "jun" at bounding box center [186, 198] width 29 height 16
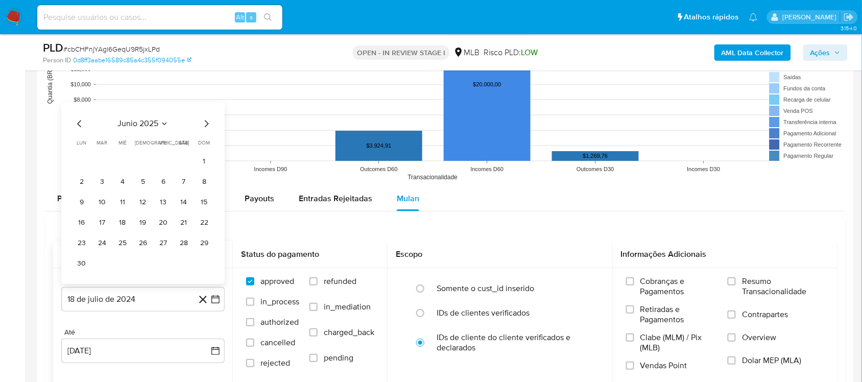
click at [204, 174] on tbody "1 2 3 4 5 6 7 8 9 10 11 12 13 14 15 16 17 18 19 20 21 22 23 24 25 26 27 28 29 30" at bounding box center [143, 212] width 139 height 118
click at [204, 164] on button "1" at bounding box center [204, 161] width 16 height 16
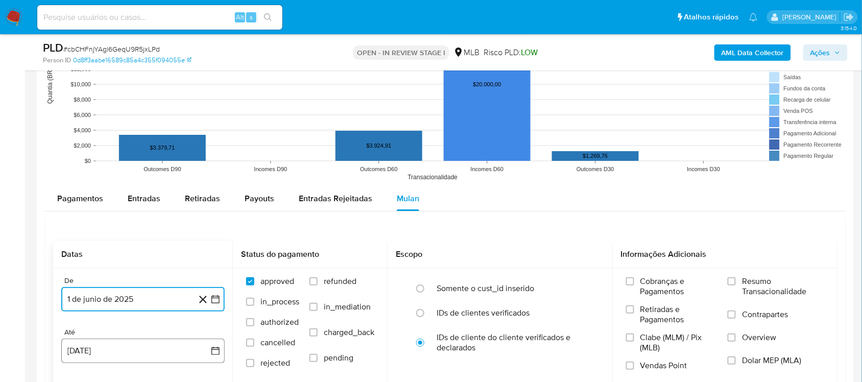
click at [213, 322] on button "[DATE]" at bounding box center [142, 350] width 163 height 25
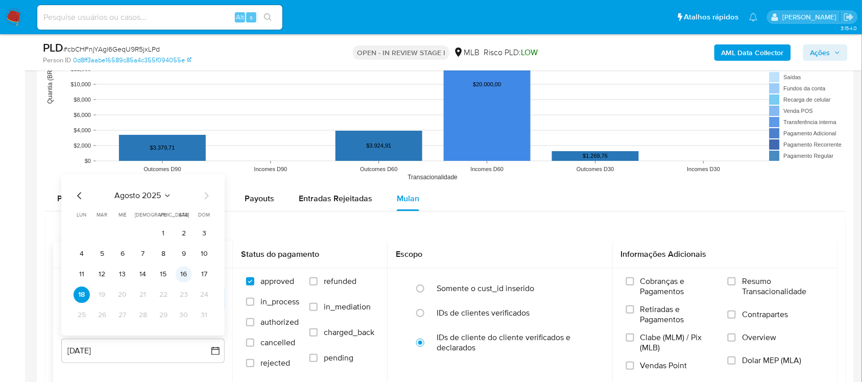
click at [181, 273] on button "16" at bounding box center [184, 274] width 16 height 16
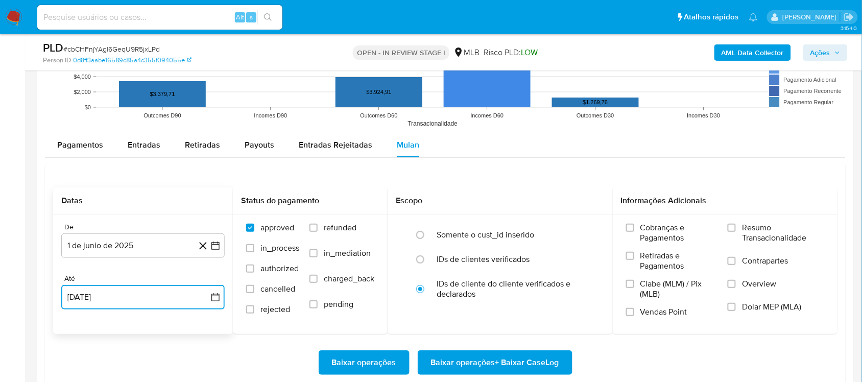
scroll to position [1149, 0]
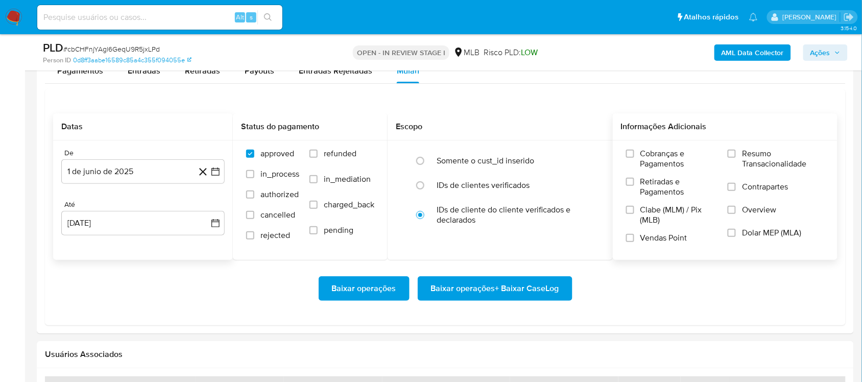
click at [653, 161] on span "Resumo Transacionalidade" at bounding box center [783, 159] width 82 height 20
click at [653, 158] on input "Resumo Transacionalidade" at bounding box center [731, 154] width 8 height 8
click at [470, 286] on span "Baixar operações + Baixar CaseLog" at bounding box center [495, 288] width 128 height 22
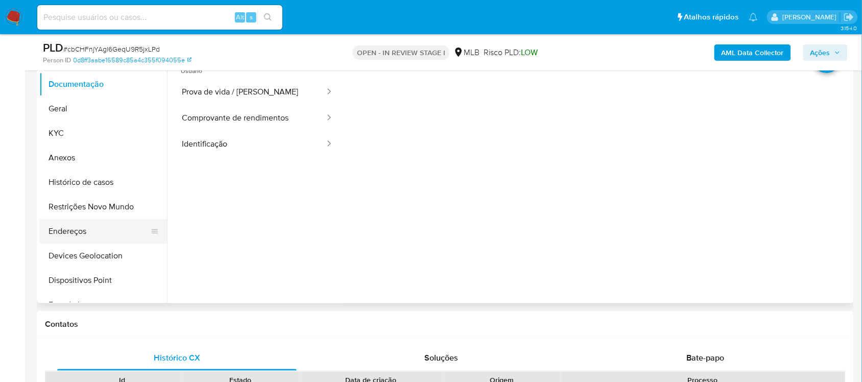
scroll to position [191, 0]
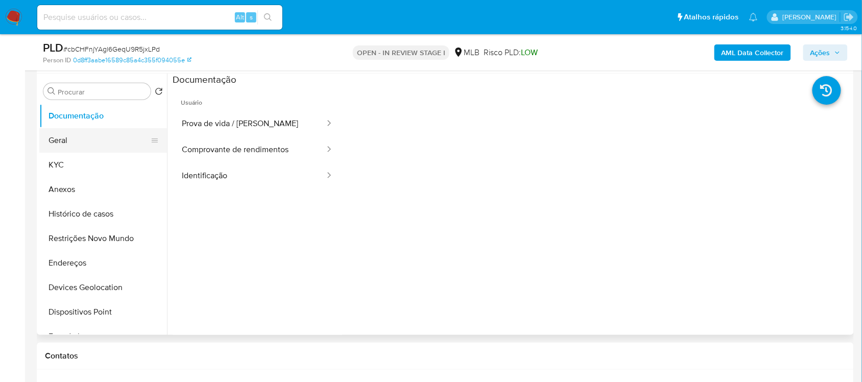
click at [69, 151] on ul "Documentação Geral KYC Anexos Histórico de casos Restrições Novo Mundo Endereço…" at bounding box center [103, 219] width 128 height 230
click at [68, 150] on button "Geral" at bounding box center [98, 140] width 119 height 25
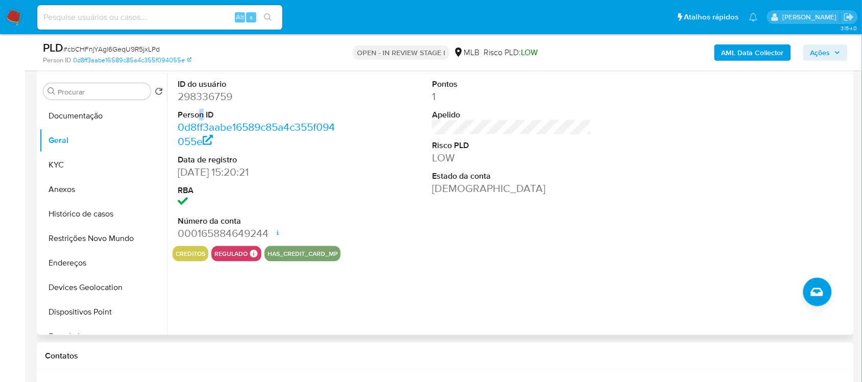
click at [198, 110] on dt "Person ID" at bounding box center [257, 114] width 159 height 11
click at [201, 99] on dd "298336759" at bounding box center [257, 96] width 159 height 14
copy dd "298336759"
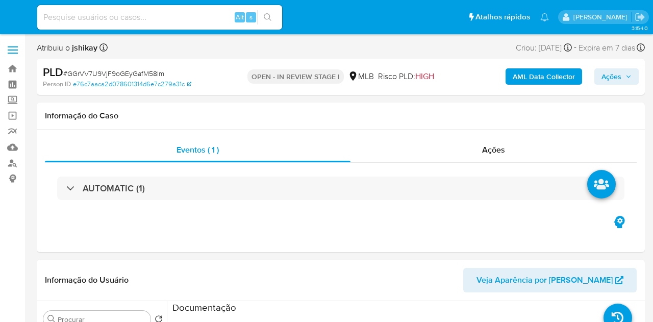
select select "10"
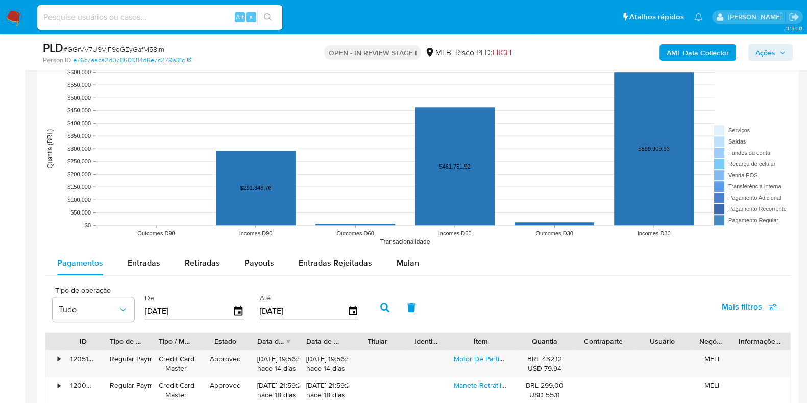
scroll to position [1020, 0]
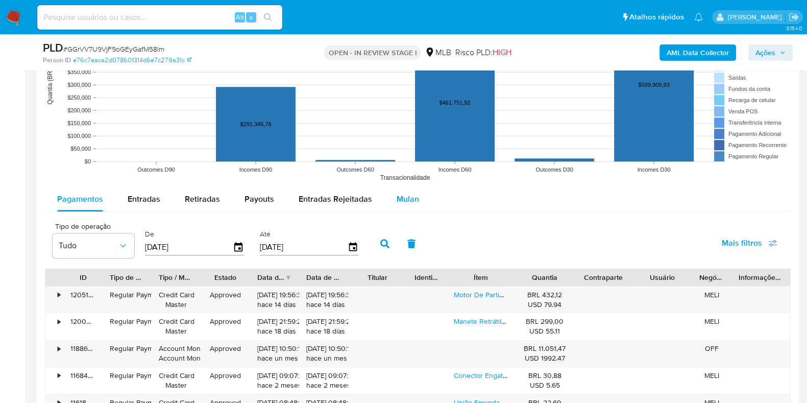
click at [414, 201] on span "Mulan" at bounding box center [408, 199] width 22 height 12
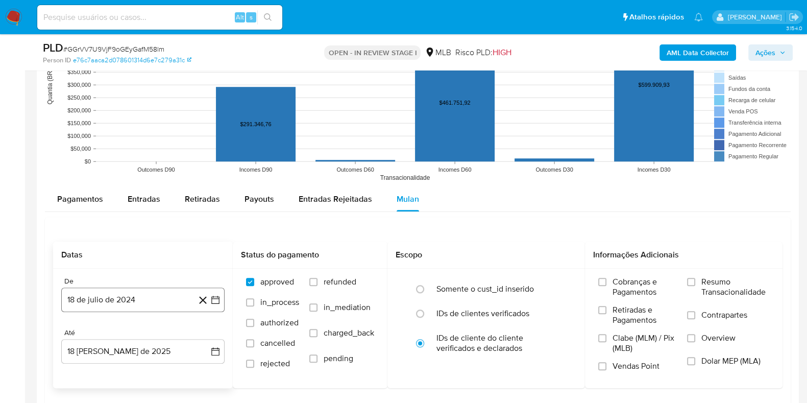
click at [220, 295] on icon "button" at bounding box center [215, 300] width 10 height 10
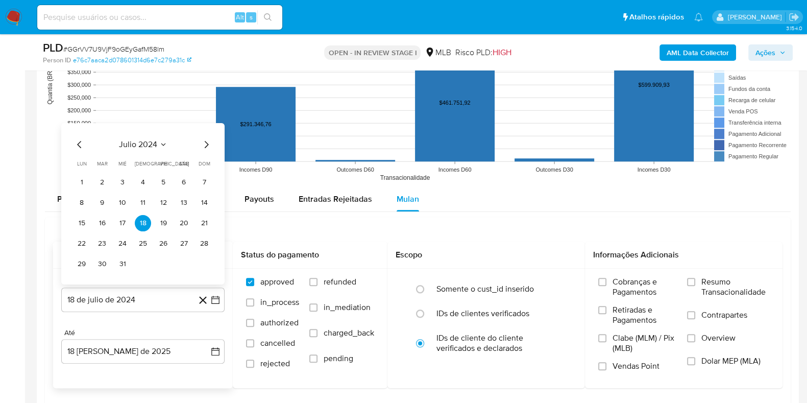
click at [142, 150] on div "julio 2024 julio 2024 lun lunes mar martes mié miércoles jue jueves vie viernes…" at bounding box center [143, 205] width 139 height 134
click at [148, 145] on span "julio 2024" at bounding box center [138, 144] width 38 height 10
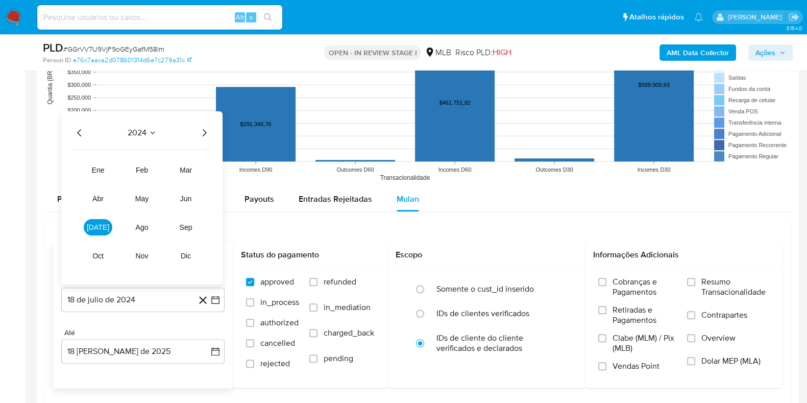
click at [204, 132] on icon "Año siguiente" at bounding box center [204, 132] width 12 height 12
click at [181, 200] on span "jun" at bounding box center [186, 198] width 12 height 8
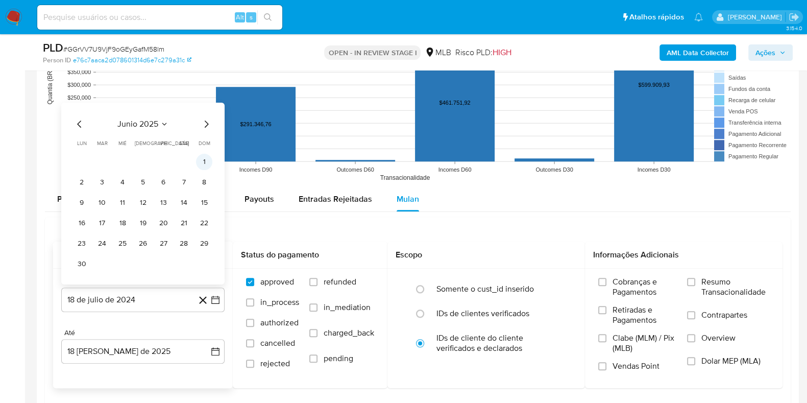
click at [202, 162] on button "1" at bounding box center [204, 161] width 16 height 16
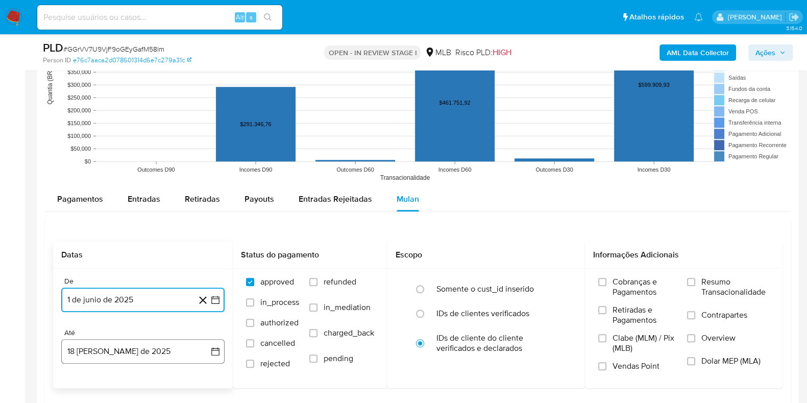
click at [213, 322] on button "18 [PERSON_NAME] de 2025" at bounding box center [142, 351] width 163 height 25
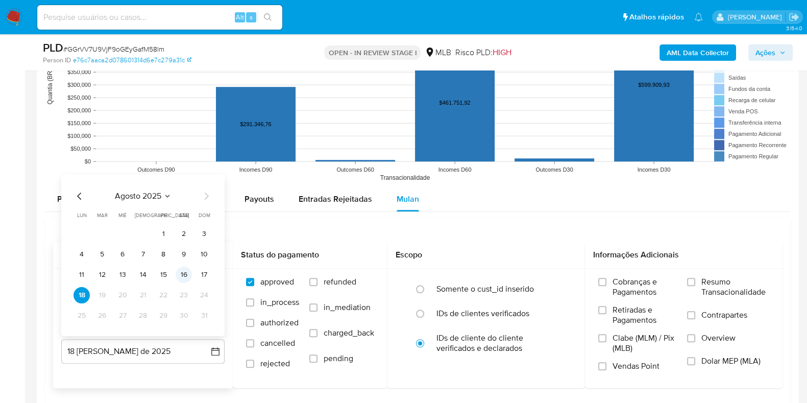
click at [188, 272] on button "16" at bounding box center [184, 274] width 16 height 16
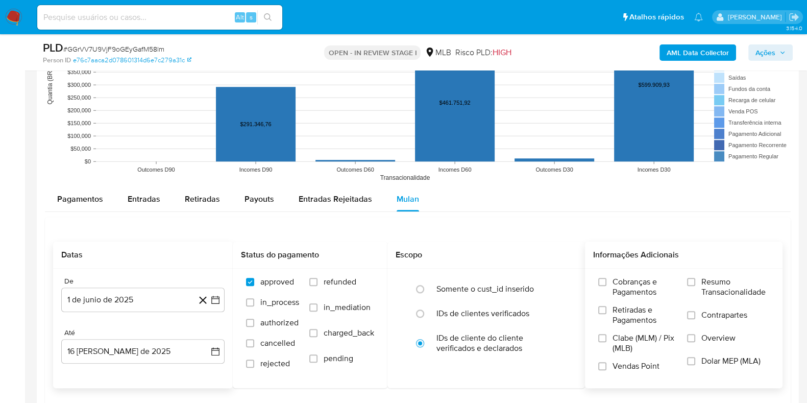
click at [653, 288] on span "Resumo Transacionalidade" at bounding box center [735, 287] width 68 height 20
click at [653, 286] on input "Resumo Transacionalidade" at bounding box center [691, 282] width 8 height 8
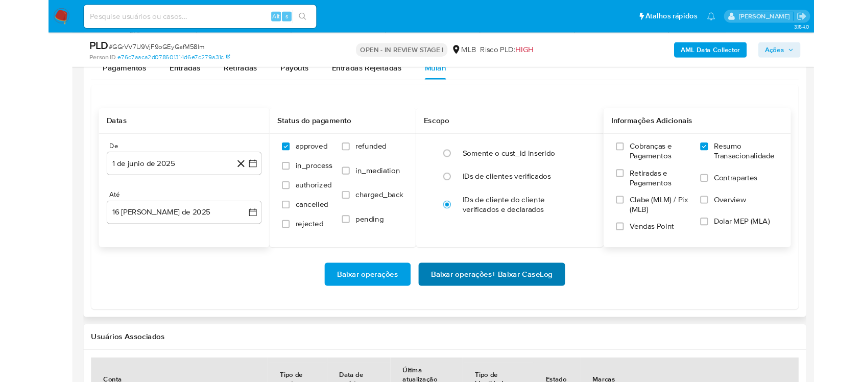
scroll to position [1149, 0]
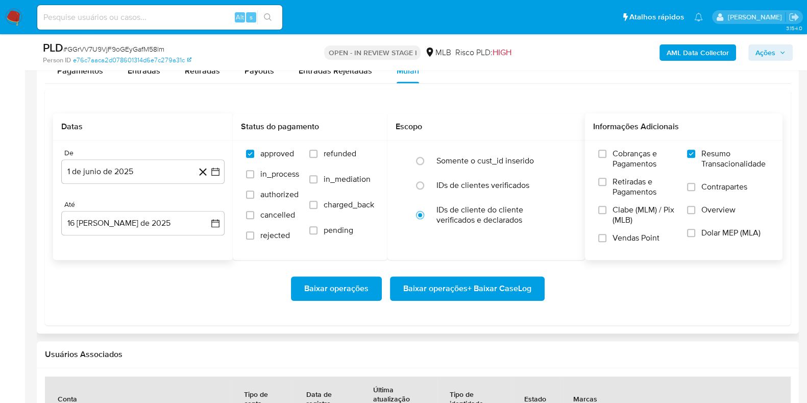
click at [446, 289] on span "Baixar operações + Baixar CaseLog" at bounding box center [467, 288] width 128 height 22
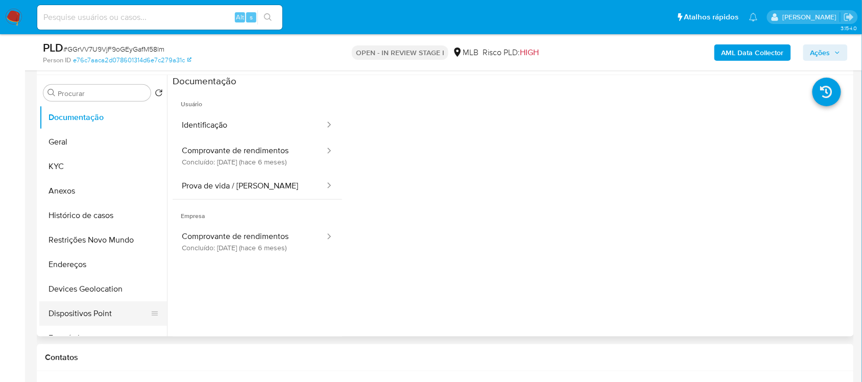
scroll to position [128, 0]
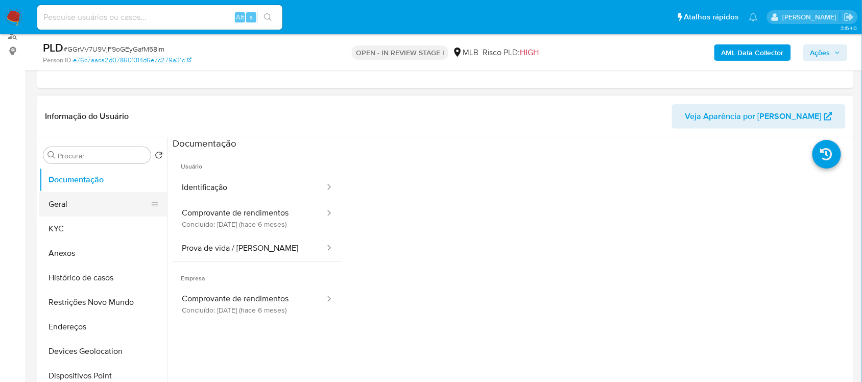
click at [91, 200] on button "Geral" at bounding box center [98, 204] width 119 height 25
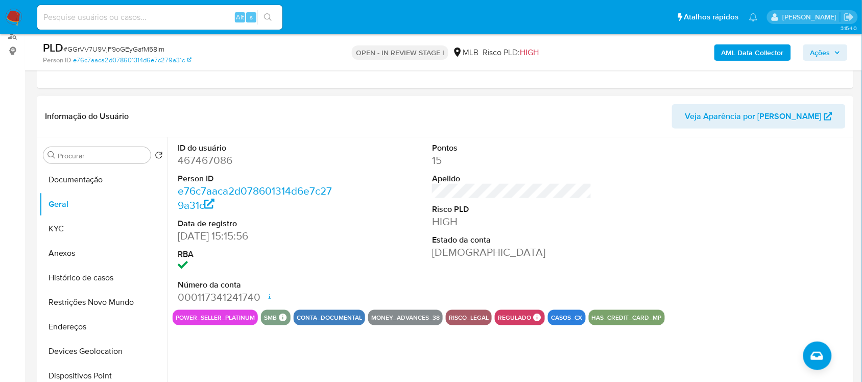
click at [209, 162] on dd "467467086" at bounding box center [257, 160] width 159 height 14
copy dd "467467086"
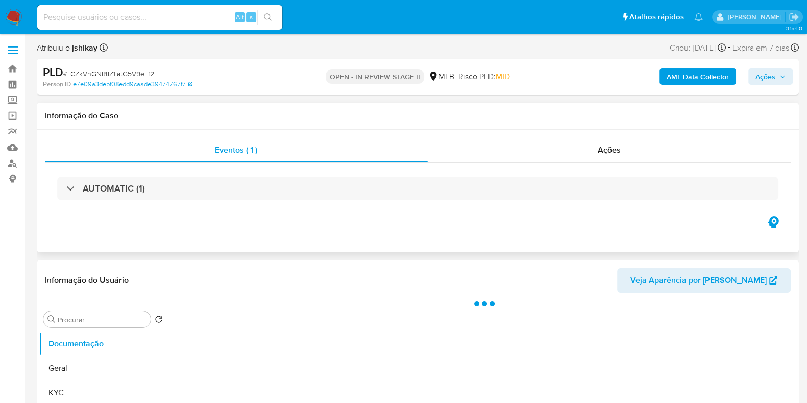
click at [84, 201] on div "AUTOMATIC (1)" at bounding box center [418, 188] width 746 height 51
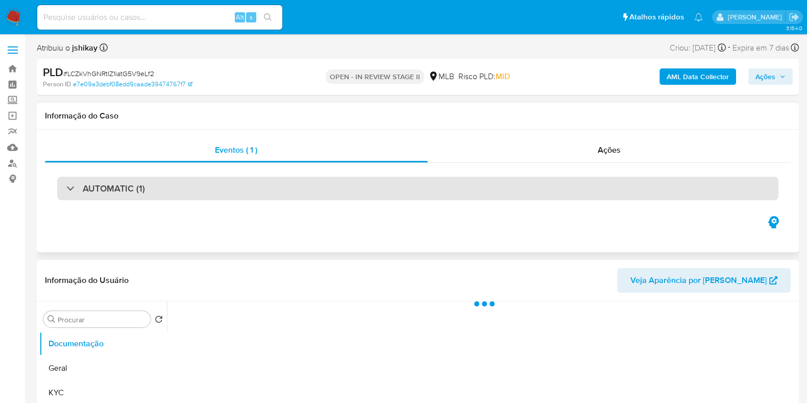
click at [100, 187] on h3 "AUTOMATIC (1)" at bounding box center [114, 188] width 62 height 11
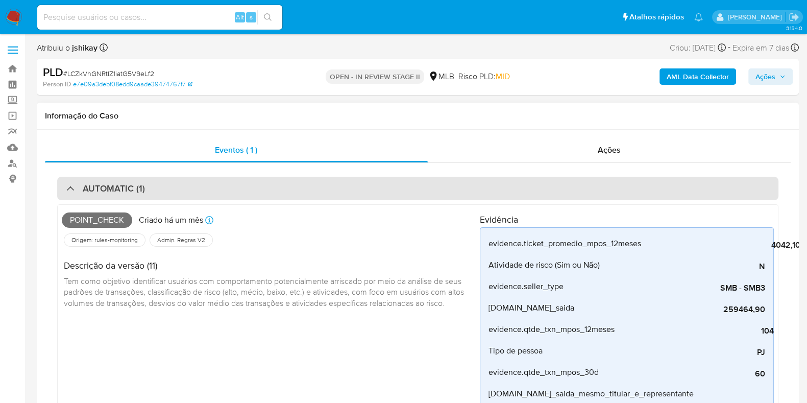
click at [101, 187] on h3 "AUTOMATIC (1)" at bounding box center [114, 188] width 62 height 11
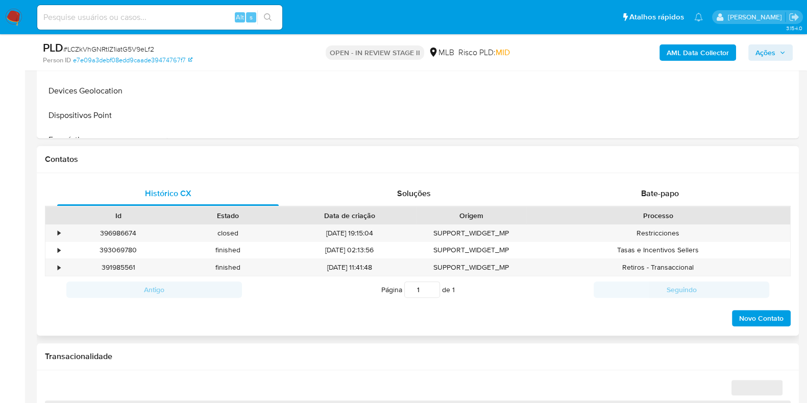
select select "10"
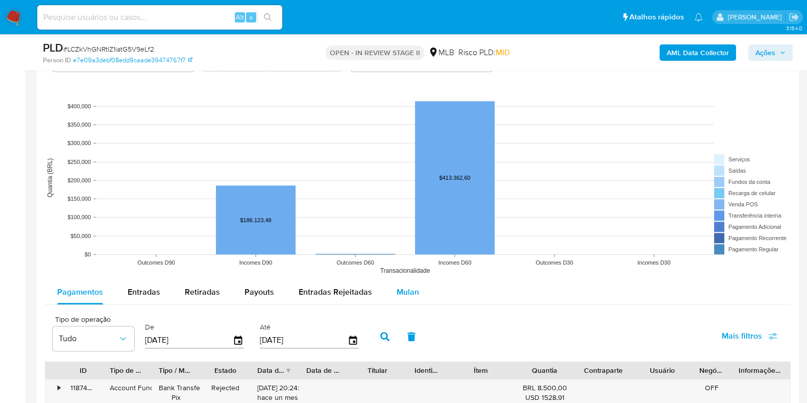
click at [416, 289] on button "Mulan" at bounding box center [407, 292] width 47 height 25
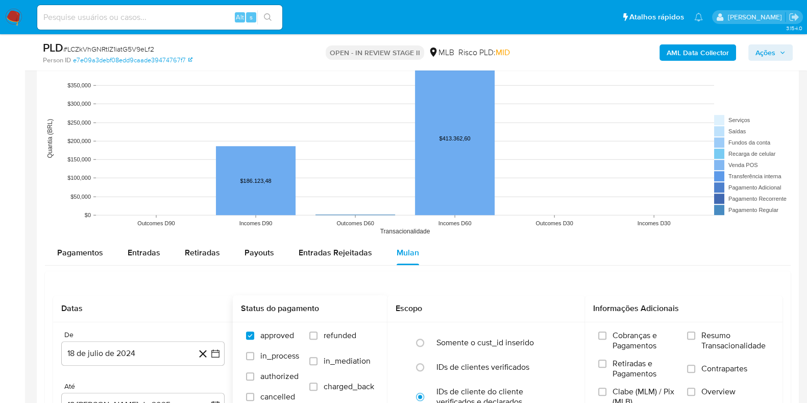
scroll to position [1020, 0]
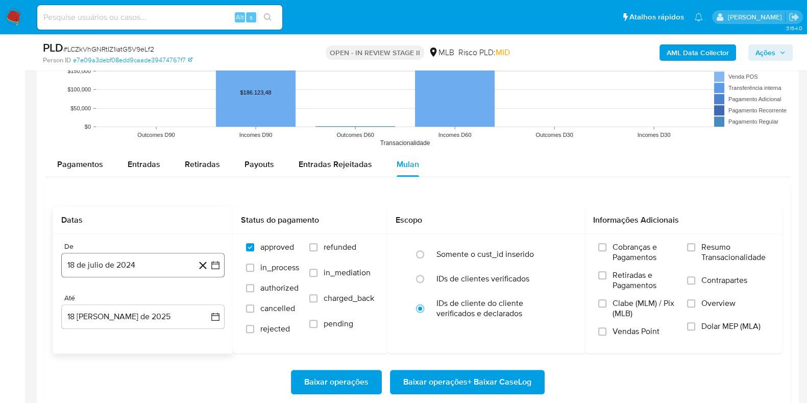
drag, startPoint x: 222, startPoint y: 261, endPoint x: 217, endPoint y: 254, distance: 8.9
click at [220, 261] on button "18 de julio de 2024" at bounding box center [142, 265] width 163 height 25
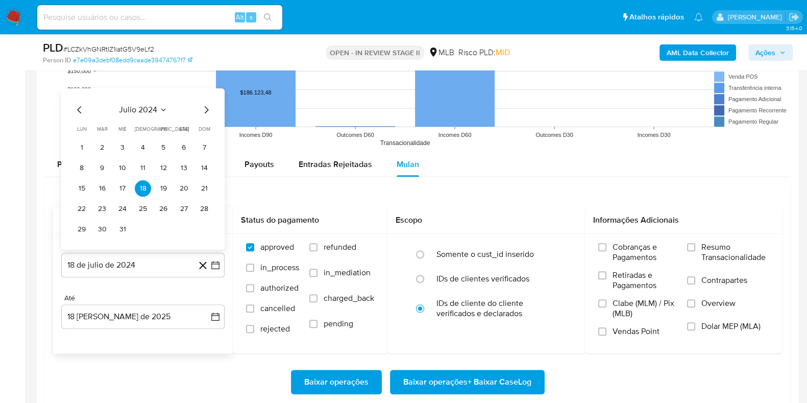
click at [142, 116] on div "julio 2024 julio 2024 lun lunes mar martes mié miércoles jue jueves vie viernes…" at bounding box center [143, 171] width 139 height 134
click at [153, 111] on span "julio 2024" at bounding box center [138, 110] width 38 height 10
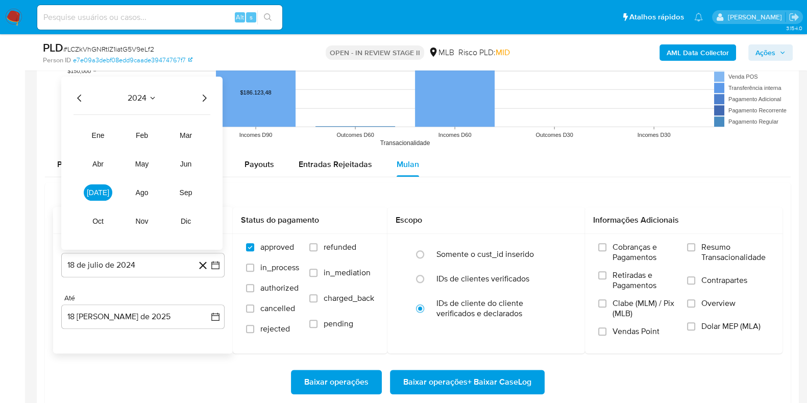
click at [206, 100] on icon "Año siguiente" at bounding box center [204, 98] width 12 height 12
click at [180, 167] on button "jun" at bounding box center [186, 164] width 29 height 16
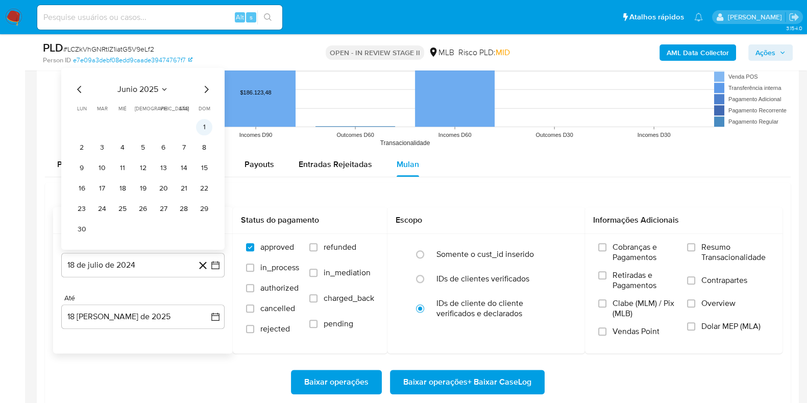
click at [207, 127] on button "1" at bounding box center [204, 127] width 16 height 16
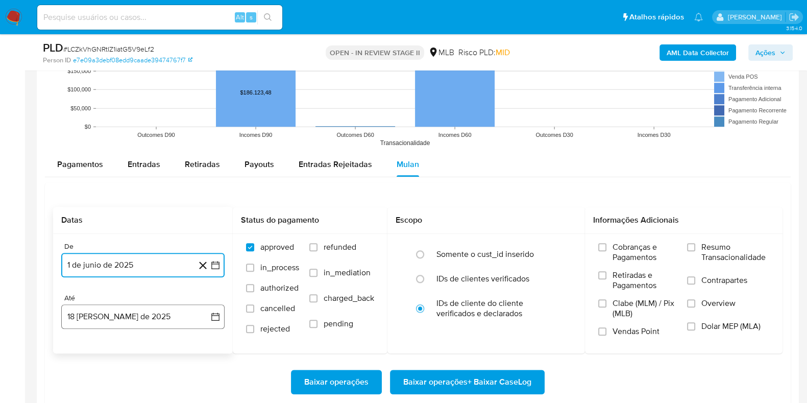
click at [214, 311] on icon "button" at bounding box center [215, 316] width 10 height 10
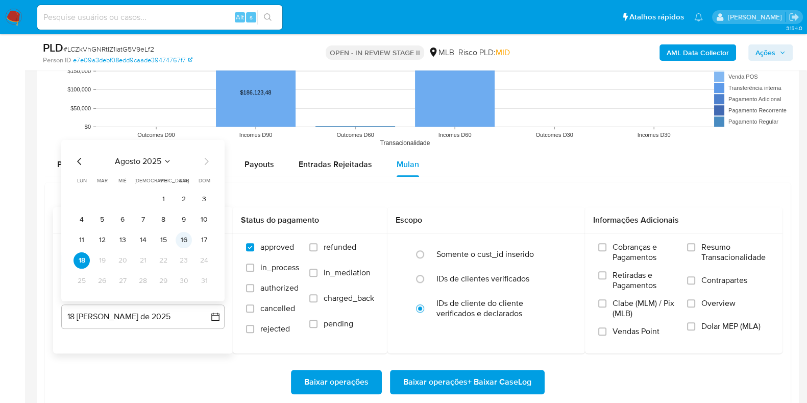
click at [183, 241] on button "16" at bounding box center [184, 240] width 16 height 16
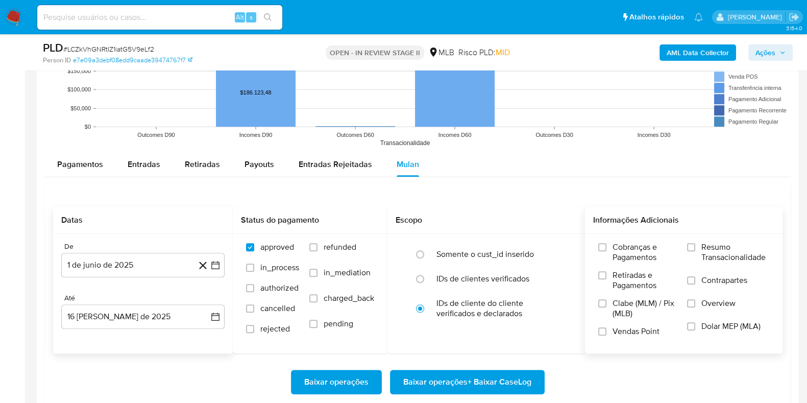
click at [653, 254] on span "Resumo Transacionalidade" at bounding box center [735, 252] width 68 height 20
click at [653, 251] on input "Resumo Transacionalidade" at bounding box center [691, 247] width 8 height 8
click at [618, 322] on span "Vendas Point" at bounding box center [636, 331] width 47 height 10
click at [606, 322] on input "Vendas Point" at bounding box center [602, 331] width 8 height 8
click at [471, 322] on span "Baixar operações + Baixar CaseLog" at bounding box center [467, 382] width 128 height 22
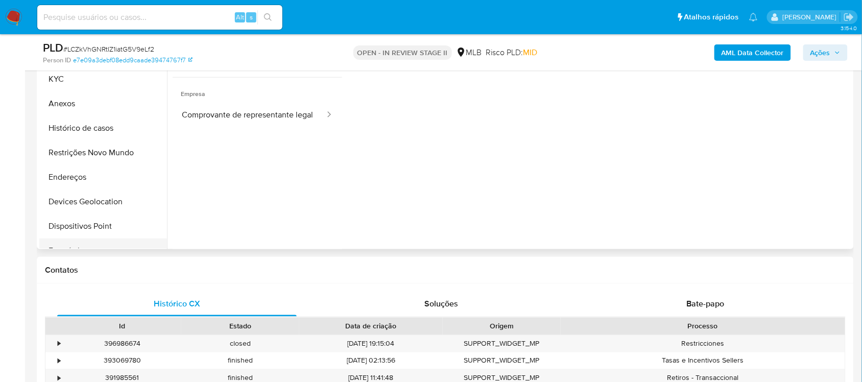
scroll to position [255, 0]
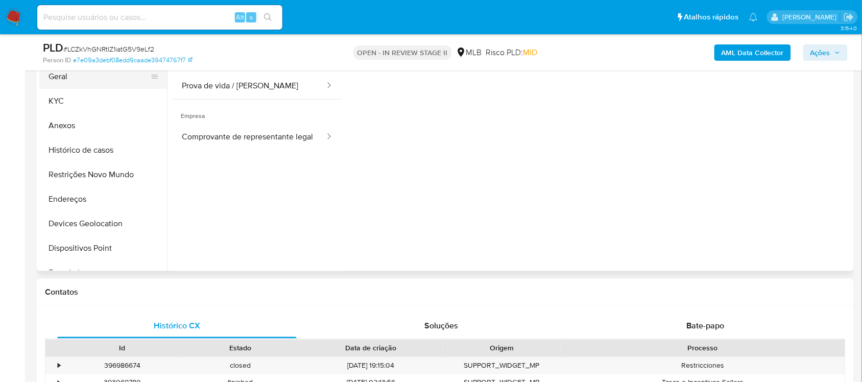
click at [82, 73] on button "Geral" at bounding box center [98, 76] width 119 height 25
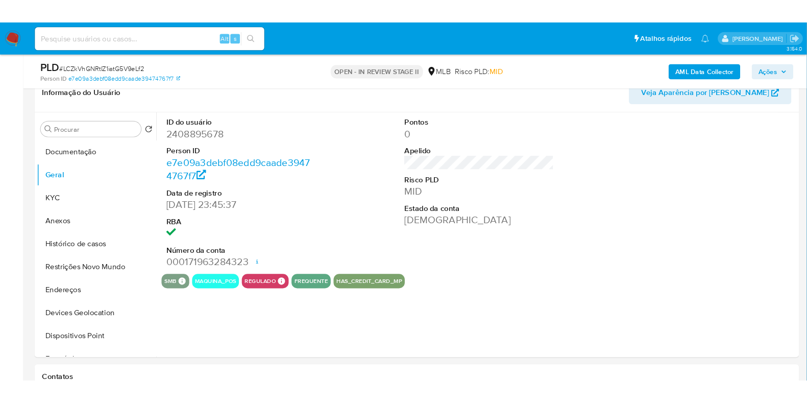
scroll to position [191, 0]
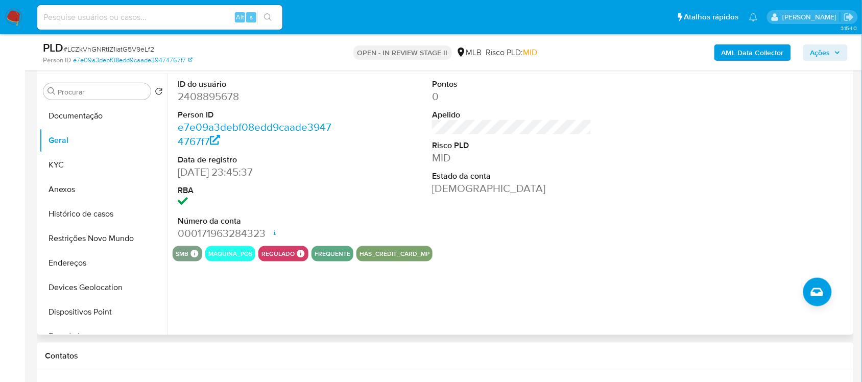
click at [217, 96] on dd "2408895678" at bounding box center [257, 96] width 159 height 14
copy dd "2408895678"
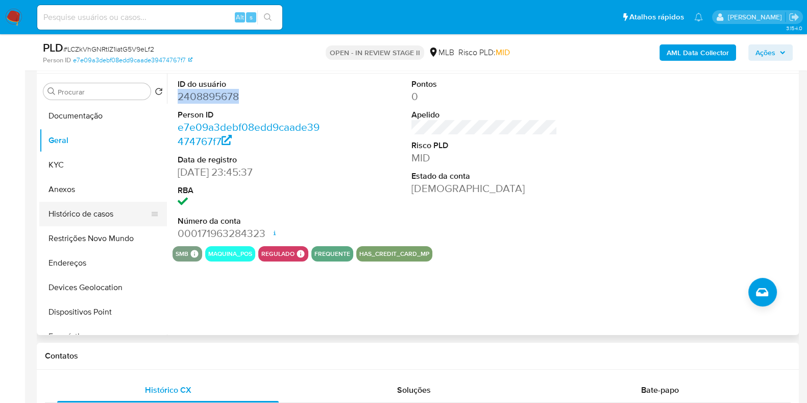
click at [92, 221] on button "Histórico de casos" at bounding box center [98, 214] width 119 height 25
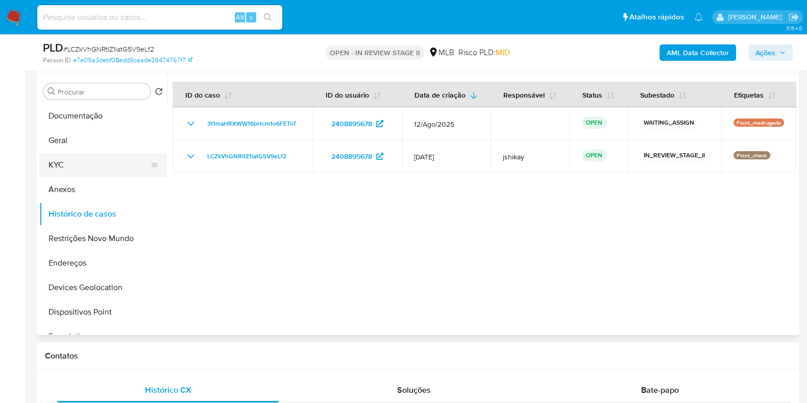
click at [43, 167] on button "KYC" at bounding box center [98, 165] width 119 height 25
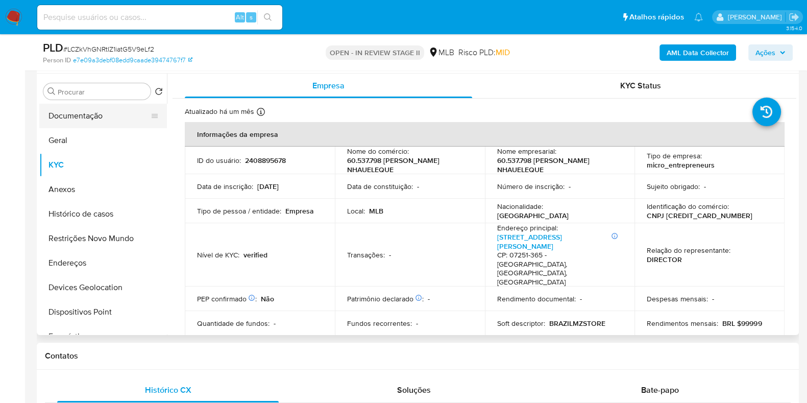
click at [94, 118] on button "Documentação" at bounding box center [98, 116] width 119 height 25
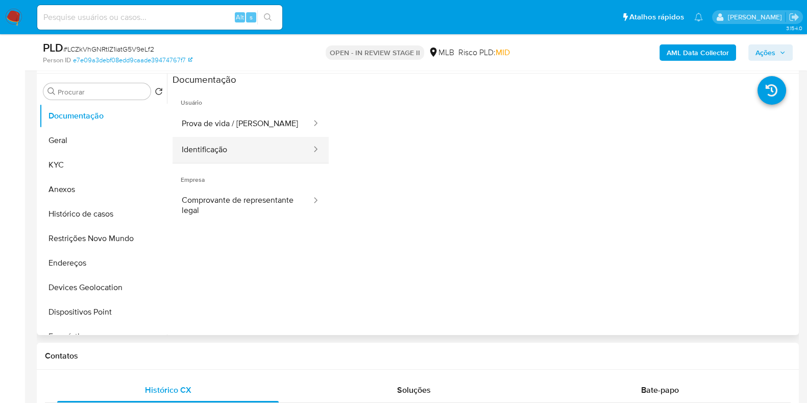
click at [229, 138] on button "Identificação" at bounding box center [243, 150] width 140 height 26
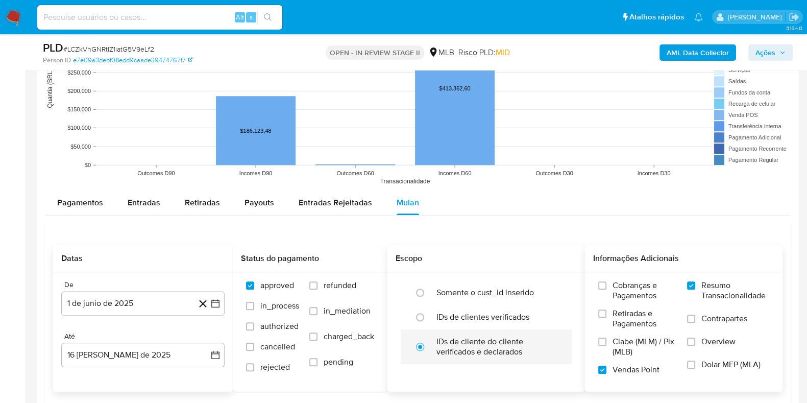
scroll to position [1020, 0]
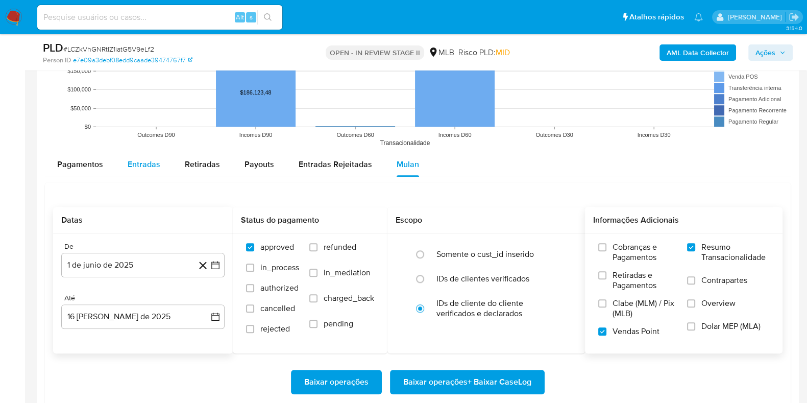
click at [135, 163] on span "Entradas" at bounding box center [144, 164] width 33 height 12
select select "10"
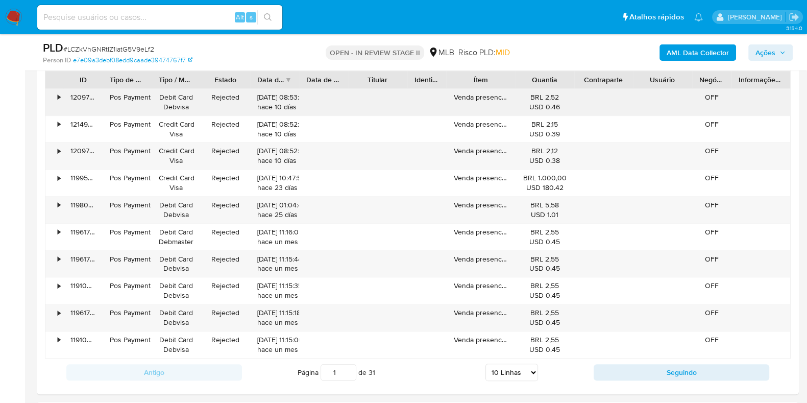
scroll to position [1212, 0]
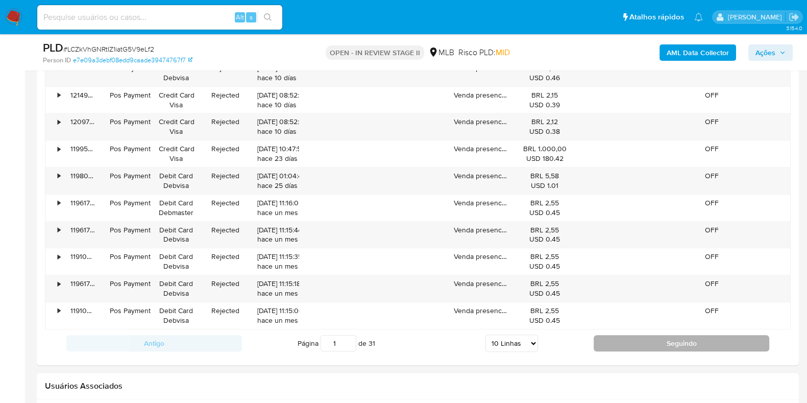
click at [620, 322] on button "Seguindo" at bounding box center [682, 343] width 176 height 16
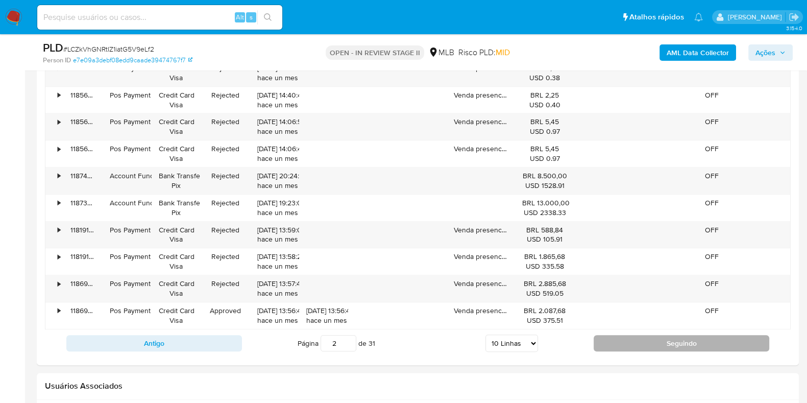
click at [620, 322] on button "Seguindo" at bounding box center [682, 343] width 176 height 16
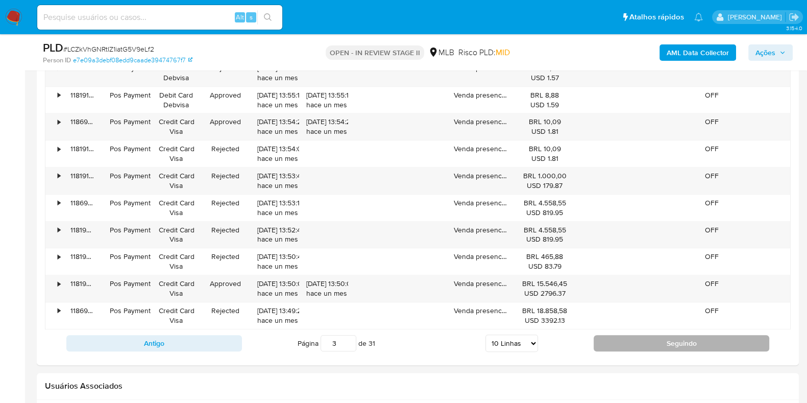
click at [624, 322] on button "Seguindo" at bounding box center [682, 343] width 176 height 16
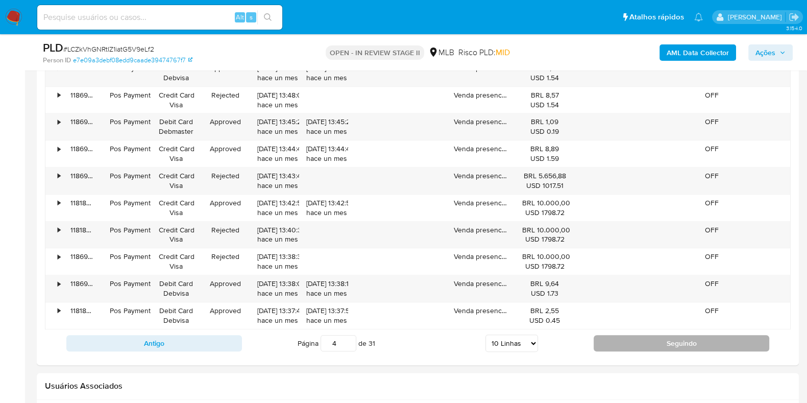
click at [624, 322] on button "Seguindo" at bounding box center [682, 343] width 176 height 16
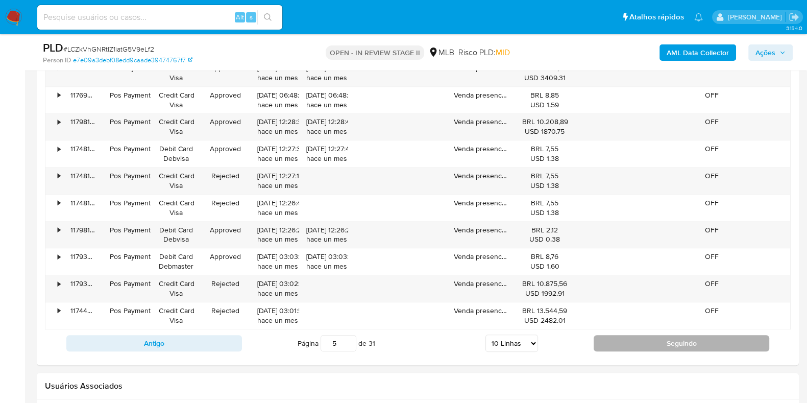
click at [624, 322] on button "Seguindo" at bounding box center [682, 343] width 176 height 16
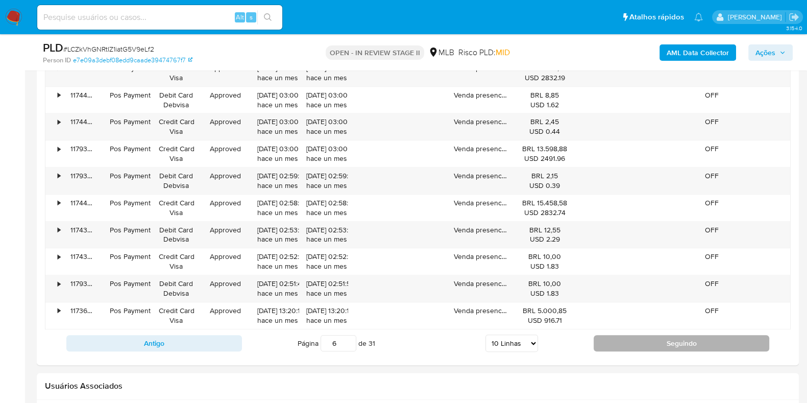
click at [624, 322] on button "Seguindo" at bounding box center [682, 343] width 176 height 16
type input "7"
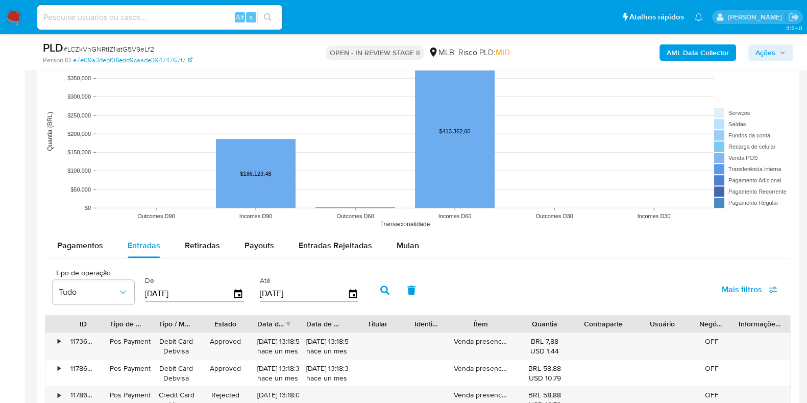
scroll to position [957, 0]
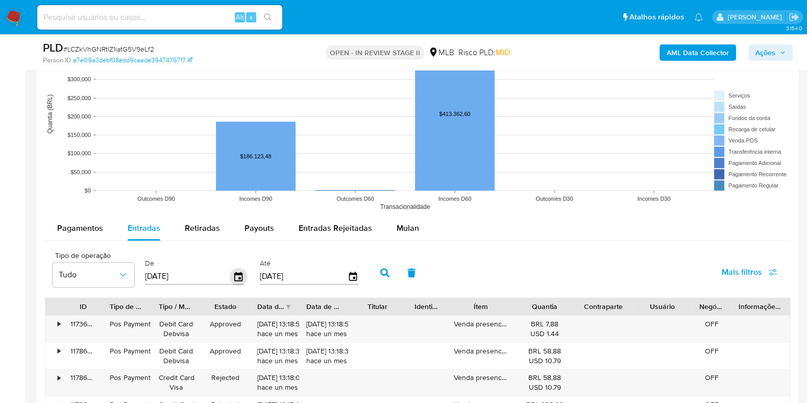
click at [235, 277] on icon "button" at bounding box center [239, 277] width 18 height 18
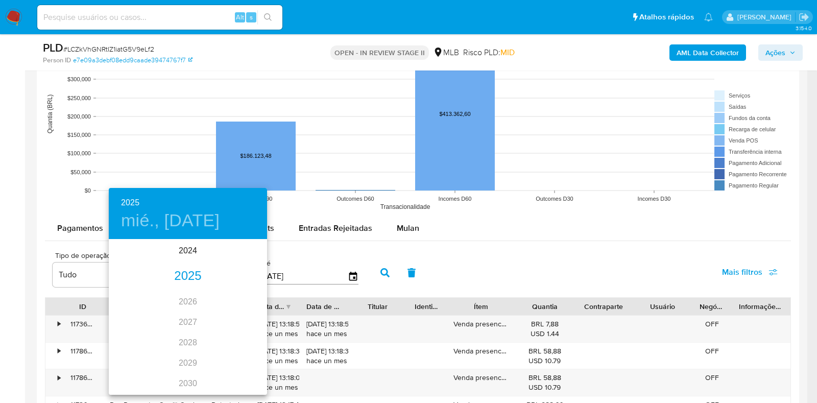
click at [176, 281] on div "2025" at bounding box center [188, 276] width 158 height 20
click at [242, 297] on div "jun." at bounding box center [240, 298] width 53 height 38
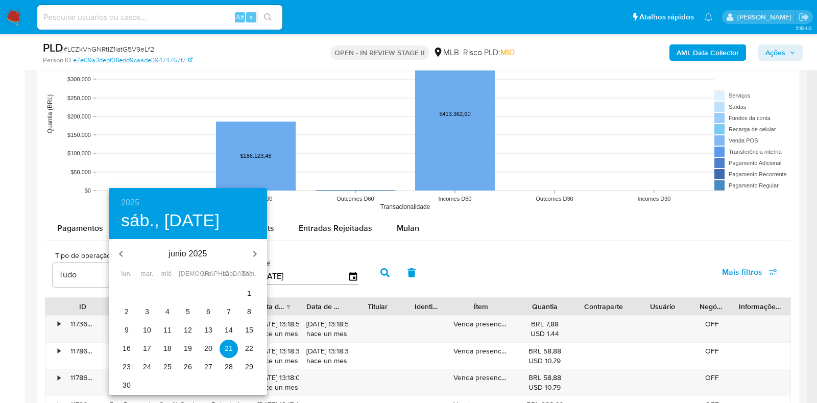
click at [249, 287] on button "1" at bounding box center [249, 293] width 18 height 18
type input "01/06/2025"
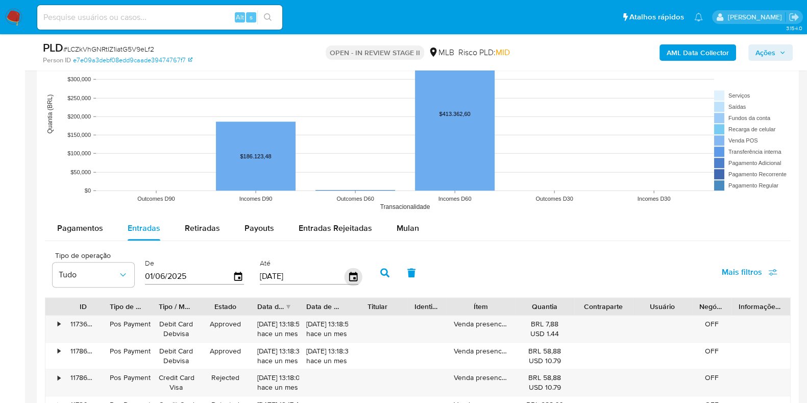
click at [346, 276] on icon "button" at bounding box center [353, 277] width 18 height 18
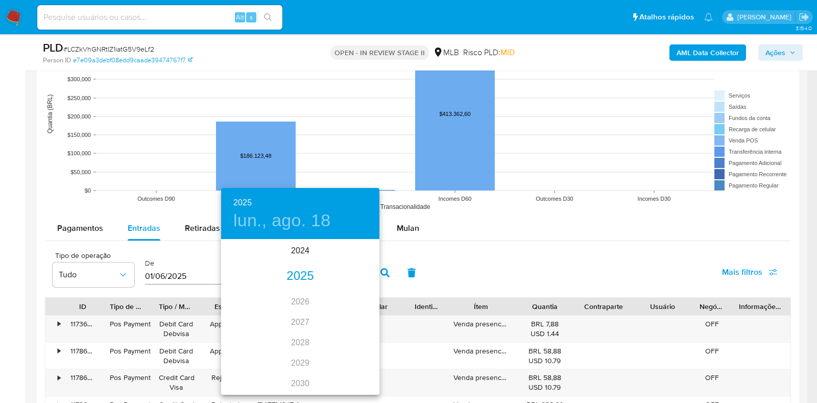
click at [289, 275] on div "2025" at bounding box center [300, 276] width 158 height 20
drag, startPoint x: 252, startPoint y: 334, endPoint x: 307, endPoint y: 335, distance: 54.6
click at [307, 322] on div "ene. feb. mar. abr. may. jun. jul. ago. sep. oct. nov. dic." at bounding box center [300, 316] width 158 height 153
click at [307, 322] on div "ago." at bounding box center [300, 336] width 53 height 38
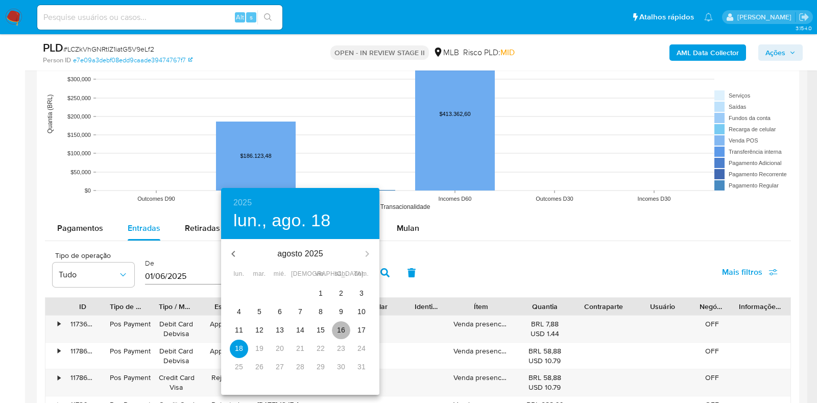
click at [343, 322] on p "16" at bounding box center [341, 330] width 8 height 10
type input "16/08/2025"
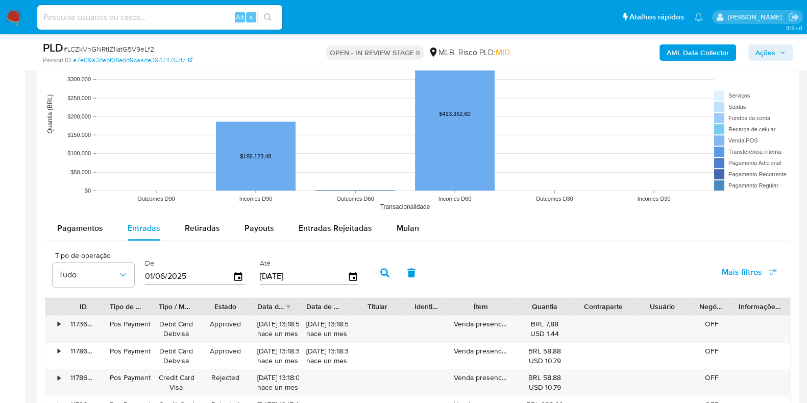
click at [380, 274] on icon "button" at bounding box center [384, 272] width 9 height 9
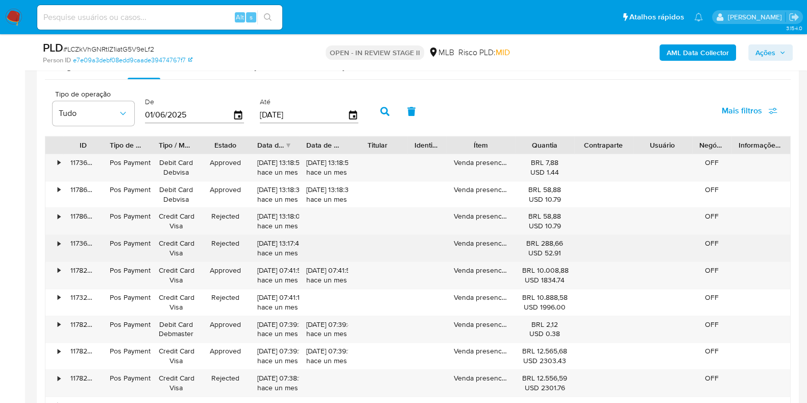
scroll to position [1149, 0]
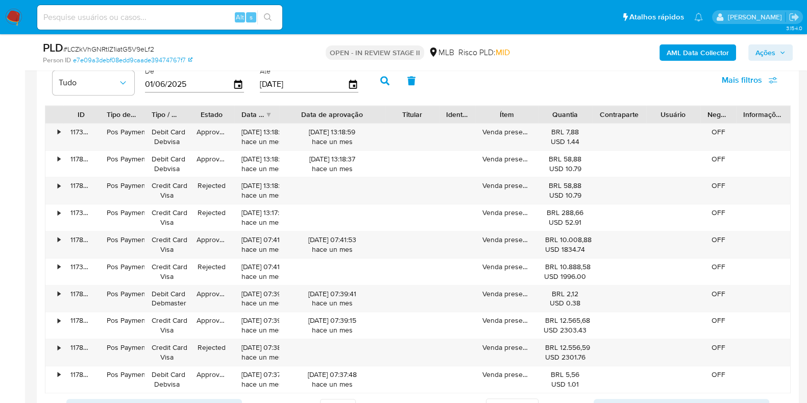
click at [411, 124] on div "ID Tipo de operação Tipo / Método Estado Data de criação Data de aprovação Titu…" at bounding box center [418, 249] width 746 height 288
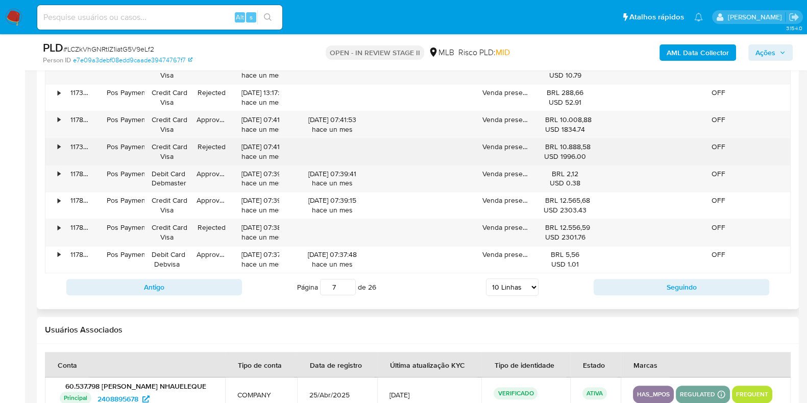
scroll to position [1276, 0]
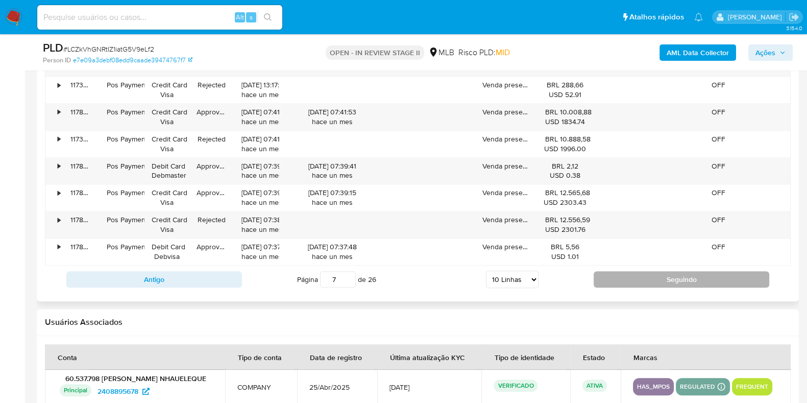
click at [634, 278] on button "Seguindo" at bounding box center [682, 279] width 176 height 16
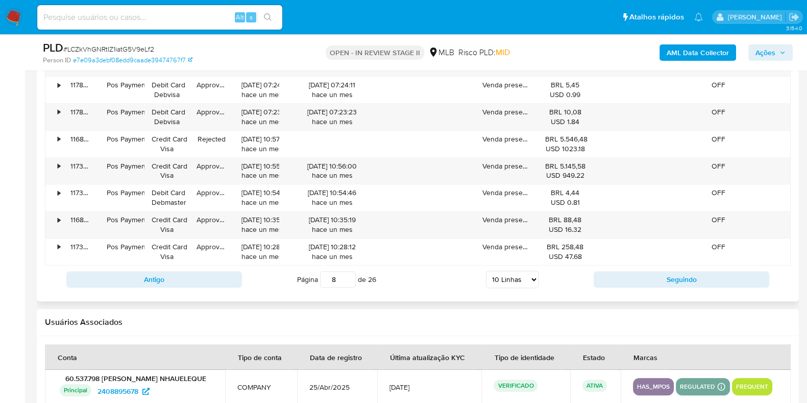
scroll to position [1212, 0]
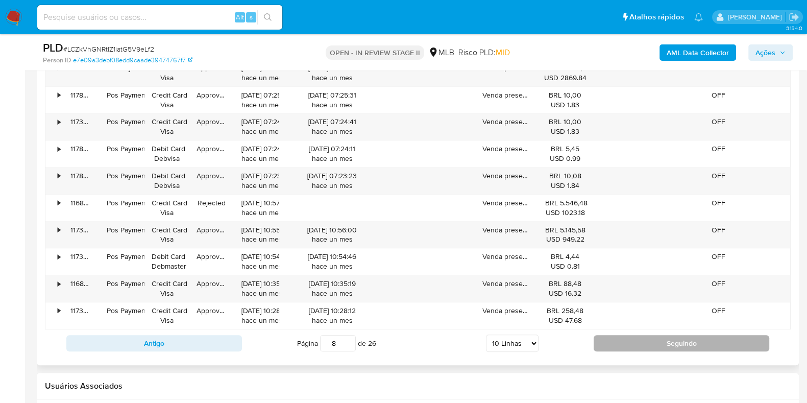
click at [629, 322] on button "Seguindo" at bounding box center [682, 343] width 176 height 16
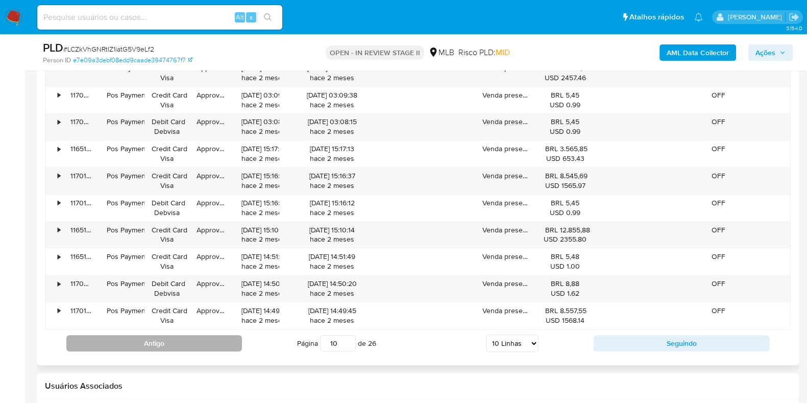
click at [176, 322] on button "Antigo" at bounding box center [154, 343] width 176 height 16
type input "9"
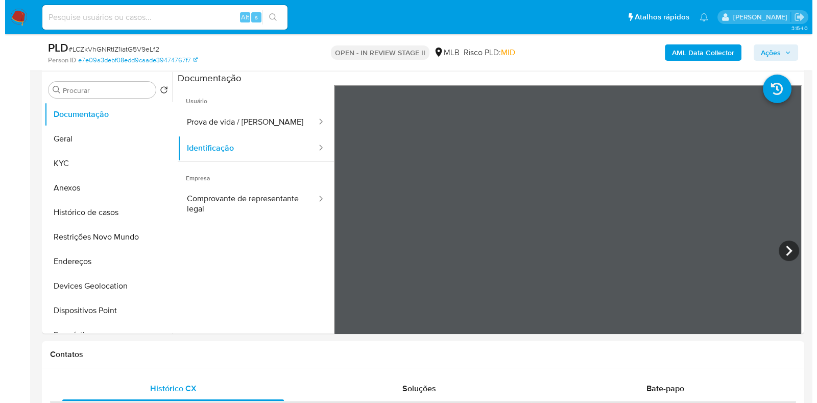
scroll to position [191, 0]
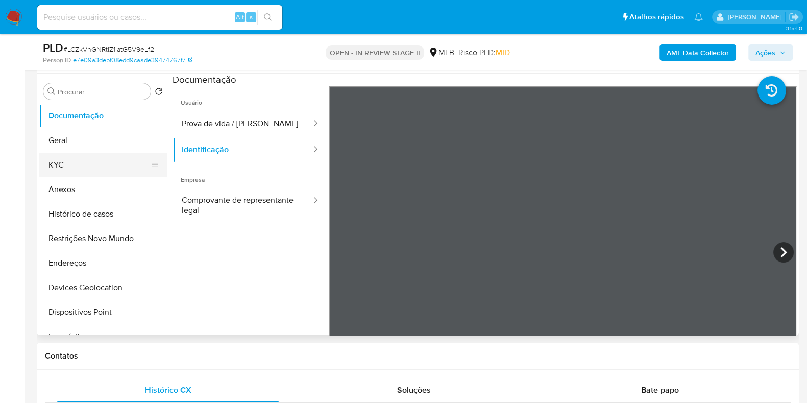
click at [69, 162] on button "KYC" at bounding box center [98, 165] width 119 height 25
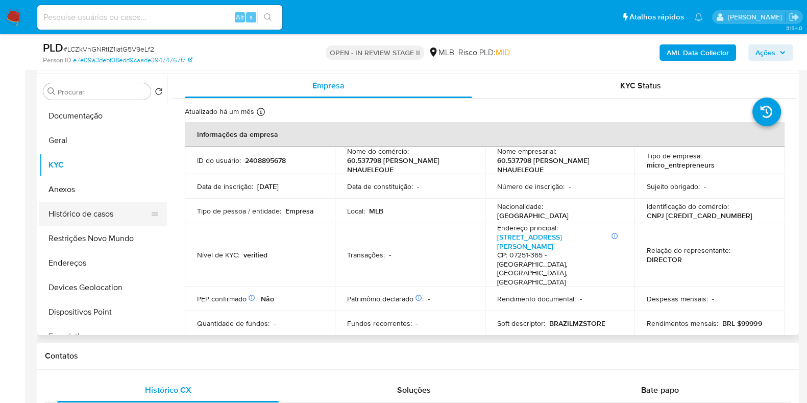
click at [95, 215] on button "Histórico de casos" at bounding box center [98, 214] width 119 height 25
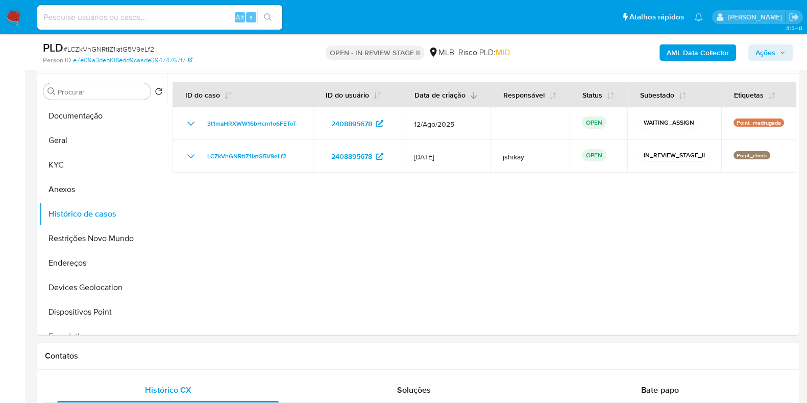
click at [653, 52] on b "AML Data Collector" at bounding box center [698, 52] width 62 height 16
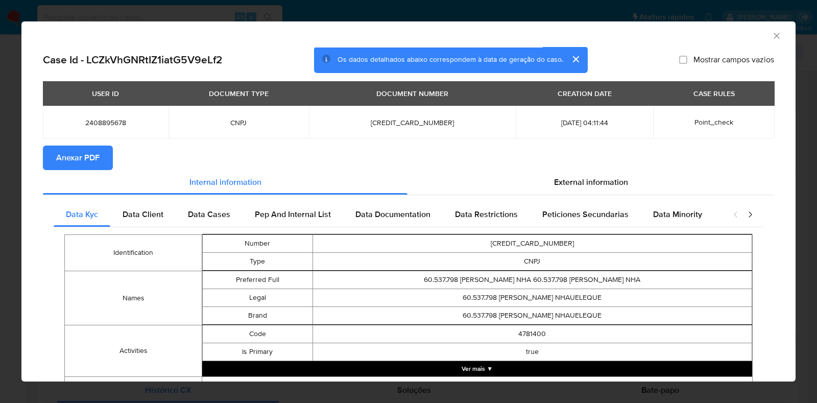
click at [585, 169] on section "Anexar PDF" at bounding box center [408, 157] width 731 height 25
click at [589, 187] on span "External information" at bounding box center [591, 182] width 74 height 12
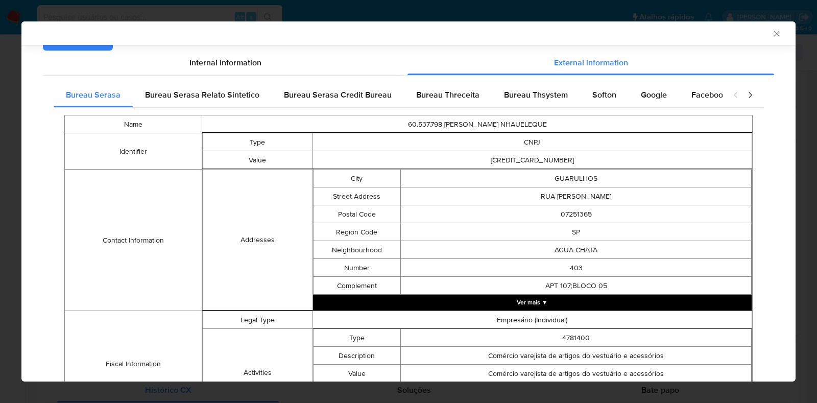
scroll to position [54, 0]
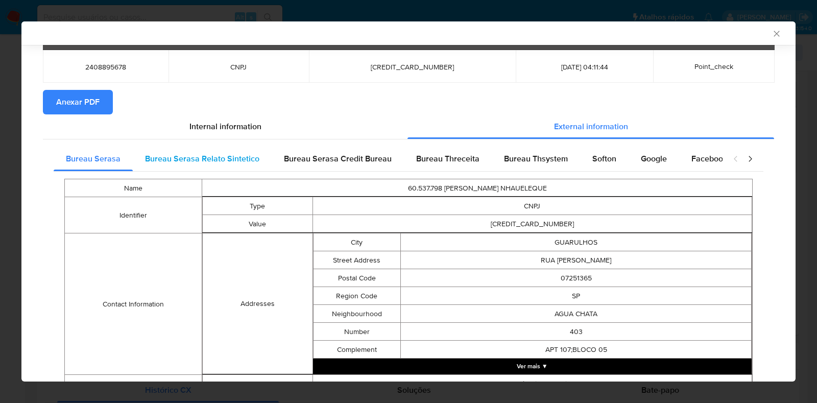
click at [239, 168] on div "Bureau Serasa Relato Sintetico" at bounding box center [202, 159] width 139 height 25
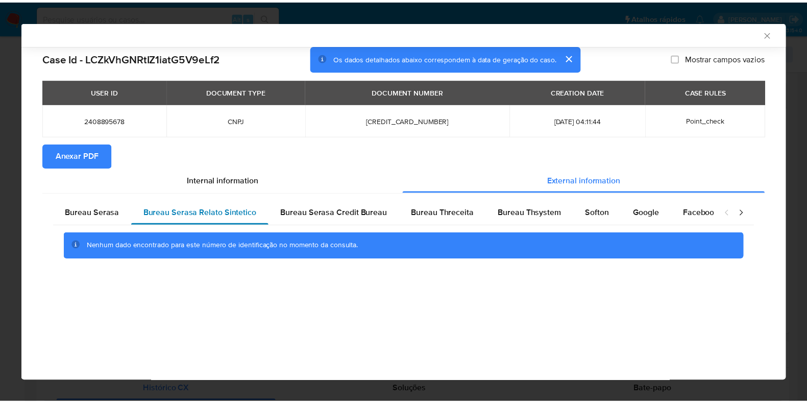
scroll to position [0, 0]
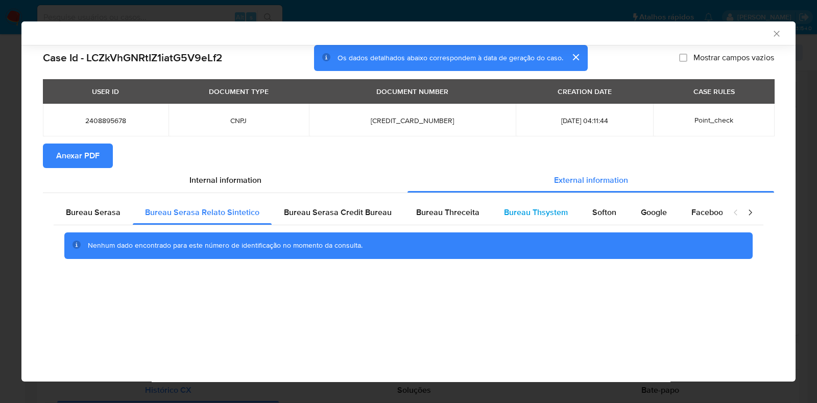
click at [565, 215] on div "Bureau Thsystem" at bounding box center [536, 212] width 88 height 25
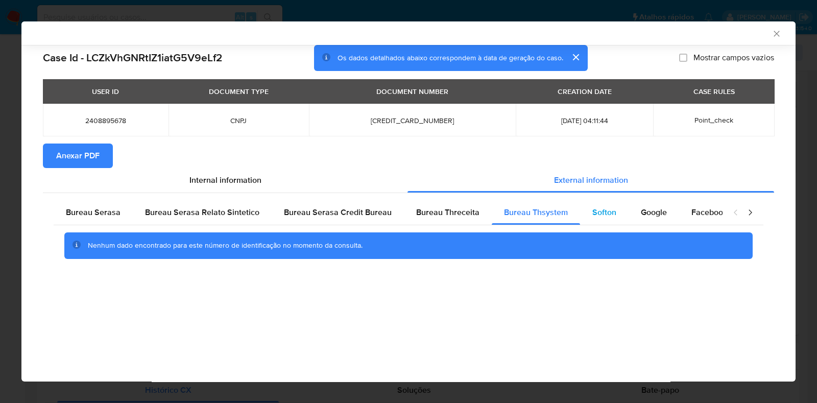
click at [581, 213] on div "Softon" at bounding box center [604, 212] width 48 height 25
click at [630, 213] on div "Google" at bounding box center [653, 212] width 51 height 25
click at [653, 213] on div "Google" at bounding box center [653, 212] width 51 height 25
click at [653, 213] on div "Facebook" at bounding box center [709, 212] width 60 height 25
click at [653, 44] on div "AML Data Collector" at bounding box center [408, 32] width 774 height 23
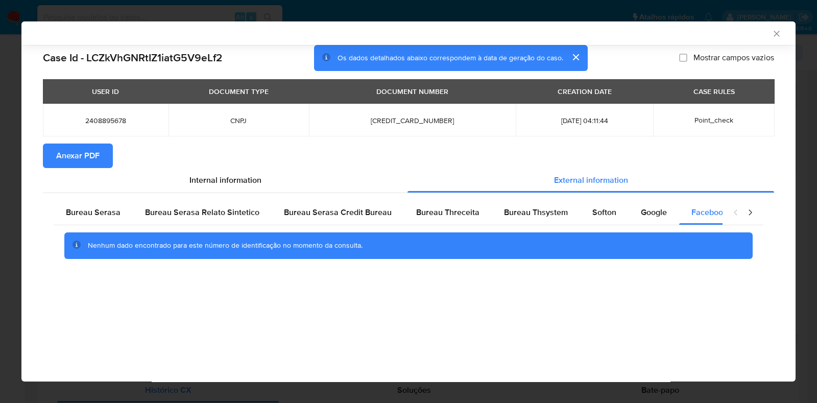
click at [653, 29] on icon "Fechar a janela" at bounding box center [776, 34] width 10 height 10
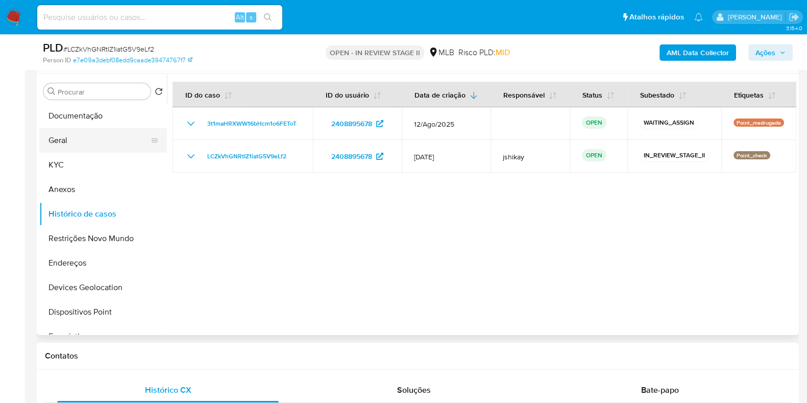
click at [106, 142] on button "Geral" at bounding box center [98, 140] width 119 height 25
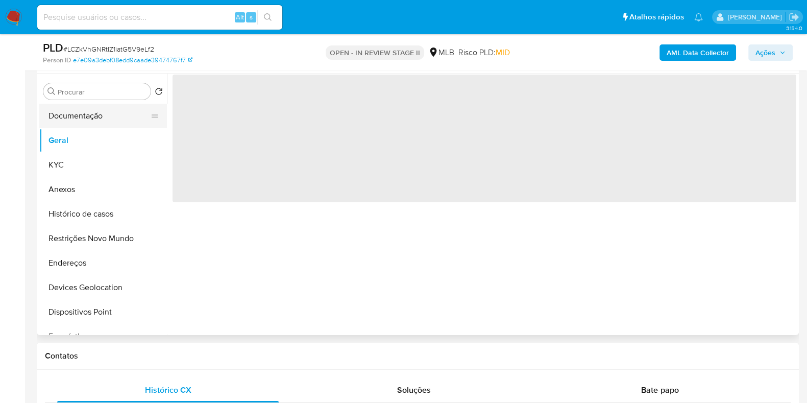
click at [104, 121] on button "Documentação" at bounding box center [98, 116] width 119 height 25
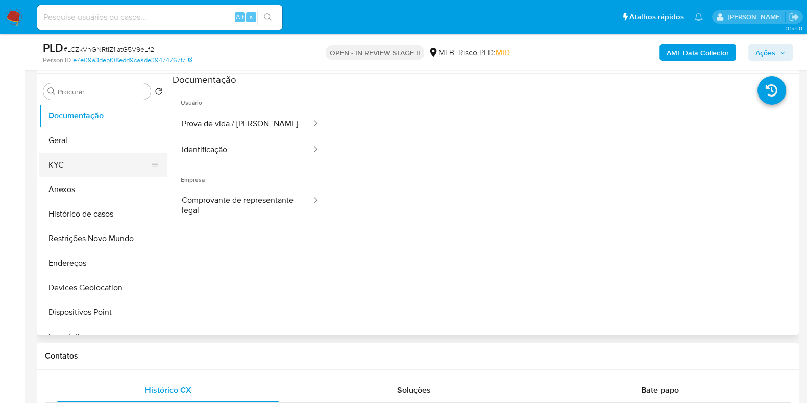
click at [102, 166] on button "KYC" at bounding box center [98, 165] width 119 height 25
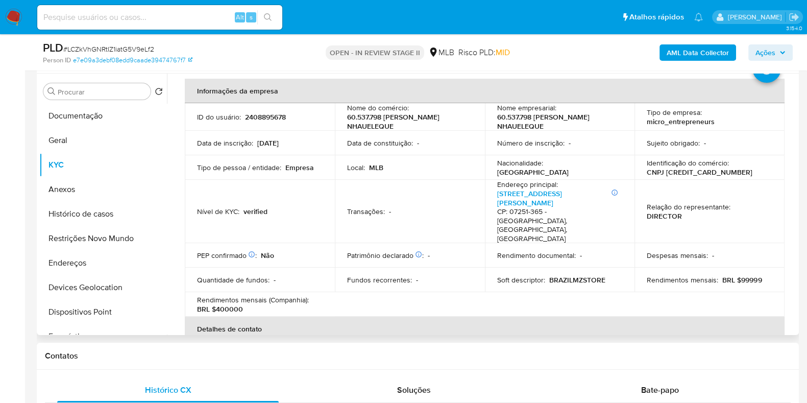
scroll to position [63, 0]
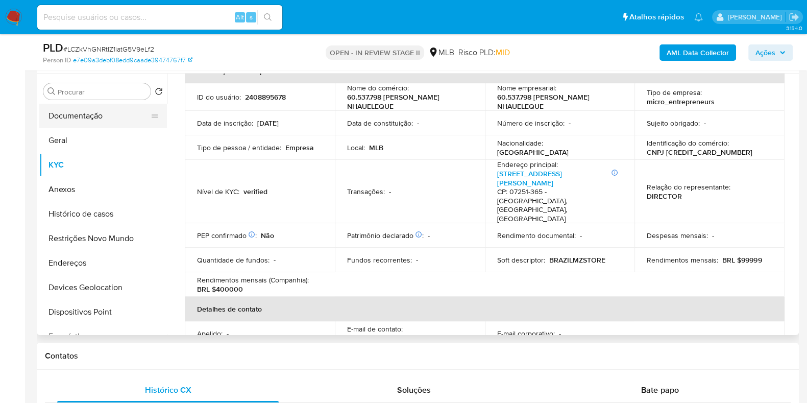
click at [69, 114] on button "Documentação" at bounding box center [98, 116] width 119 height 25
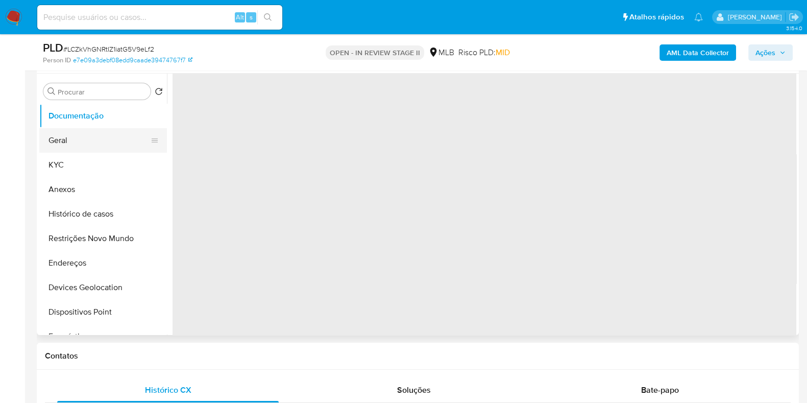
scroll to position [0, 0]
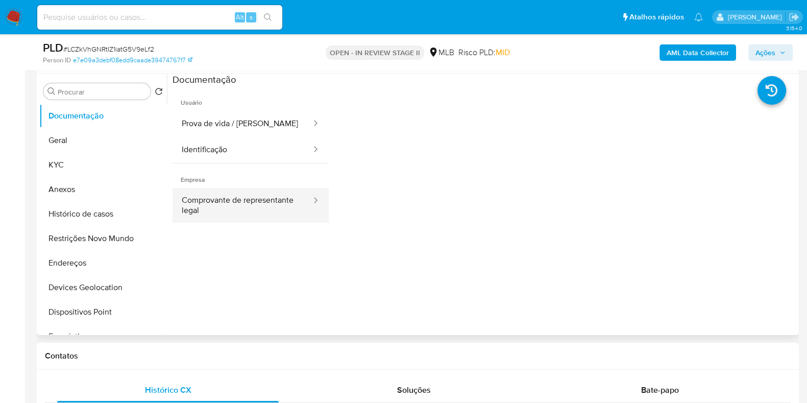
click at [227, 213] on button "Comprovante de representante legal" at bounding box center [243, 205] width 140 height 35
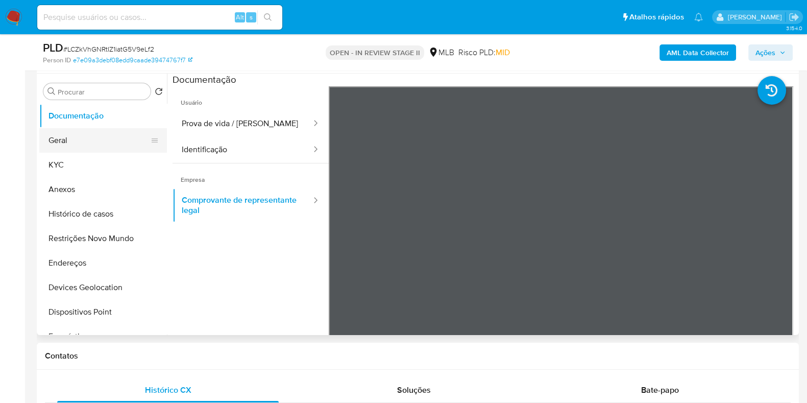
click at [71, 144] on button "Geral" at bounding box center [98, 140] width 119 height 25
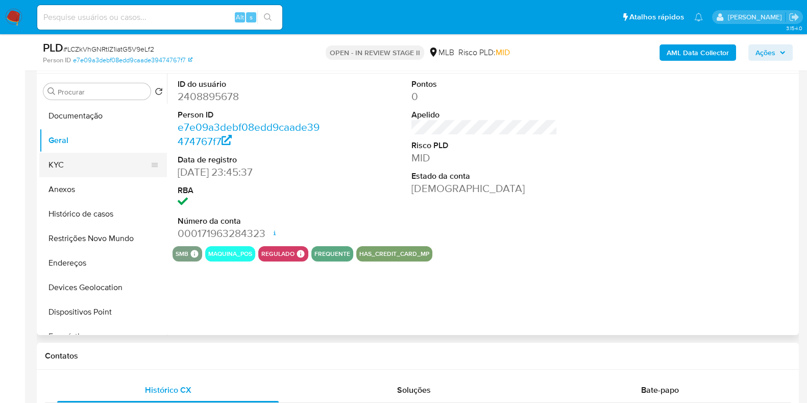
click at [83, 159] on button "KYC" at bounding box center [98, 165] width 119 height 25
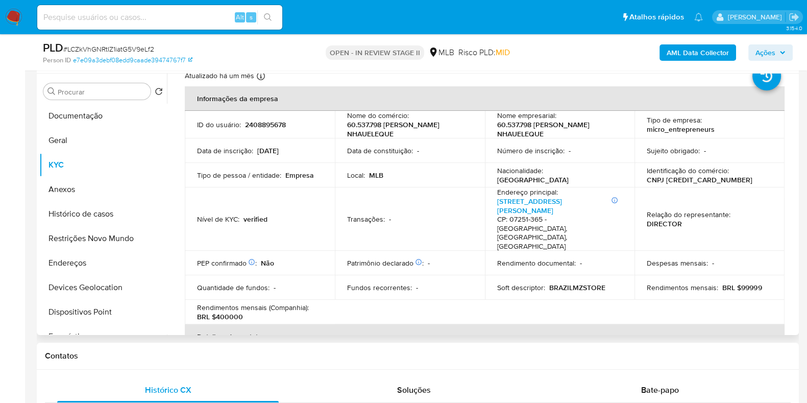
scroll to position [63, 0]
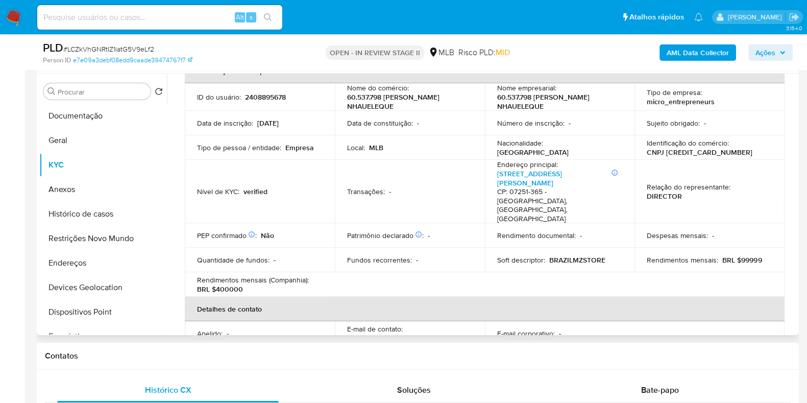
click at [580, 255] on p "BRAZILMZSTORE" at bounding box center [577, 259] width 56 height 9
copy p "BRAZILMZSTORE"
click at [100, 314] on button "Dispositivos Point" at bounding box center [98, 312] width 119 height 25
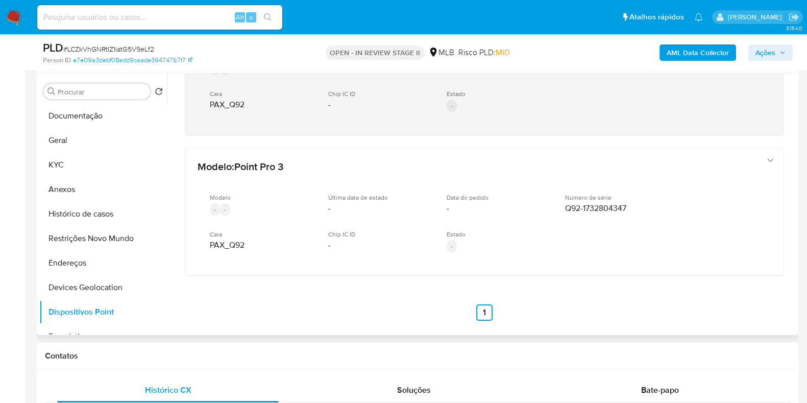
scroll to position [0, 0]
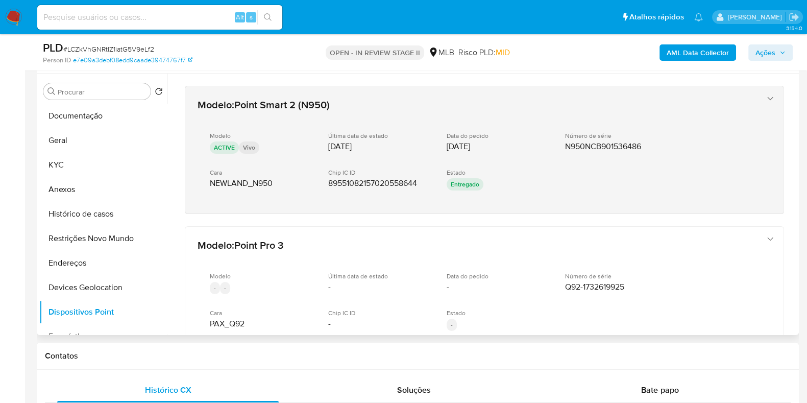
drag, startPoint x: 558, startPoint y: 149, endPoint x: 628, endPoint y: 147, distance: 70.5
click at [628, 147] on div "Modelo ACTIVE Vivo Última data de estado 11/03/2025 Data do pedido 07/03/2025 N…" at bounding box center [474, 163] width 553 height 78
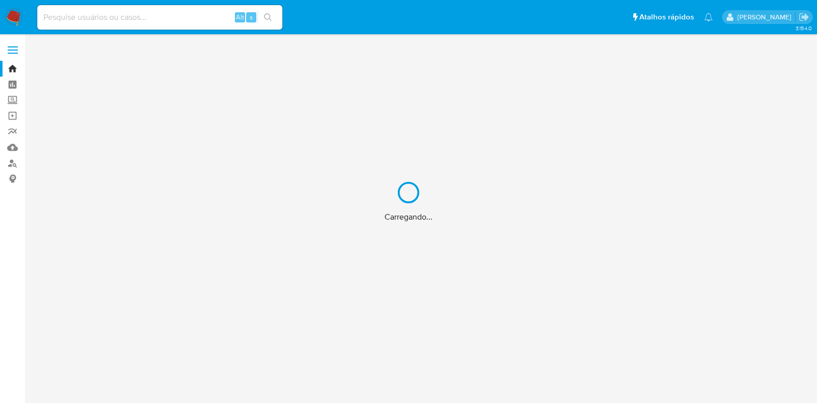
click at [13, 145] on div "Carregando..." at bounding box center [408, 201] width 817 height 403
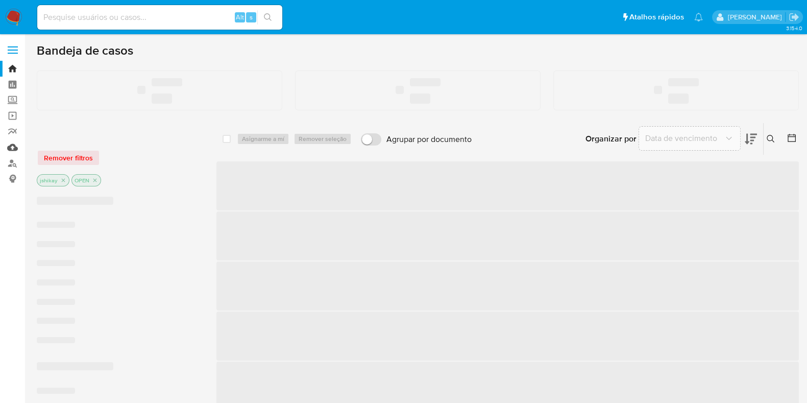
click at [13, 145] on link "Mulan" at bounding box center [60, 147] width 121 height 16
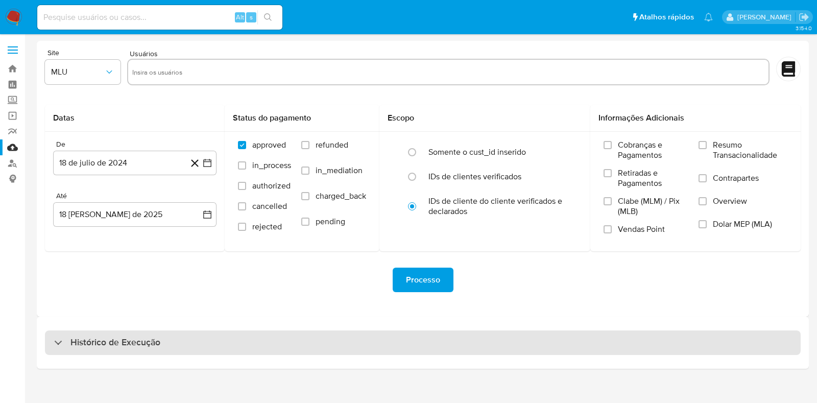
click at [231, 343] on div "Histórico de Execução" at bounding box center [423, 342] width 756 height 25
select select "10"
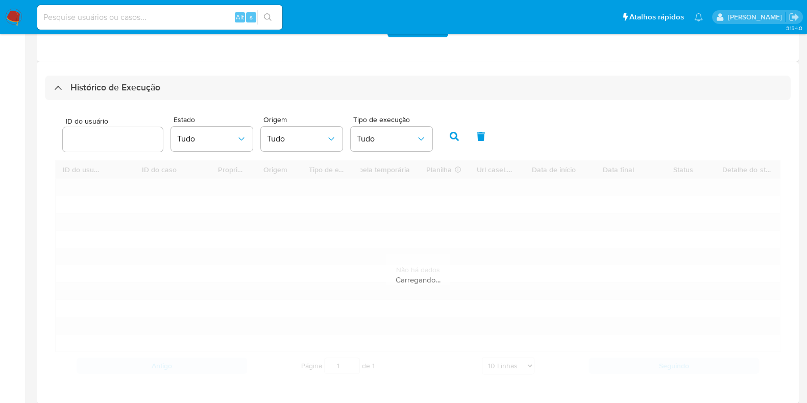
scroll to position [255, 0]
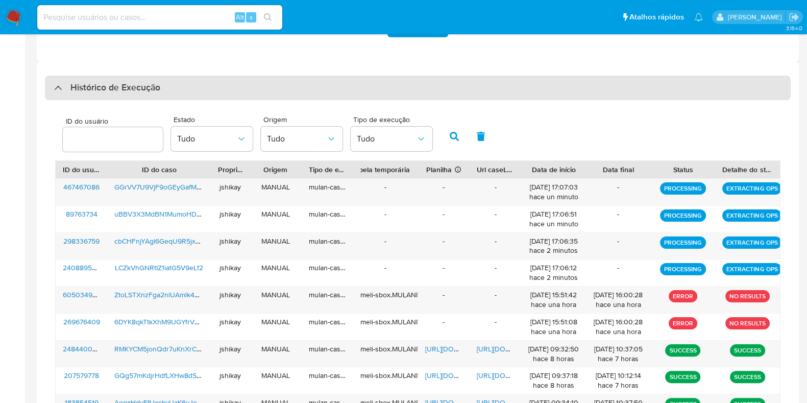
click at [128, 83] on h3 "Histórico de Execução" at bounding box center [115, 88] width 90 height 12
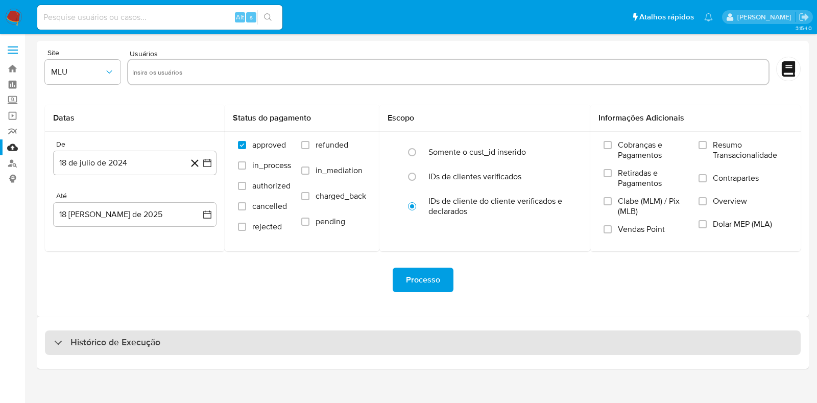
click at [153, 337] on h3 "Histórico de Execução" at bounding box center [115, 342] width 90 height 12
select select "10"
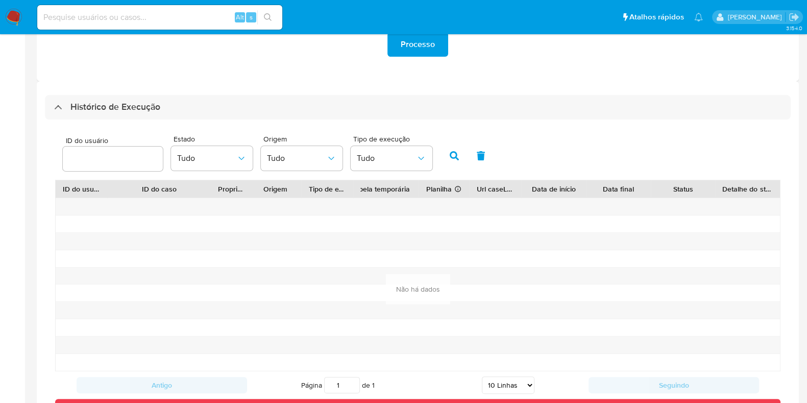
scroll to position [286, 0]
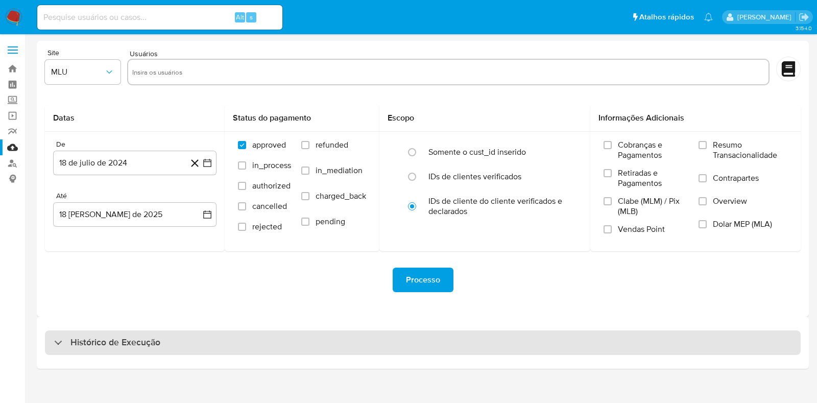
click at [203, 333] on div "Histórico de Execução" at bounding box center [423, 342] width 756 height 25
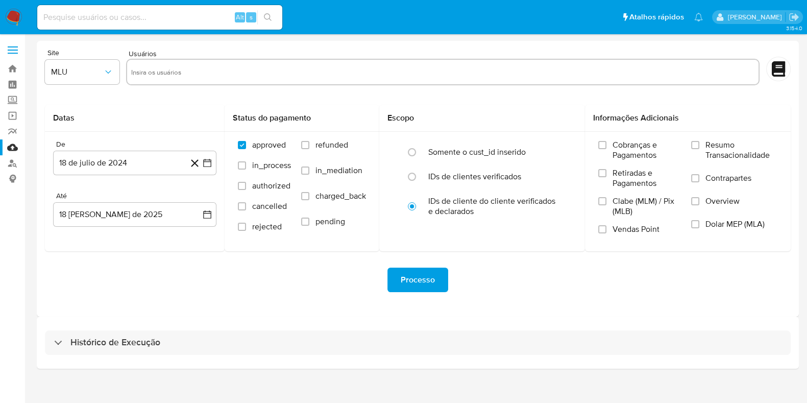
select select "10"
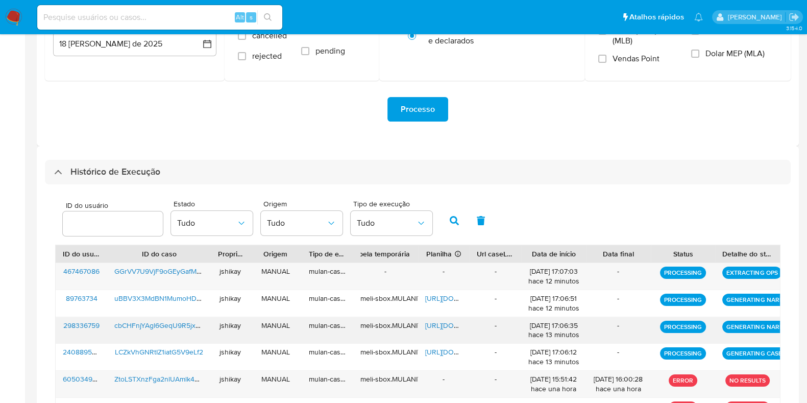
scroll to position [164, 0]
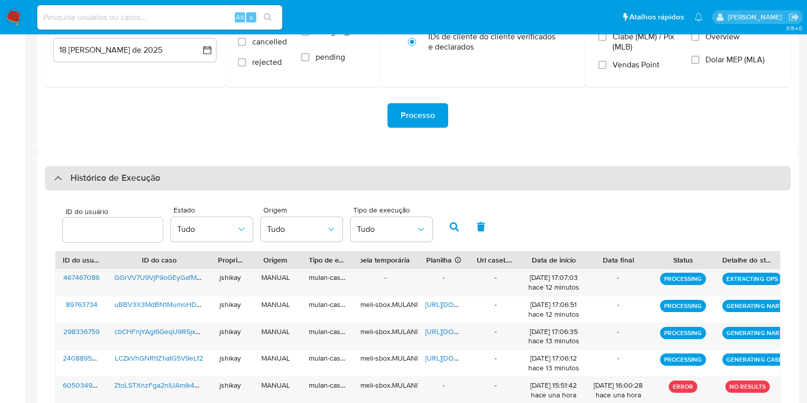
click at [143, 180] on h3 "Histórico de Execução" at bounding box center [115, 178] width 90 height 12
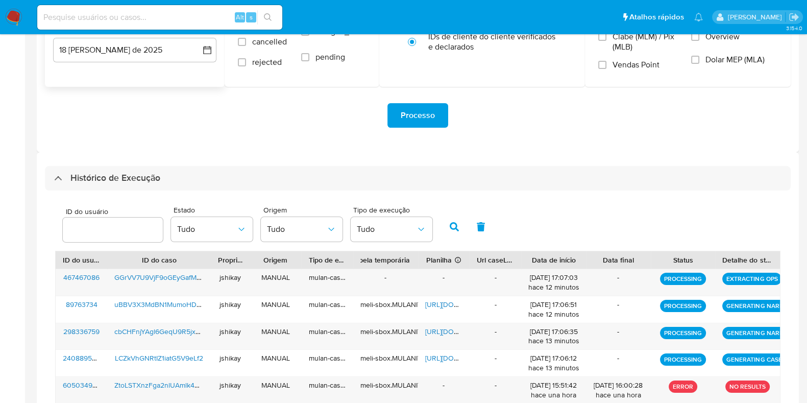
scroll to position [0, 0]
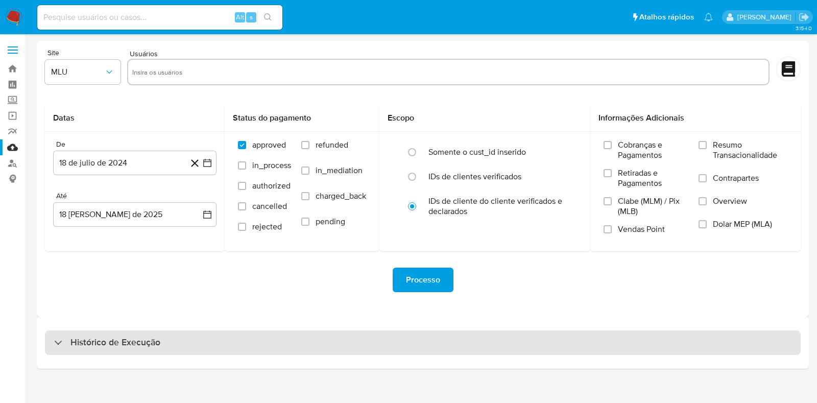
click at [158, 353] on div "Histórico de Execução" at bounding box center [423, 342] width 756 height 25
select select "10"
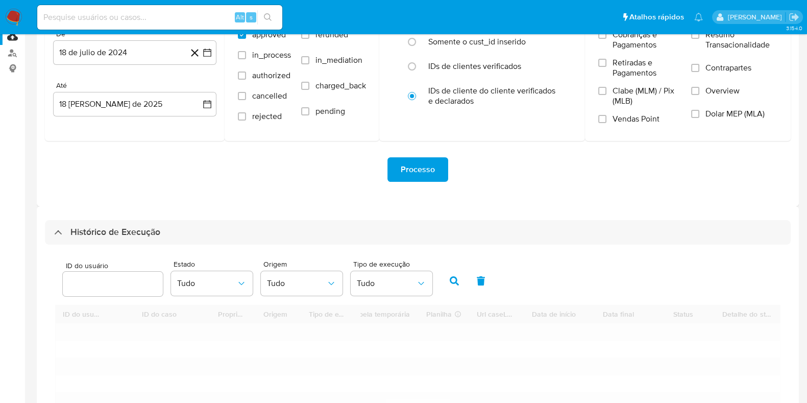
scroll to position [255, 0]
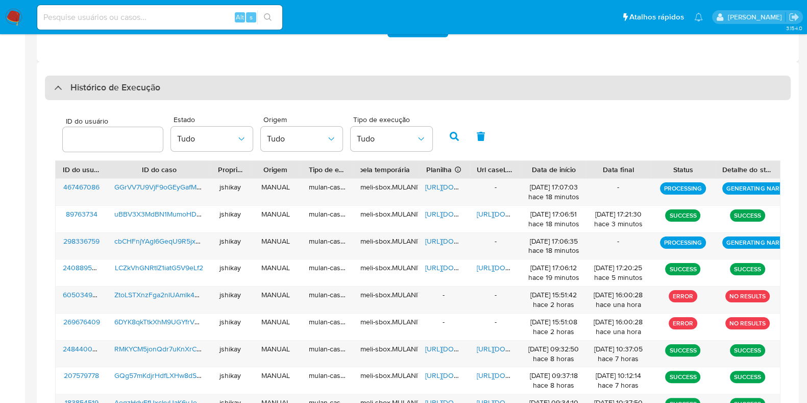
click at [129, 88] on h3 "Histórico de Execução" at bounding box center [115, 88] width 90 height 12
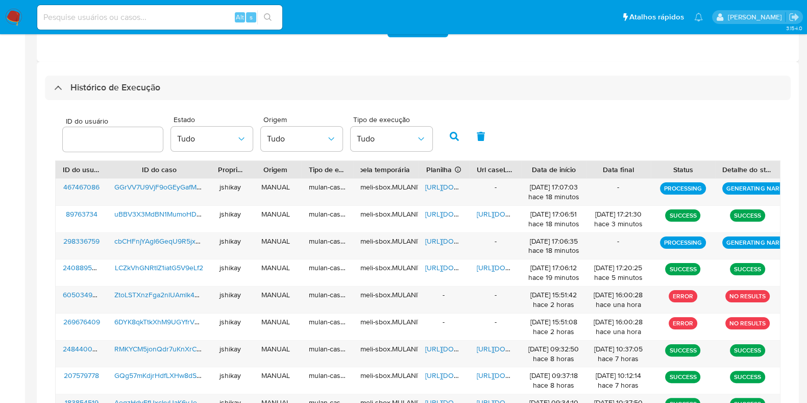
scroll to position [0, 0]
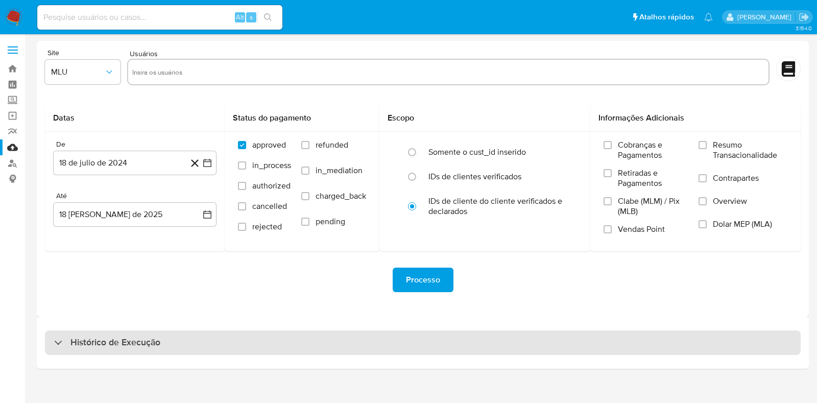
click at [139, 331] on div "Histórico de Execução" at bounding box center [423, 342] width 756 height 25
select select "10"
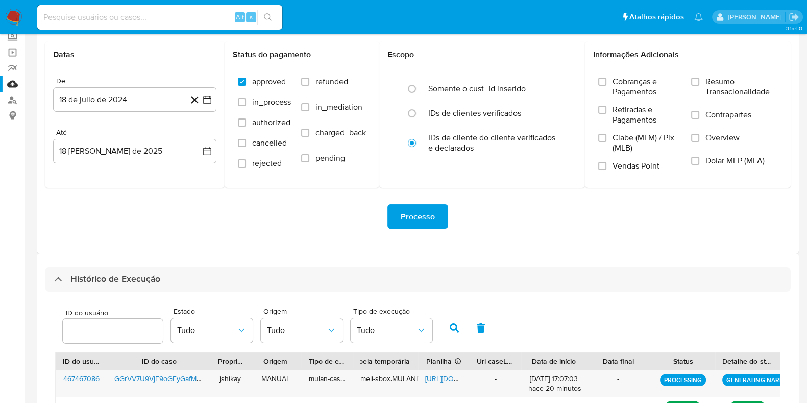
scroll to position [255, 0]
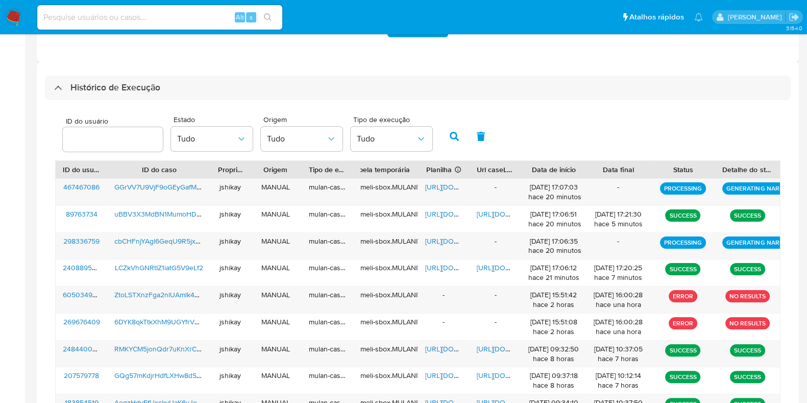
click at [593, 133] on div "ID do usuário Estado Tudo Origem Tudo Tipo de execução Tudo" at bounding box center [417, 135] width 725 height 50
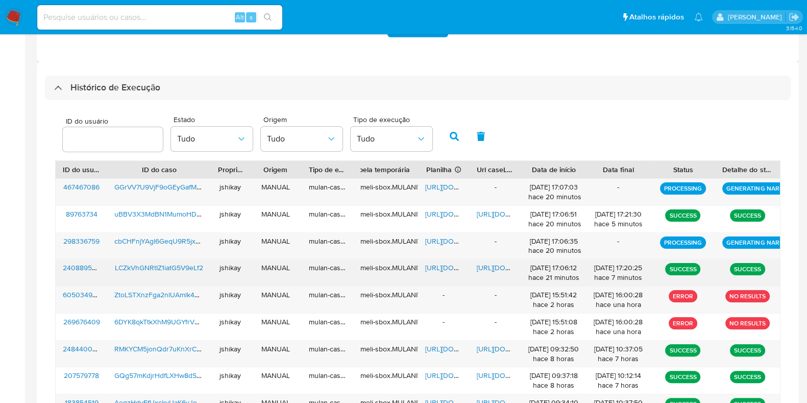
click at [434, 268] on span "[URL][DOMAIN_NAME]" at bounding box center [460, 267] width 70 height 10
click at [494, 269] on span "[URL][DOMAIN_NAME]" at bounding box center [512, 267] width 70 height 10
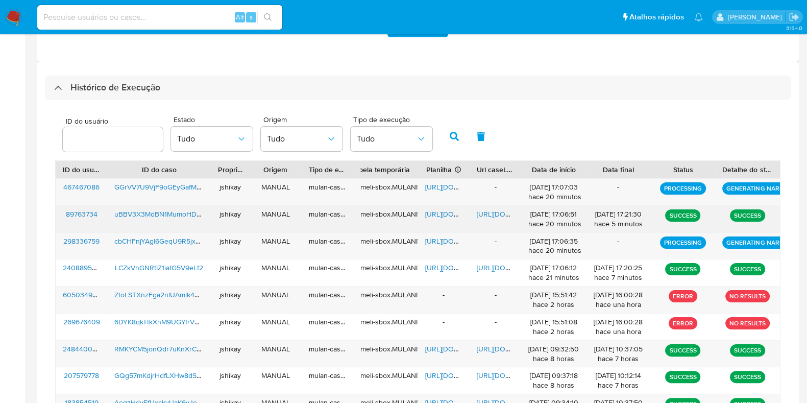
click at [429, 210] on span "[URL][DOMAIN_NAME]" at bounding box center [460, 214] width 70 height 10
click at [487, 210] on span "https://docs.google.com/document/d/16AZ2-LVa09XxnGiLKTU8JbNGCILuykqNdpG12bvBtM8…" at bounding box center [512, 214] width 70 height 10
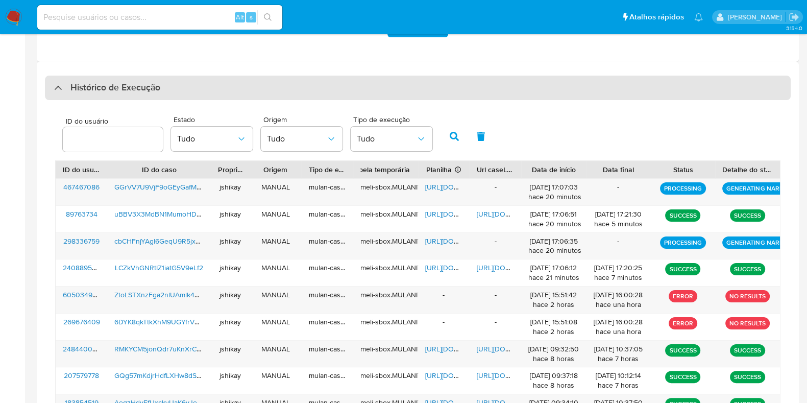
click at [156, 91] on h3 "Histórico de Execução" at bounding box center [115, 88] width 90 height 12
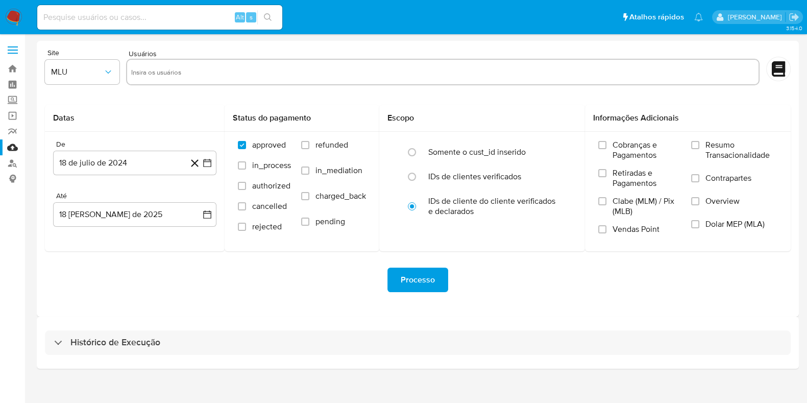
scroll to position [0, 0]
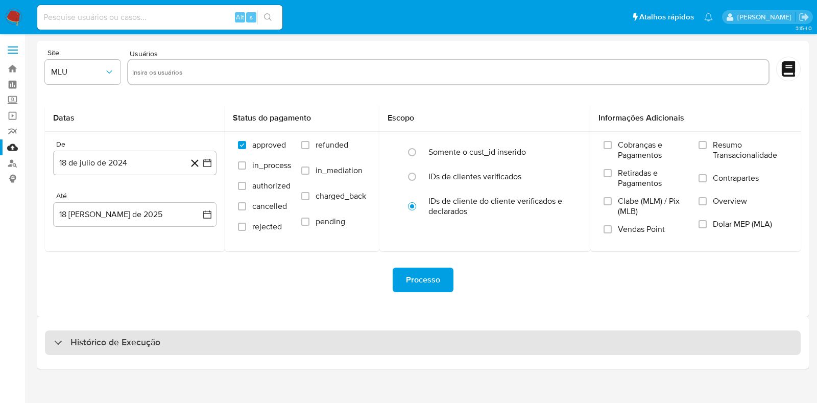
click at [134, 338] on h3 "Histórico de Execução" at bounding box center [115, 342] width 90 height 12
select select "10"
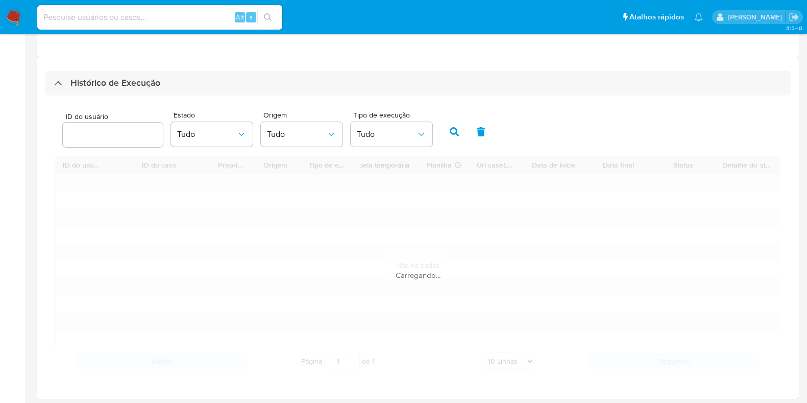
scroll to position [260, 0]
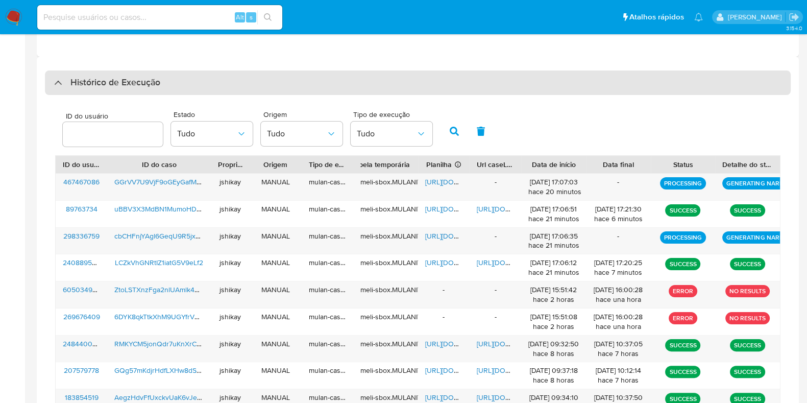
click at [133, 90] on div "Histórico de Execução" at bounding box center [418, 82] width 746 height 25
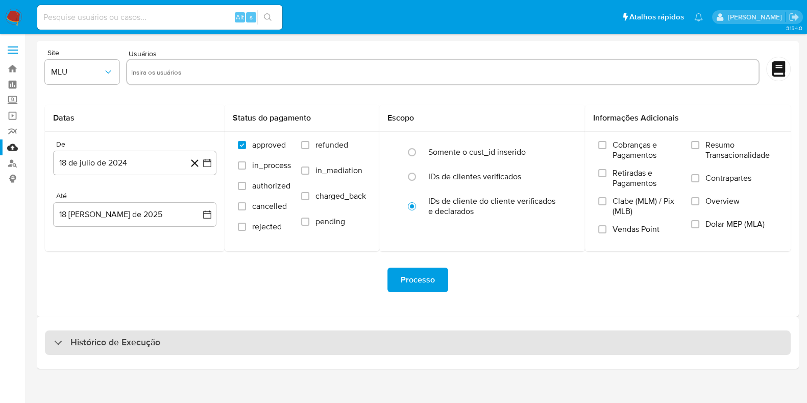
scroll to position [0, 0]
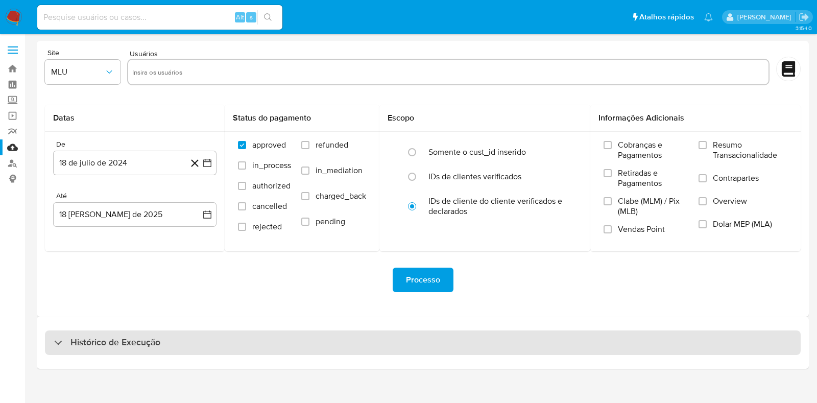
click at [67, 342] on div "Histórico de Execução" at bounding box center [107, 342] width 106 height 12
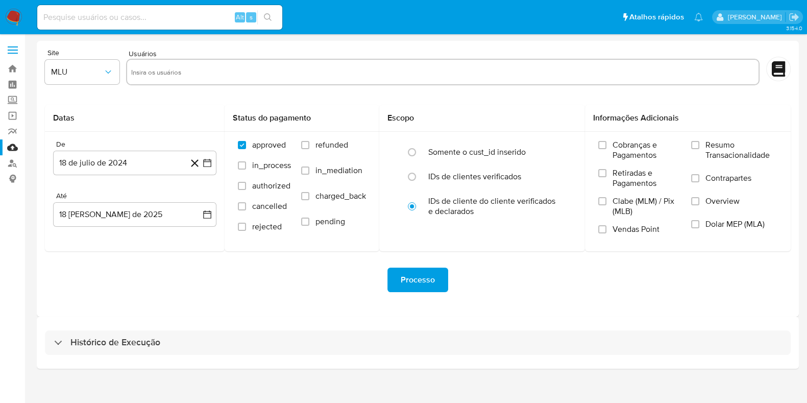
select select "10"
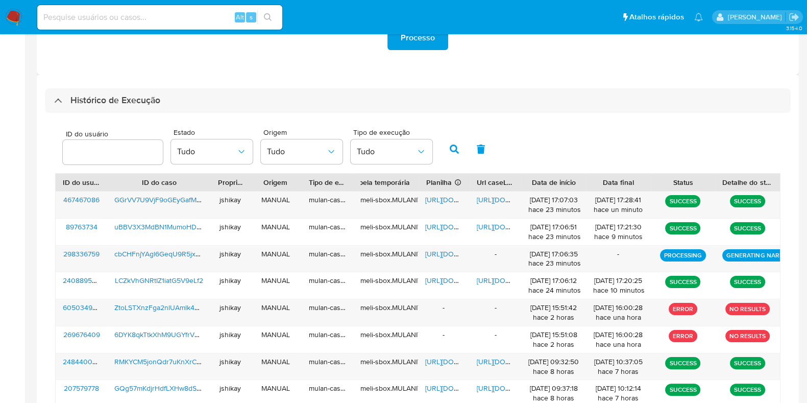
scroll to position [255, 0]
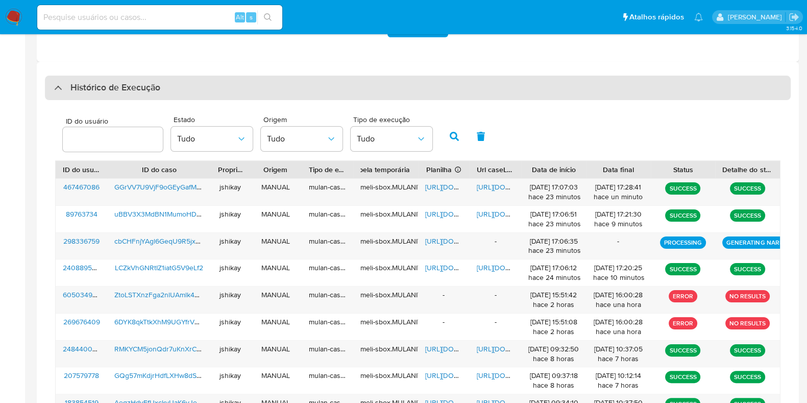
click at [128, 96] on div "Histórico de Execução" at bounding box center [418, 88] width 746 height 25
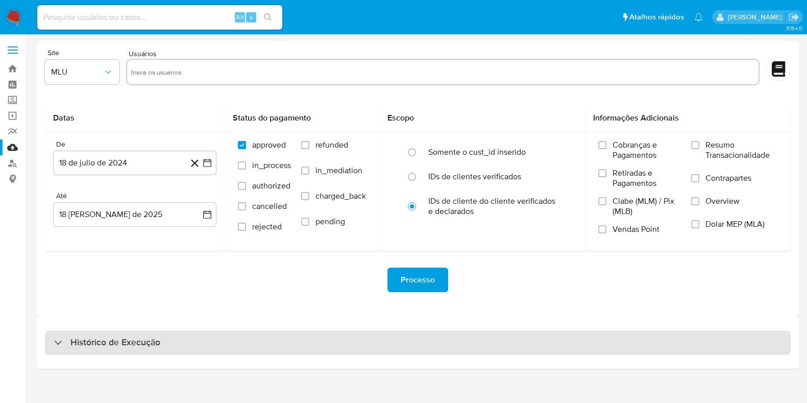
scroll to position [0, 0]
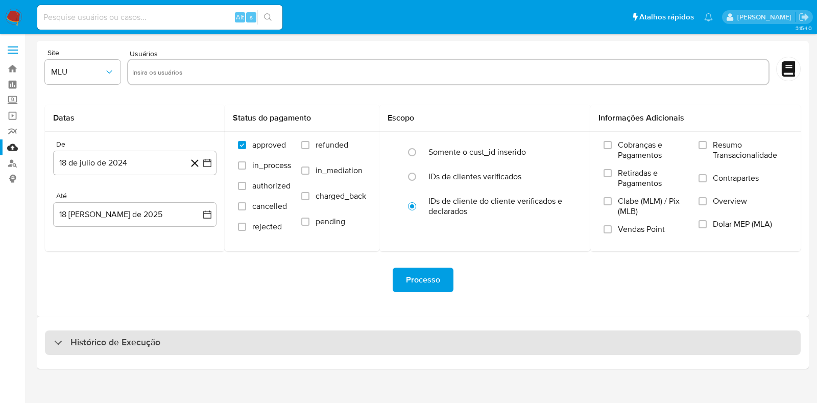
click at [130, 348] on h3 "Histórico de Execução" at bounding box center [115, 342] width 90 height 12
select select "10"
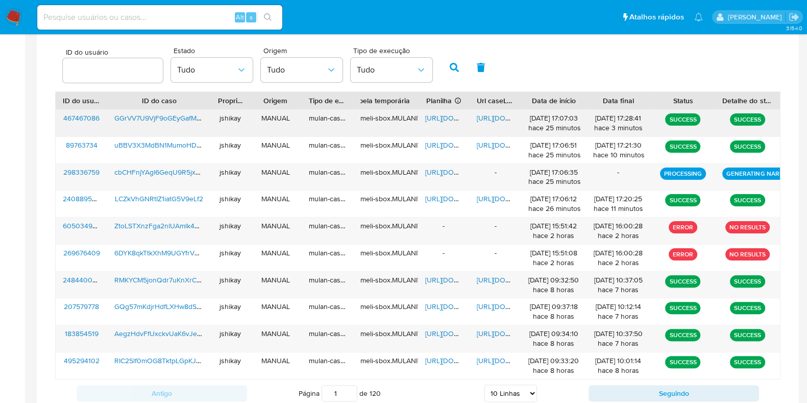
scroll to position [260, 0]
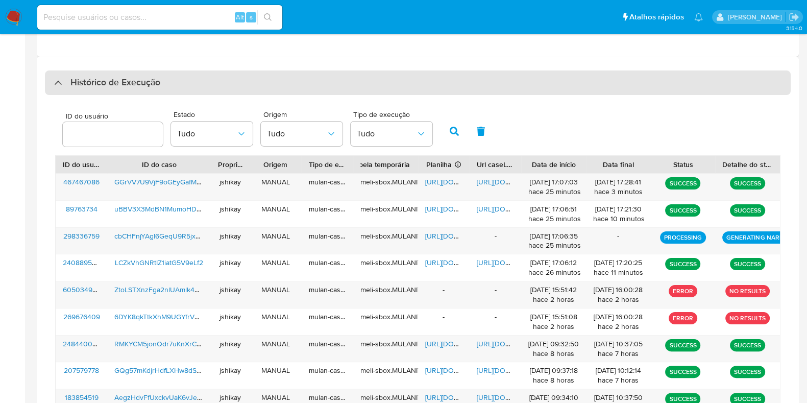
click at [127, 89] on div "Histórico de Execução" at bounding box center [418, 82] width 746 height 25
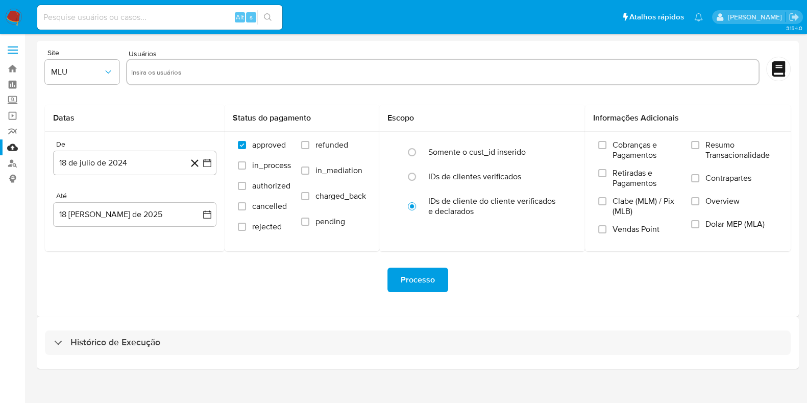
scroll to position [0, 0]
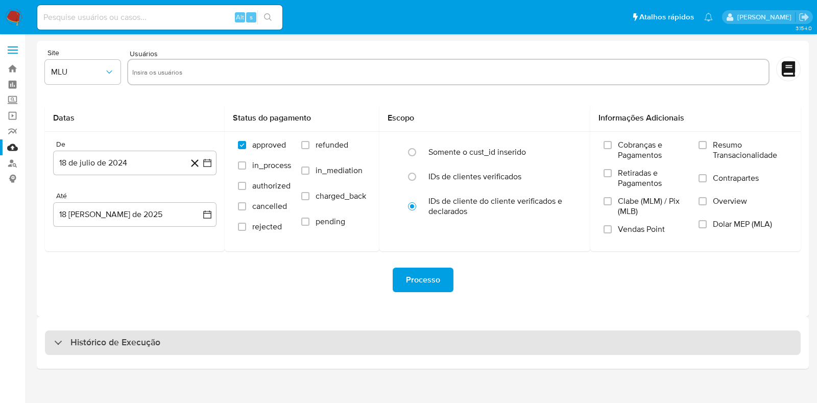
click at [135, 339] on h3 "Histórico de Execução" at bounding box center [115, 342] width 90 height 12
select select "10"
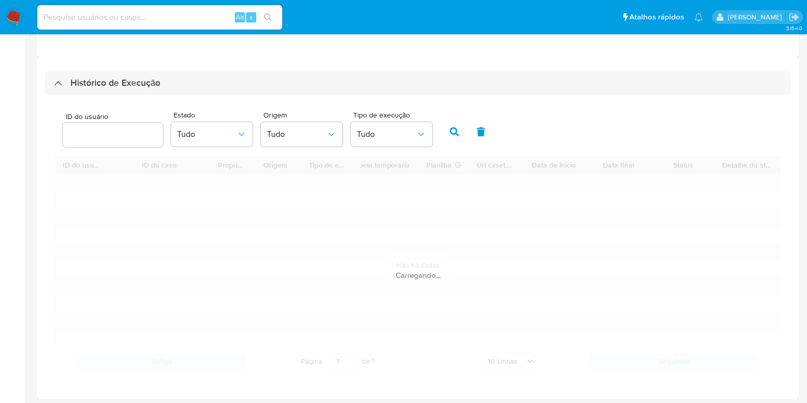
scroll to position [260, 0]
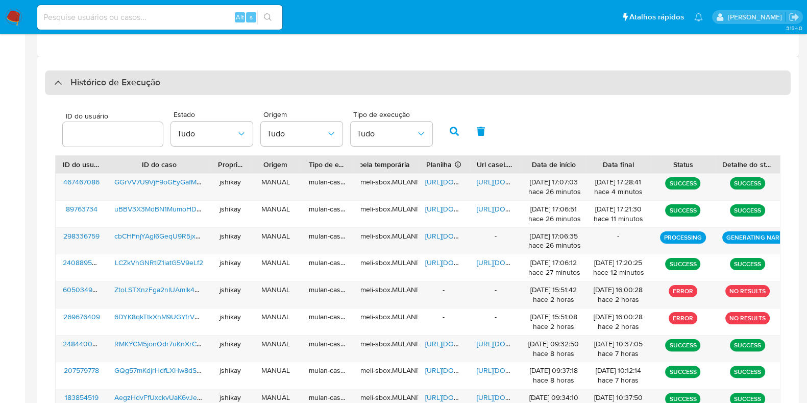
click at [105, 83] on h3 "Histórico de Execução" at bounding box center [115, 83] width 90 height 12
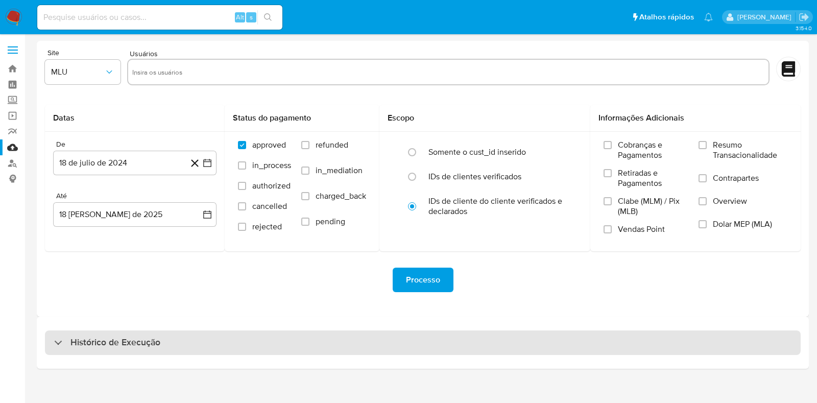
click at [129, 334] on div "Histórico de Execução" at bounding box center [423, 342] width 756 height 25
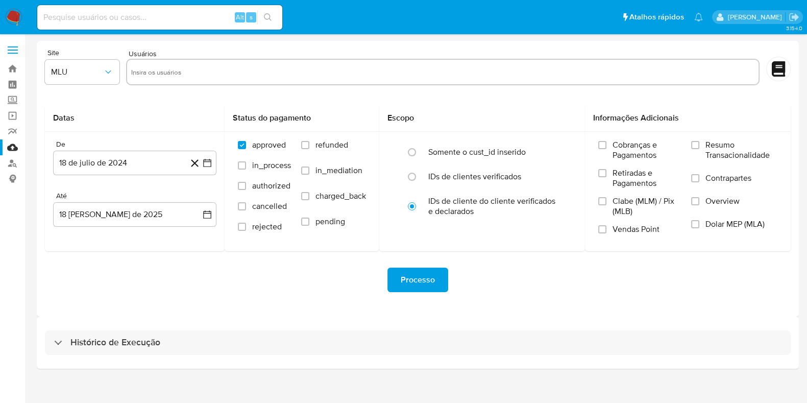
select select "10"
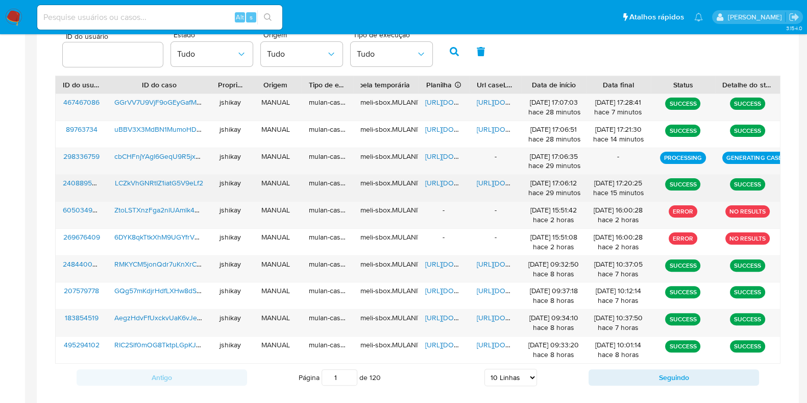
scroll to position [356, 0]
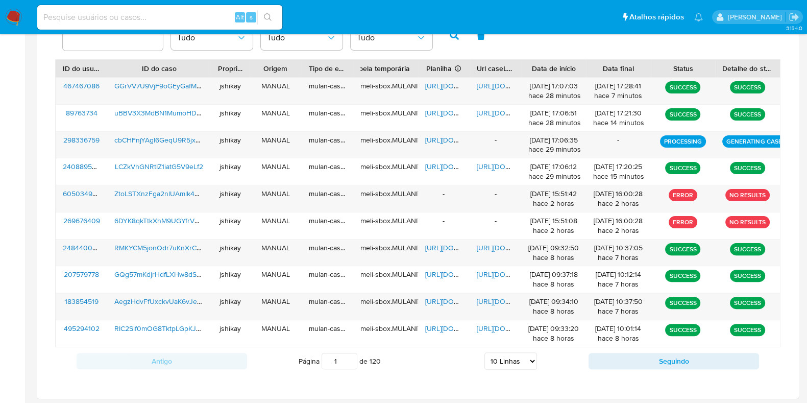
click at [518, 51] on div "ID do usuário Estado Tudo Origem Tudo Tipo de execução Tudo" at bounding box center [417, 34] width 725 height 50
click at [427, 85] on span "https://docs.google.com/spreadsheets/d/1W8w57meHfcTCTbcNZ7trGmVkbnFPKKe_FDu-9UL…" at bounding box center [460, 86] width 70 height 10
click at [477, 81] on span "https://docs.google.com/document/d/1xmX3vahz-K8FIXySasI6A77SF99Mgx8Vz1rrakS2pwA…" at bounding box center [512, 86] width 70 height 10
